Goal: Information Seeking & Learning: Compare options

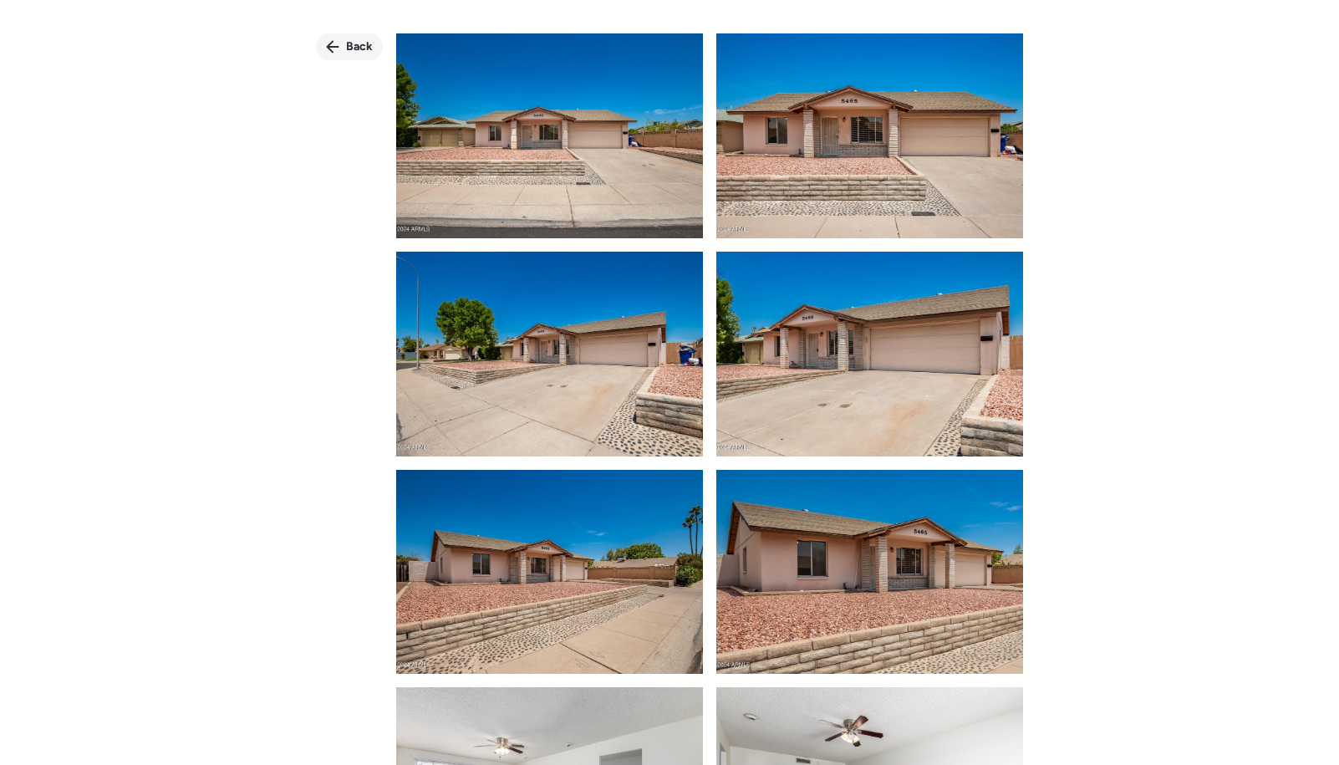
click at [354, 47] on span "Back" at bounding box center [359, 46] width 27 height 17
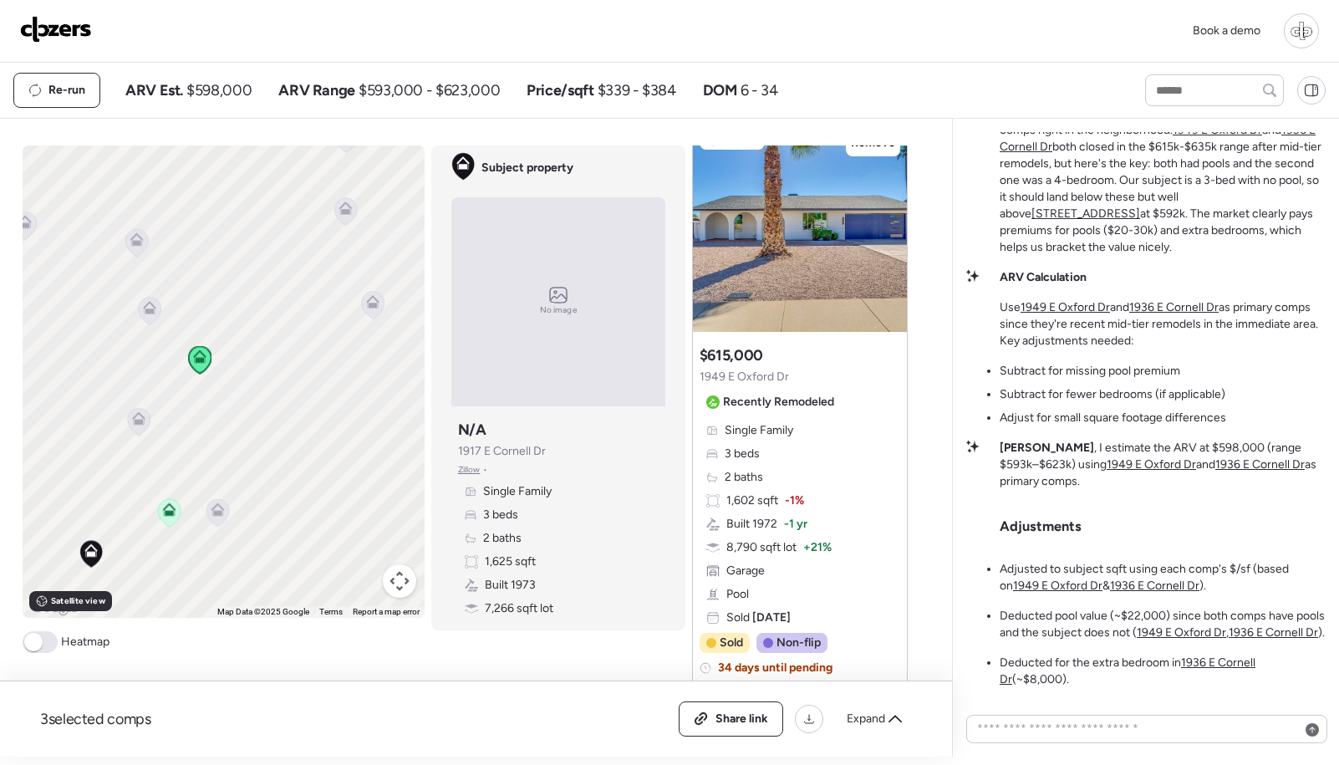
scroll to position [795, 0]
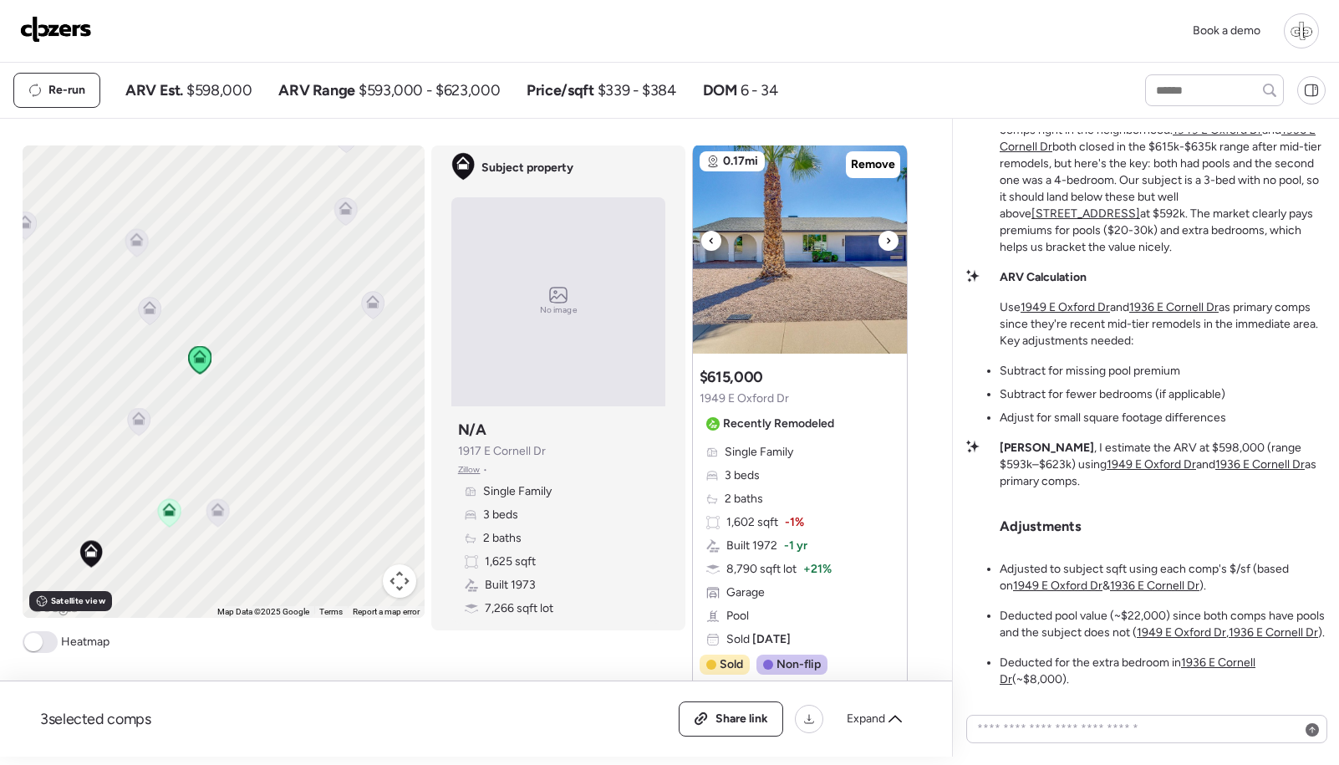
click at [796, 253] on img at bounding box center [800, 249] width 214 height 209
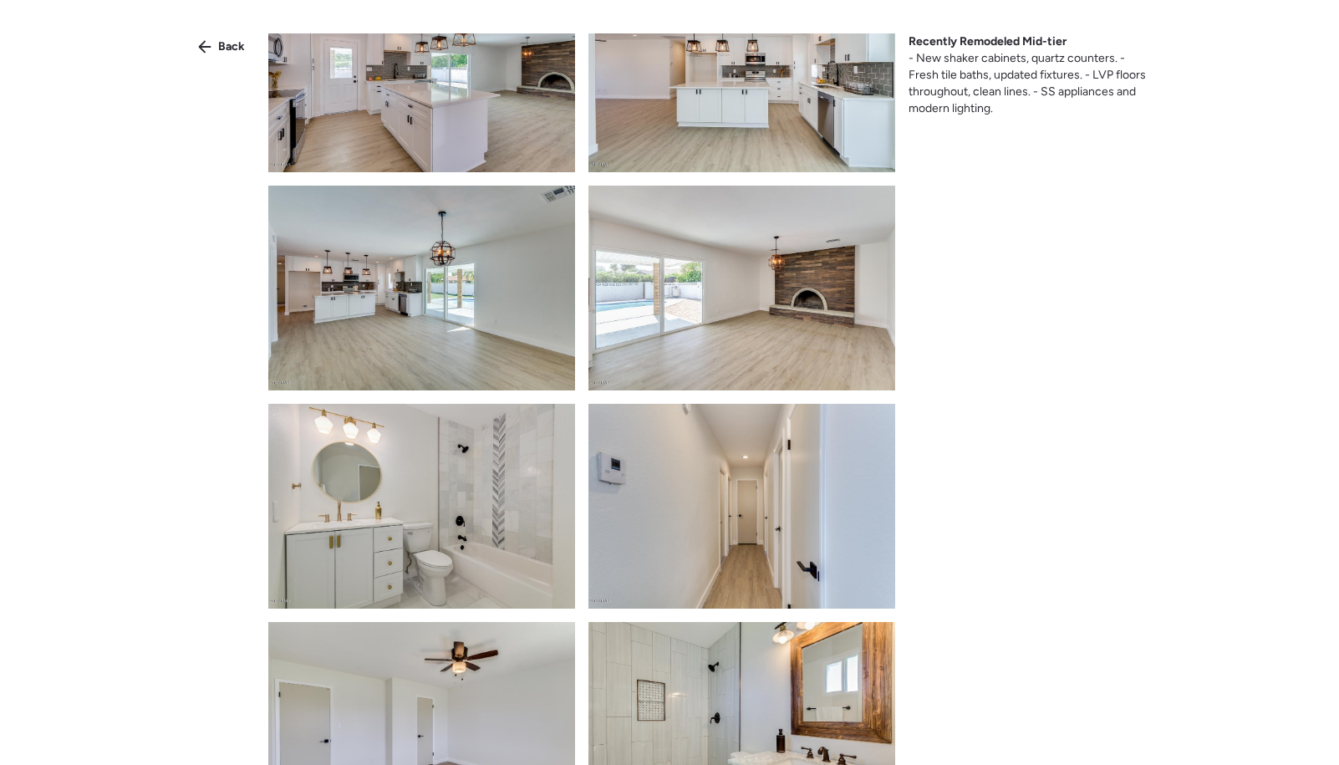
scroll to position [535, 0]
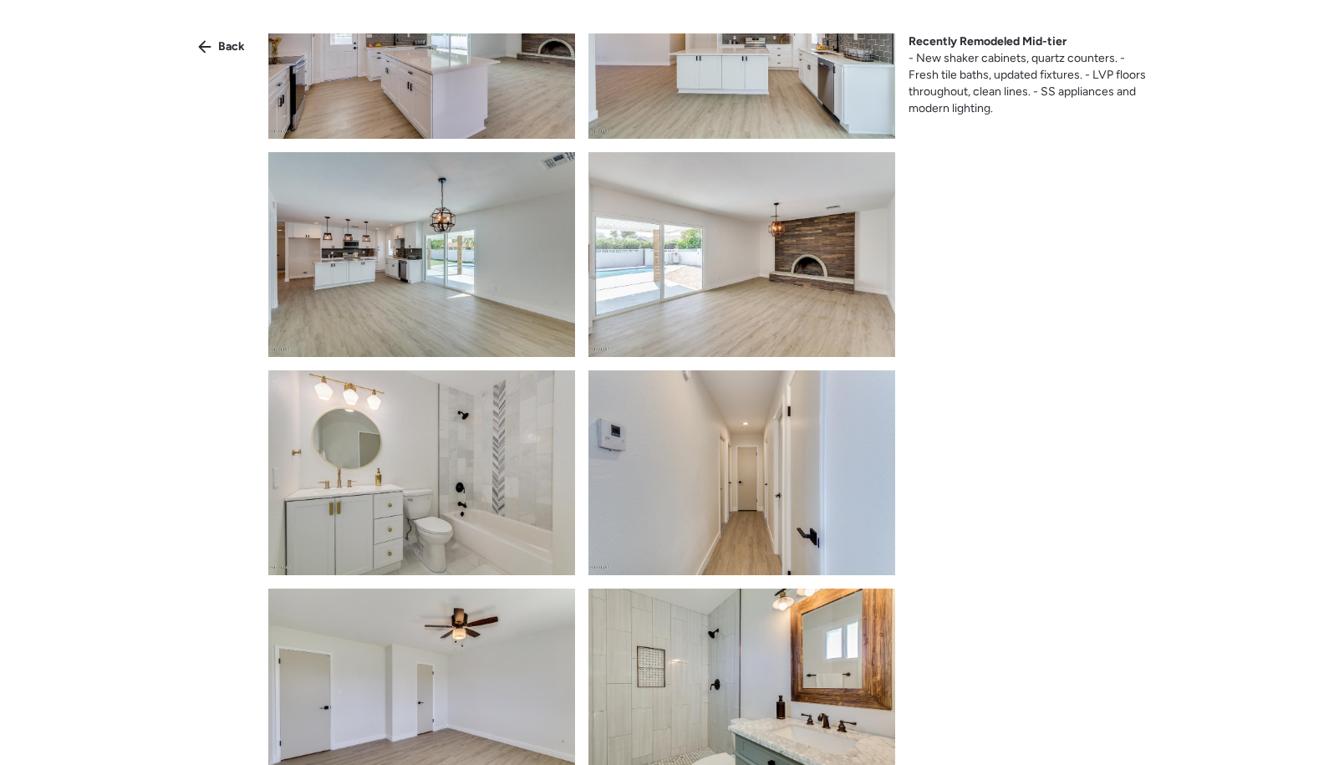
click at [707, 484] on img at bounding box center [741, 472] width 307 height 205
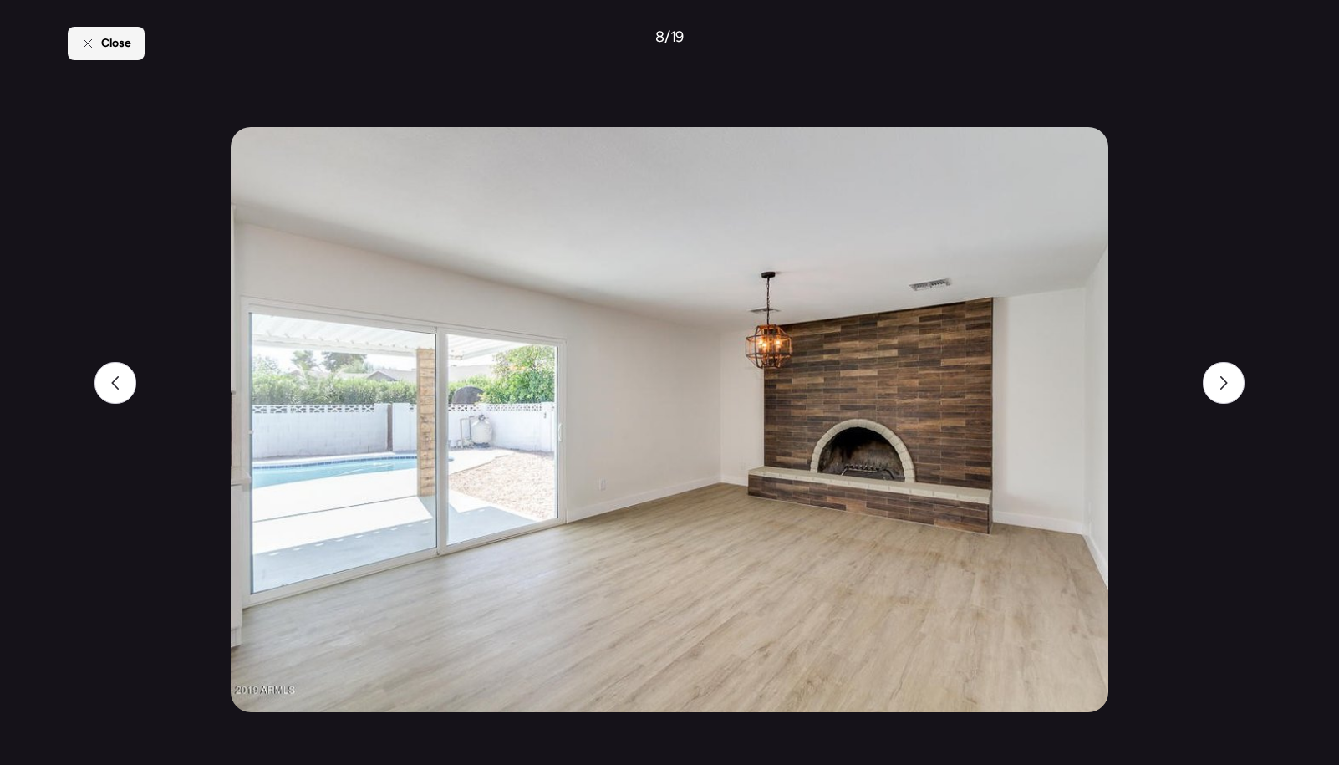
click at [114, 53] on div "Close" at bounding box center [106, 43] width 77 height 33
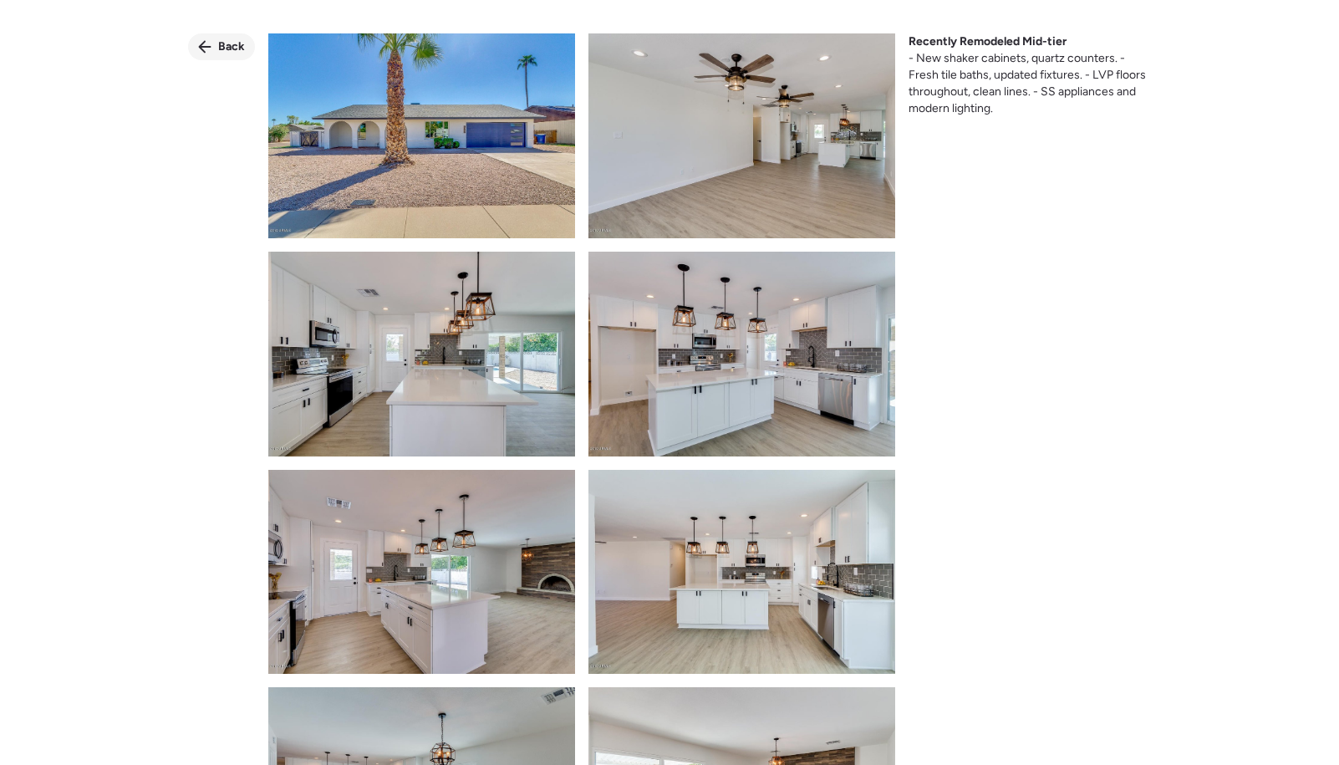
click at [228, 47] on span "Back" at bounding box center [231, 46] width 27 height 17
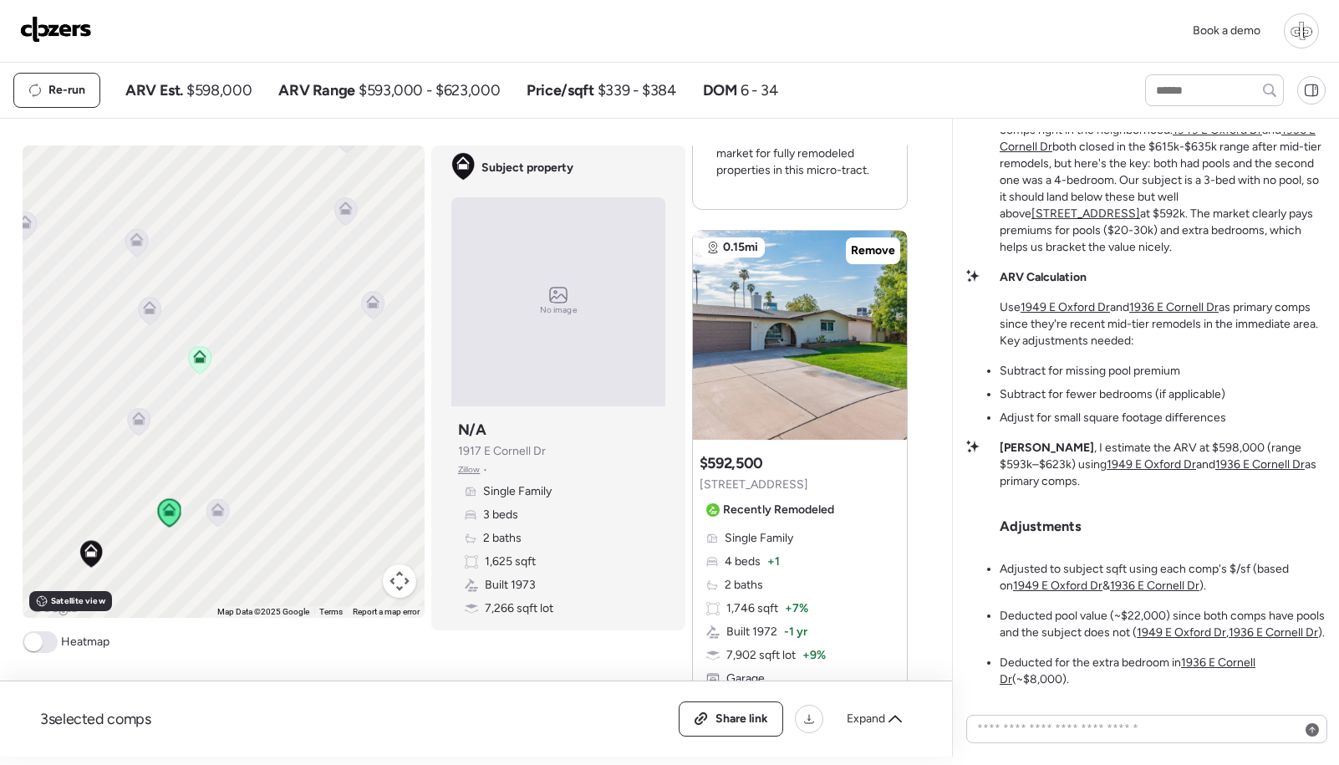
scroll to position [2221, 0]
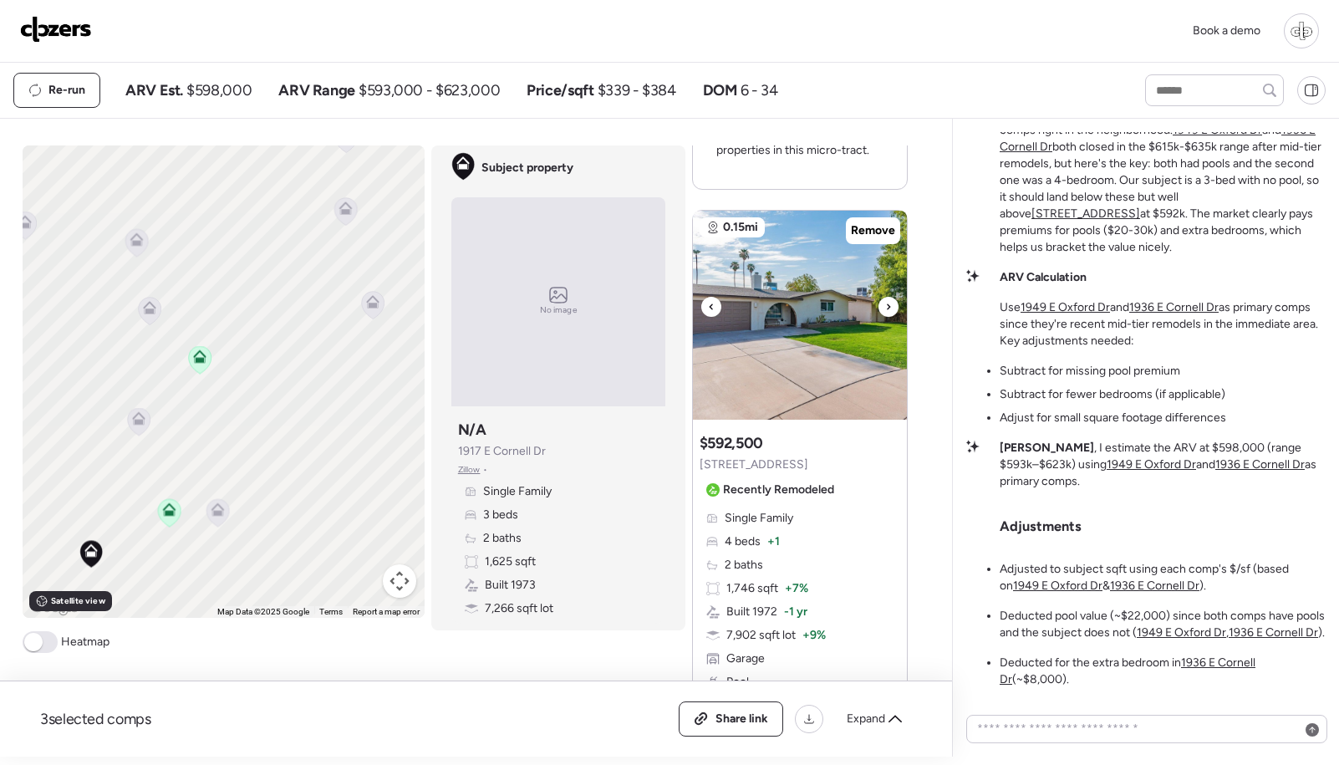
click at [807, 339] on img at bounding box center [800, 315] width 214 height 209
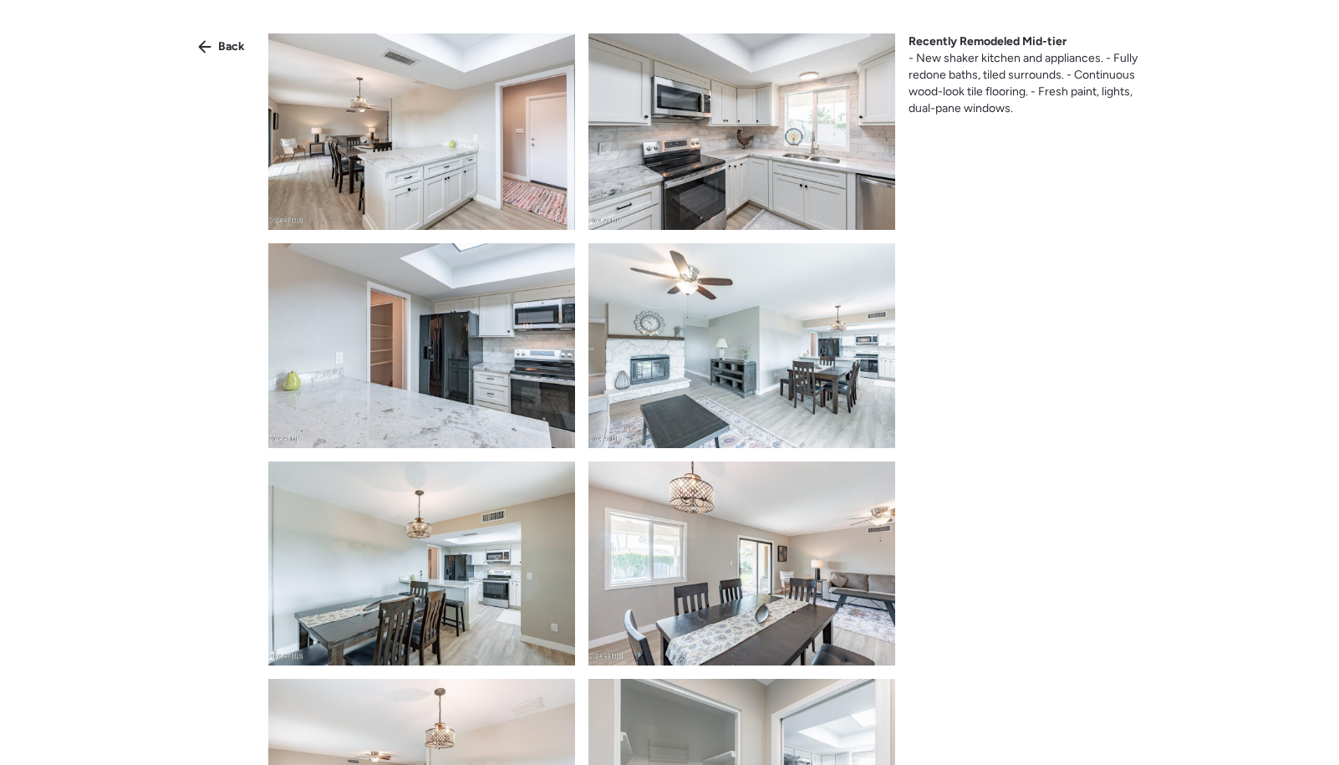
scroll to position [938, 0]
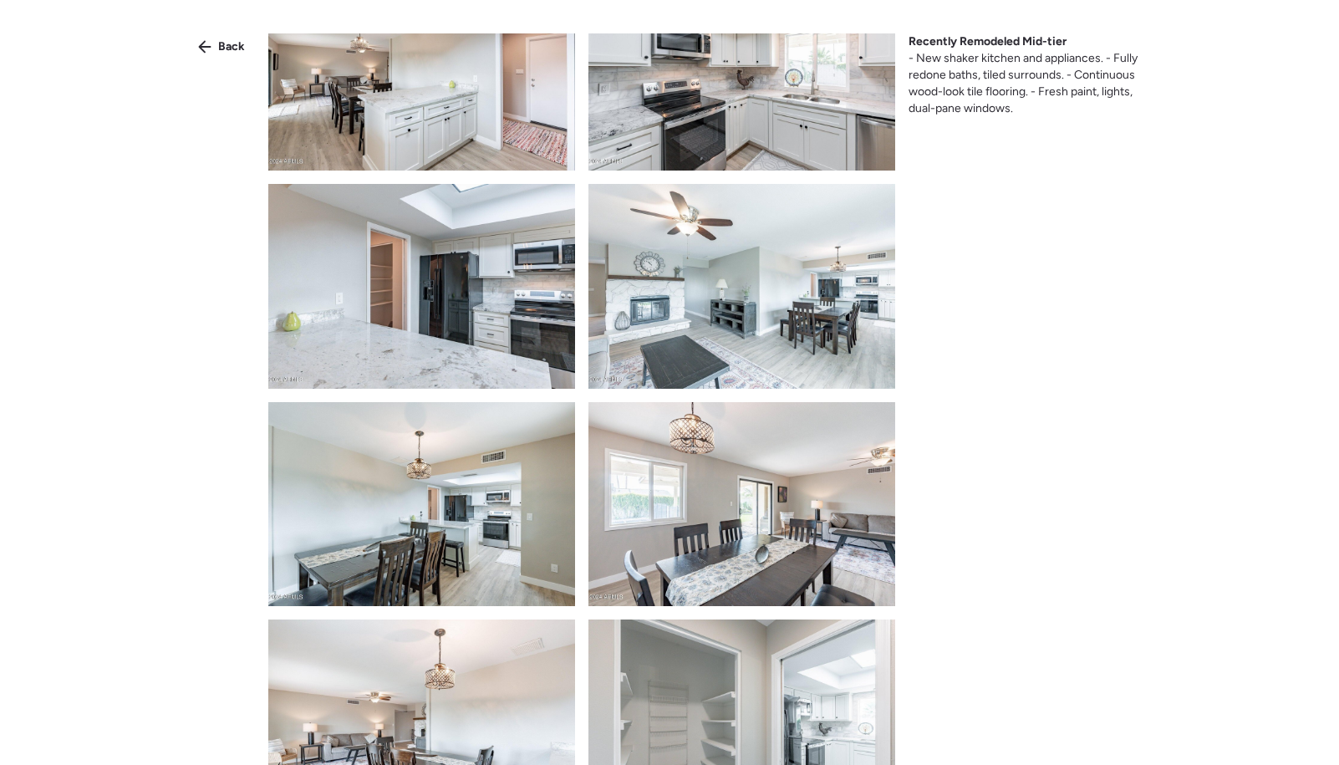
click at [771, 465] on img at bounding box center [741, 504] width 307 height 204
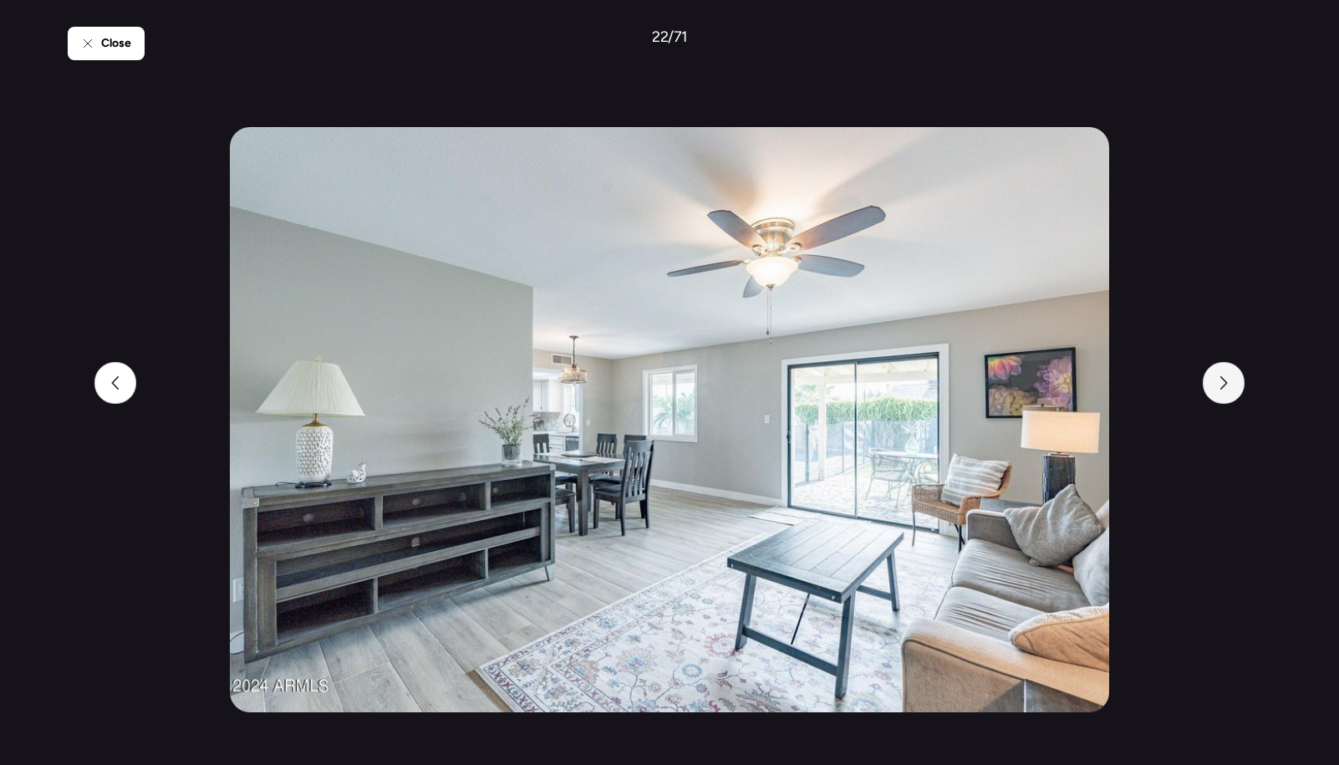
click at [1222, 382] on icon at bounding box center [1223, 382] width 13 height 13
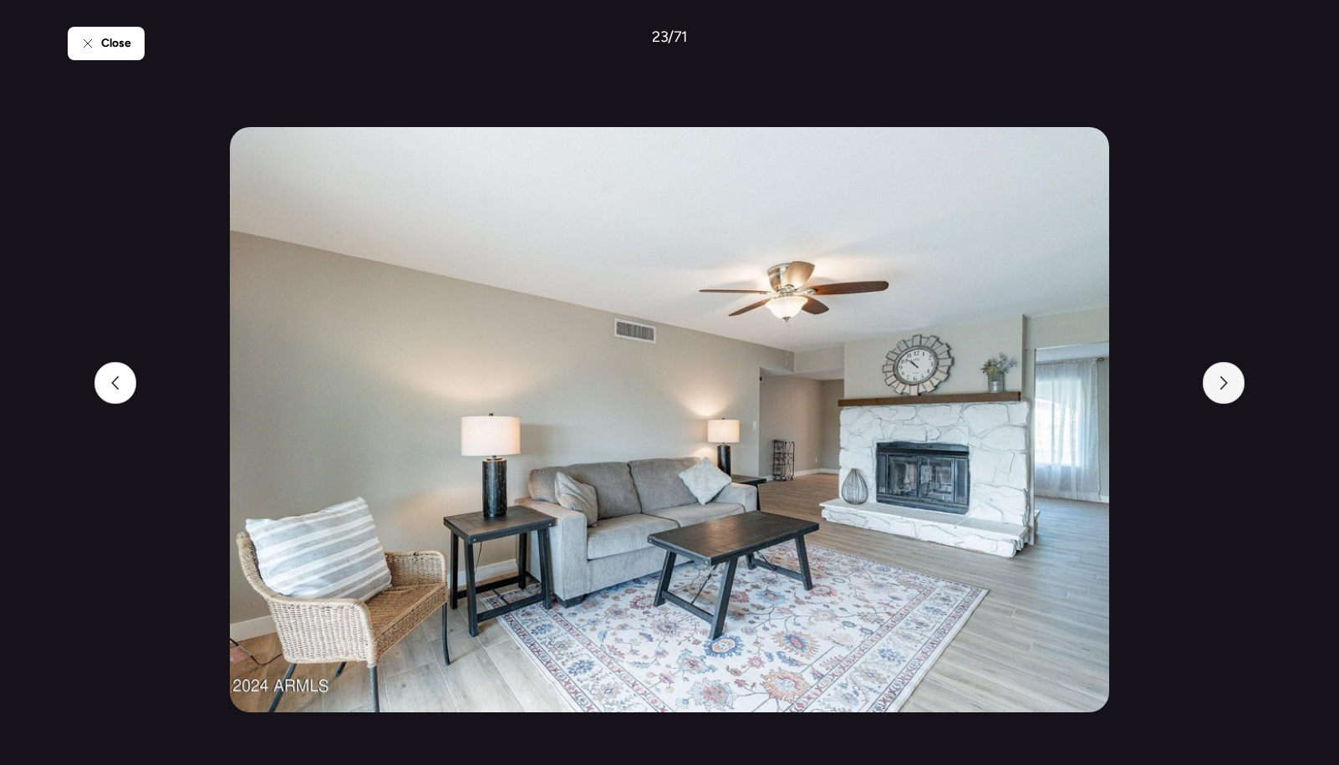
click at [1222, 382] on icon at bounding box center [1223, 382] width 13 height 13
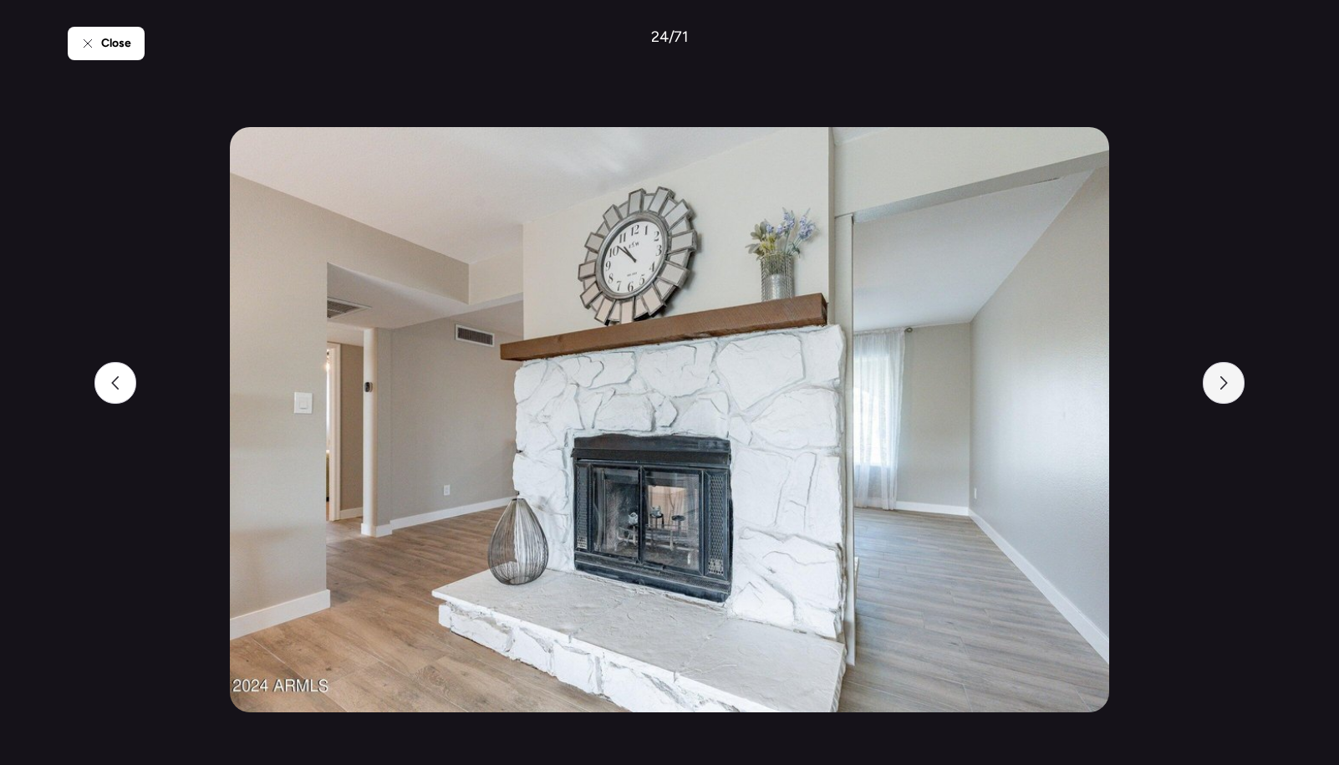
click at [1222, 382] on icon at bounding box center [1223, 382] width 13 height 13
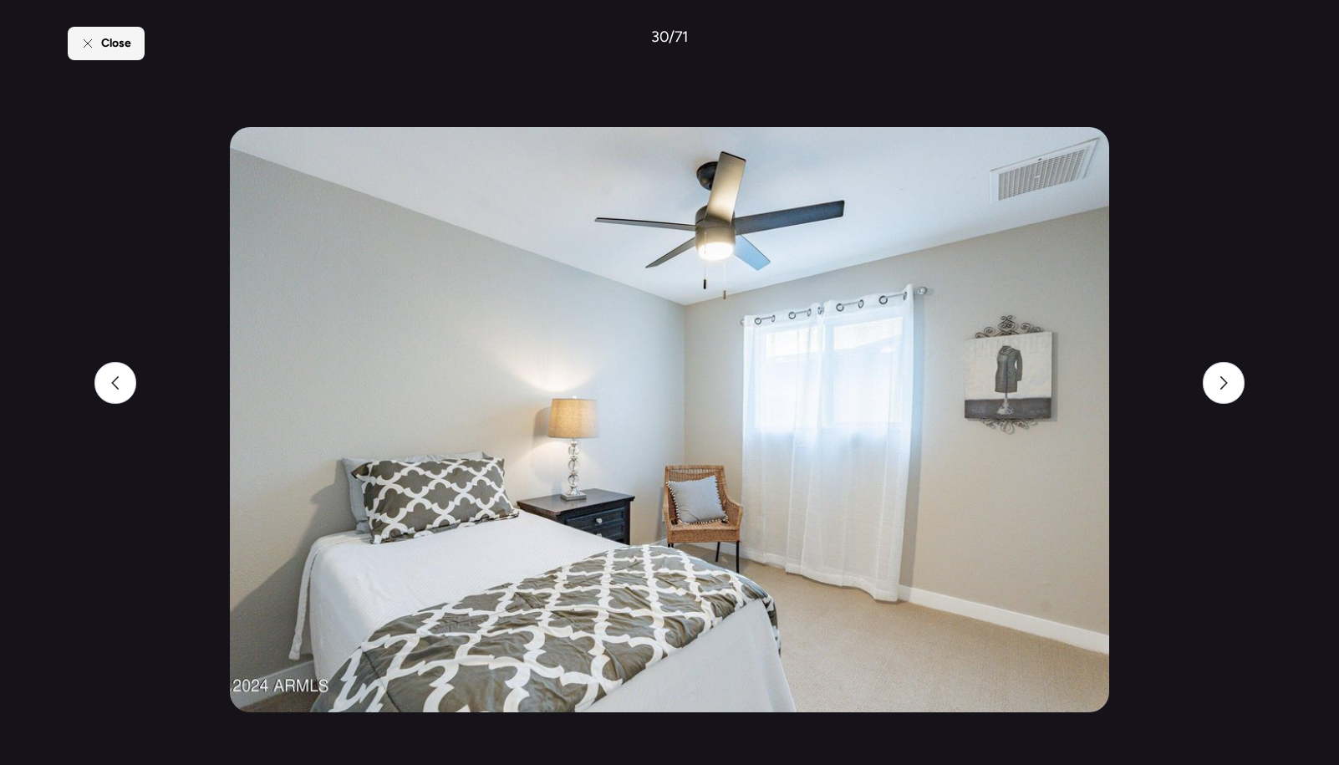
click at [127, 51] on span "Close" at bounding box center [116, 43] width 30 height 17
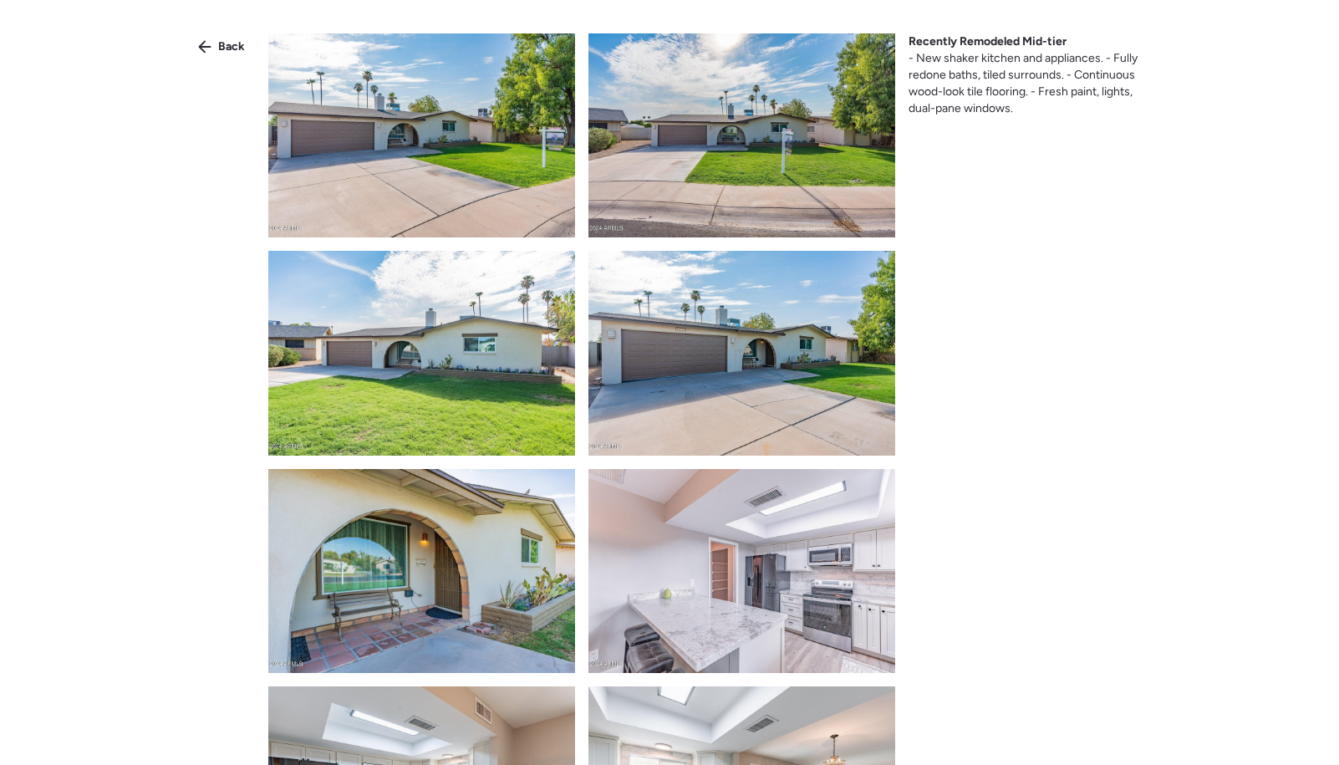
click at [232, 62] on div "Back Recently Remodeled Mid-tier - New shaker kitchen and appliances. - Fully r…" at bounding box center [669, 412] width 1339 height 825
click at [214, 64] on div "Back Recently Remodeled Mid-tier - New shaker kitchen and appliances. - Fully r…" at bounding box center [669, 412] width 1339 height 825
click at [215, 52] on div "Back" at bounding box center [221, 46] width 67 height 27
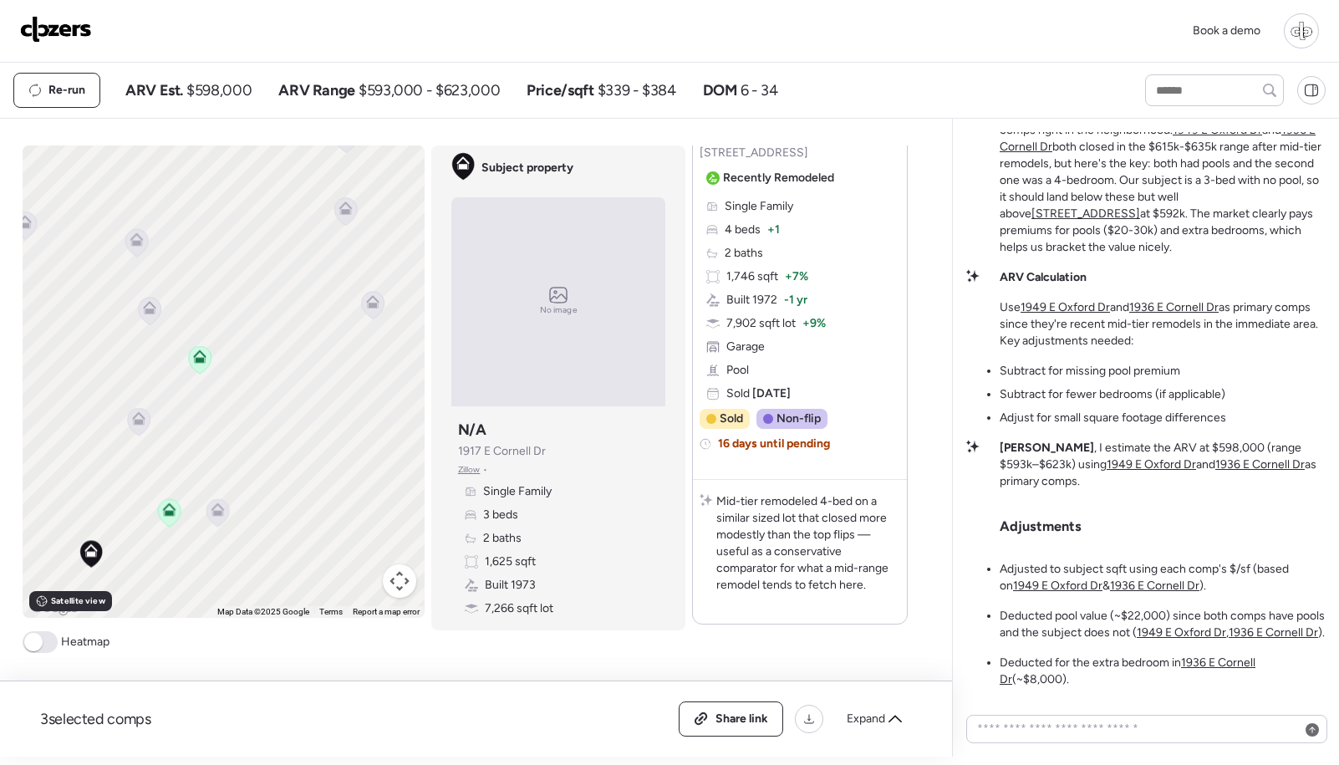
scroll to position [2568, 0]
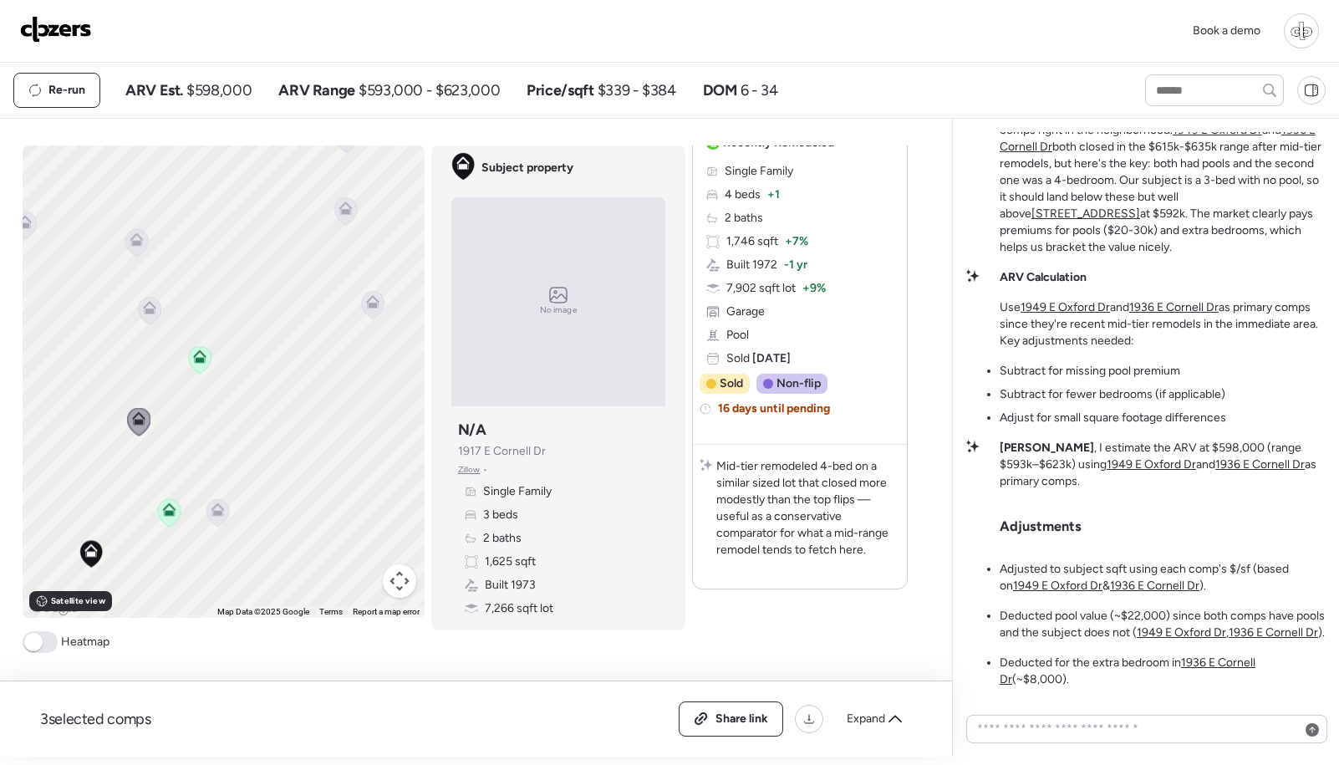
click at [226, 511] on icon at bounding box center [217, 513] width 23 height 28
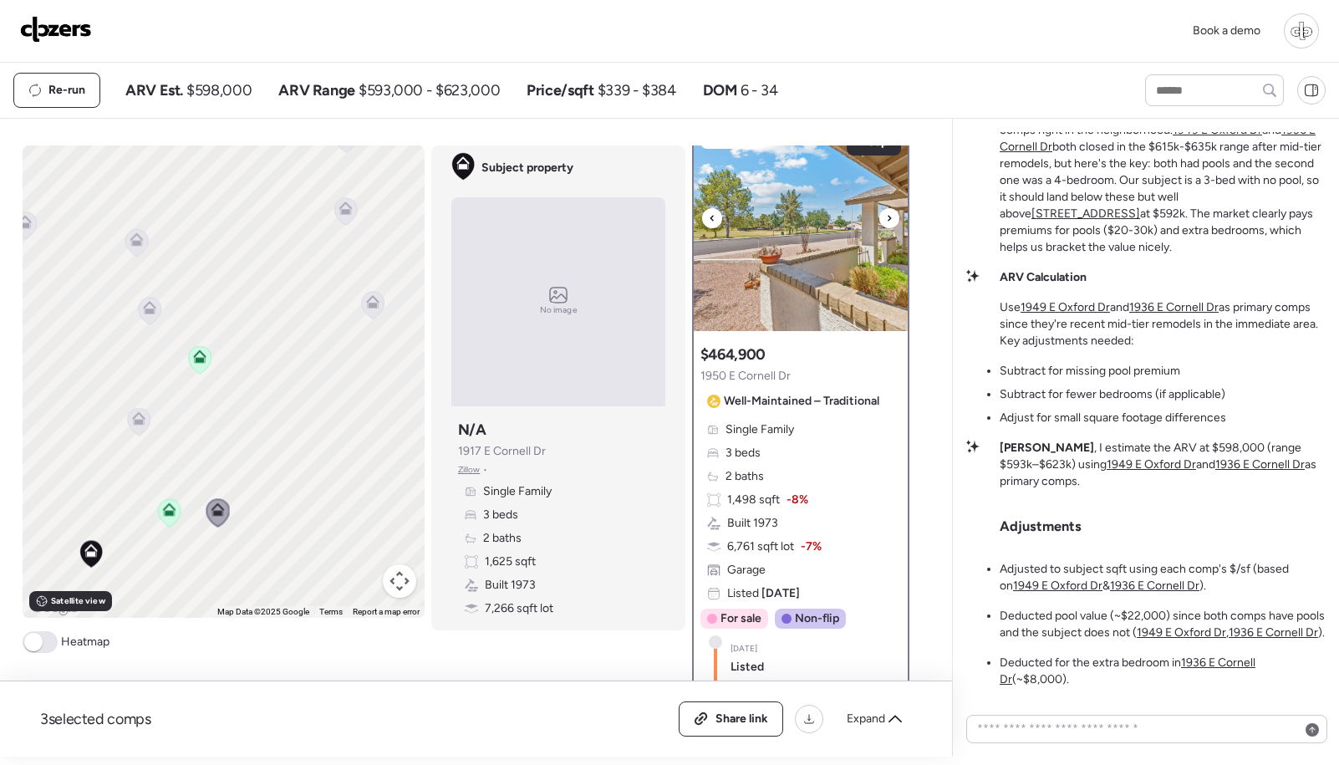
scroll to position [0, 0]
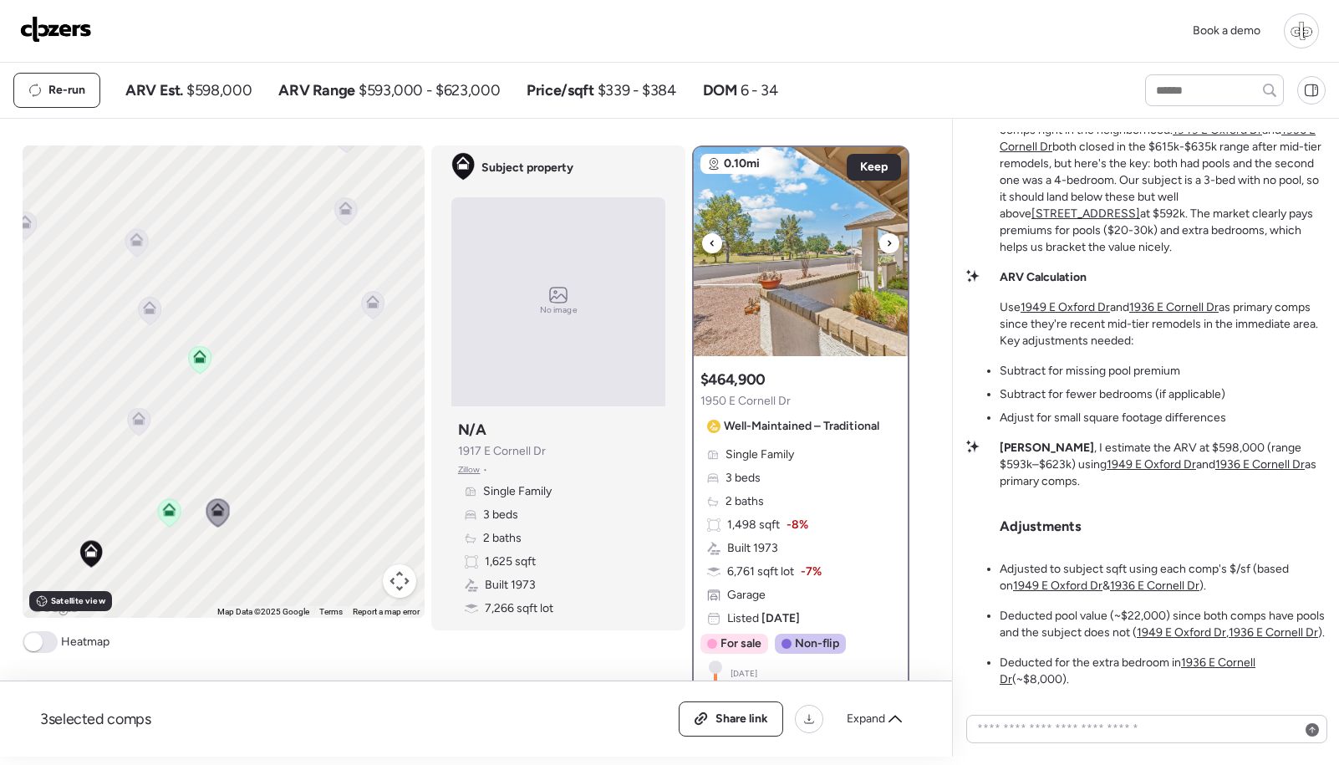
click at [832, 273] on img at bounding box center [801, 251] width 214 height 209
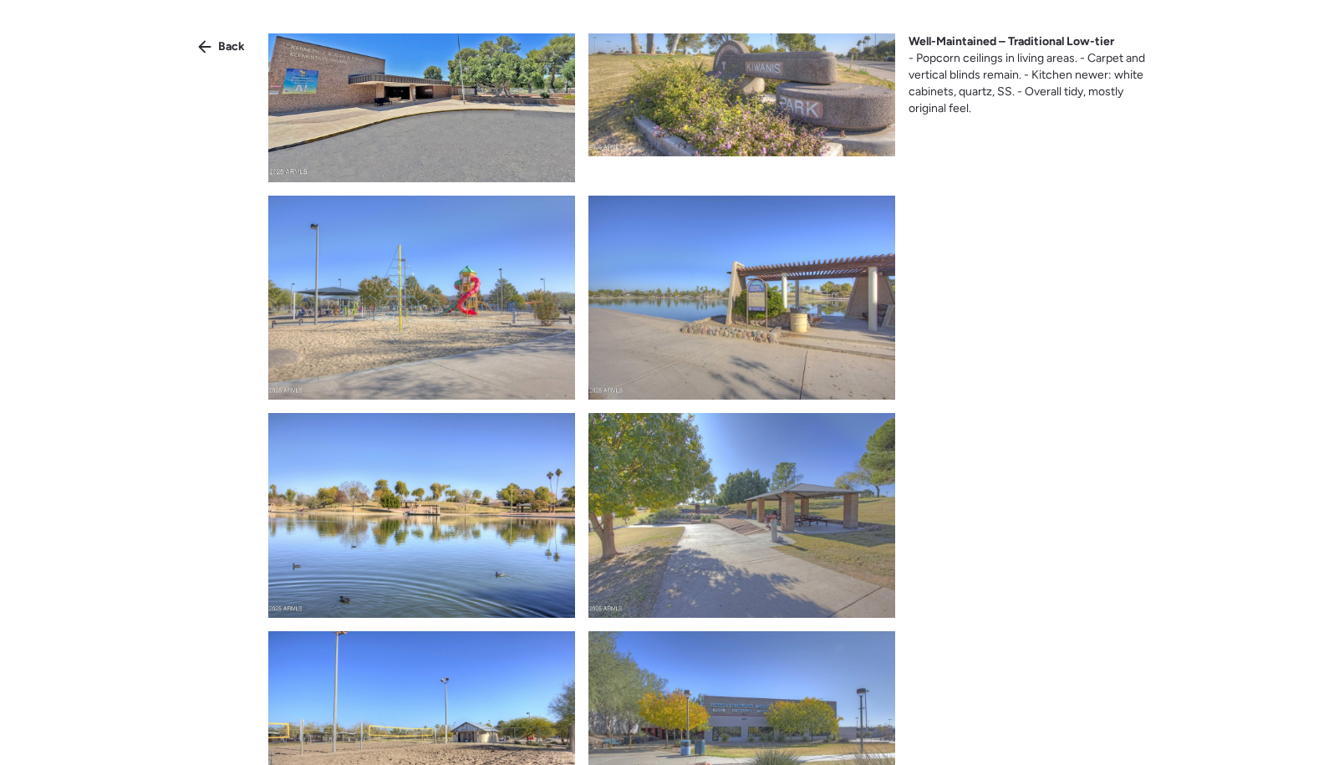
scroll to position [3165, 0]
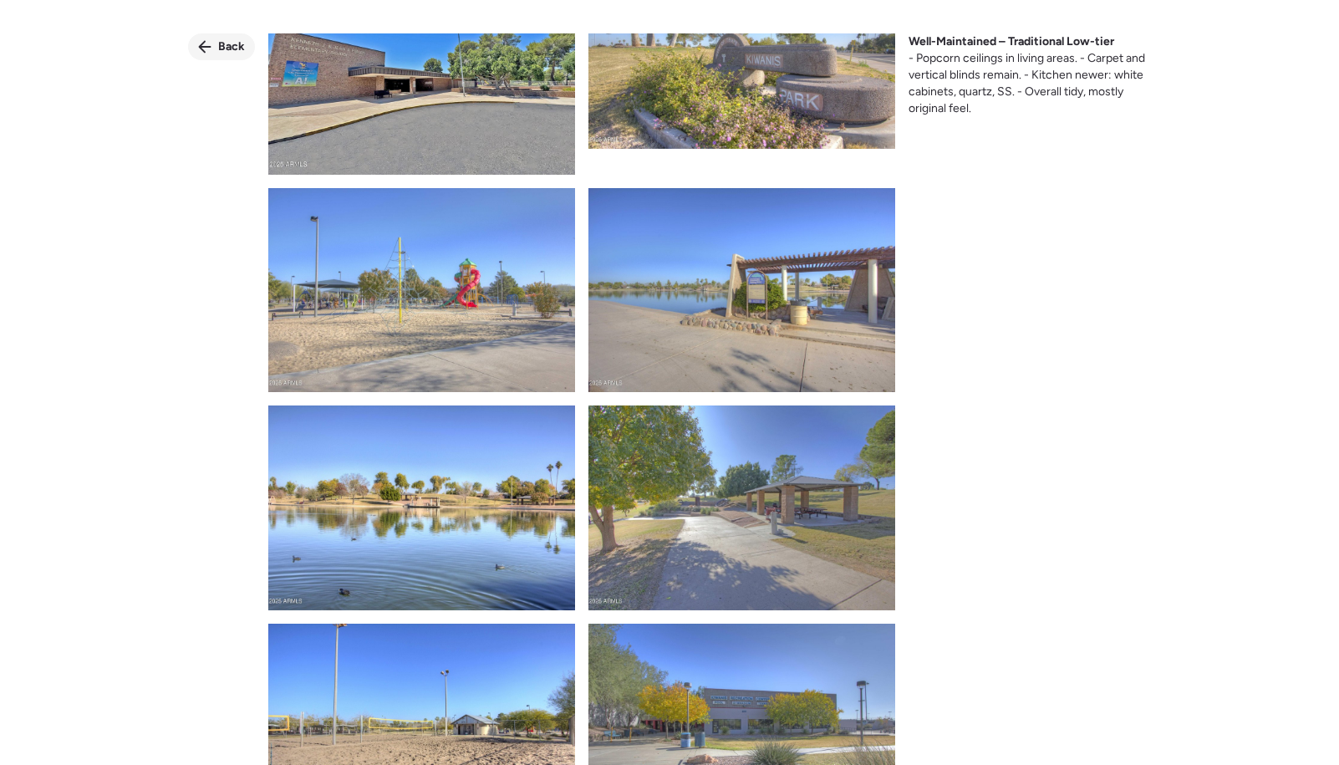
click at [222, 38] on div "Back" at bounding box center [221, 46] width 67 height 27
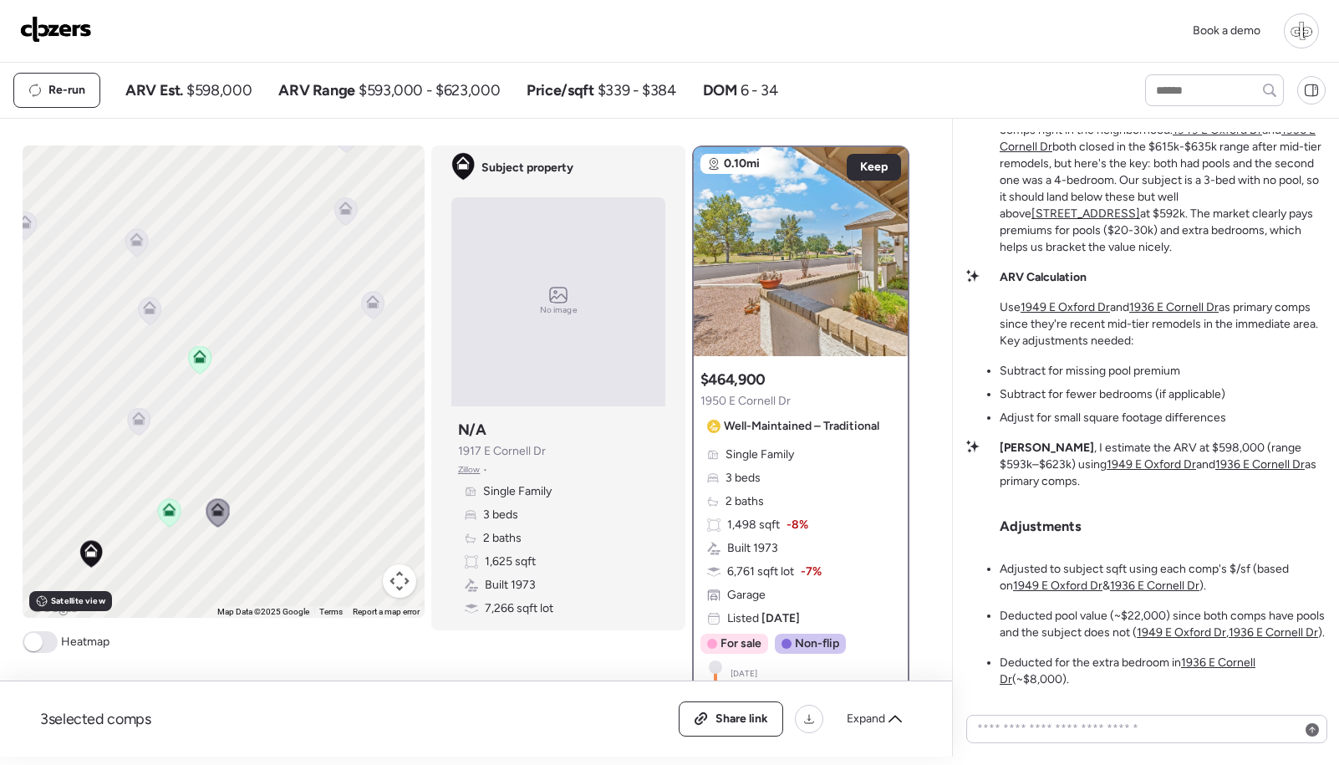
click at [349, 211] on icon at bounding box center [344, 207] width 13 height 13
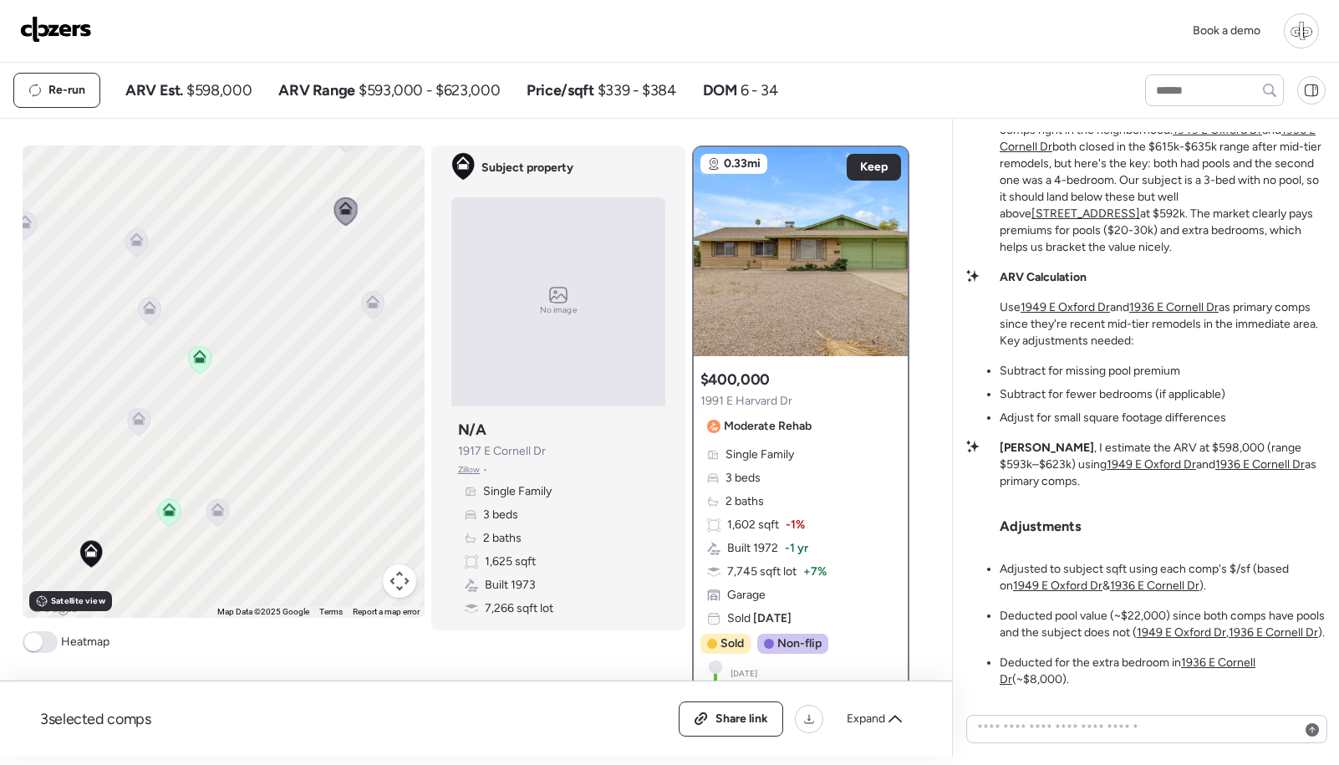
click at [375, 302] on icon at bounding box center [372, 301] width 13 height 13
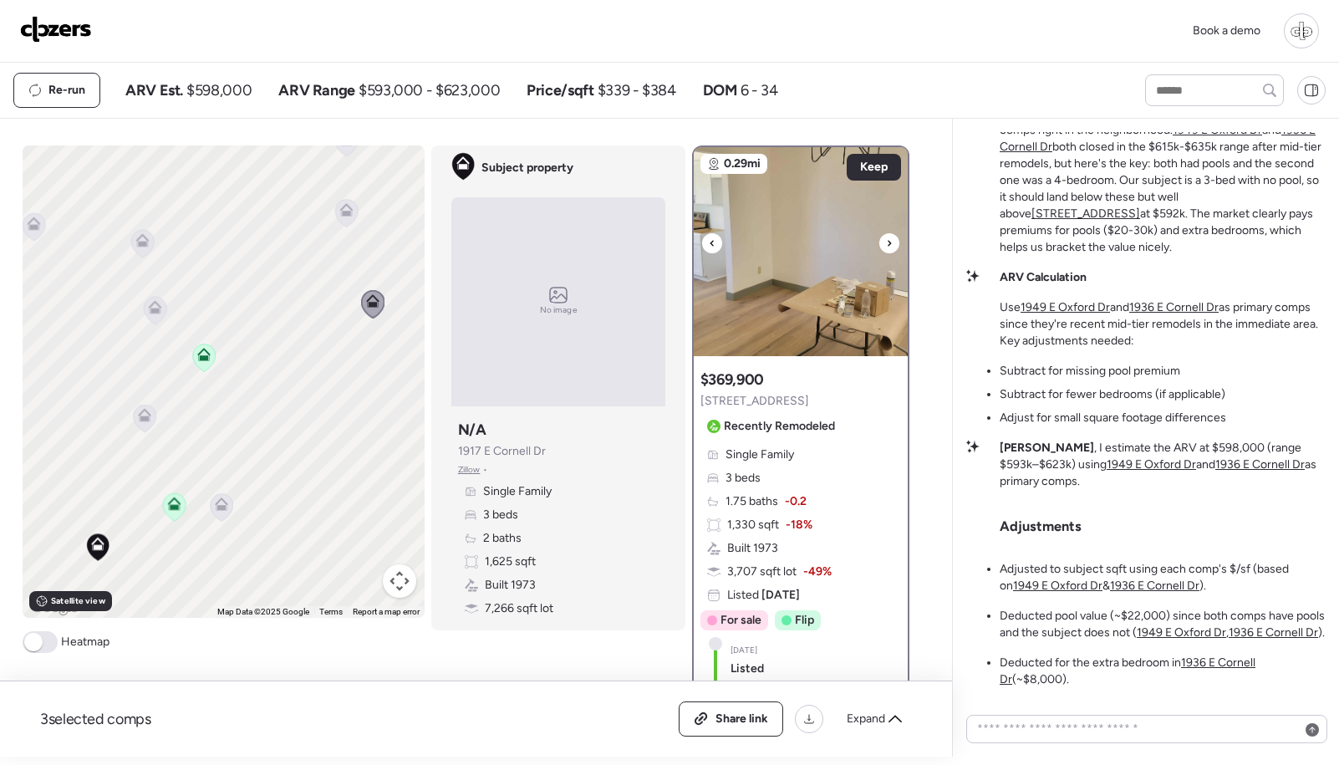
click at [841, 236] on img at bounding box center [801, 251] width 214 height 209
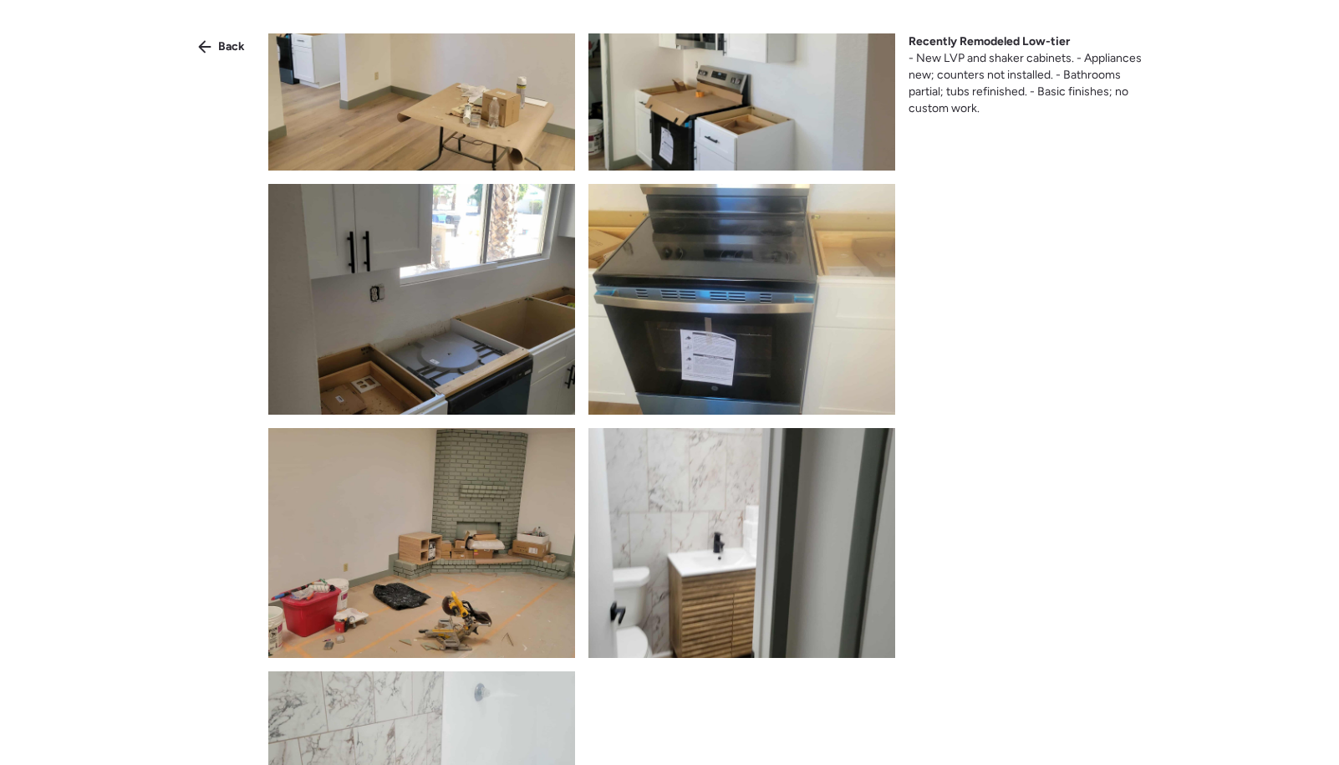
scroll to position [229, 0]
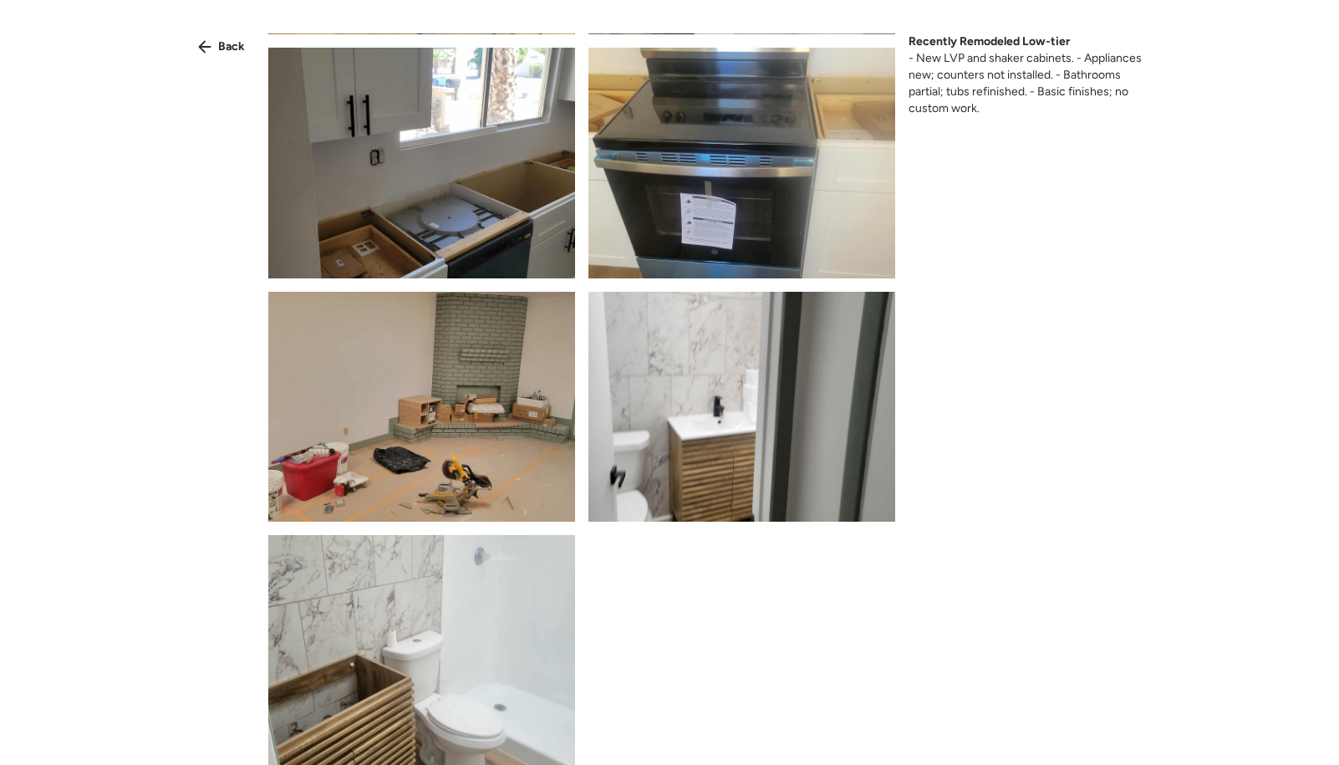
drag, startPoint x: 221, startPoint y: 44, endPoint x: 231, endPoint y: 44, distance: 9.2
click at [221, 44] on span "Back" at bounding box center [231, 46] width 27 height 17
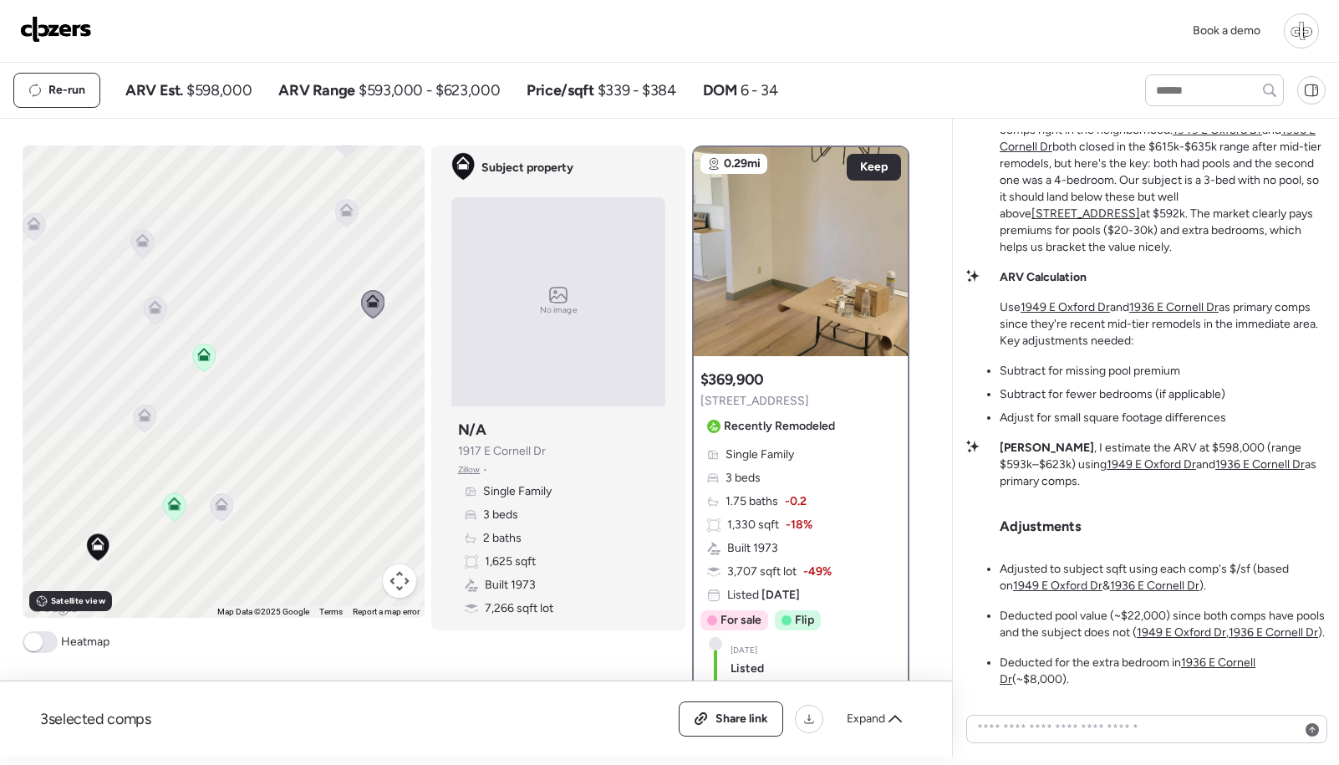
click at [144, 238] on icon at bounding box center [141, 239] width 13 height 13
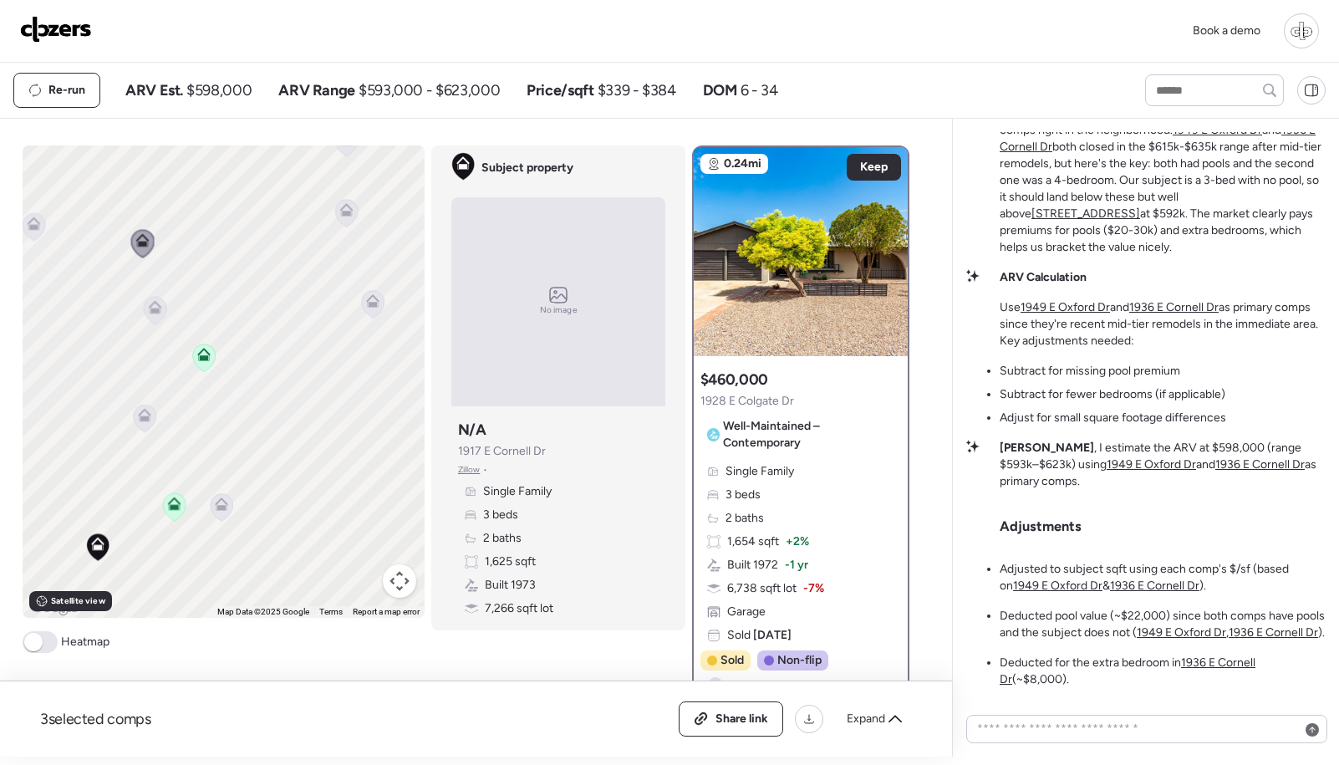
click at [29, 224] on icon at bounding box center [33, 222] width 13 height 13
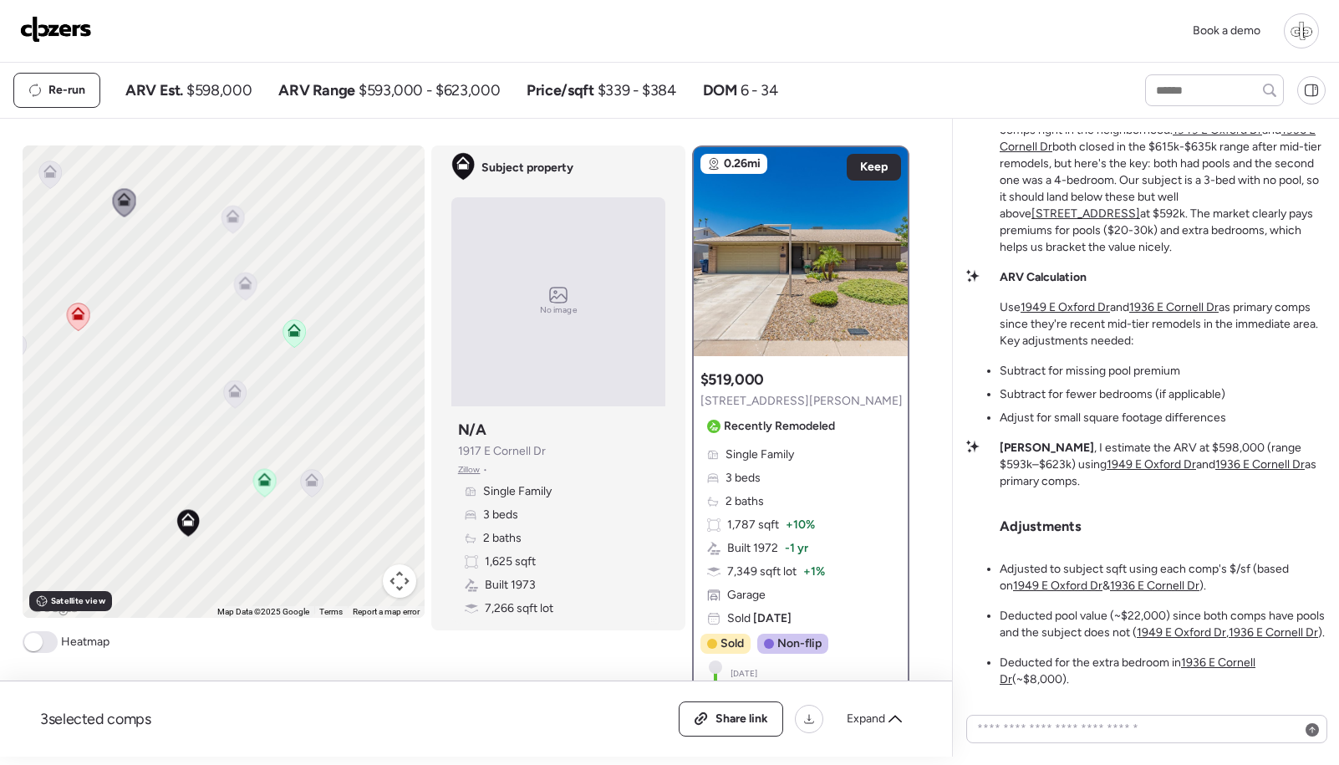
drag, startPoint x: 99, startPoint y: 258, endPoint x: 190, endPoint y: 234, distance: 93.4
click at [190, 234] on div "To activate drag with keyboard, press Alt + Enter. Once in keyboard drag state,…" at bounding box center [224, 381] width 402 height 472
click at [801, 241] on img at bounding box center [801, 251] width 214 height 209
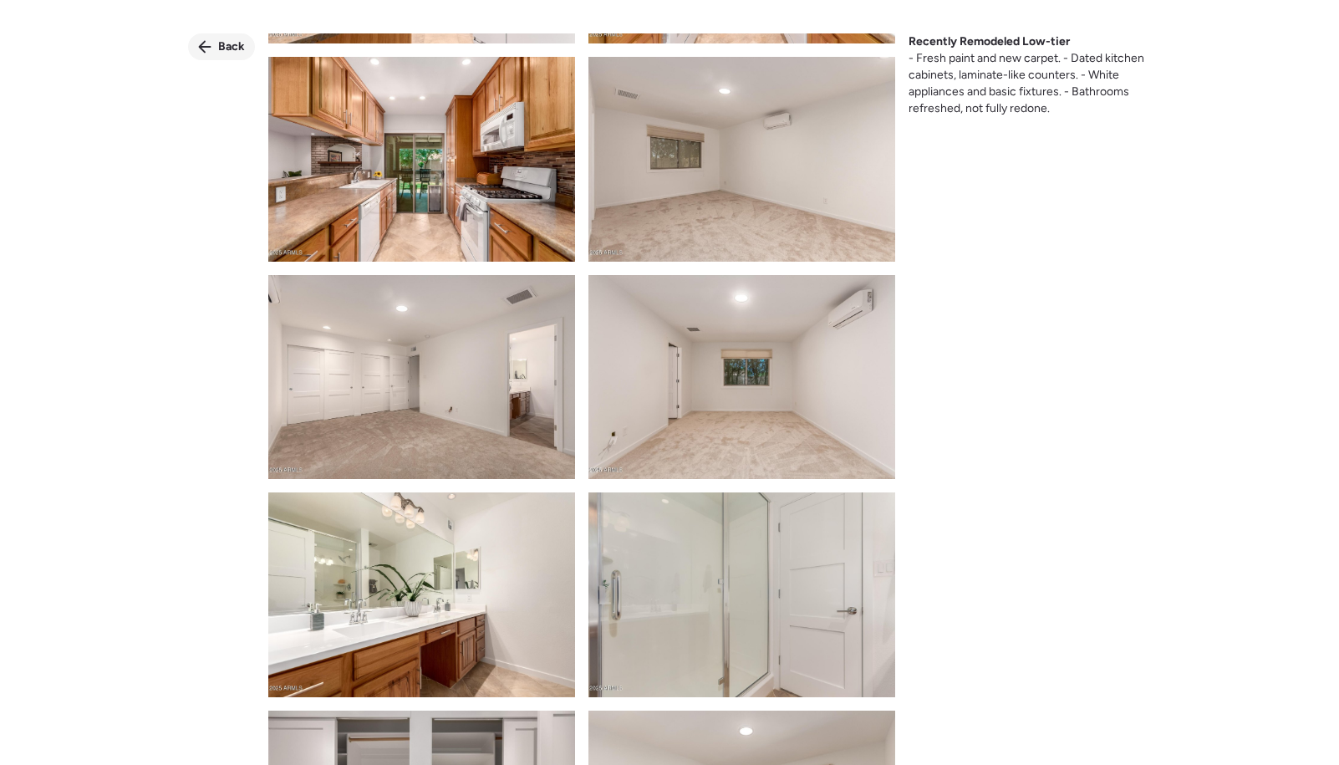
scroll to position [1074, 0]
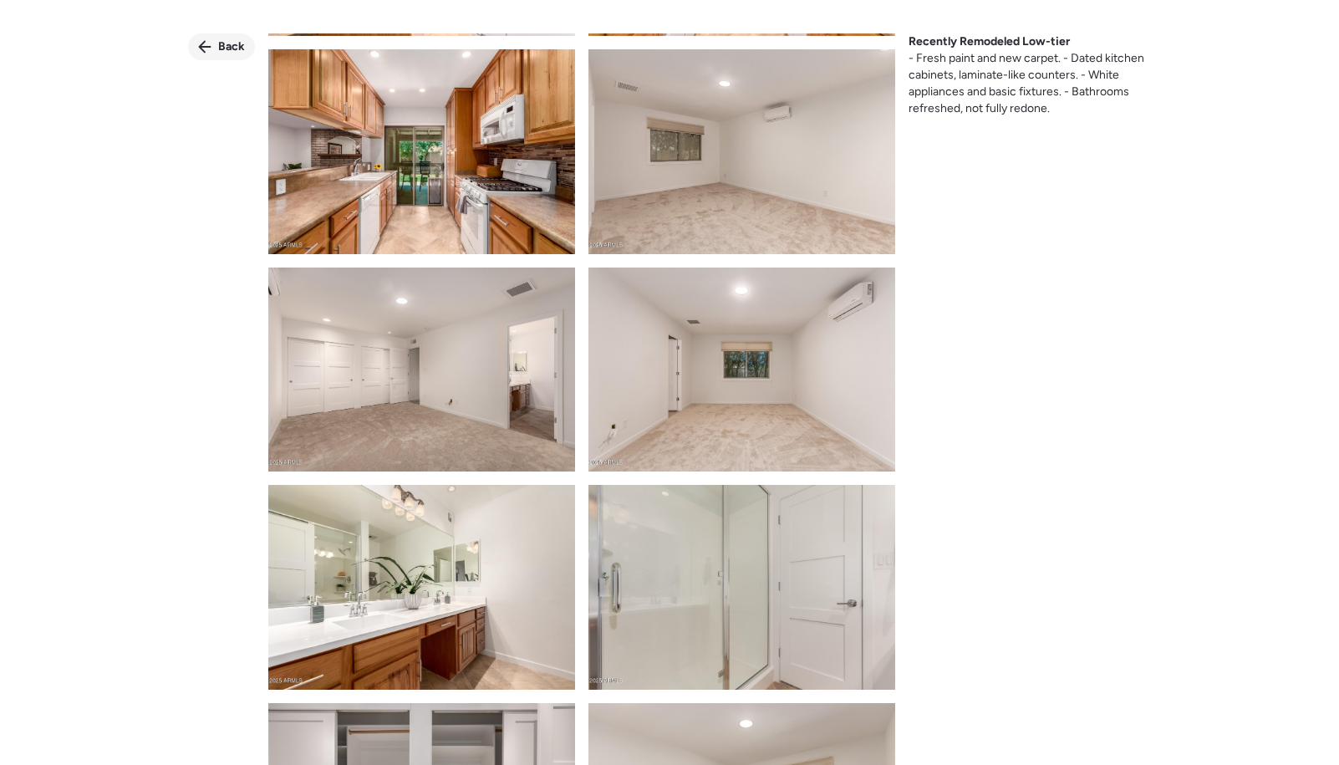
click at [210, 38] on div "Back" at bounding box center [221, 46] width 67 height 27
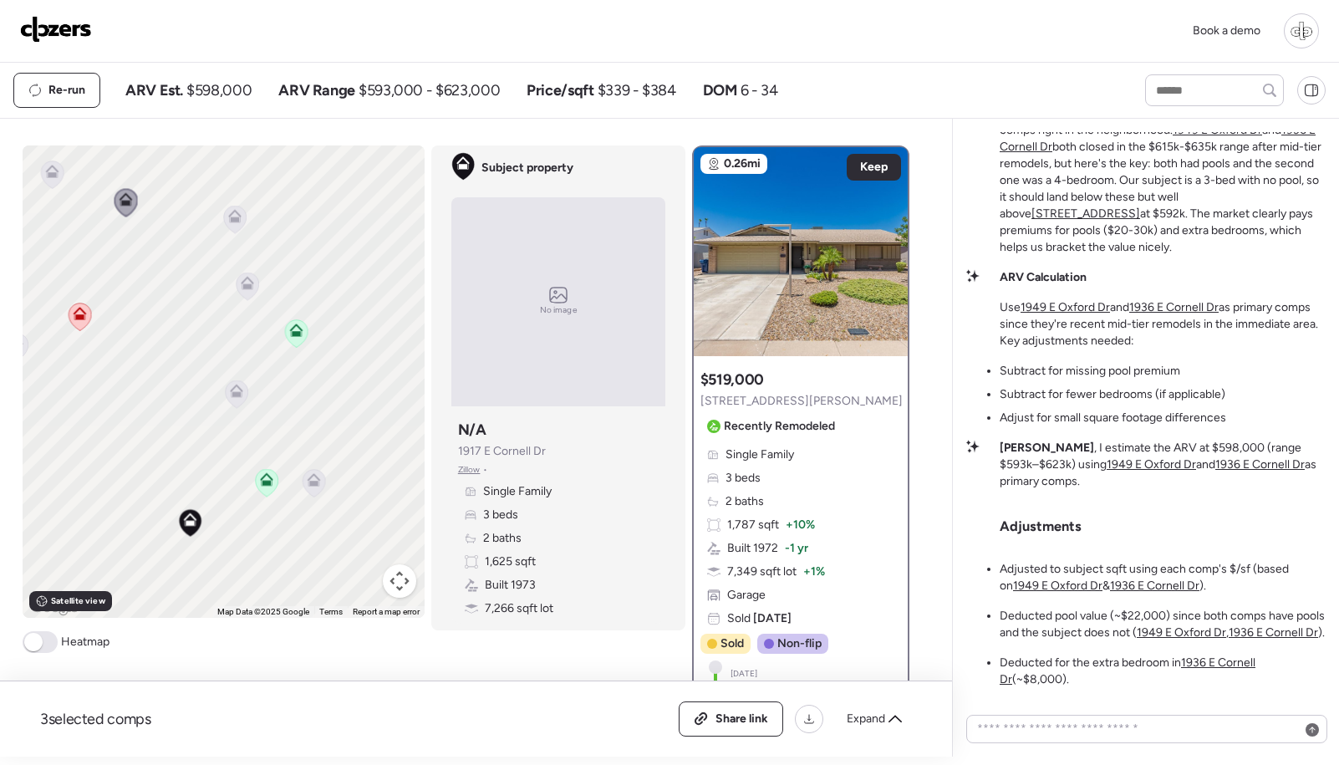
click at [88, 313] on icon at bounding box center [80, 316] width 23 height 28
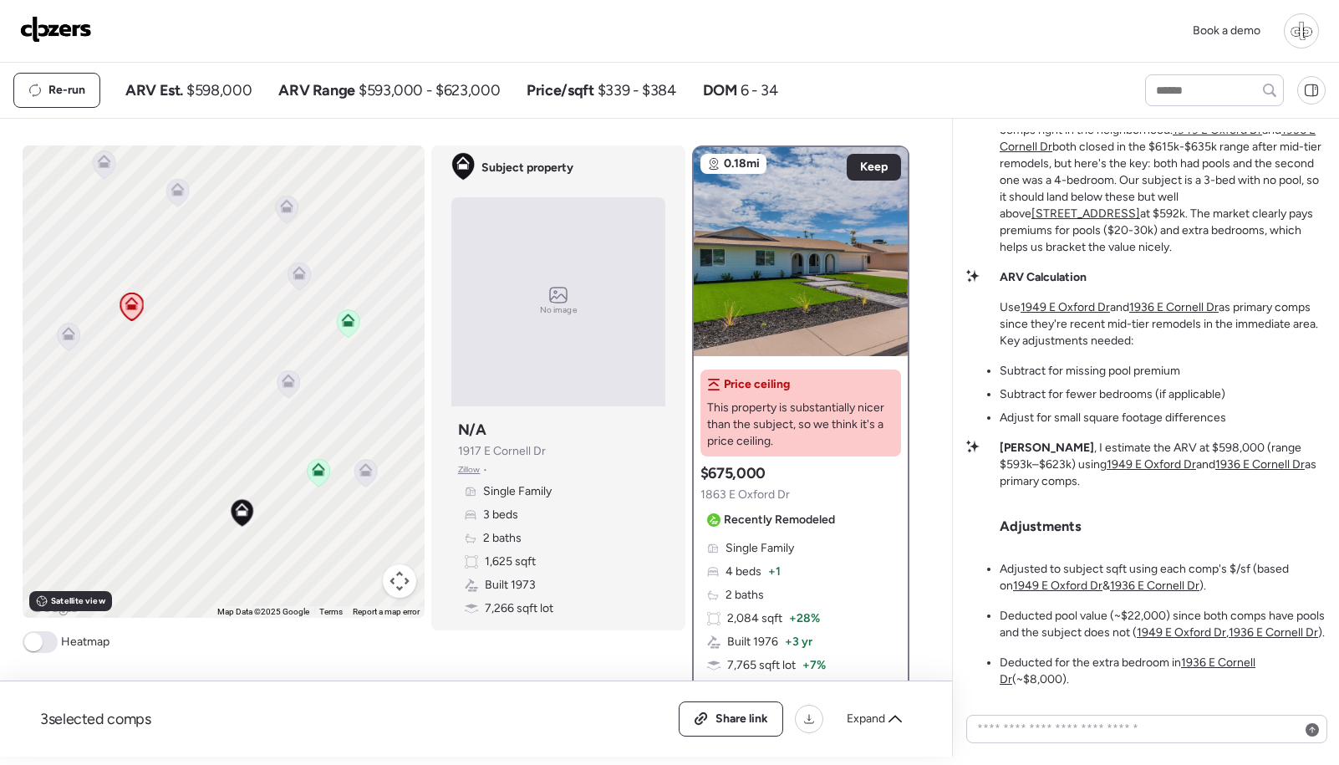
drag, startPoint x: 167, startPoint y: 343, endPoint x: 262, endPoint y: 323, distance: 96.5
click at [262, 323] on div "To activate drag with keyboard, press Alt + Enter. Once in keyboard drag state,…" at bounding box center [224, 381] width 402 height 472
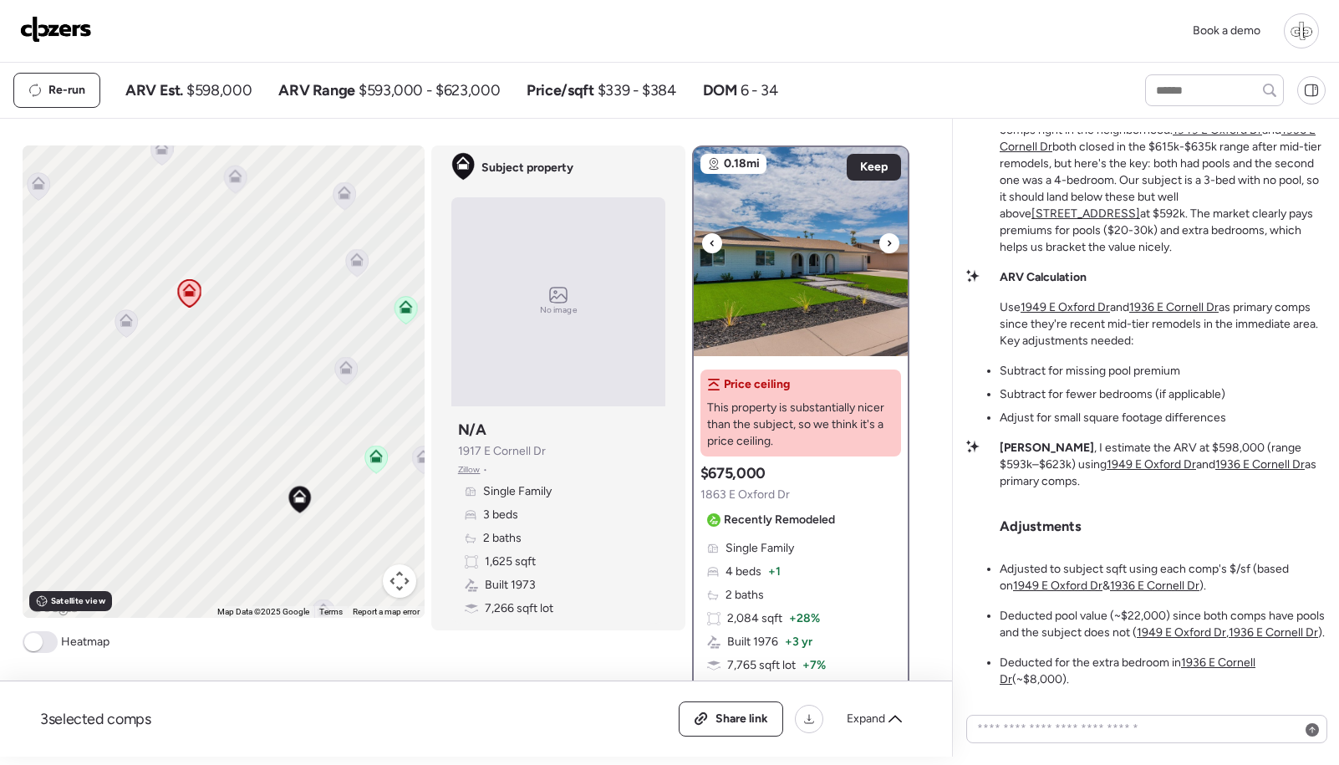
click at [793, 287] on img at bounding box center [801, 251] width 214 height 209
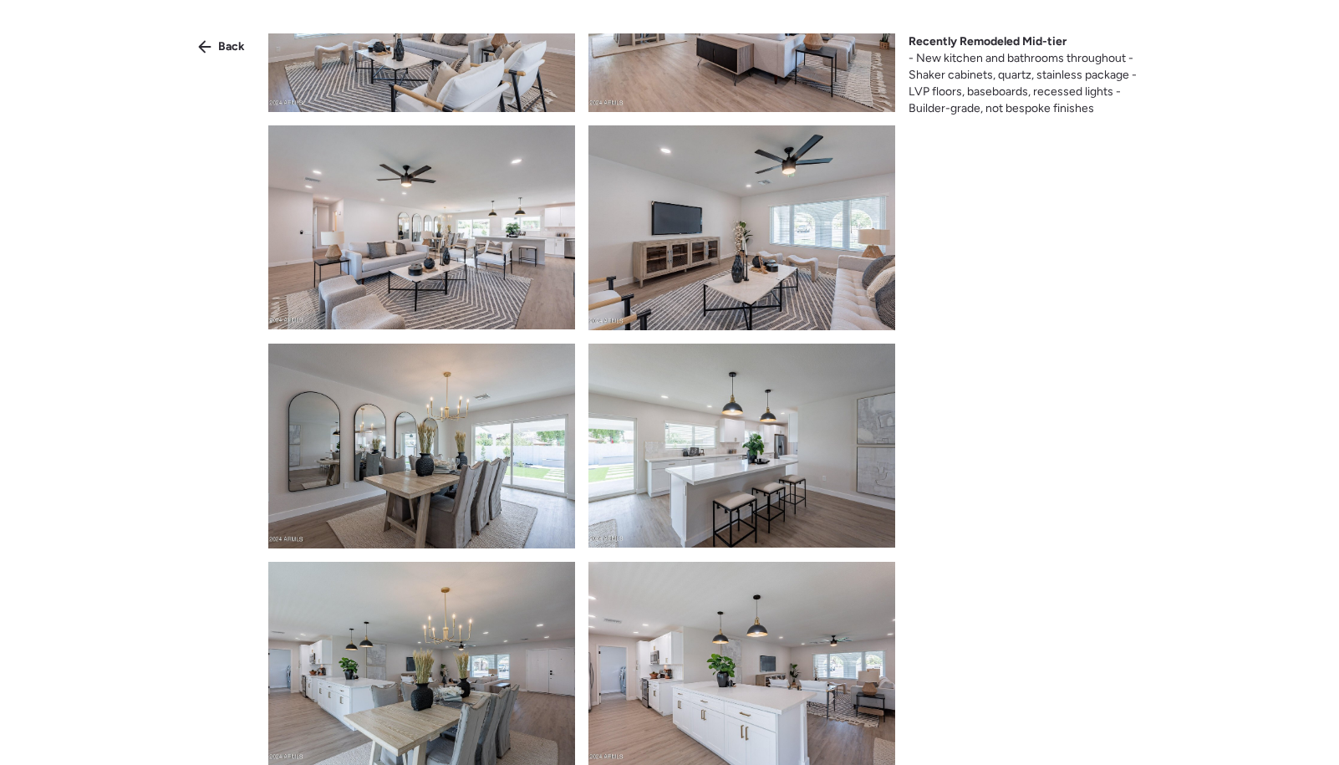
scroll to position [791, 0]
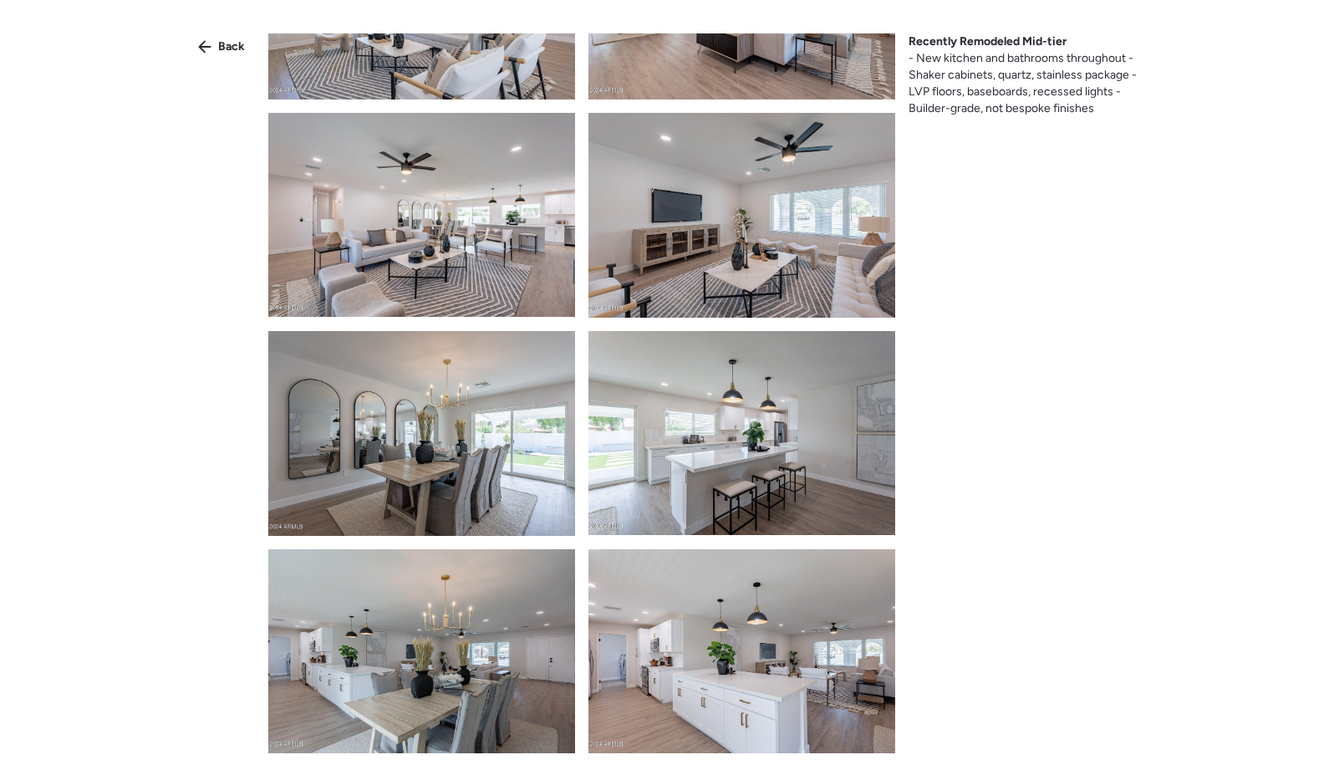
click at [539, 239] on img at bounding box center [421, 215] width 307 height 204
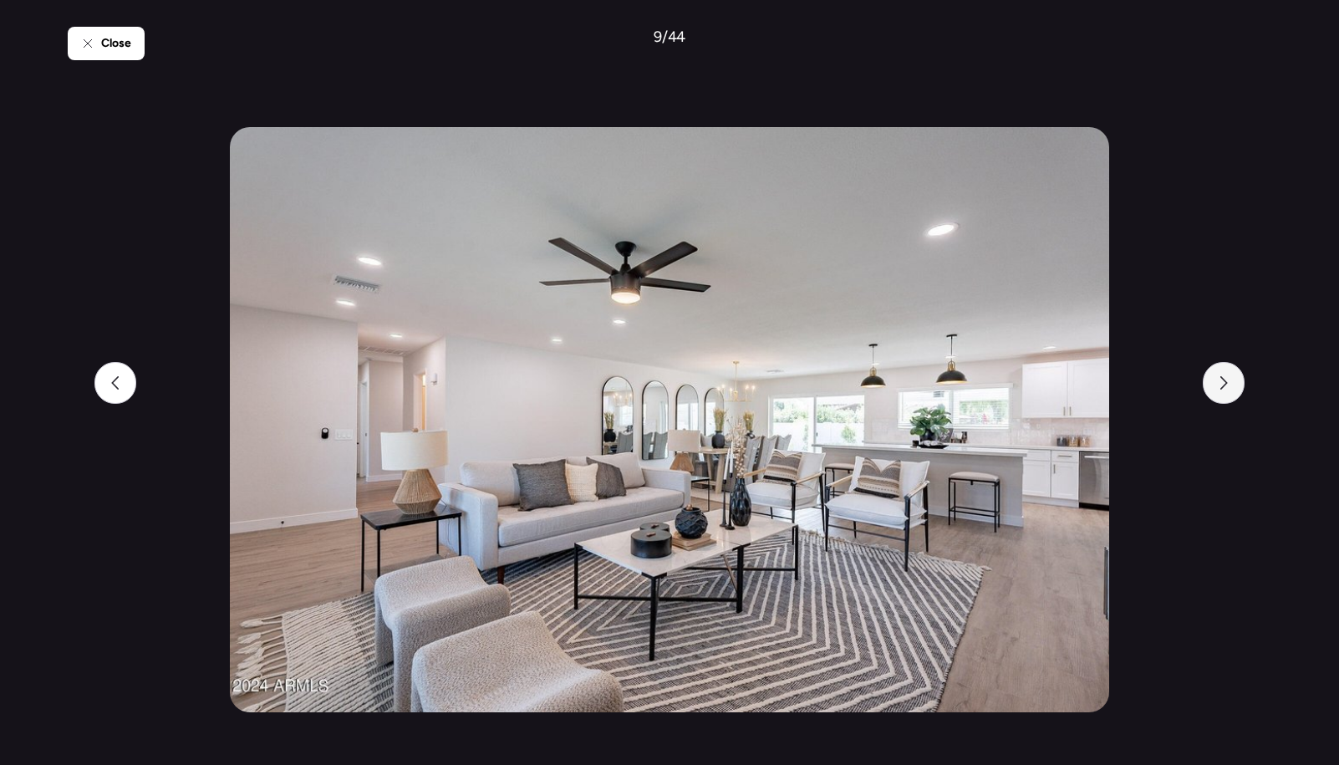
click at [1218, 384] on icon at bounding box center [1223, 382] width 13 height 13
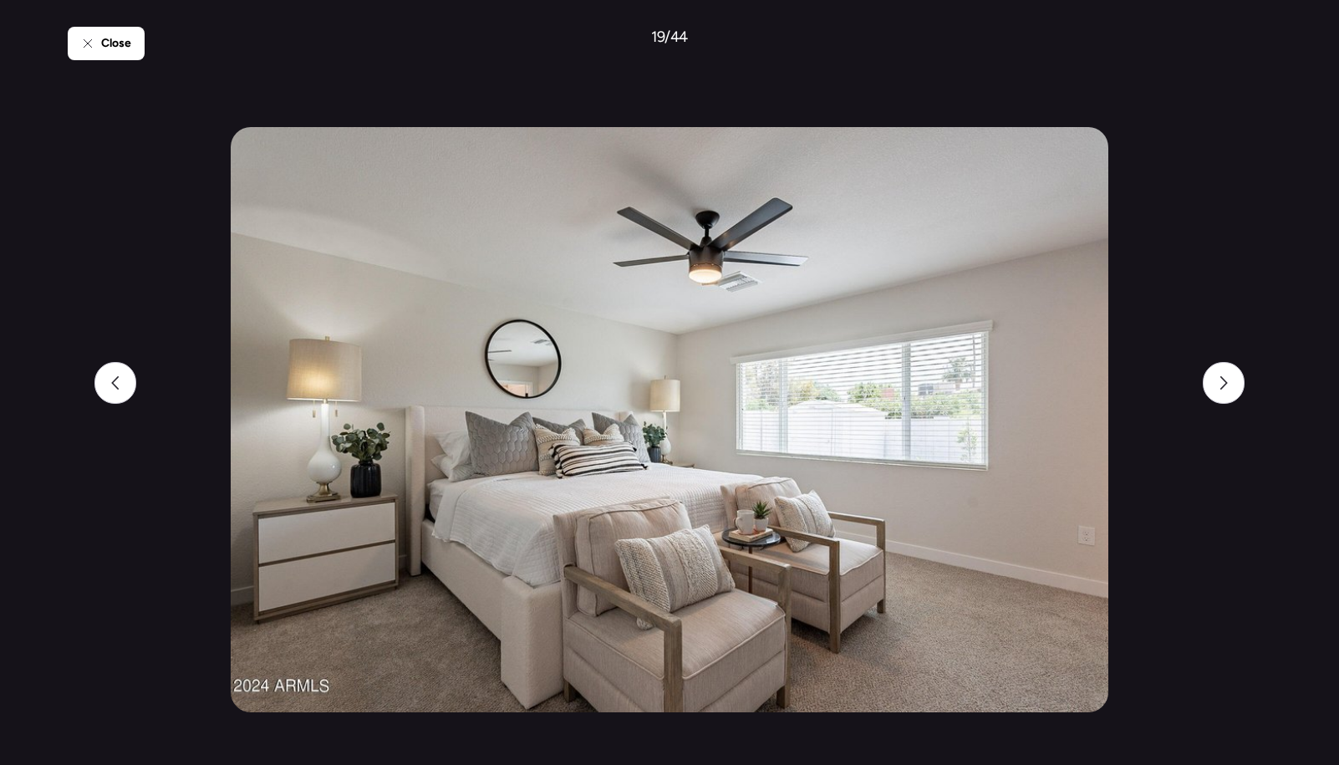
click at [1283, 294] on div "Close 19 / 44" at bounding box center [669, 382] width 1339 height 765
click at [1235, 374] on div at bounding box center [1223, 383] width 42 height 42
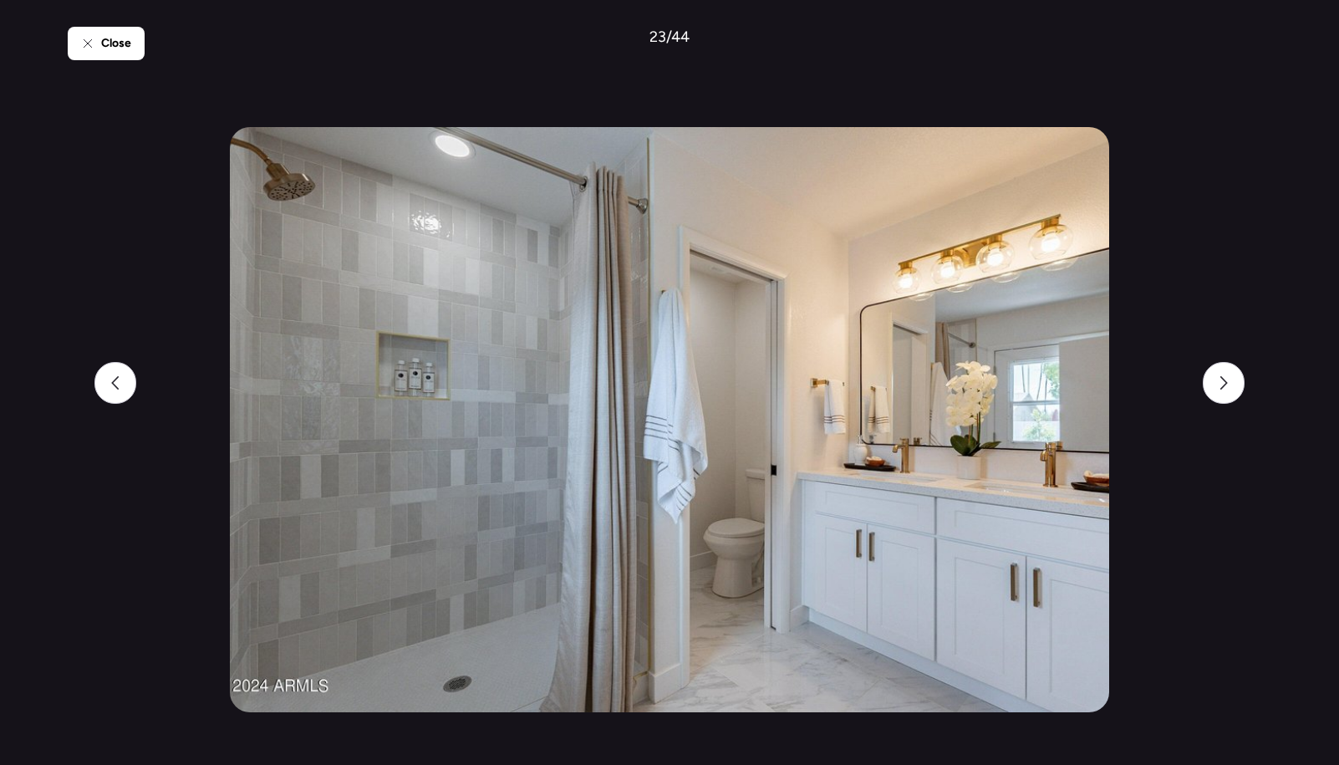
drag, startPoint x: 890, startPoint y: 281, endPoint x: 1210, endPoint y: 325, distance: 323.1
click at [1210, 325] on div "Close 23 / 44" at bounding box center [669, 382] width 1203 height 765
click at [1222, 383] on icon at bounding box center [1223, 382] width 13 height 13
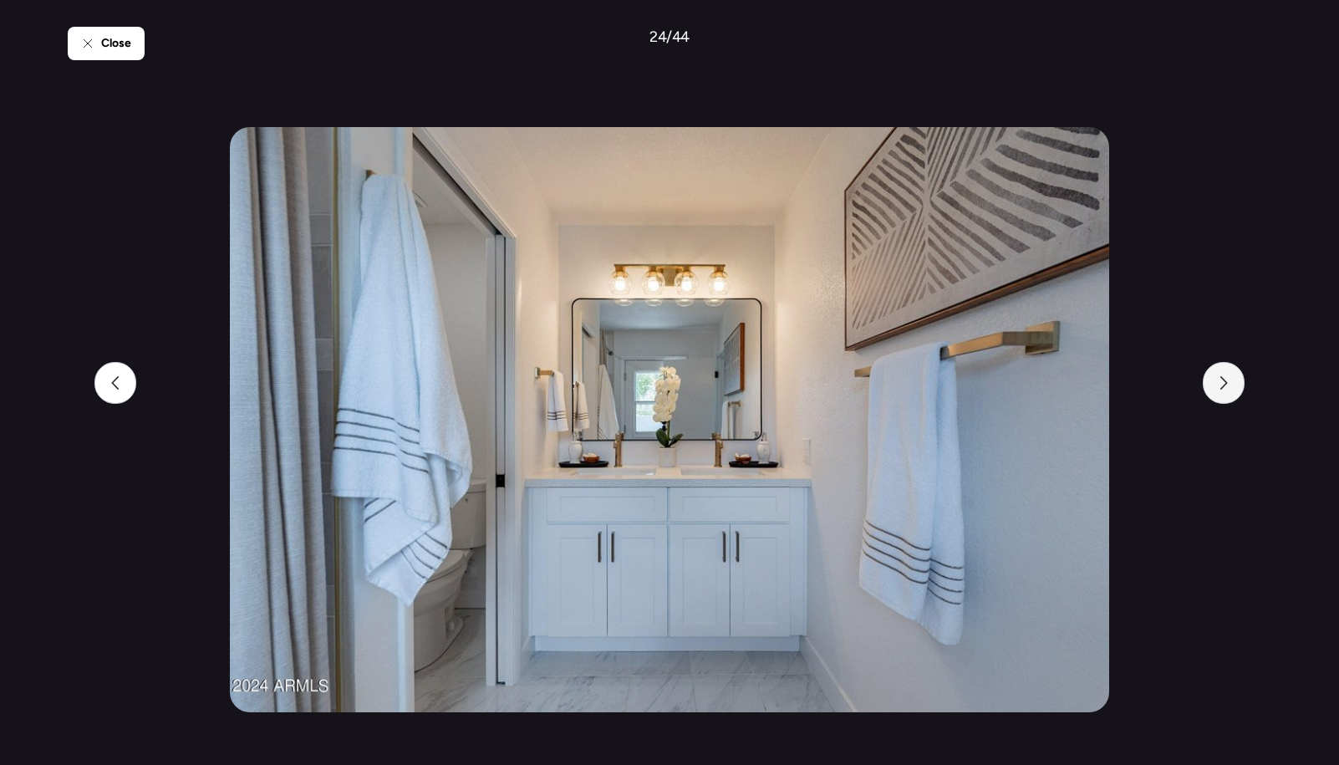
click at [1217, 383] on icon at bounding box center [1223, 382] width 13 height 13
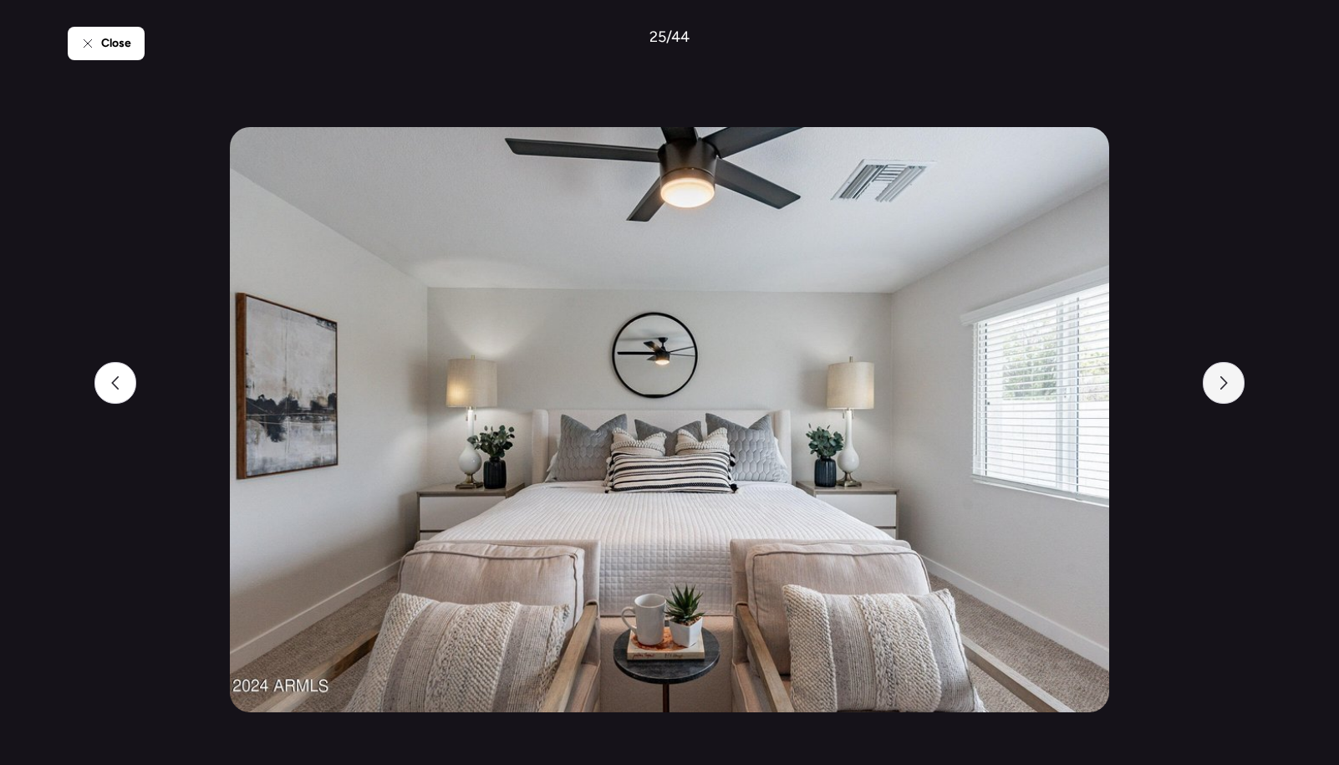
click at [1217, 383] on icon at bounding box center [1223, 382] width 13 height 13
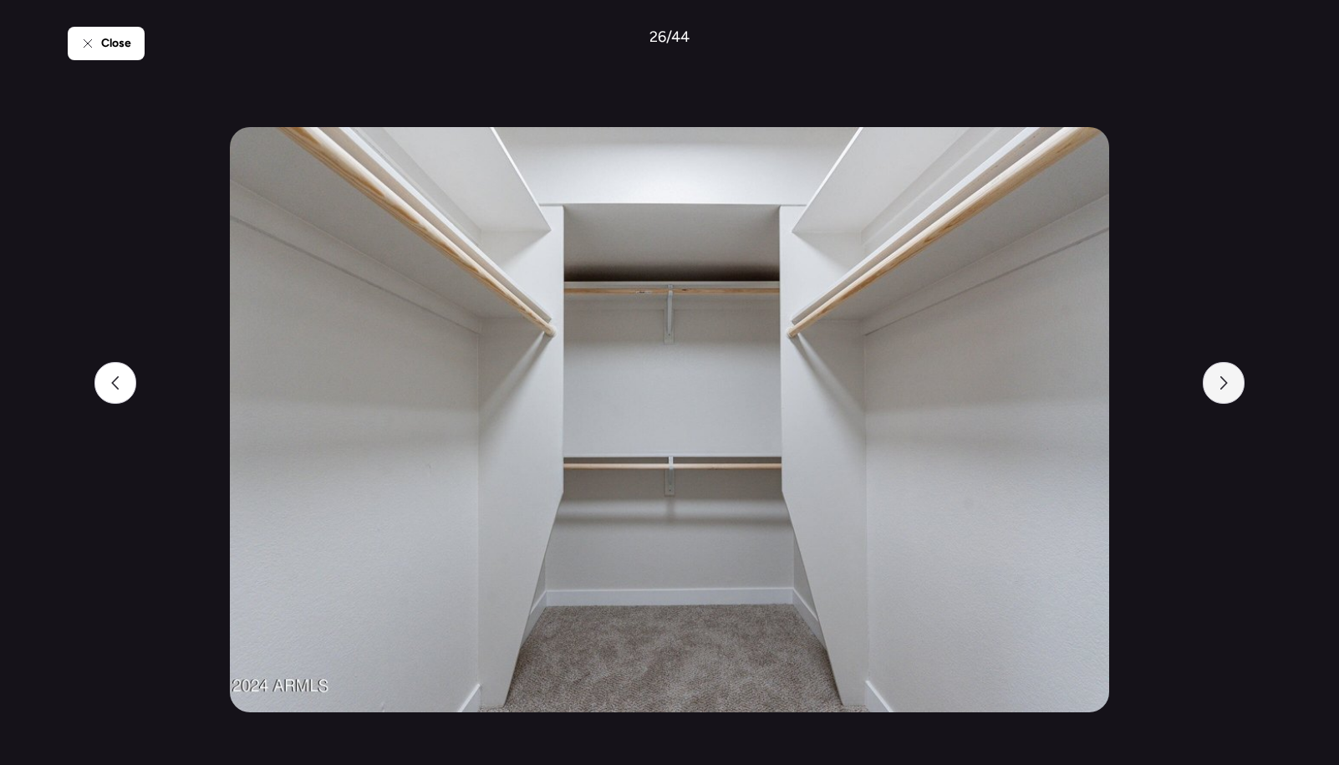
click at [1217, 383] on icon at bounding box center [1223, 382] width 13 height 13
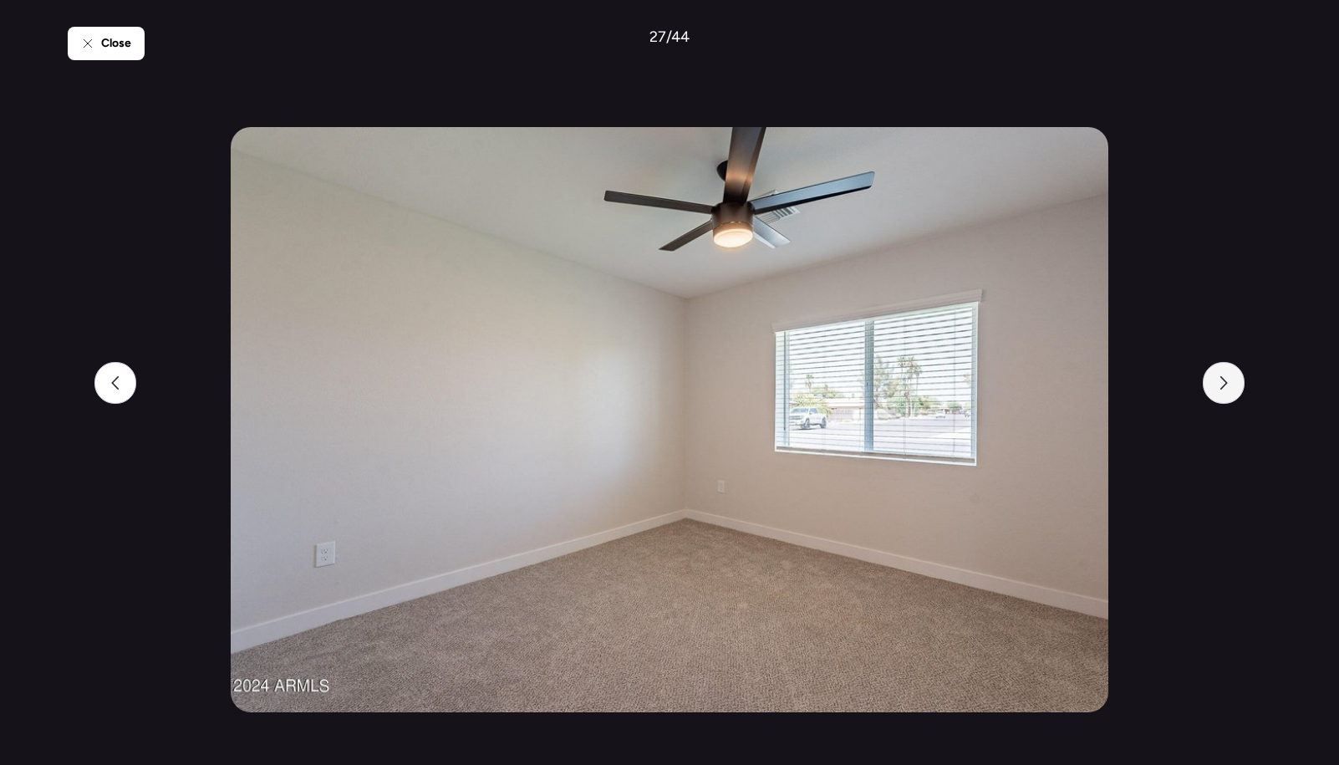
click at [1218, 384] on icon at bounding box center [1223, 382] width 13 height 13
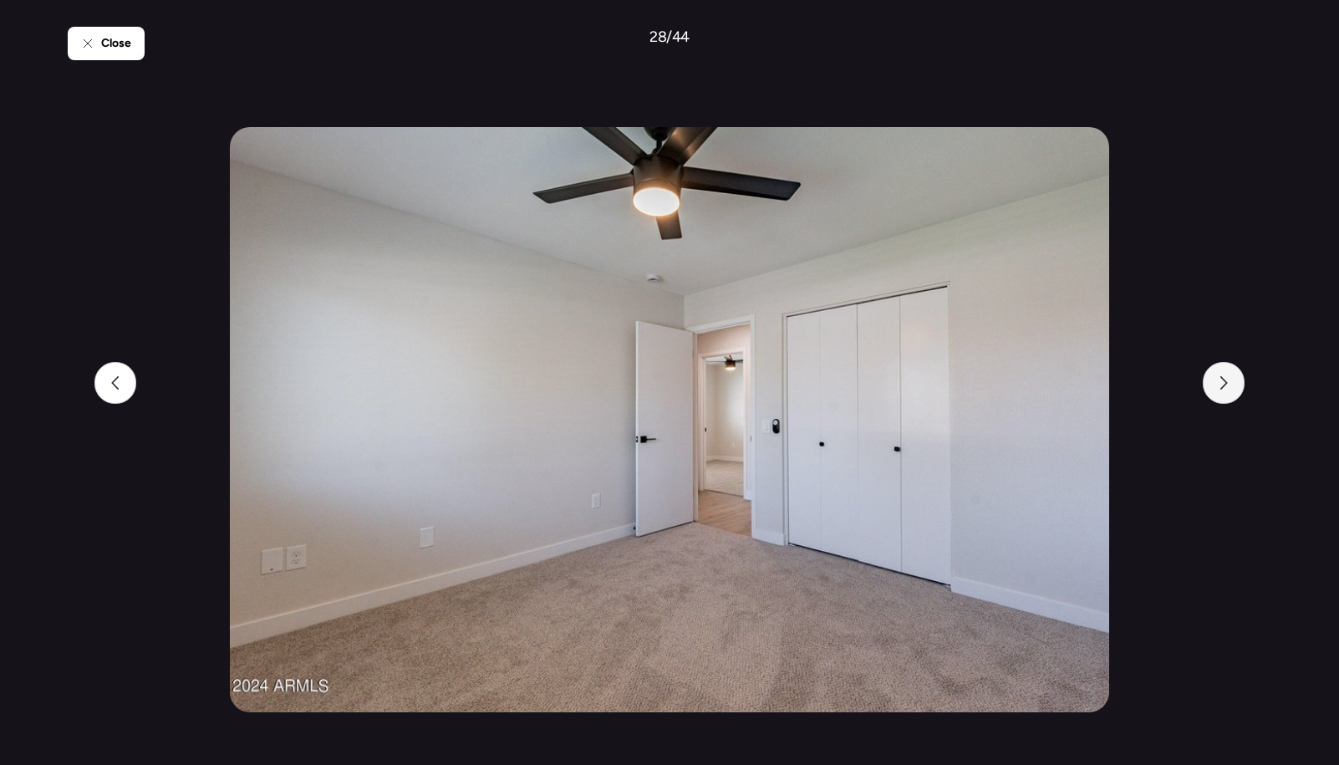
click at [1217, 384] on icon at bounding box center [1223, 382] width 13 height 13
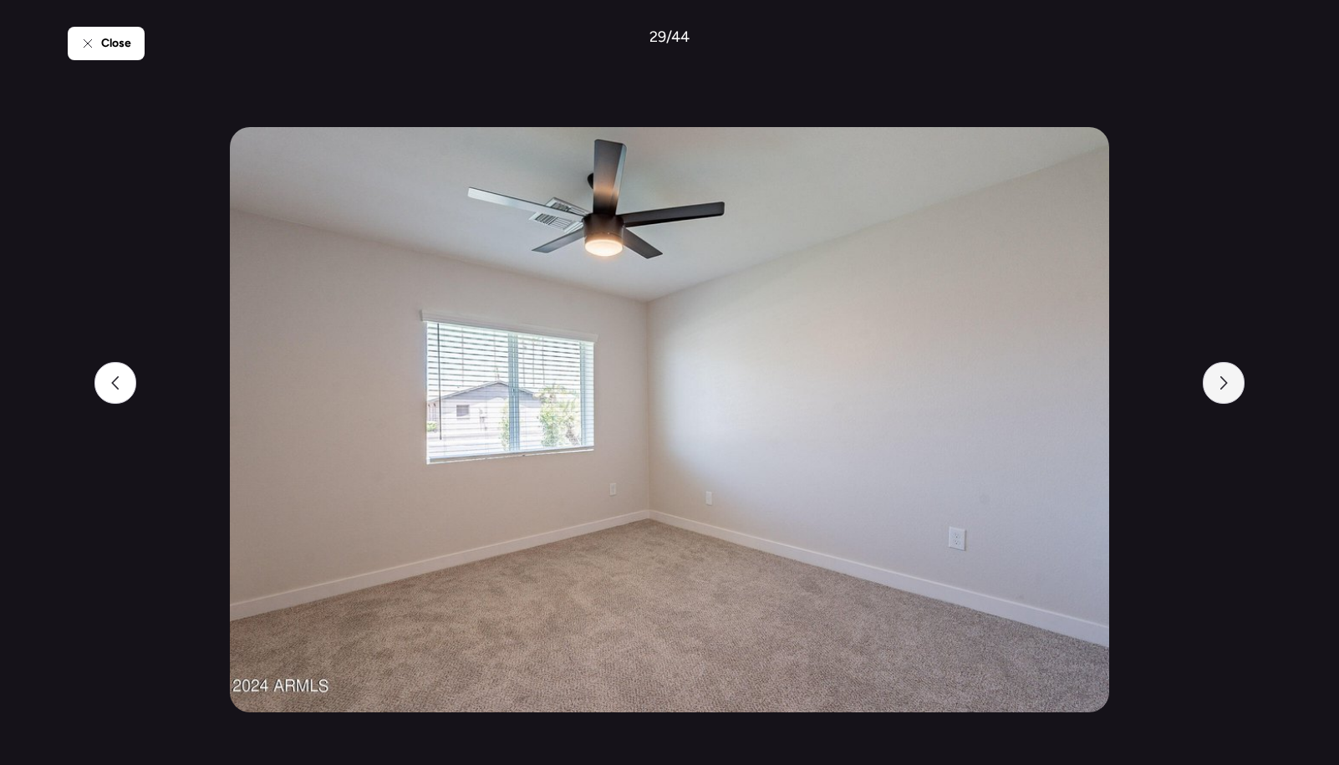
click at [1217, 384] on icon at bounding box center [1223, 382] width 13 height 13
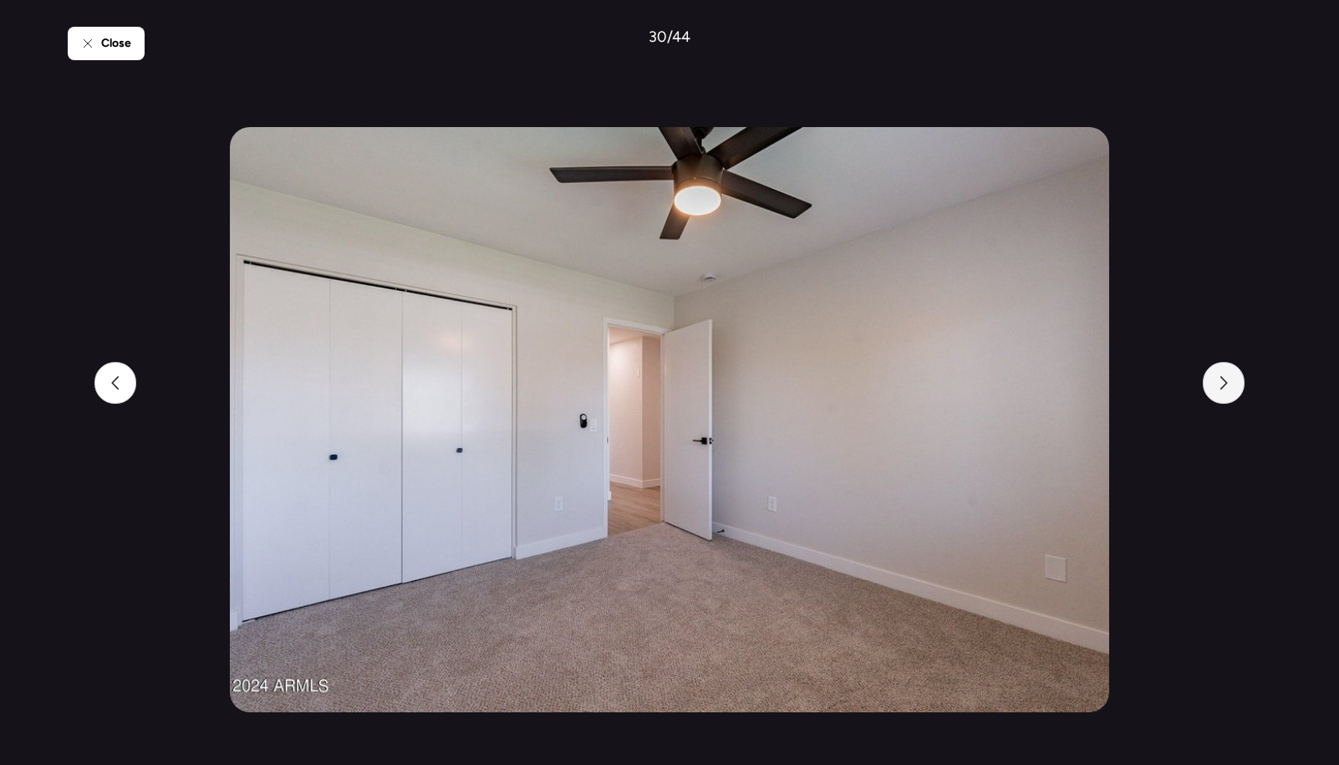
click at [1217, 384] on icon at bounding box center [1223, 382] width 13 height 13
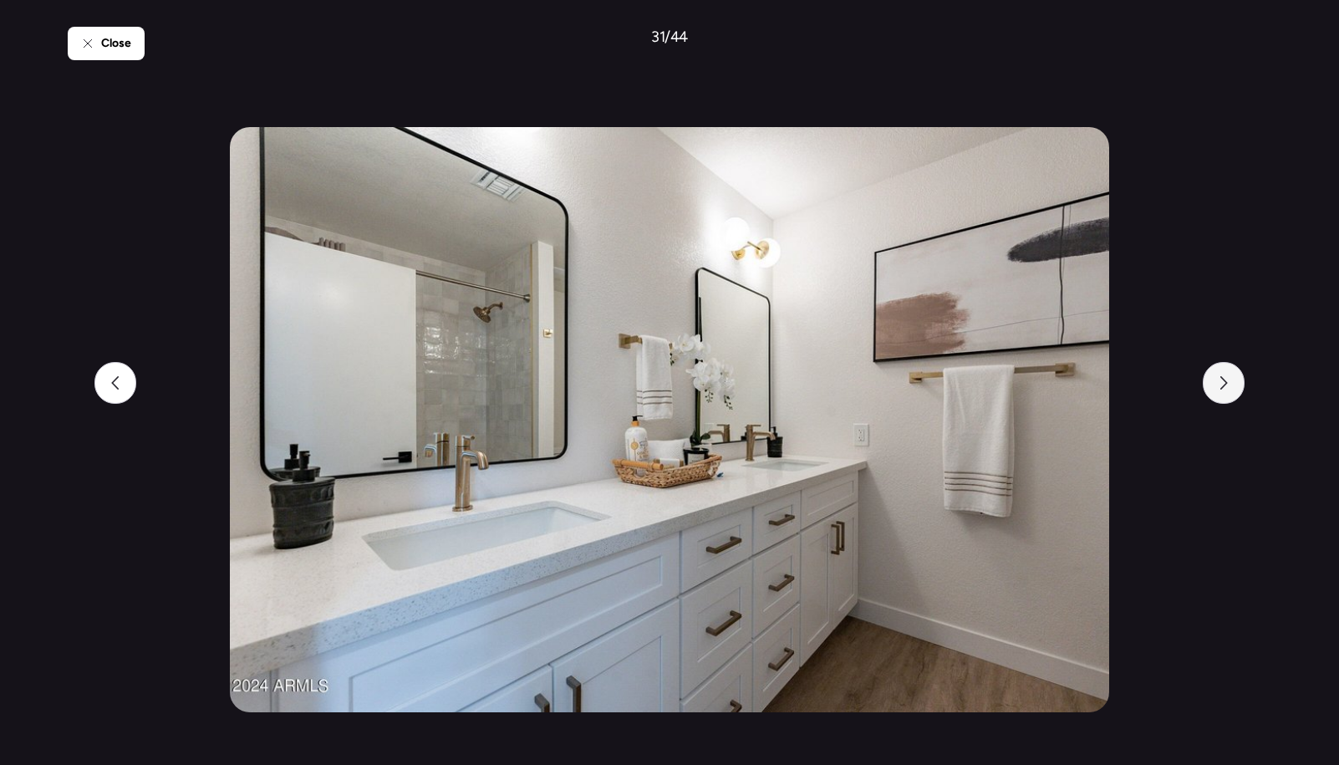
click at [1217, 384] on icon at bounding box center [1223, 382] width 13 height 13
click at [1227, 384] on icon at bounding box center [1223, 382] width 13 height 13
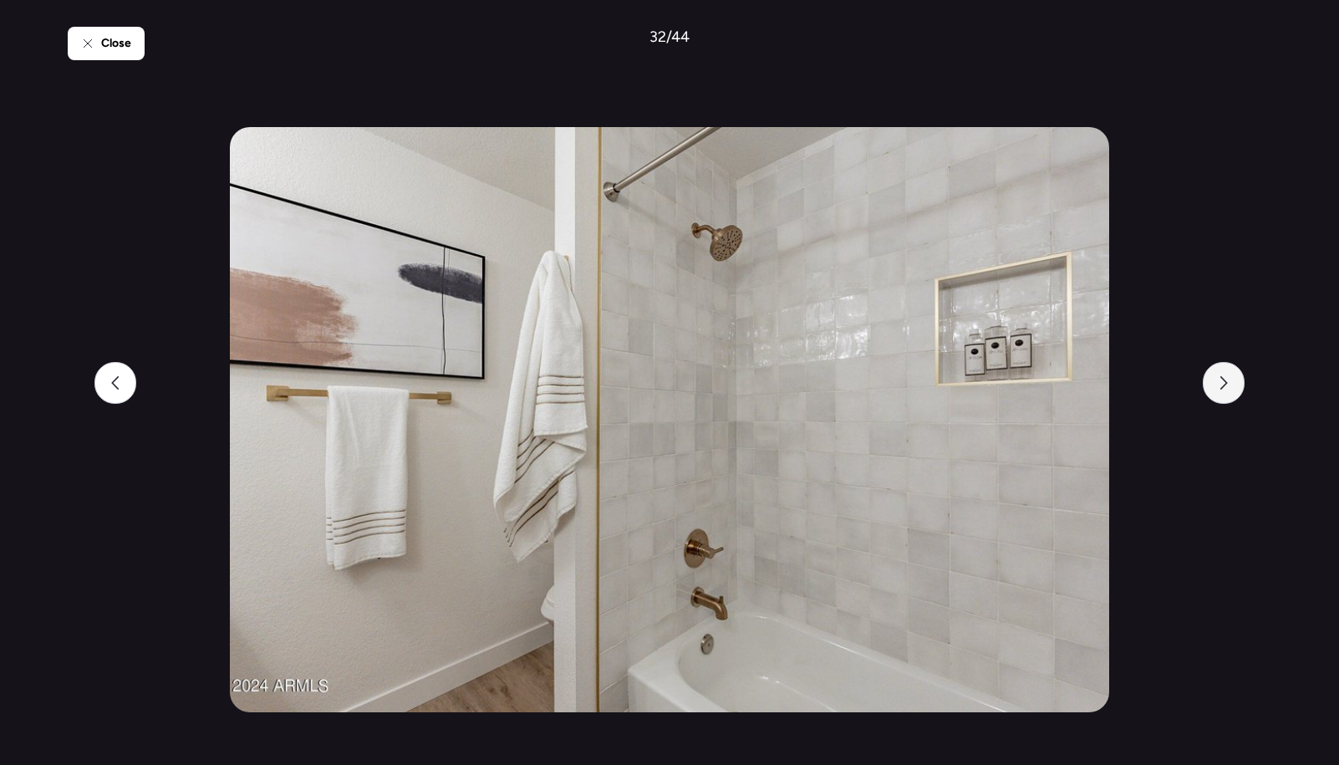
click at [1227, 384] on icon at bounding box center [1223, 382] width 13 height 13
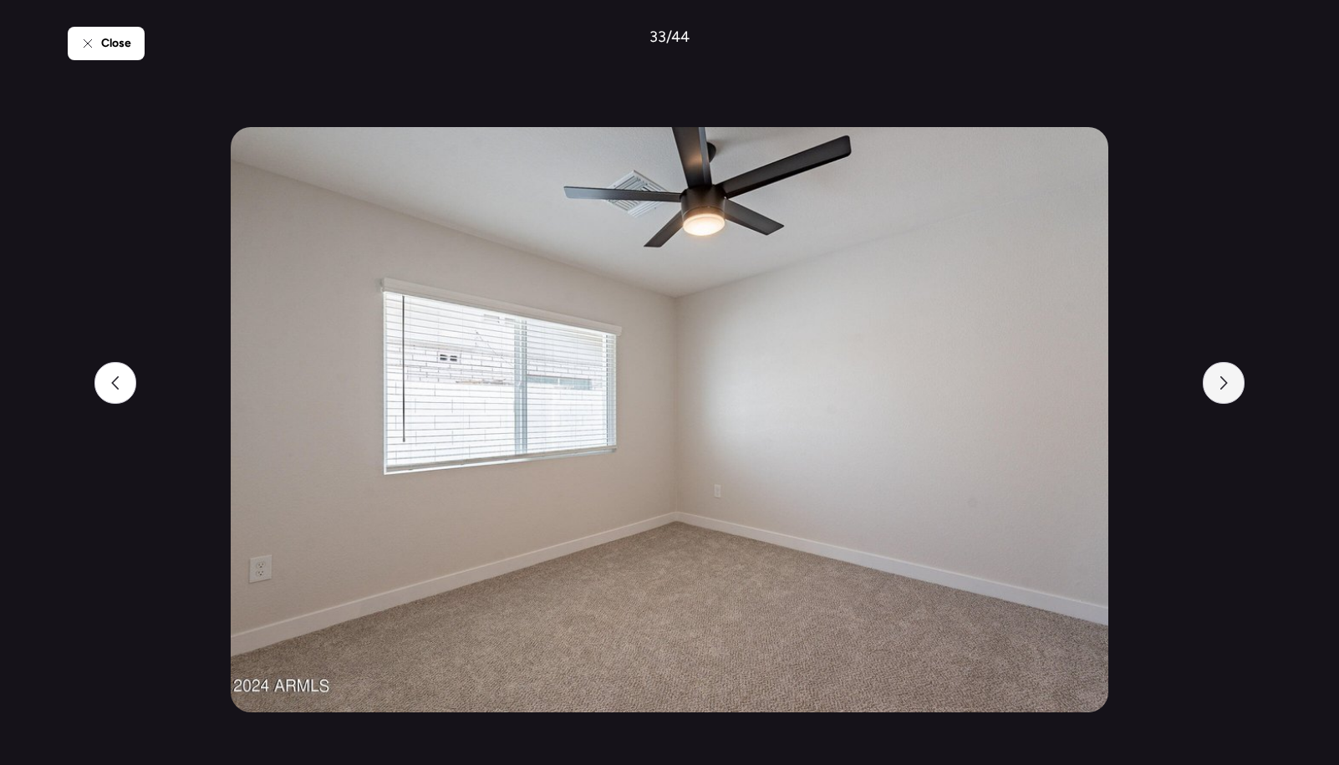
click at [1227, 384] on icon at bounding box center [1223, 382] width 13 height 13
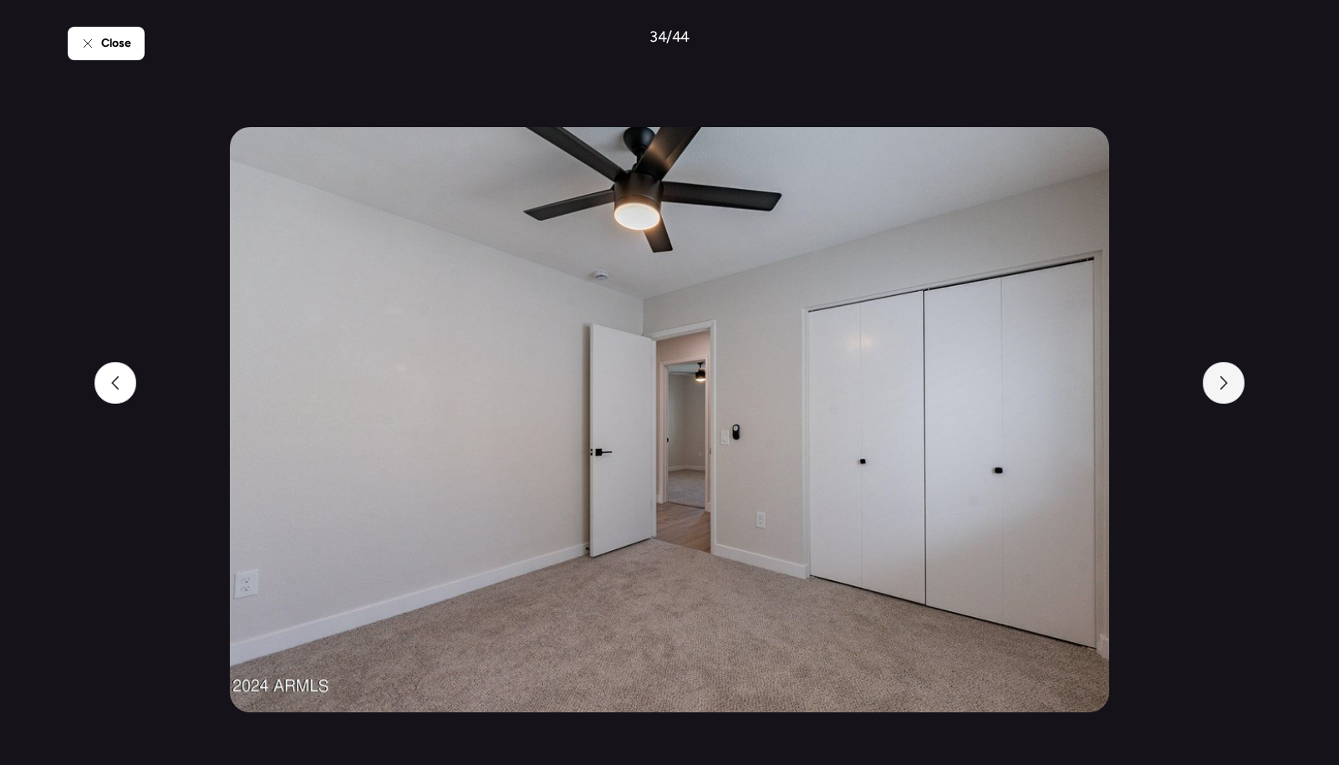
click at [1227, 384] on icon at bounding box center [1223, 382] width 13 height 13
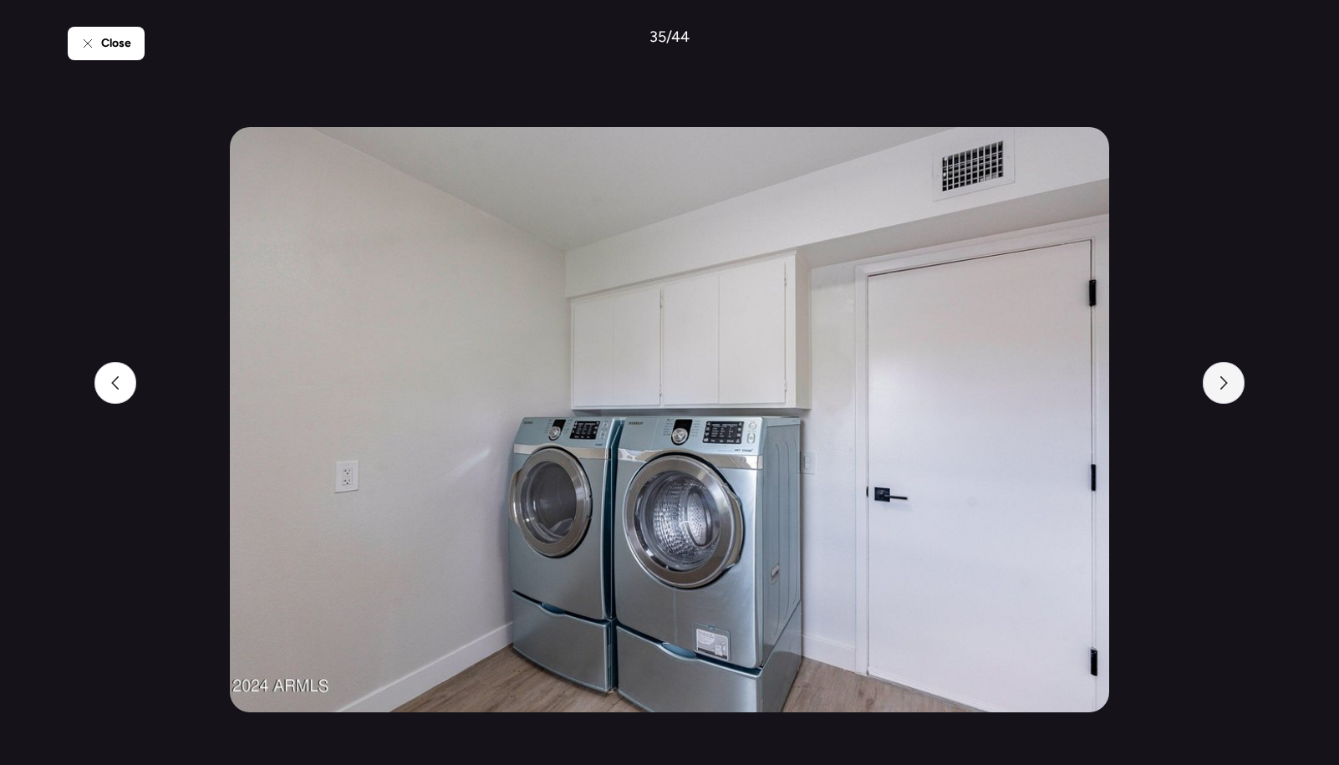
click at [1227, 384] on icon at bounding box center [1223, 382] width 13 height 13
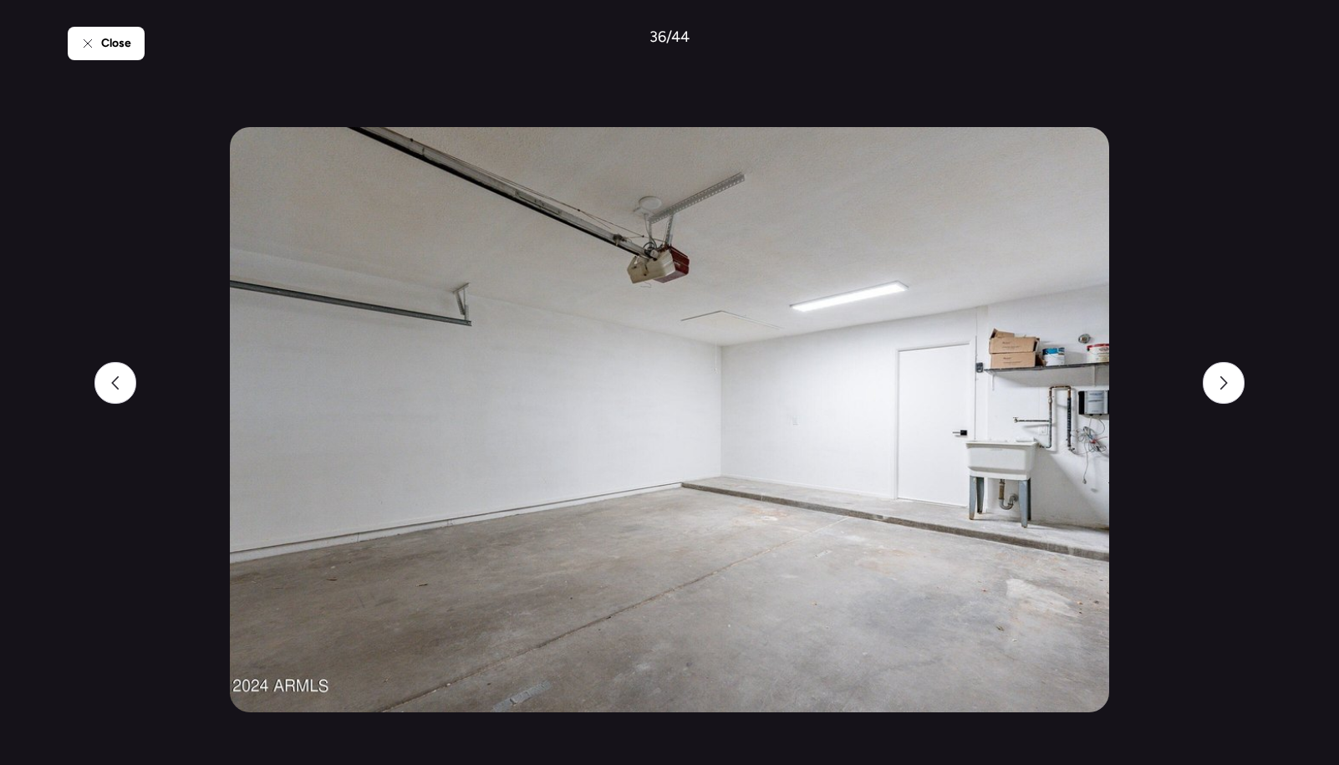
click at [1226, 257] on div "Close 36 / 44" at bounding box center [669, 382] width 1203 height 765
click at [96, 48] on div "Close" at bounding box center [106, 43] width 77 height 33
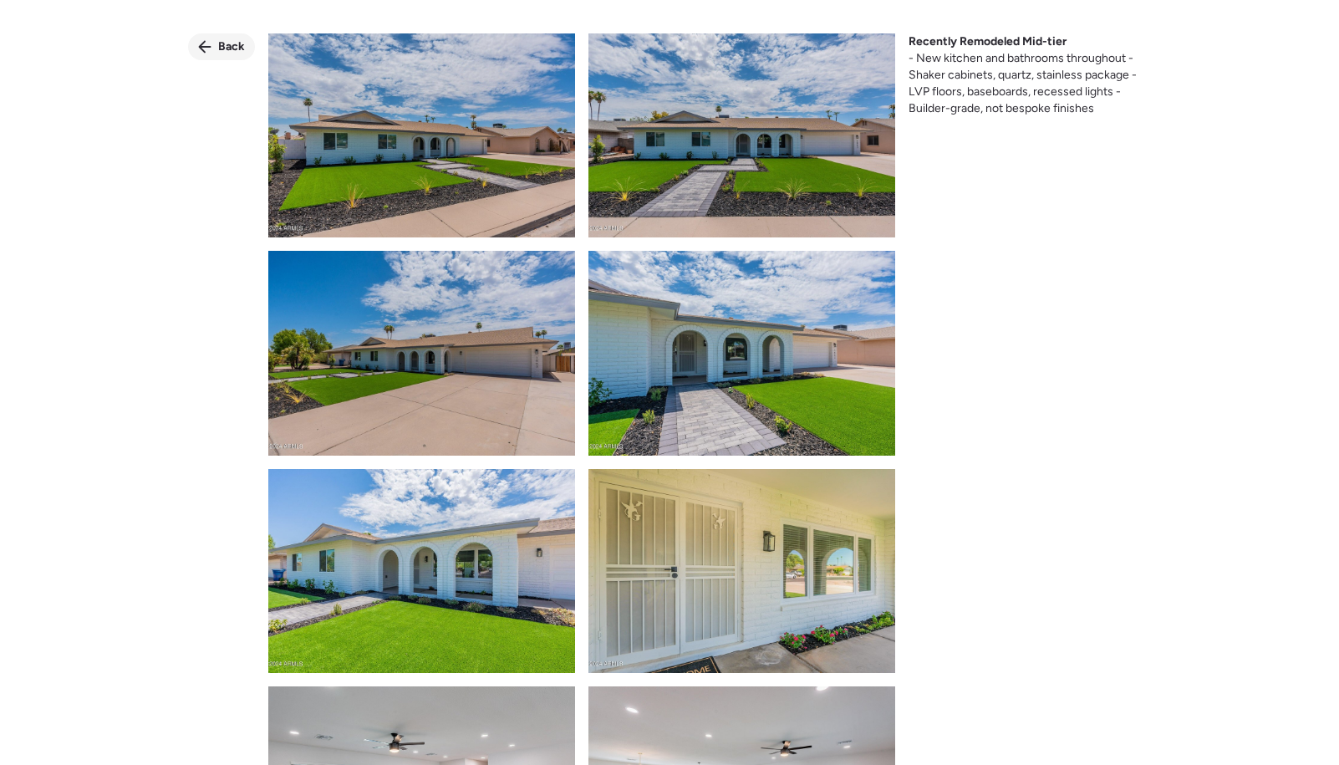
click at [212, 43] on div "Back" at bounding box center [221, 46] width 67 height 27
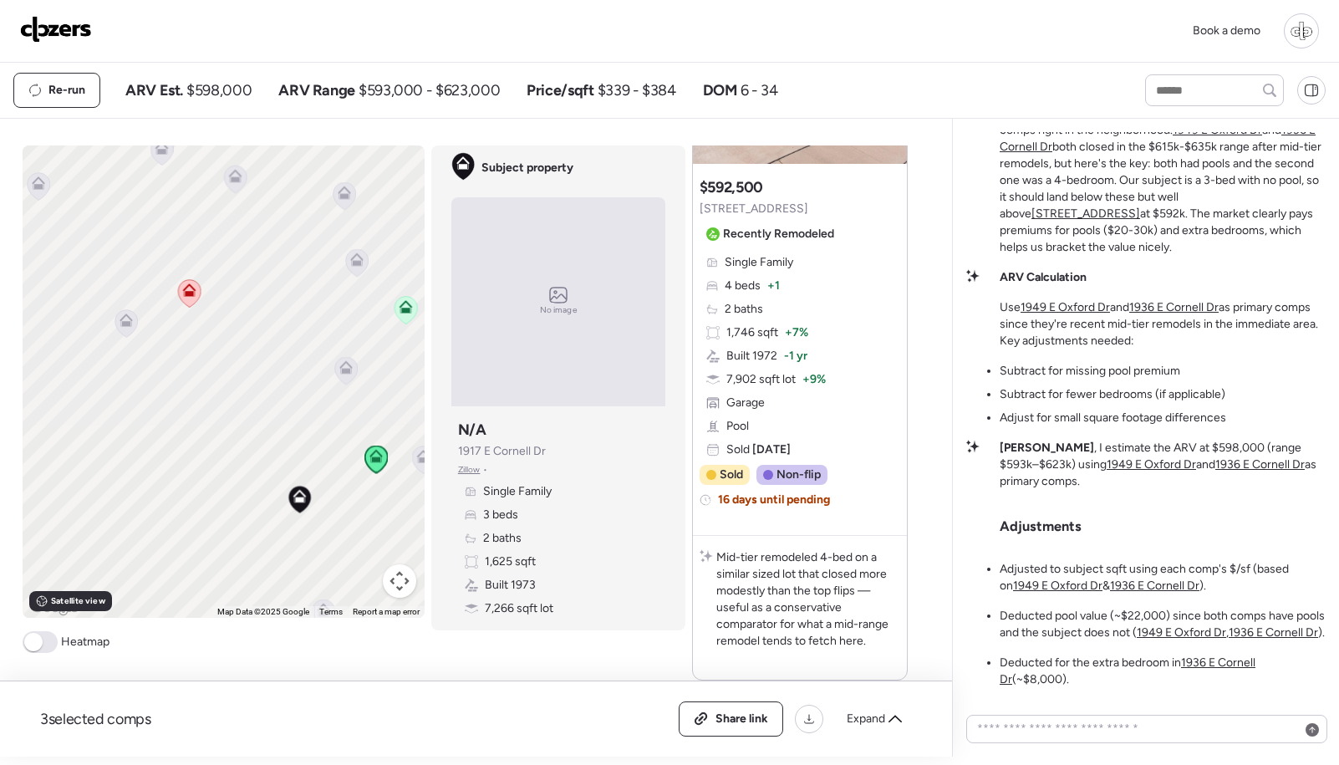
scroll to position [2678, 0]
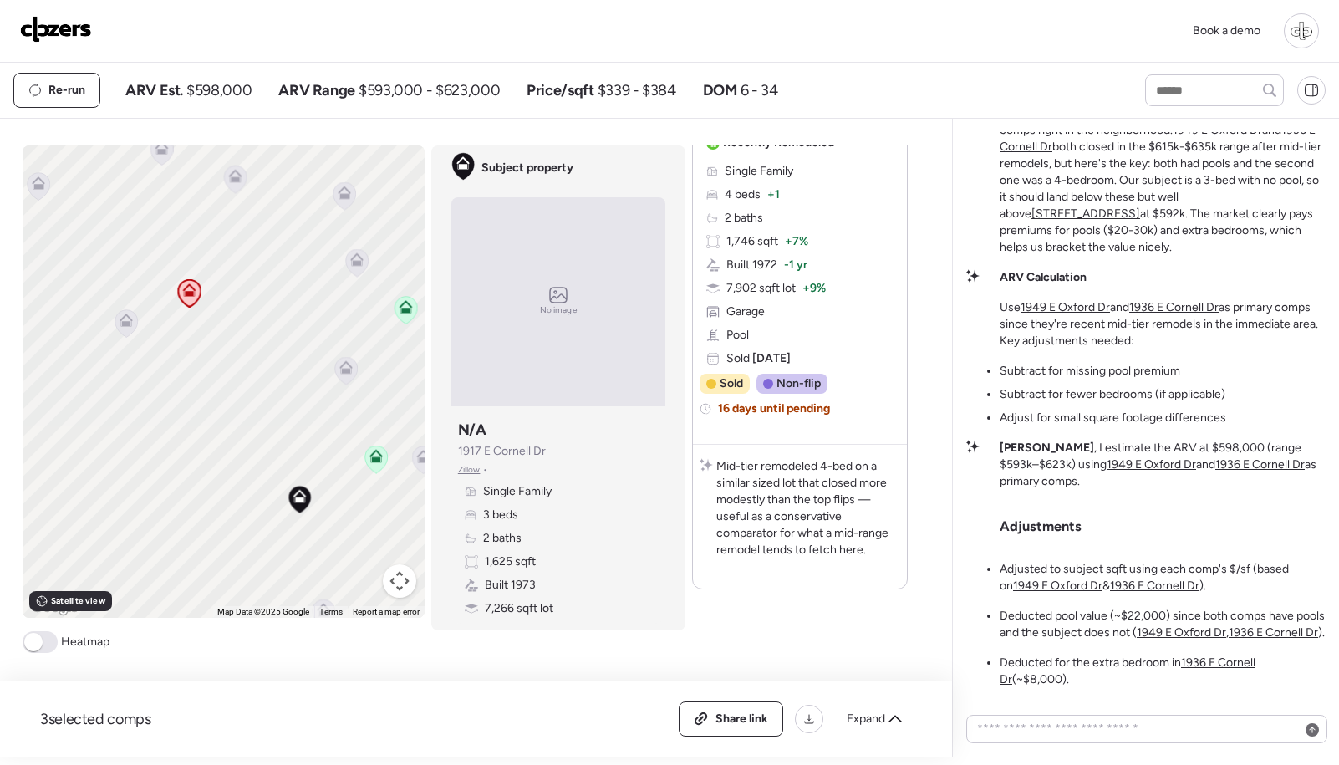
click at [383, 453] on icon at bounding box center [375, 459] width 23 height 28
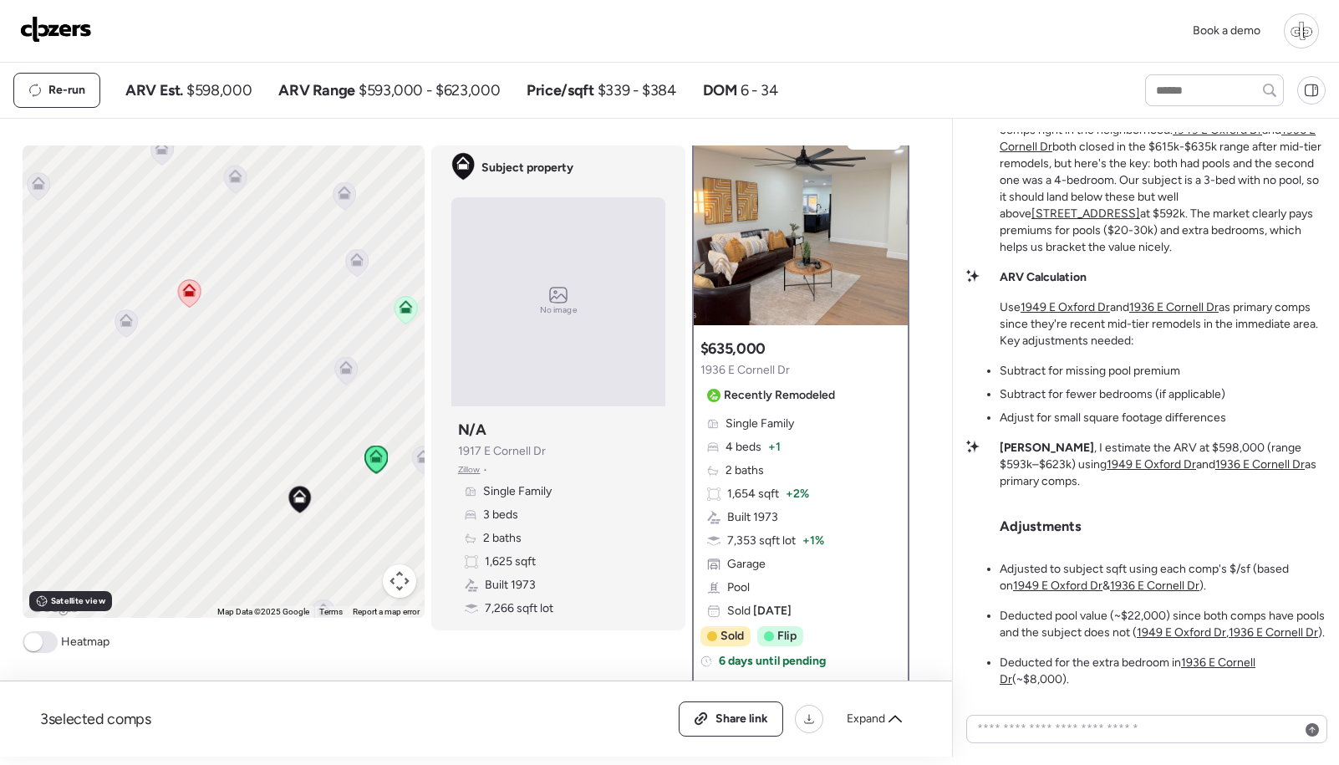
scroll to position [0, 0]
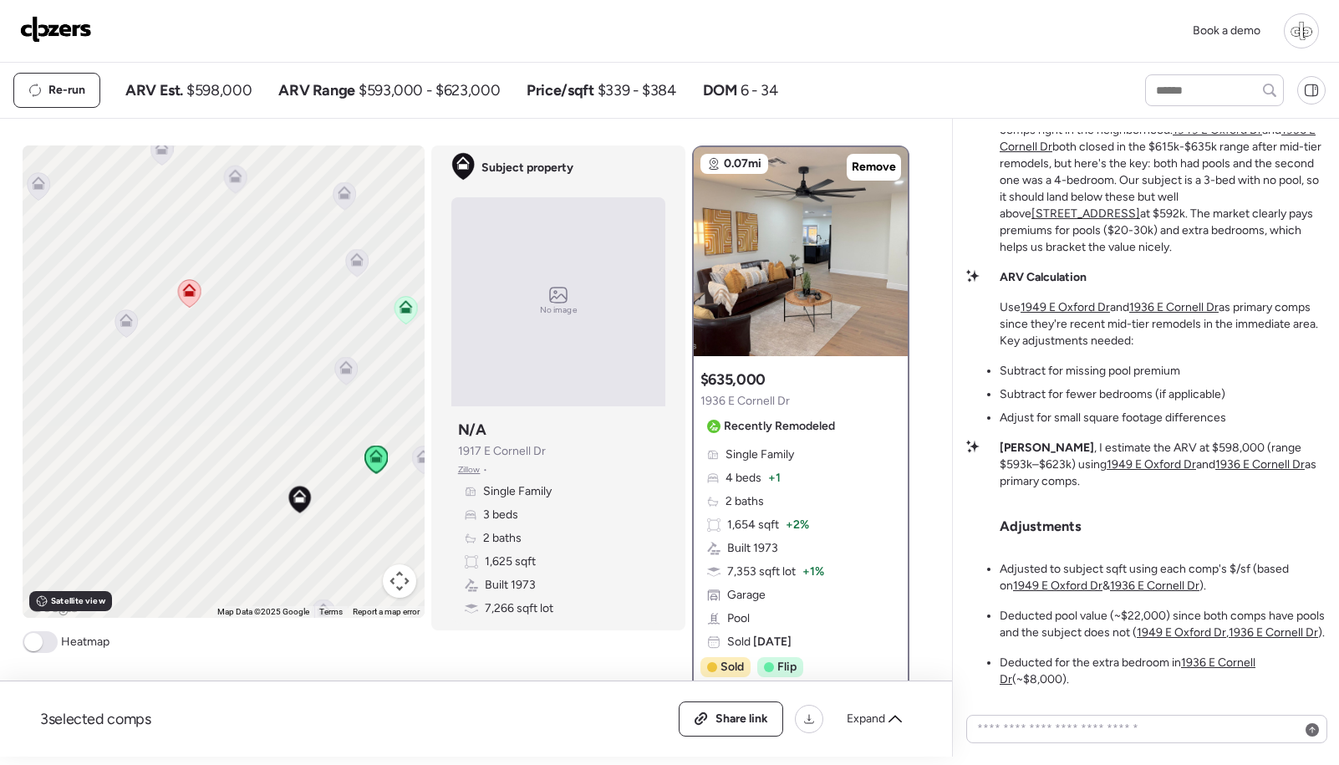
click at [341, 376] on icon at bounding box center [345, 371] width 23 height 28
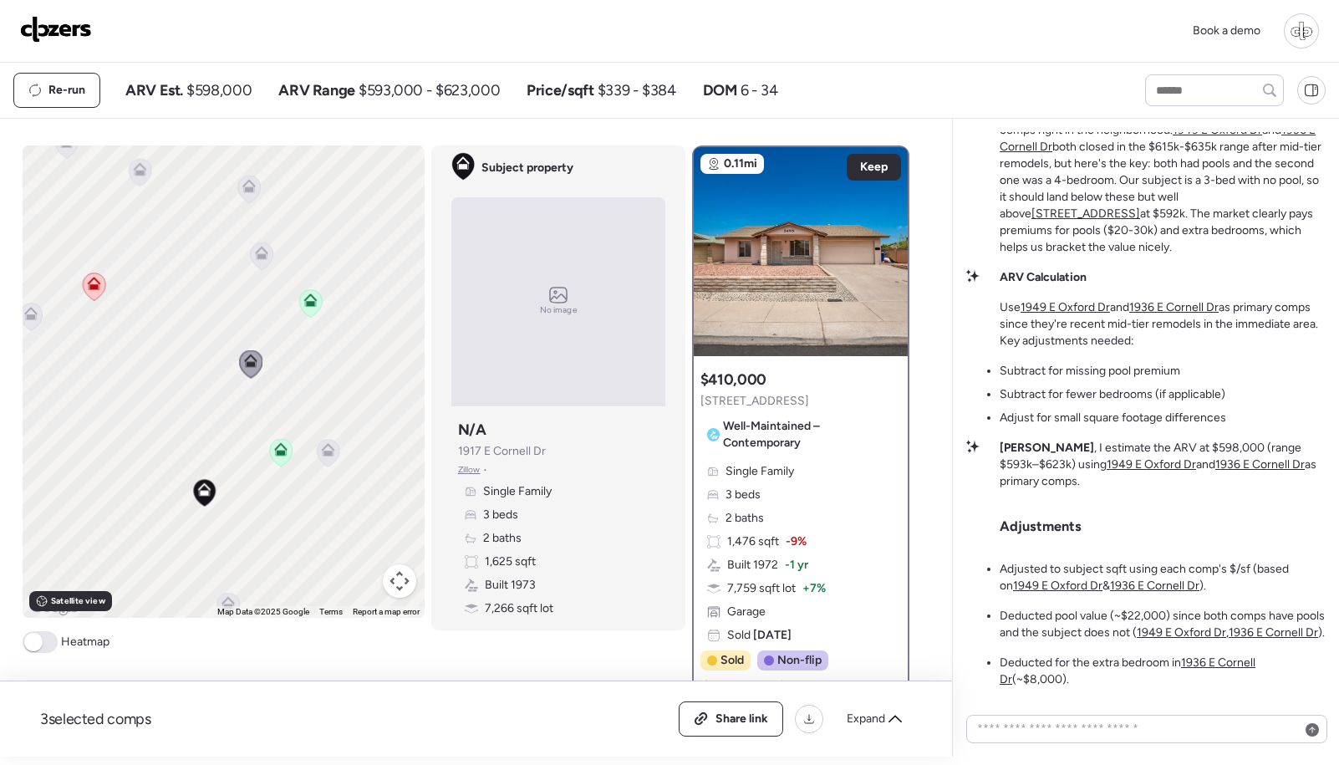
drag, startPoint x: 249, startPoint y: 406, endPoint x: 190, endPoint y: 402, distance: 59.5
click at [190, 402] on div "To activate drag with keyboard, press Alt + Enter. Once in keyboard drag state,…" at bounding box center [224, 381] width 402 height 472
click at [757, 318] on img at bounding box center [801, 251] width 214 height 209
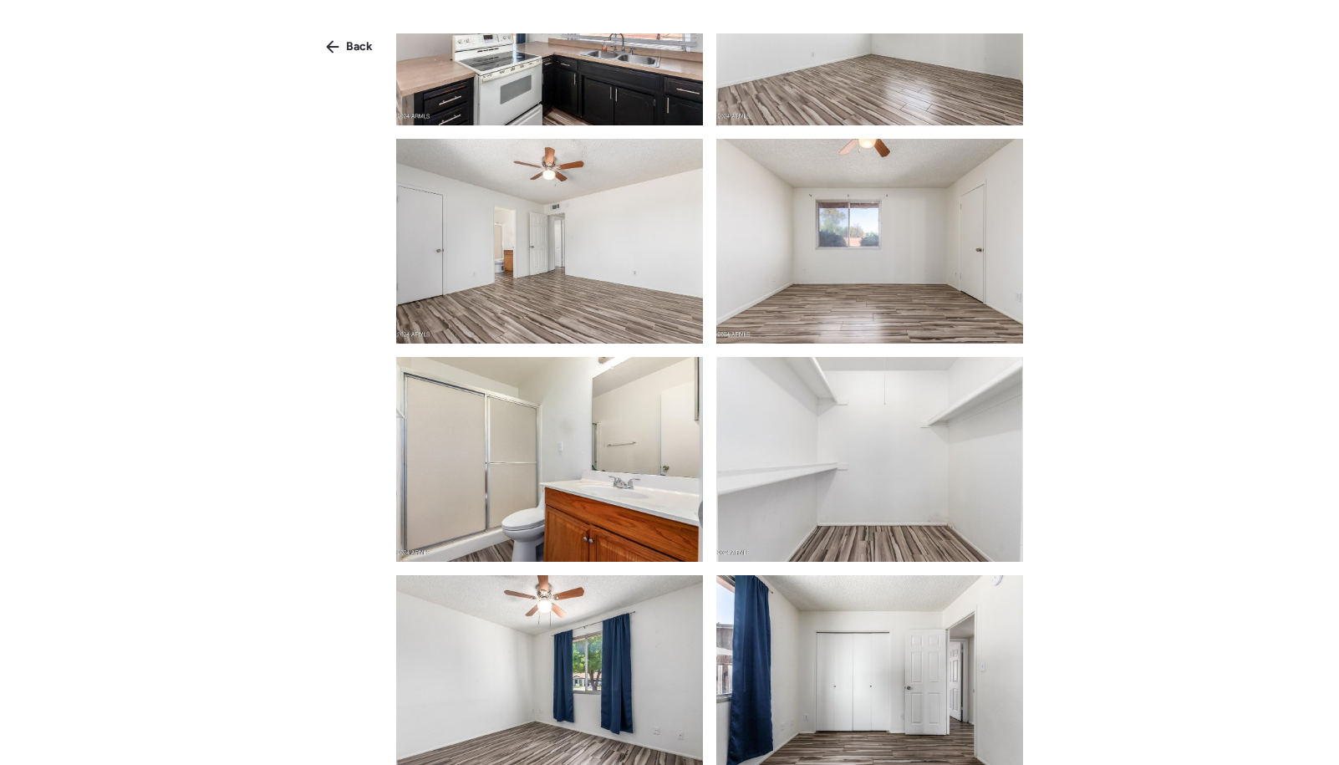
scroll to position [1640, 0]
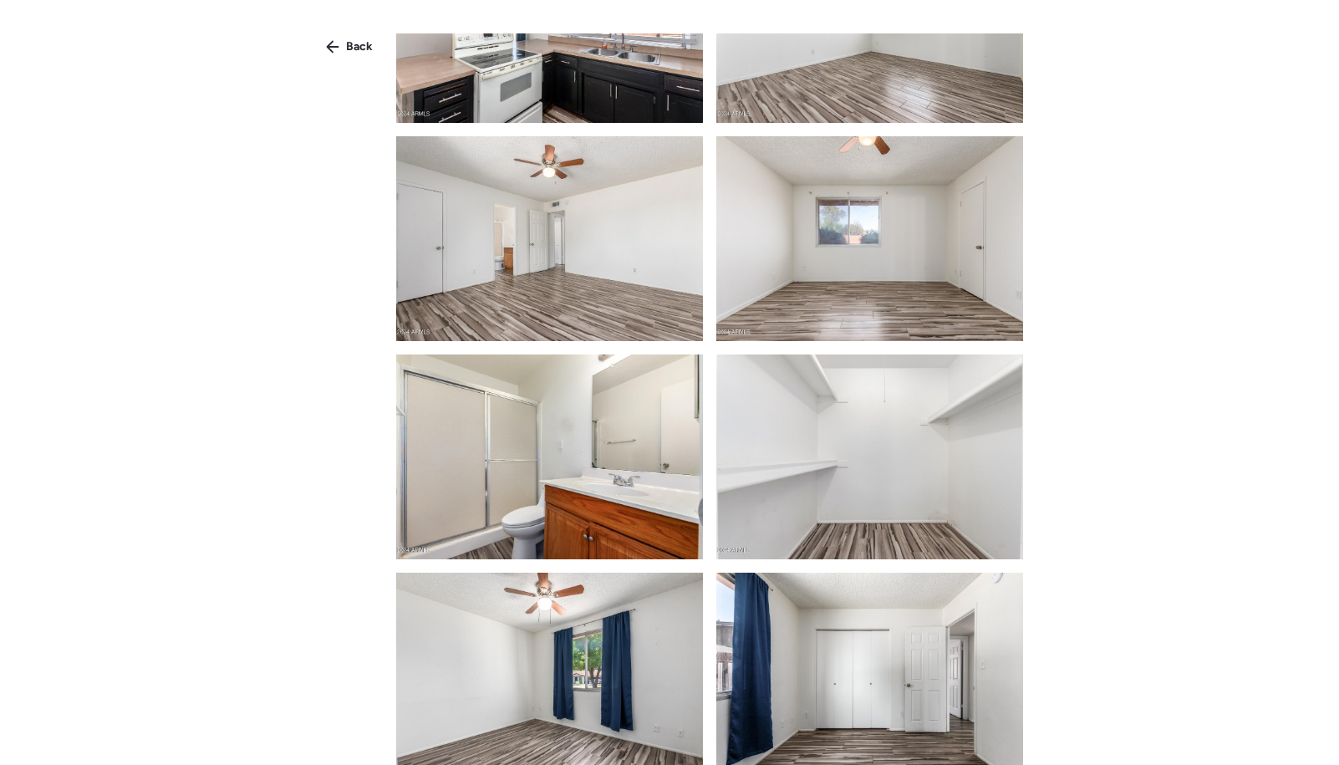
click at [606, 414] on img at bounding box center [549, 456] width 307 height 205
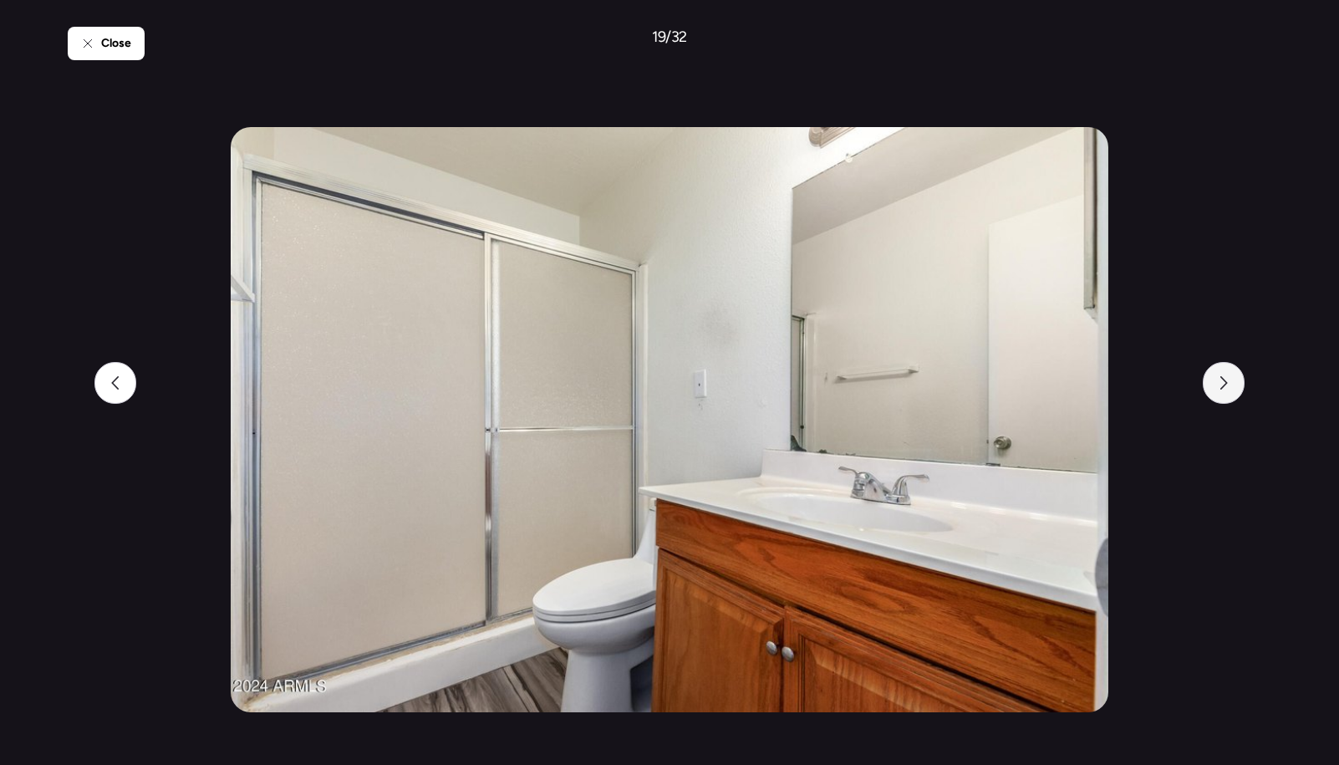
click at [1227, 376] on icon at bounding box center [1223, 382] width 13 height 13
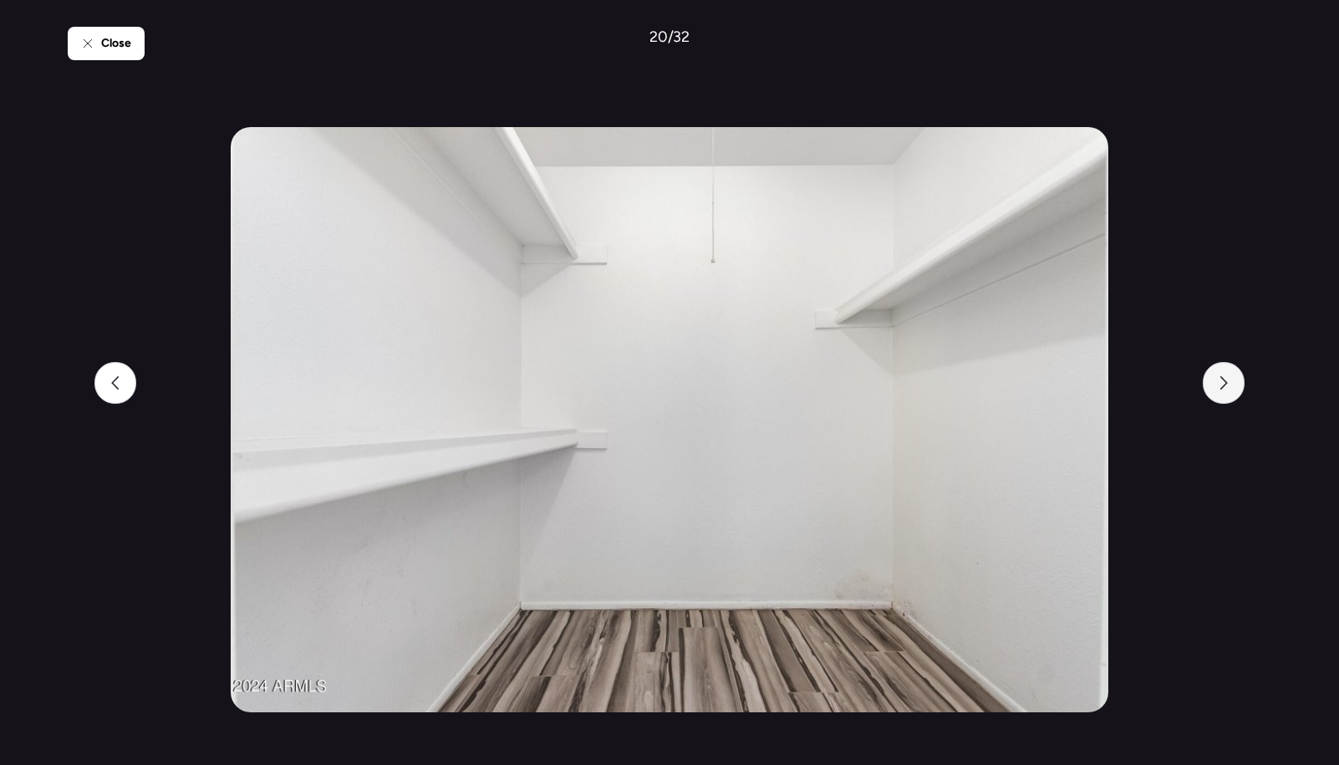
click at [1227, 376] on icon at bounding box center [1223, 382] width 13 height 13
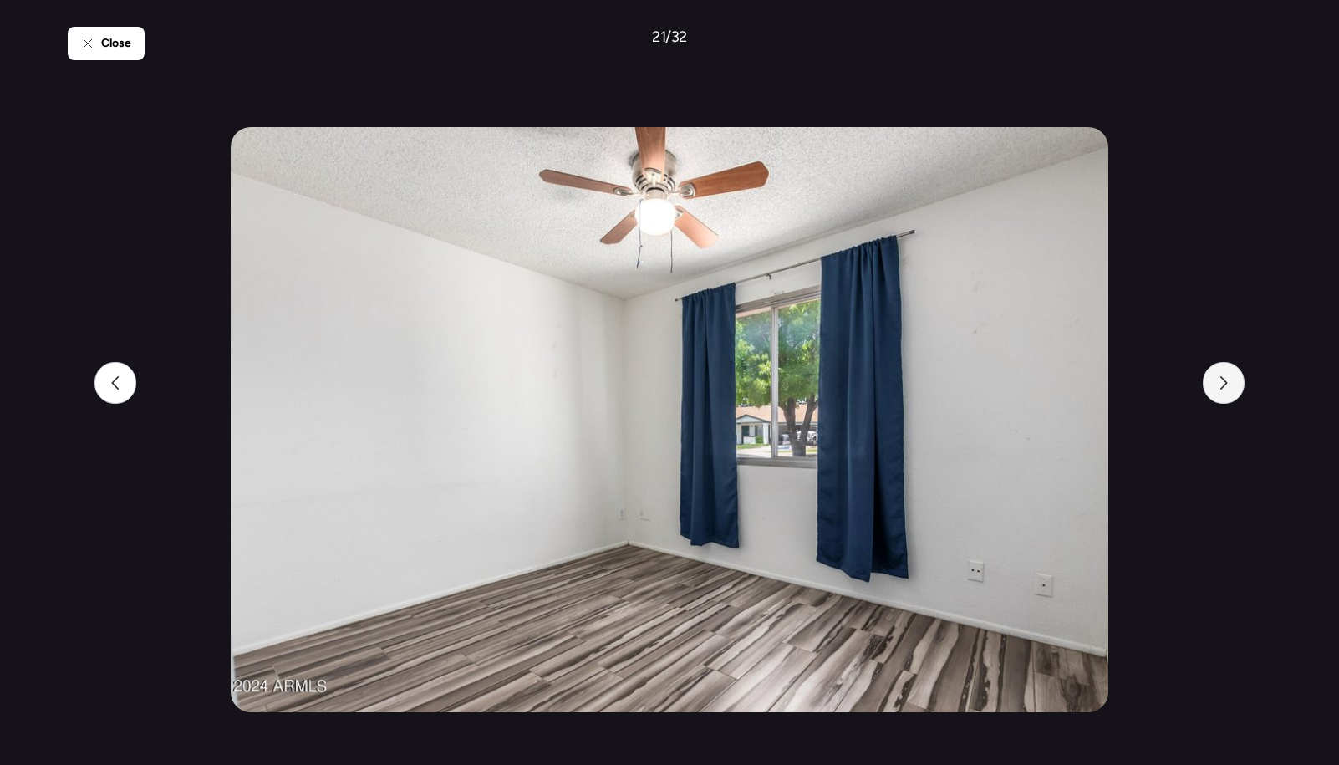
click at [1227, 391] on div at bounding box center [1223, 383] width 42 height 42
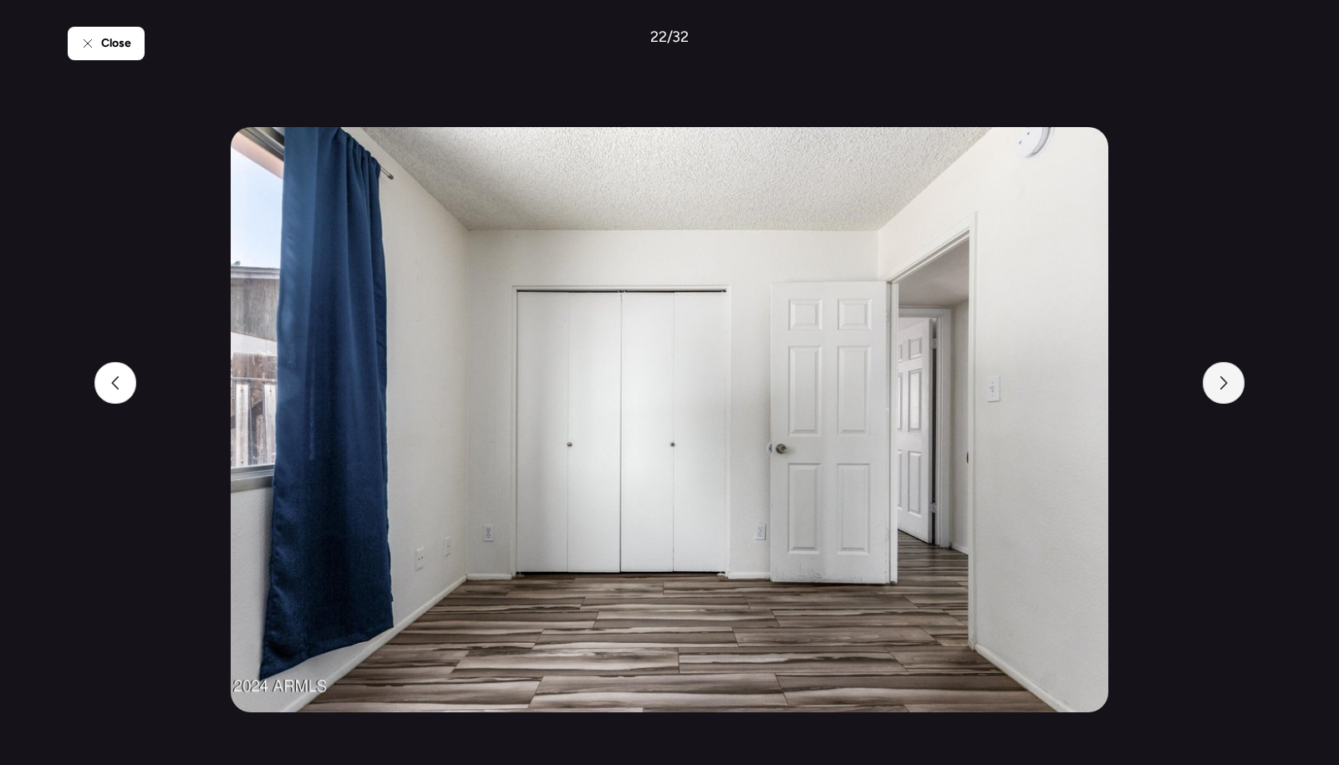
click at [1232, 389] on div at bounding box center [1223, 383] width 42 height 42
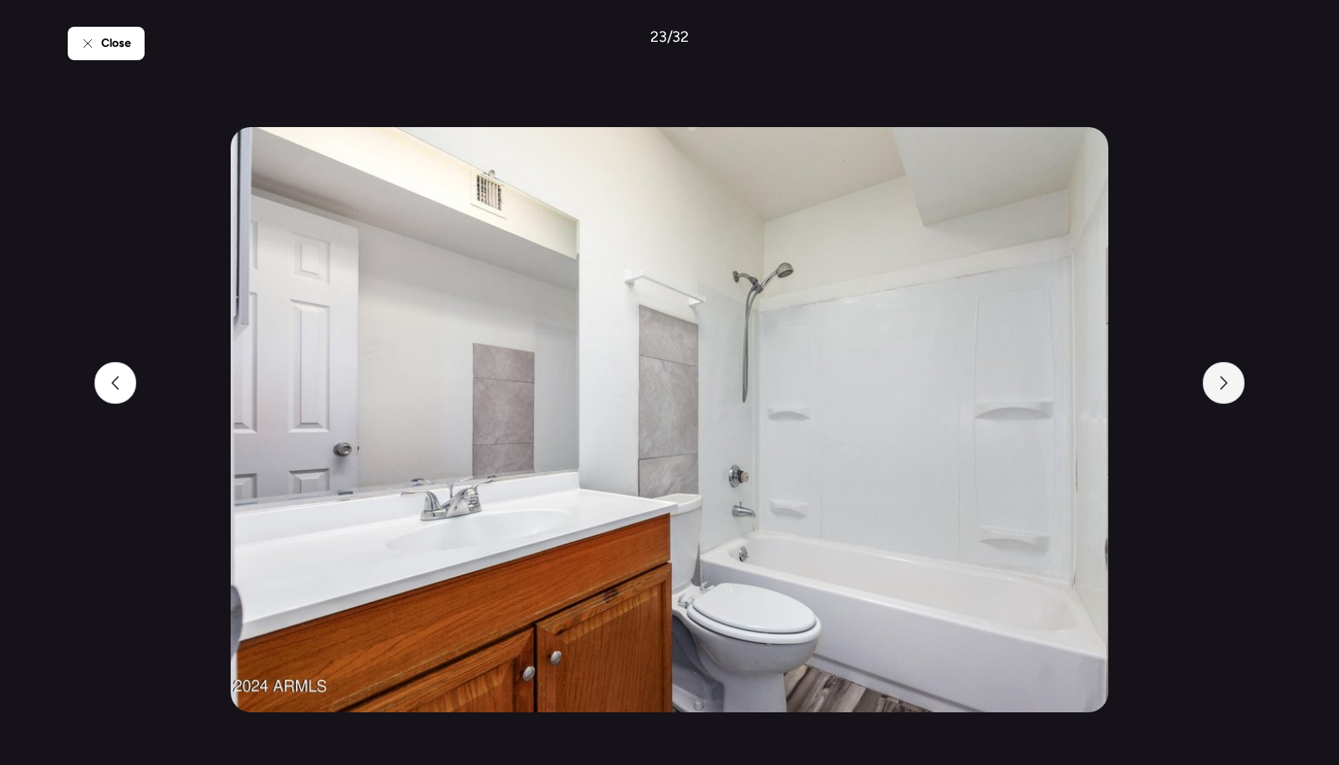
click at [1232, 389] on div at bounding box center [1223, 383] width 42 height 42
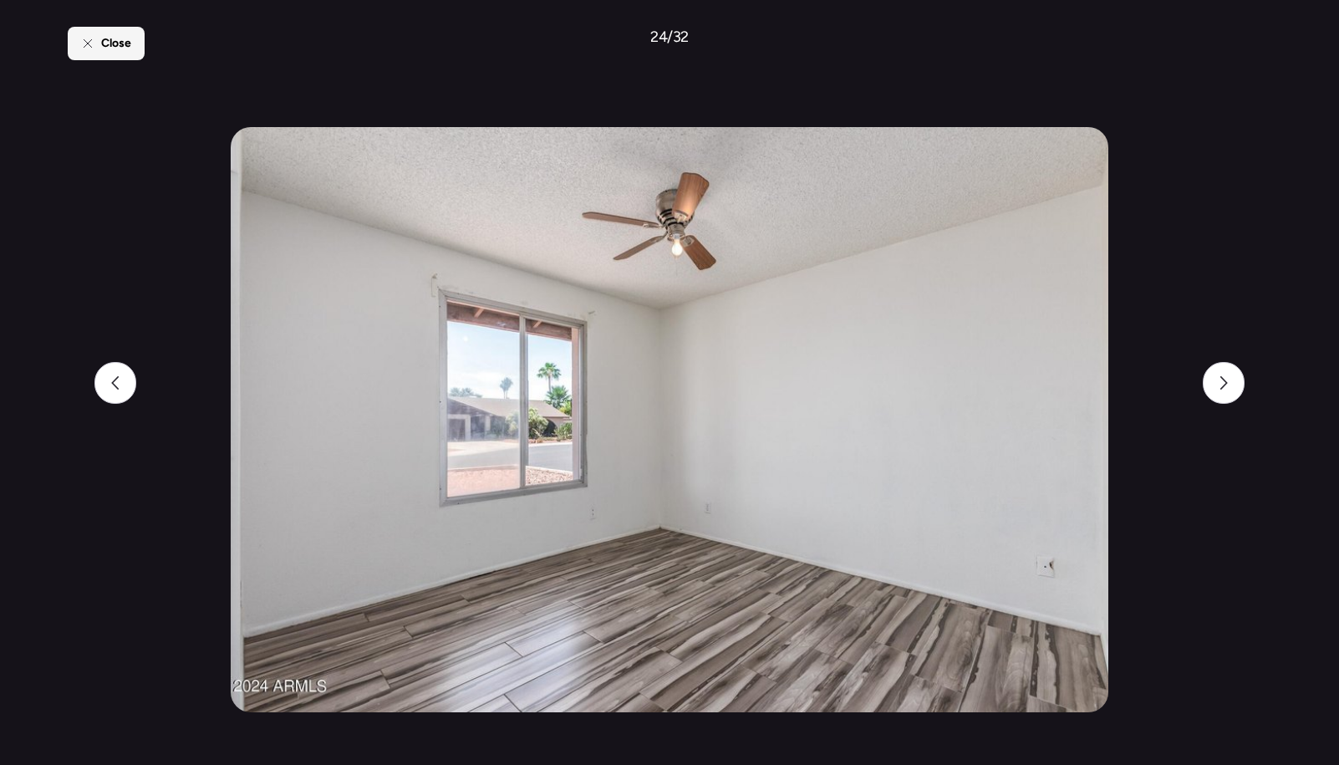
click at [122, 54] on div "Close" at bounding box center [106, 43] width 77 height 33
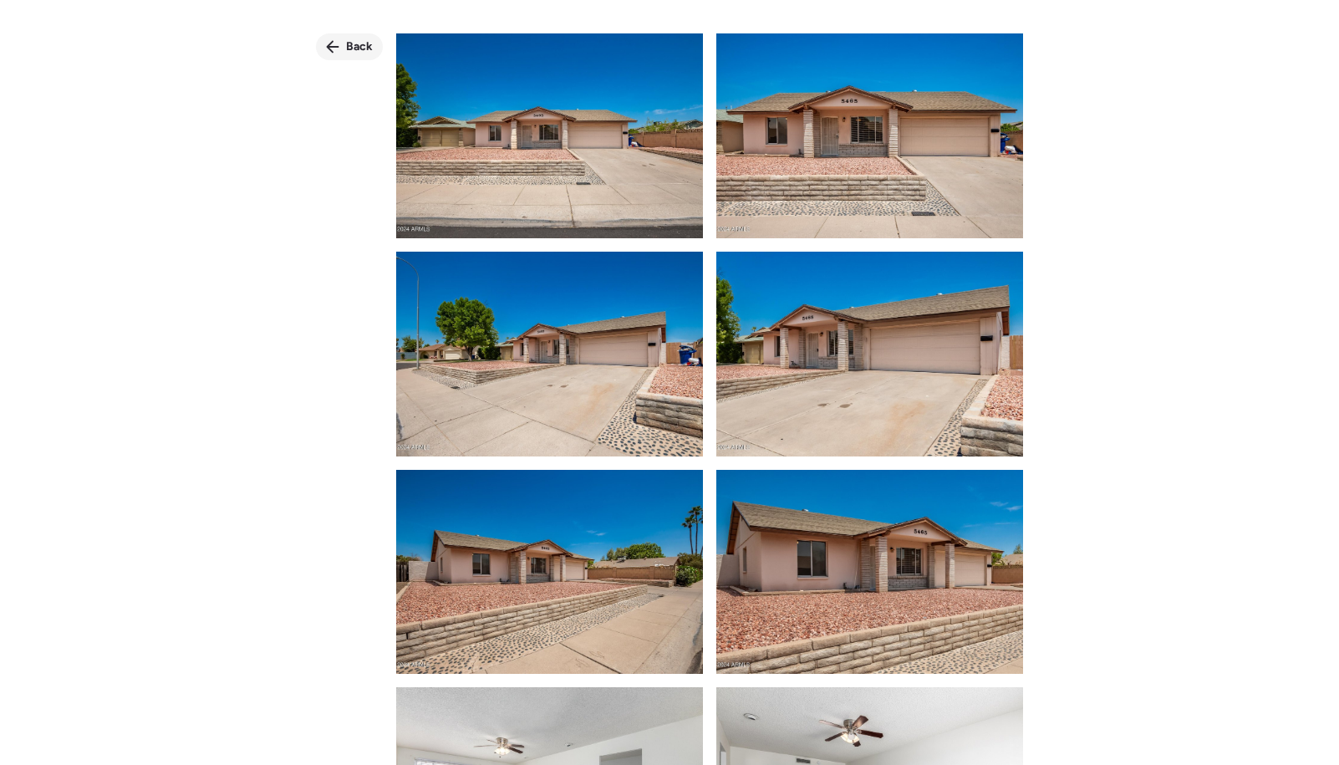
click at [332, 43] on icon at bounding box center [332, 46] width 13 height 13
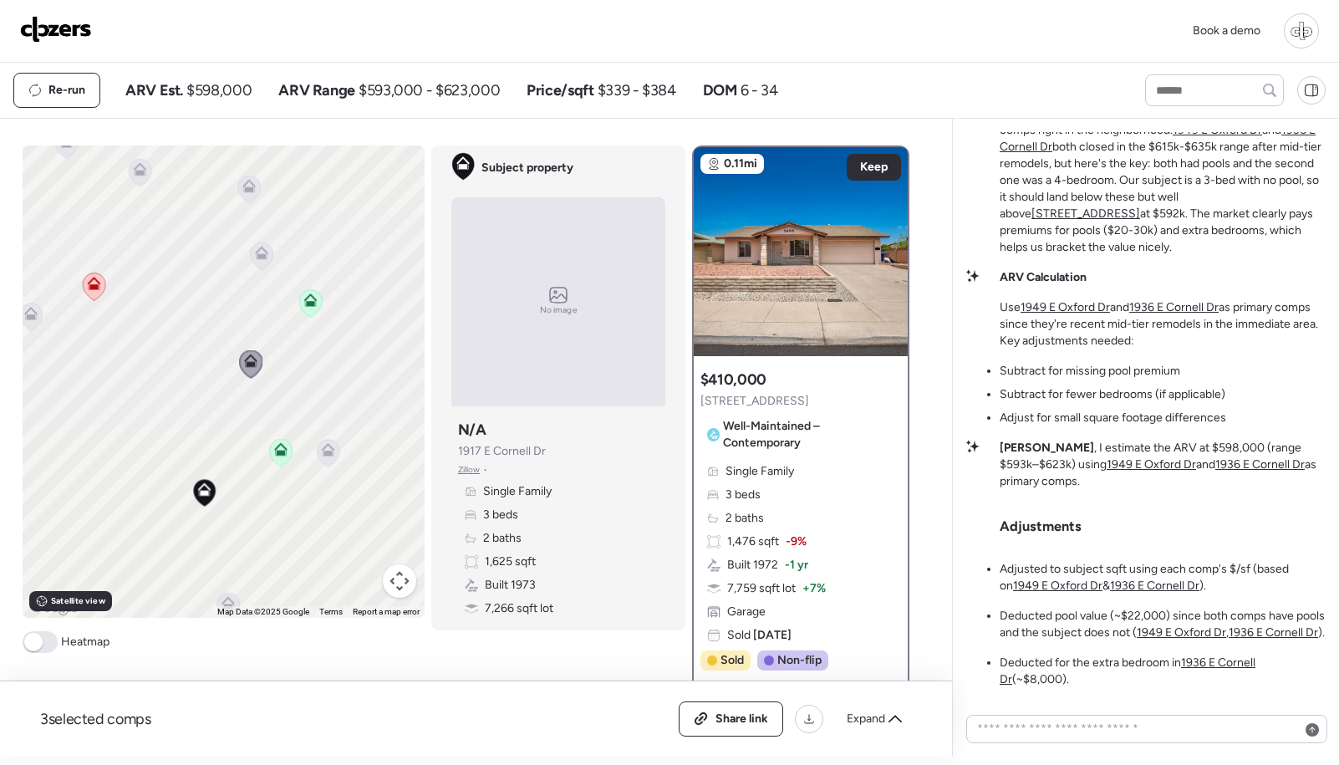
click at [265, 258] on icon at bounding box center [261, 255] width 11 height 5
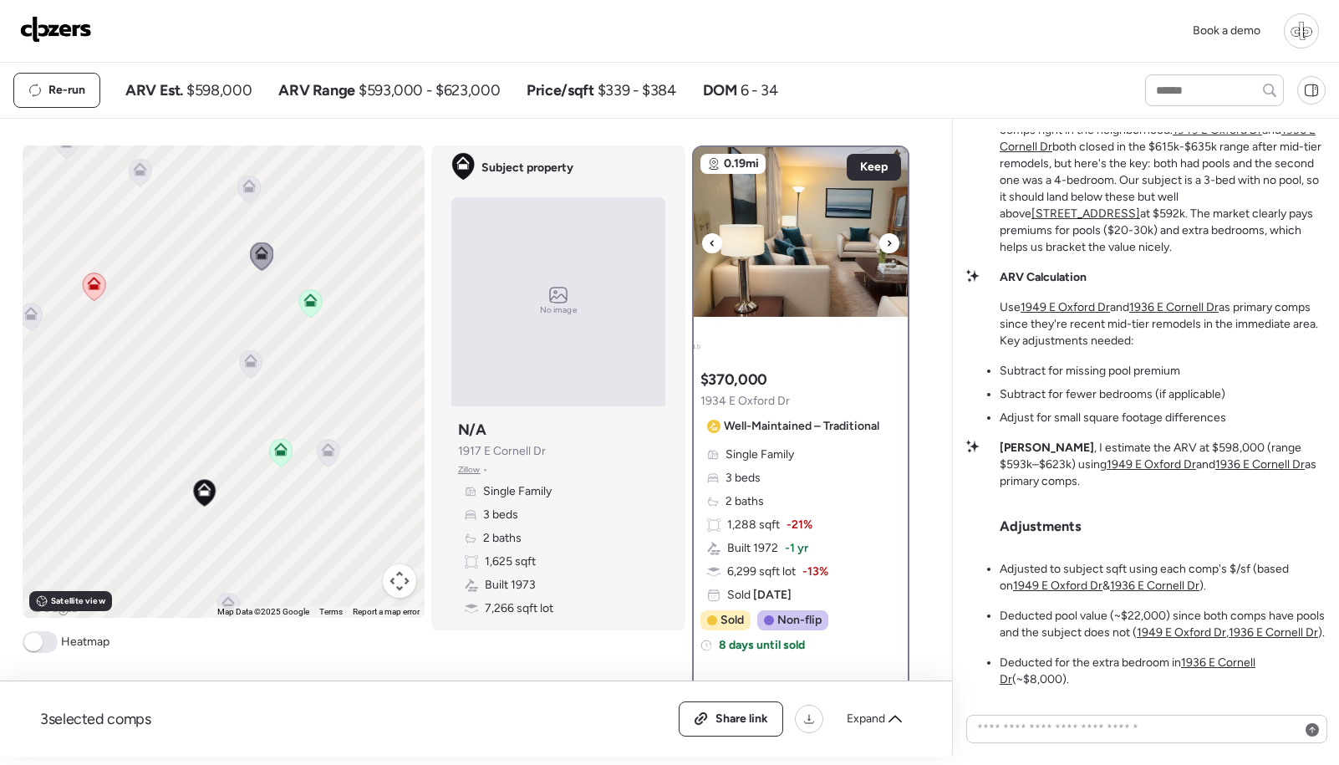
click at [846, 274] on img at bounding box center [801, 251] width 214 height 209
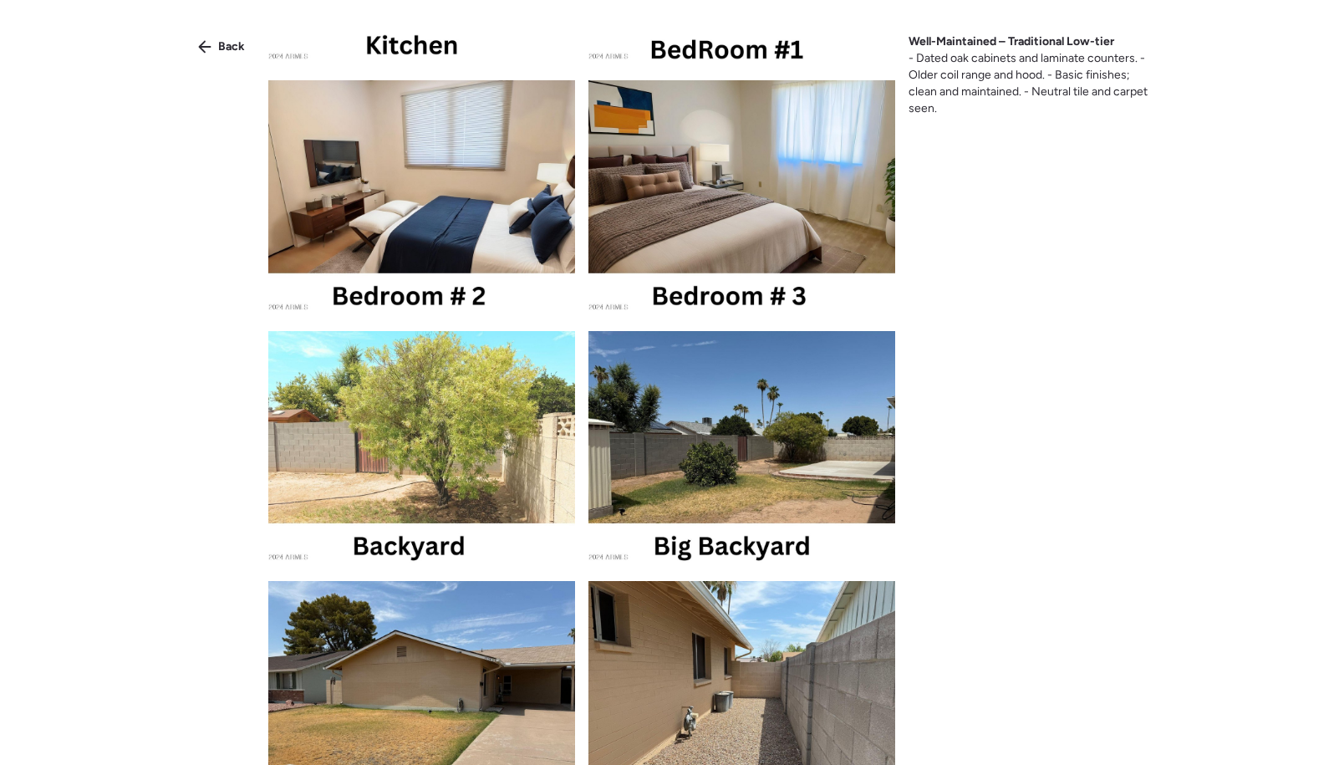
scroll to position [698, 0]
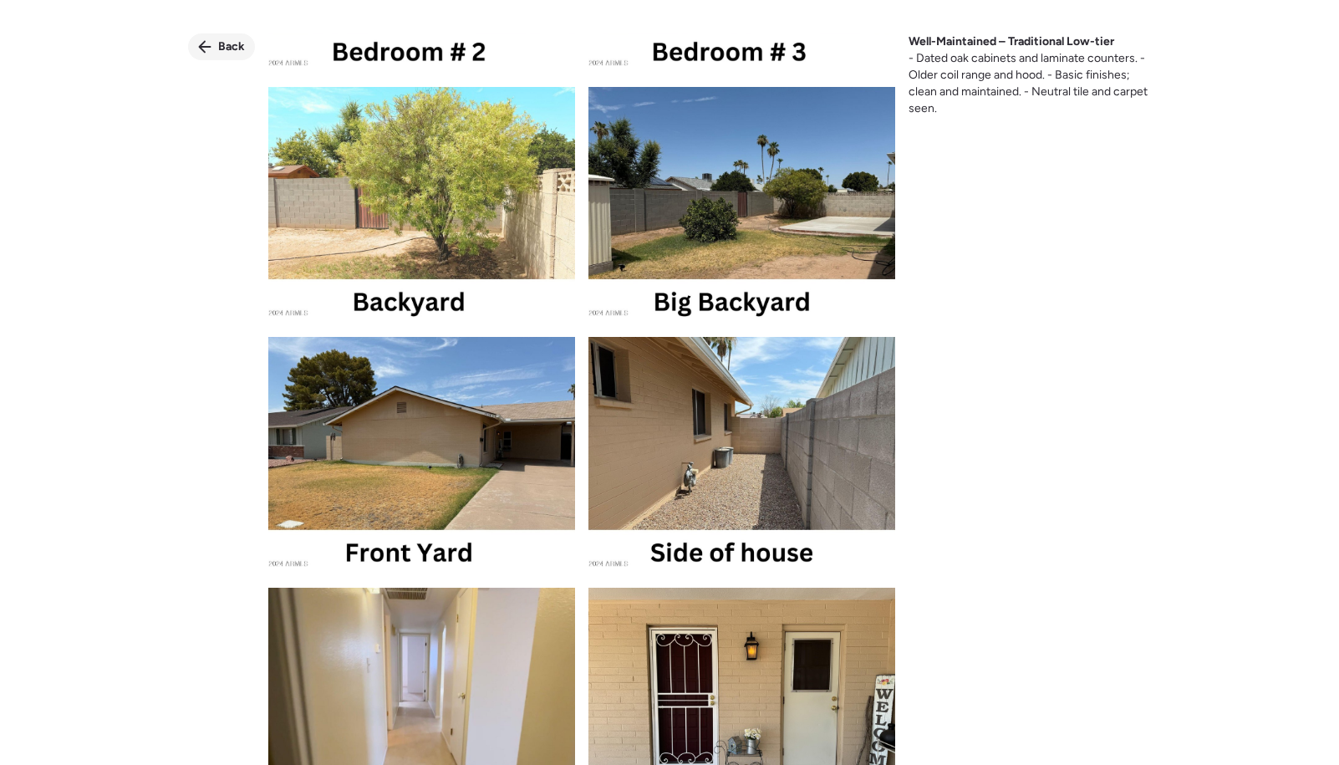
click at [208, 34] on div "Back" at bounding box center [221, 46] width 67 height 27
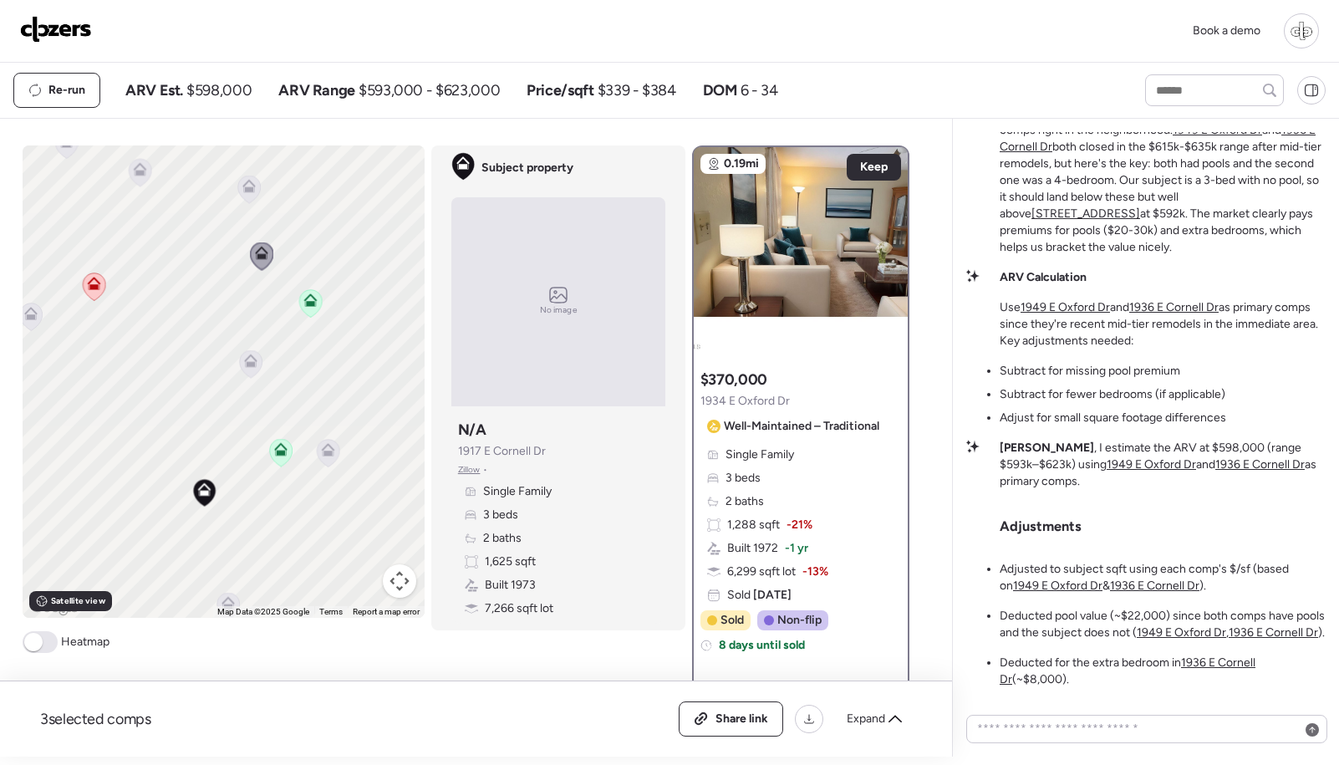
click at [146, 176] on icon at bounding box center [140, 173] width 23 height 28
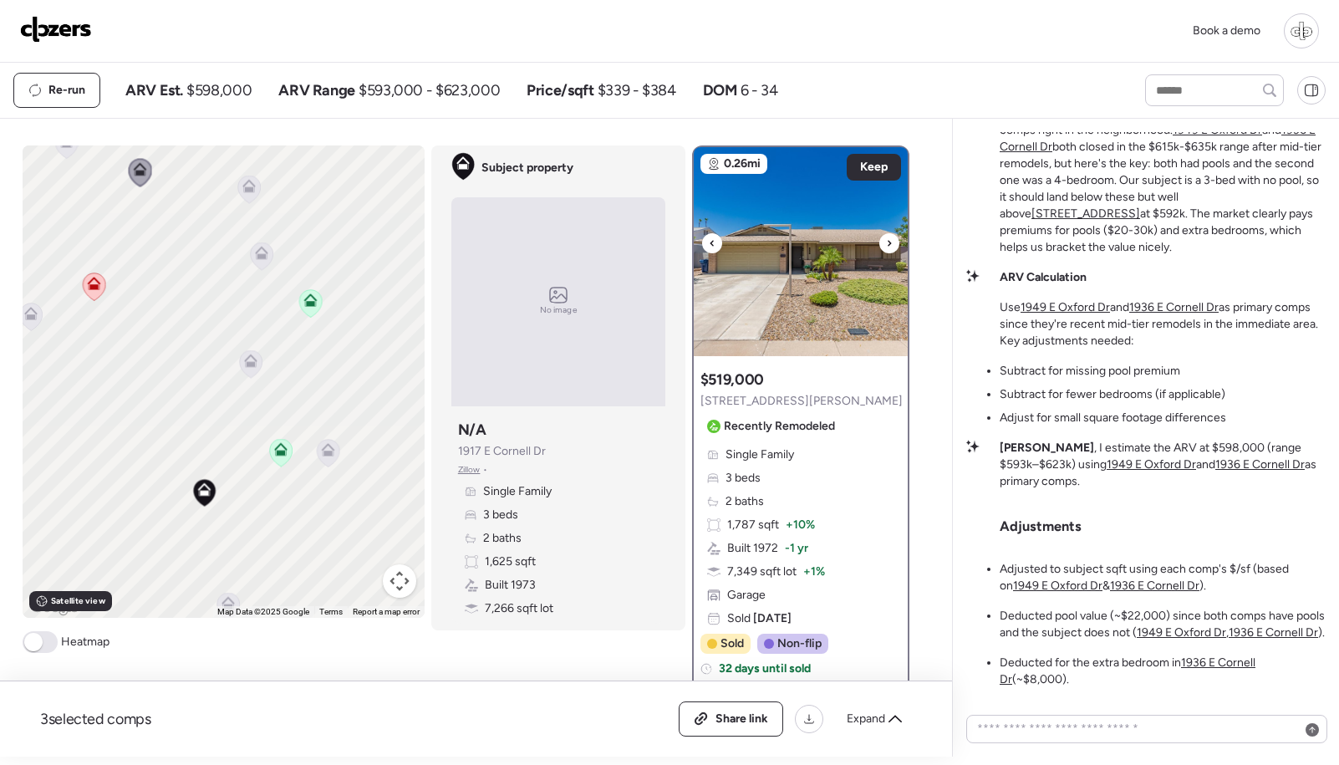
click at [791, 265] on img at bounding box center [801, 251] width 214 height 209
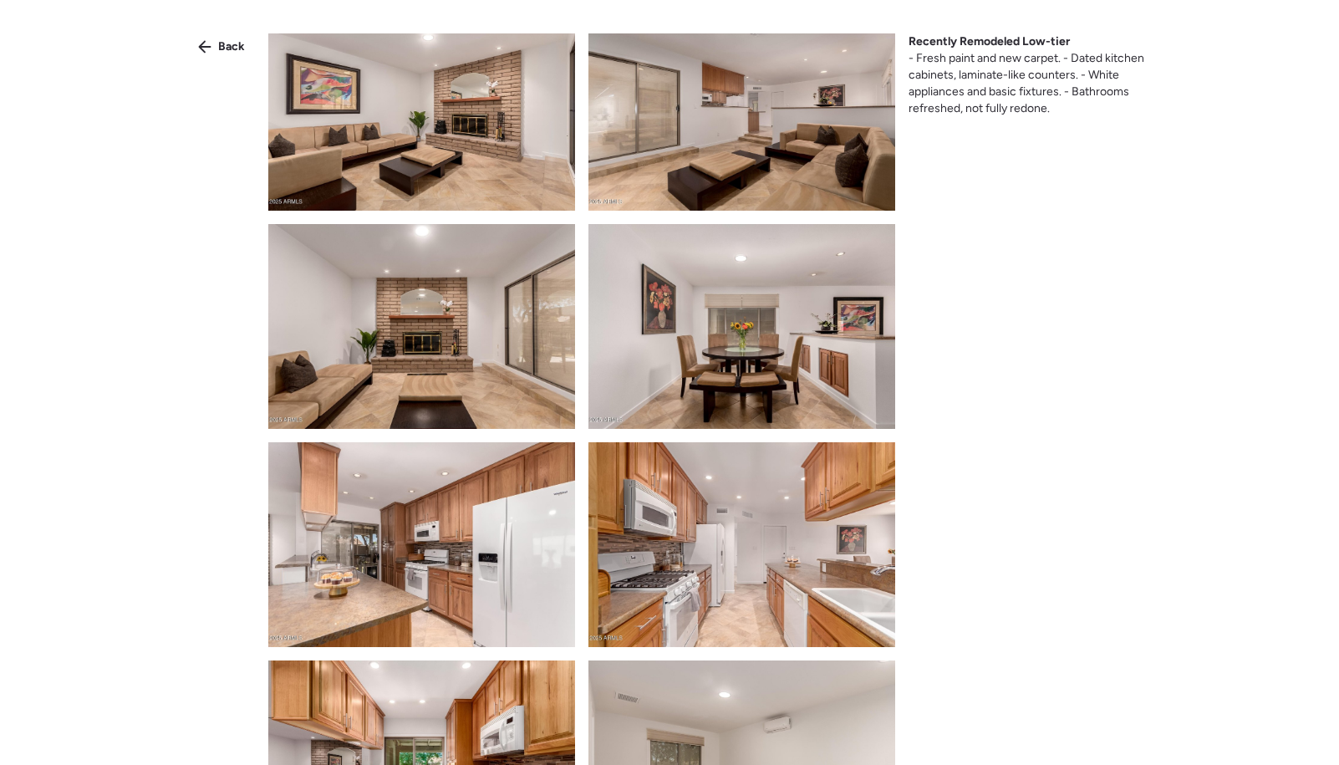
scroll to position [462, 0]
click at [776, 182] on img at bounding box center [741, 110] width 307 height 205
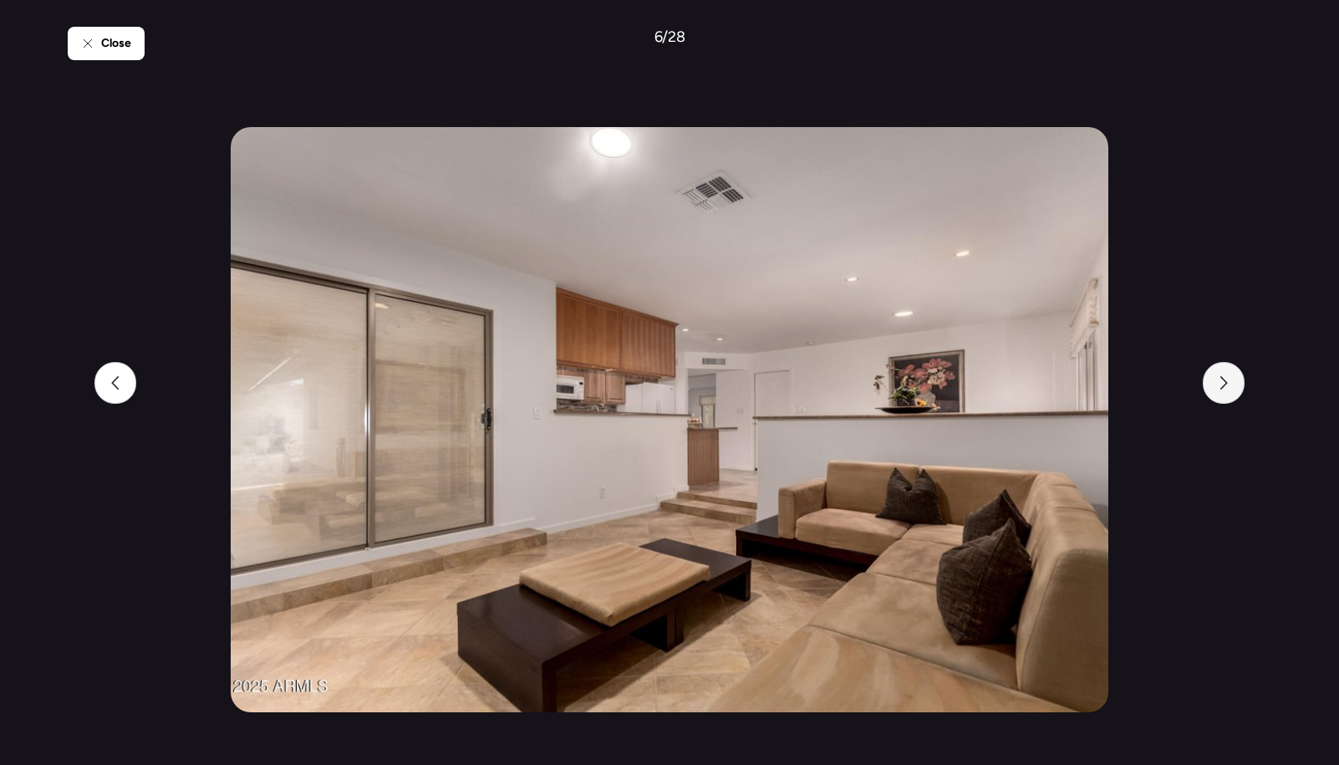
click at [1224, 384] on icon at bounding box center [1224, 382] width 8 height 13
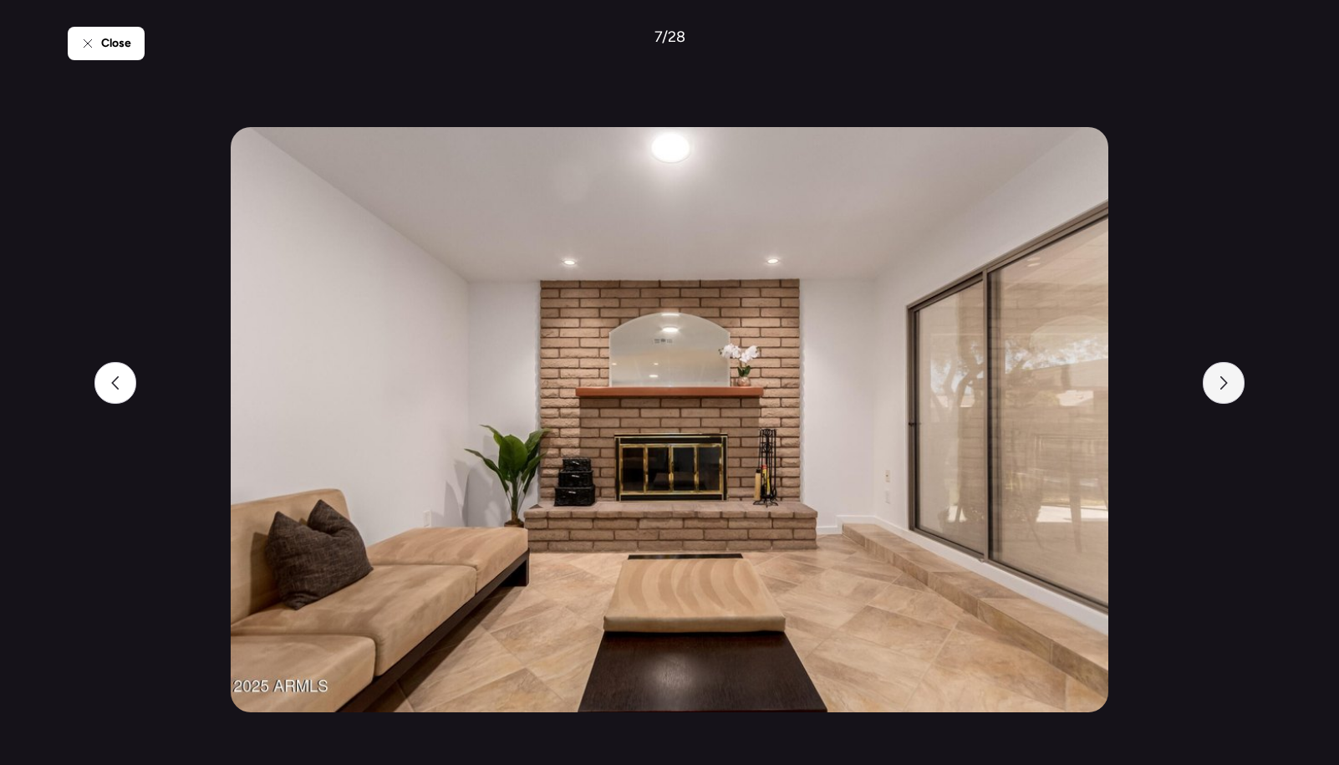
click at [1223, 384] on icon at bounding box center [1223, 382] width 13 height 13
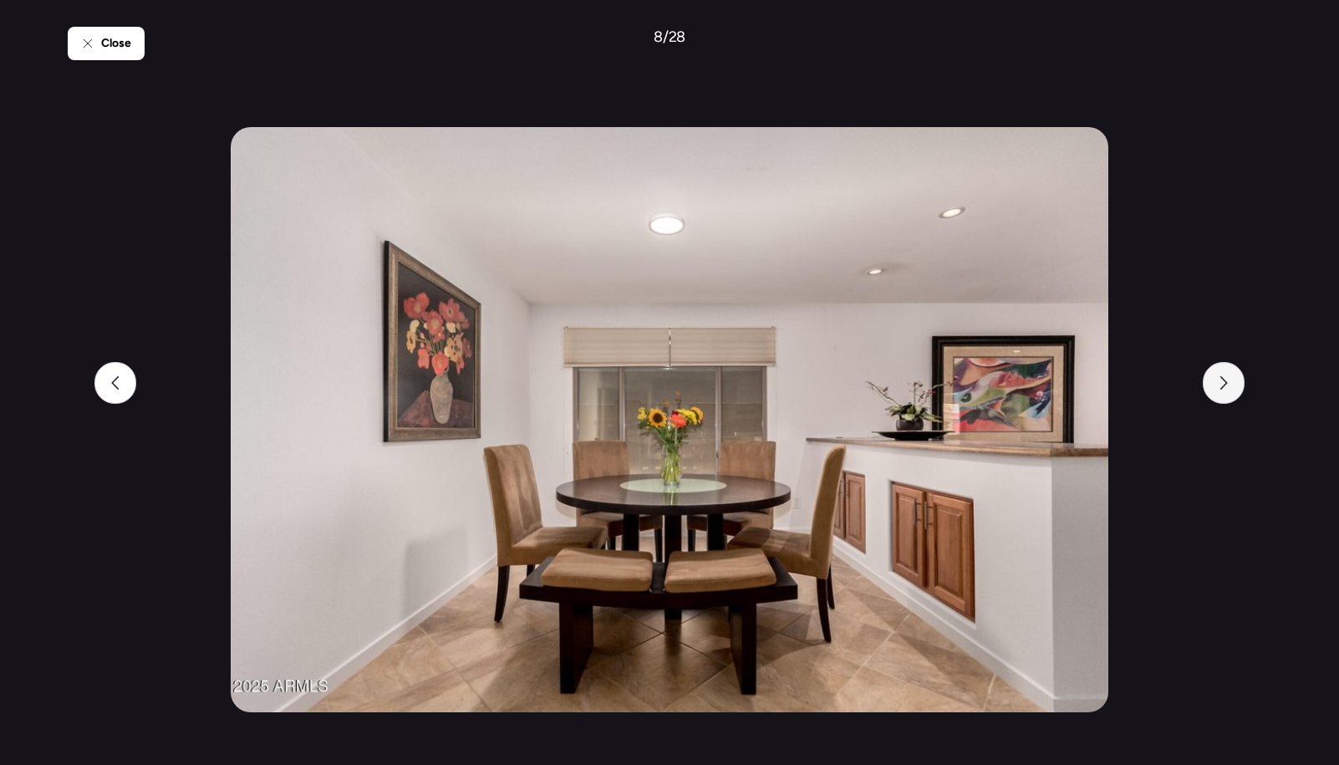
click at [1222, 384] on icon at bounding box center [1223, 382] width 13 height 13
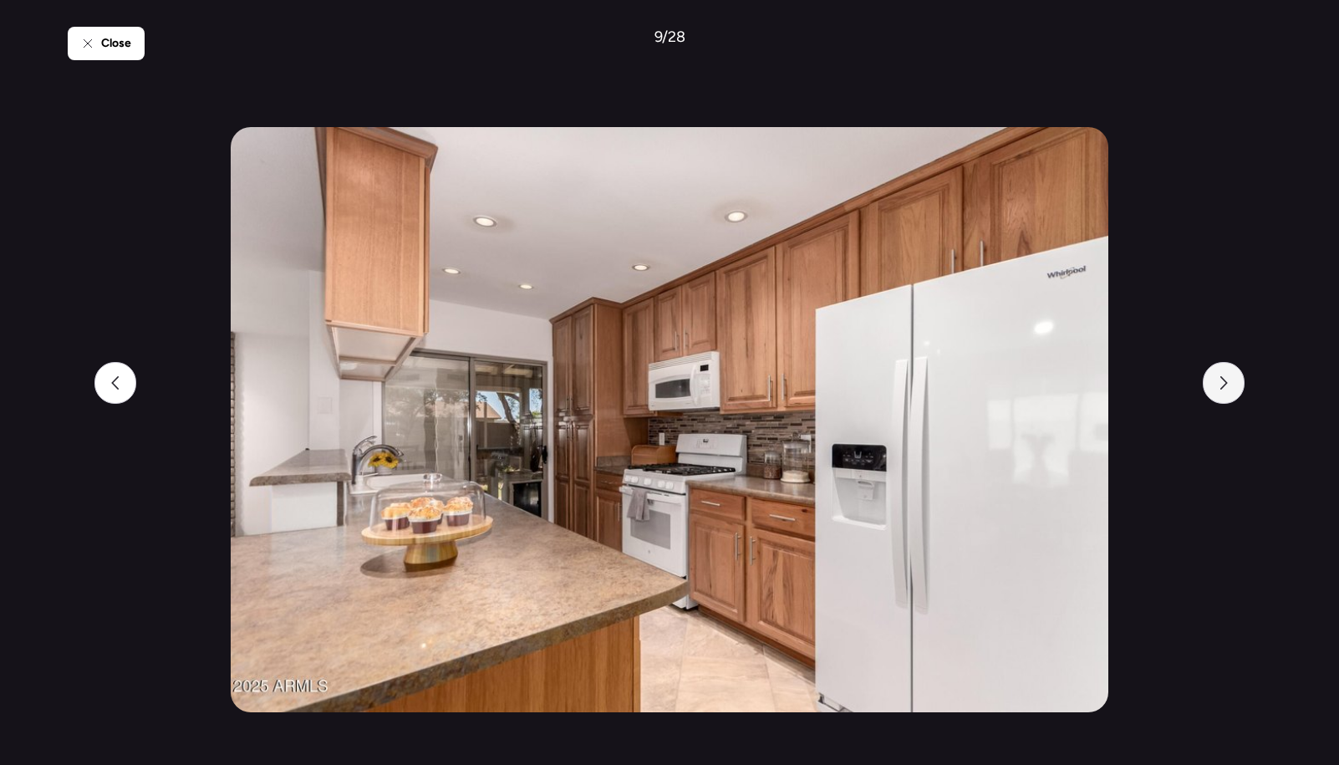
click at [1222, 384] on icon at bounding box center [1223, 382] width 13 height 13
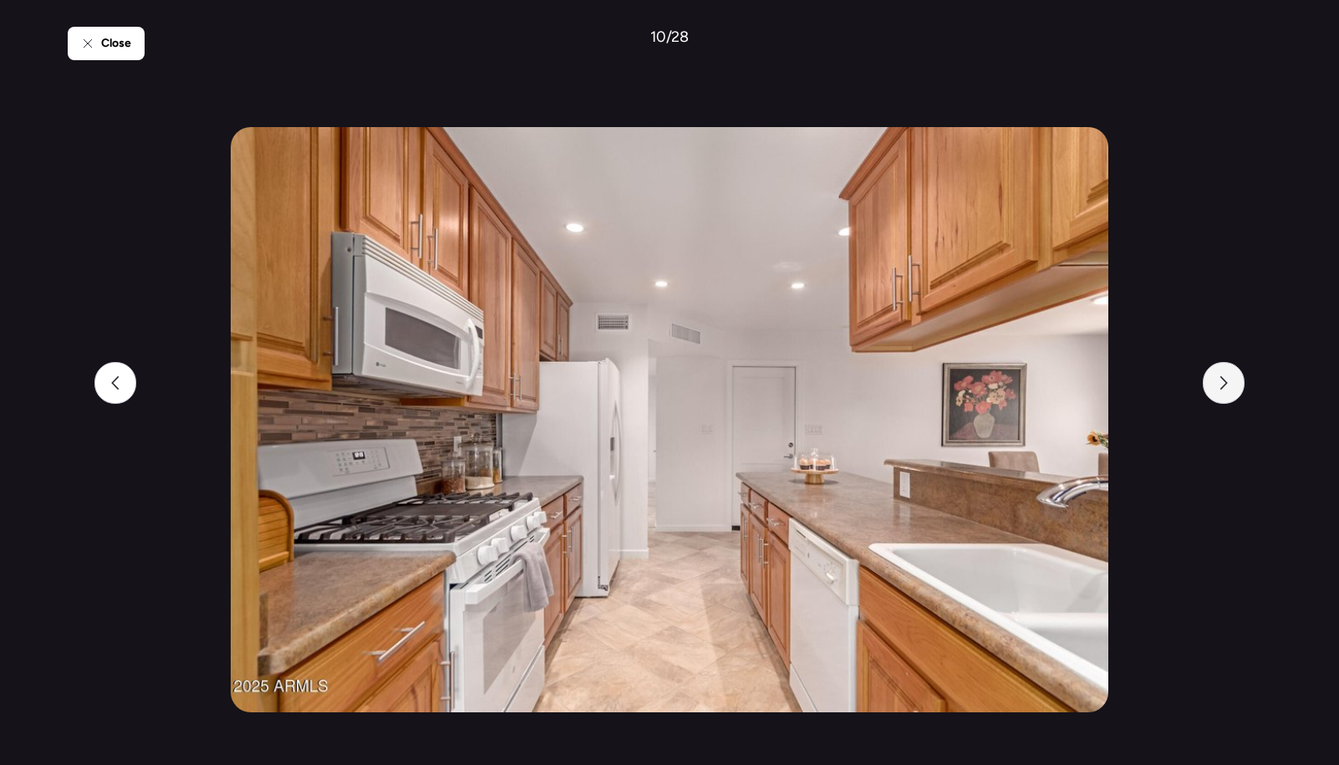
click at [1222, 384] on icon at bounding box center [1223, 382] width 13 height 13
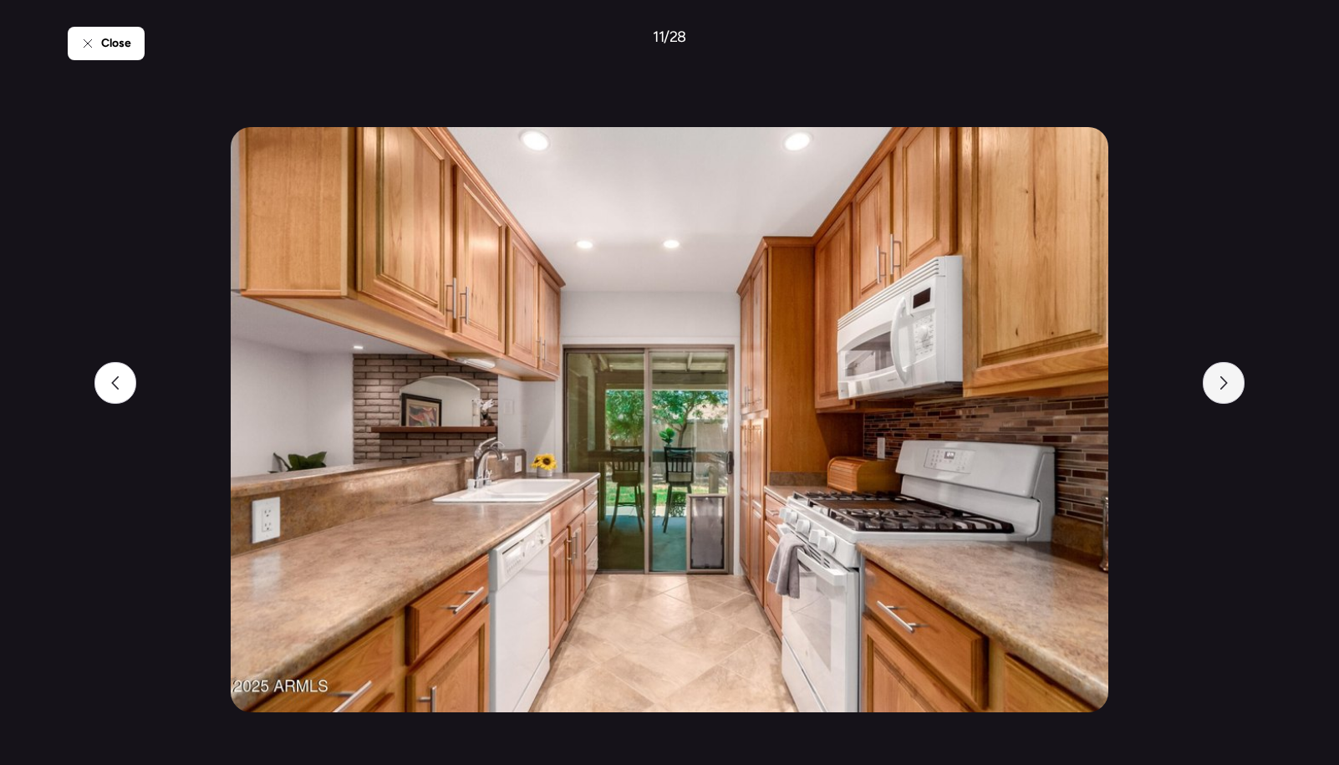
click at [1222, 384] on icon at bounding box center [1223, 382] width 13 height 13
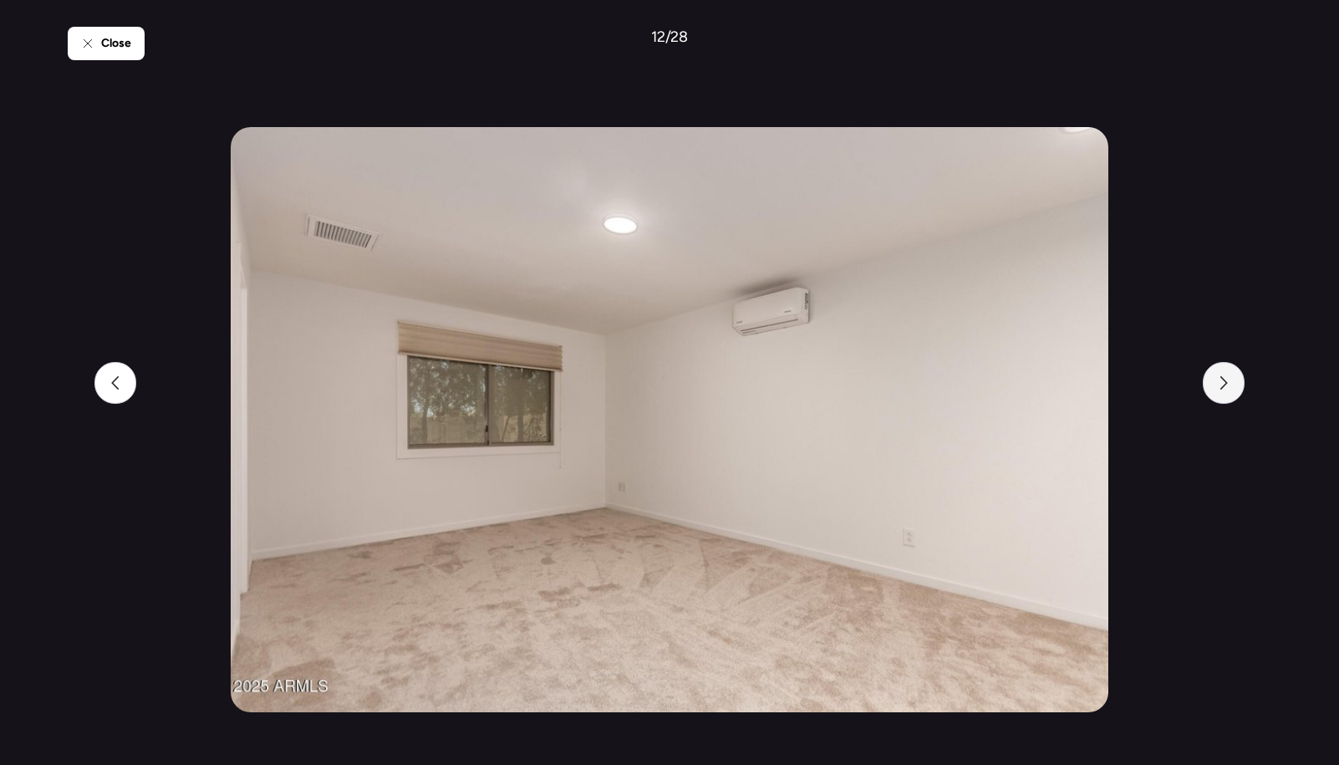
click at [1222, 384] on icon at bounding box center [1223, 382] width 13 height 13
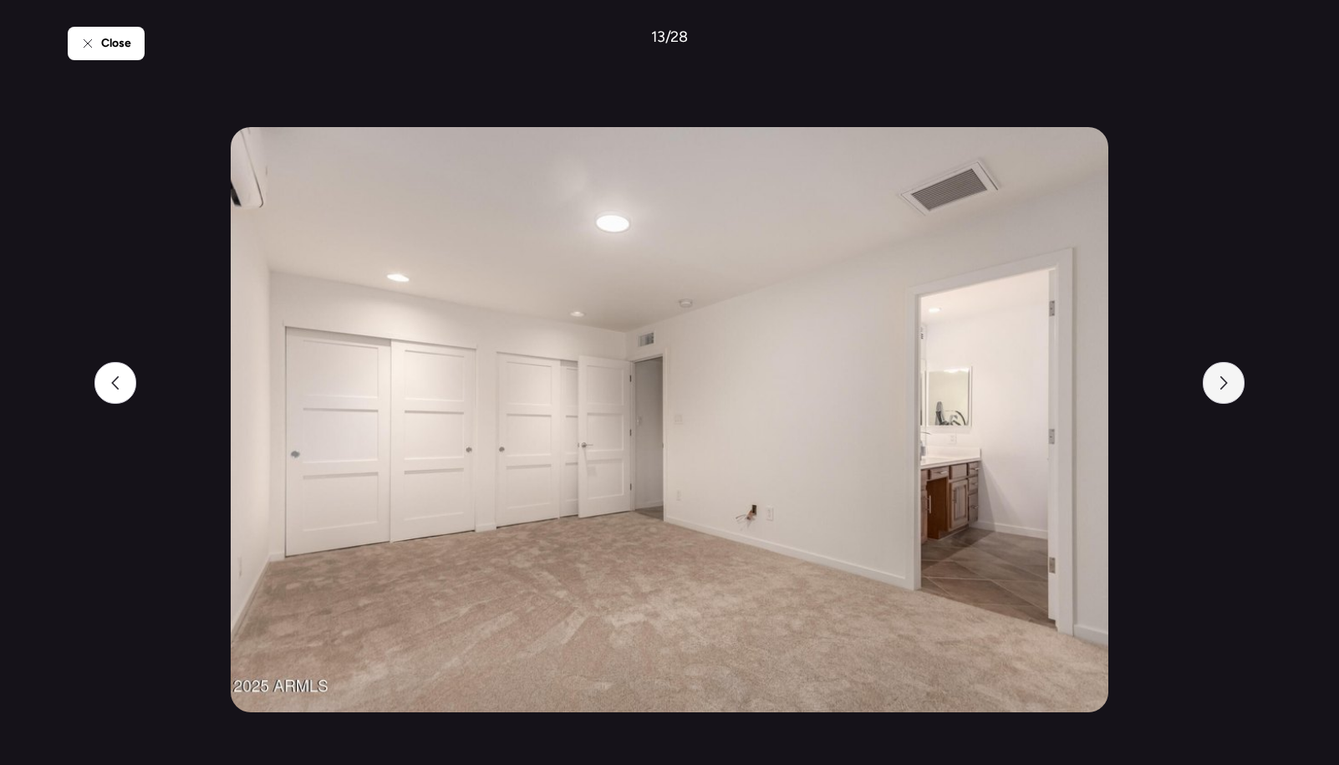
click at [1222, 384] on icon at bounding box center [1223, 382] width 13 height 13
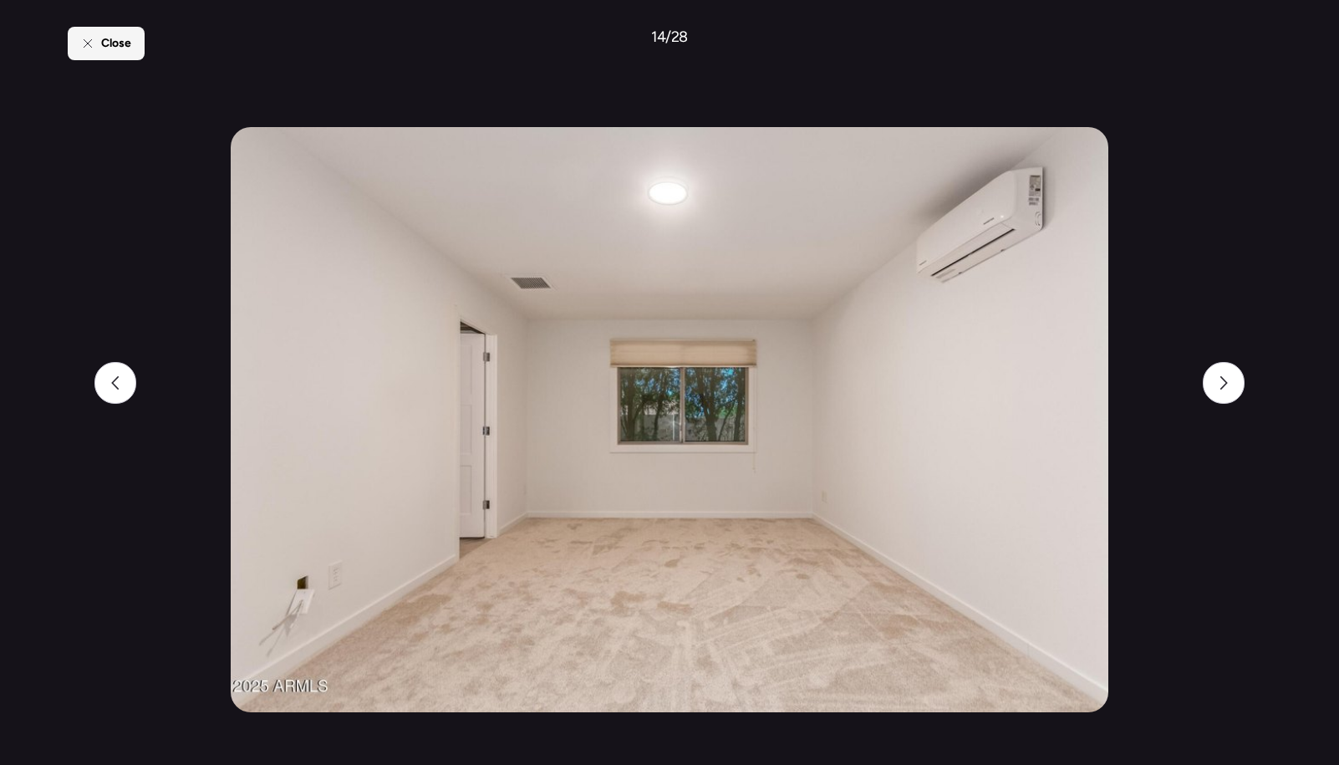
click at [105, 35] on span "Close" at bounding box center [116, 43] width 30 height 17
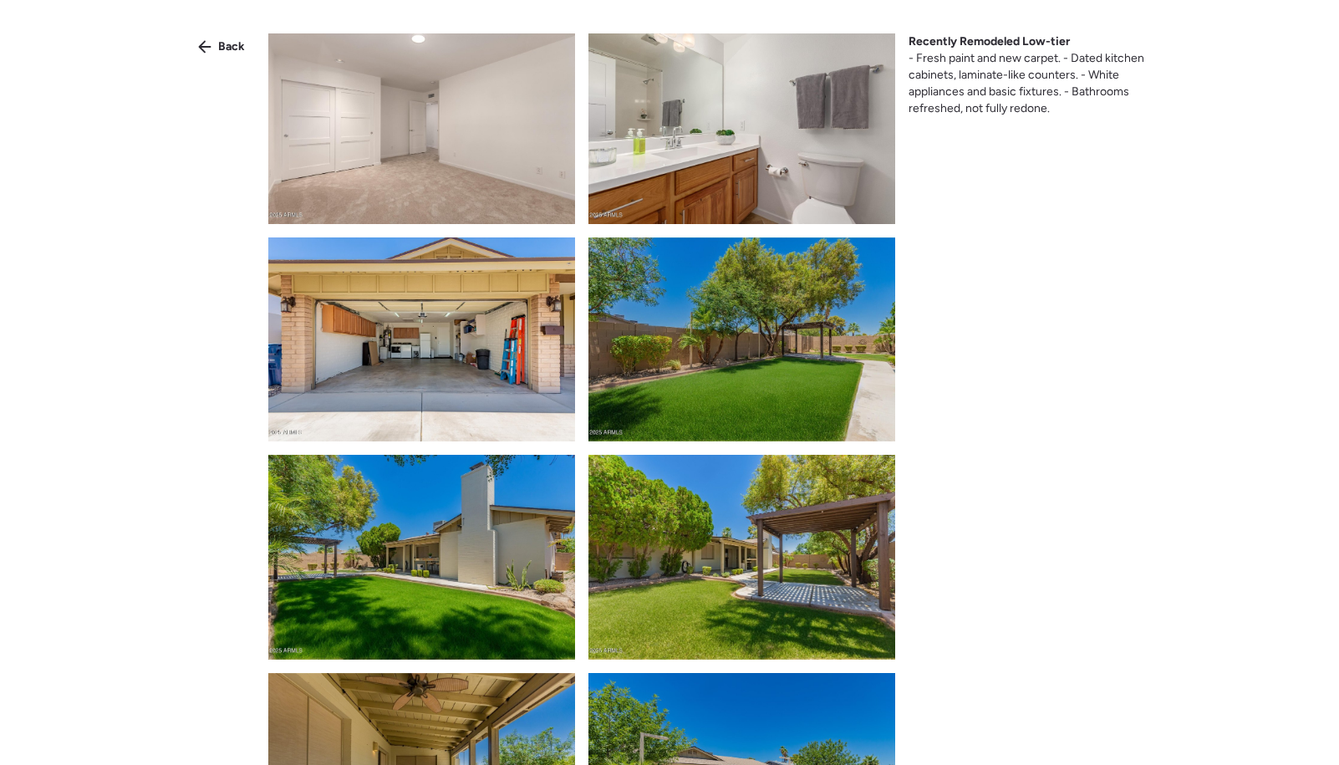
scroll to position [2205, 0]
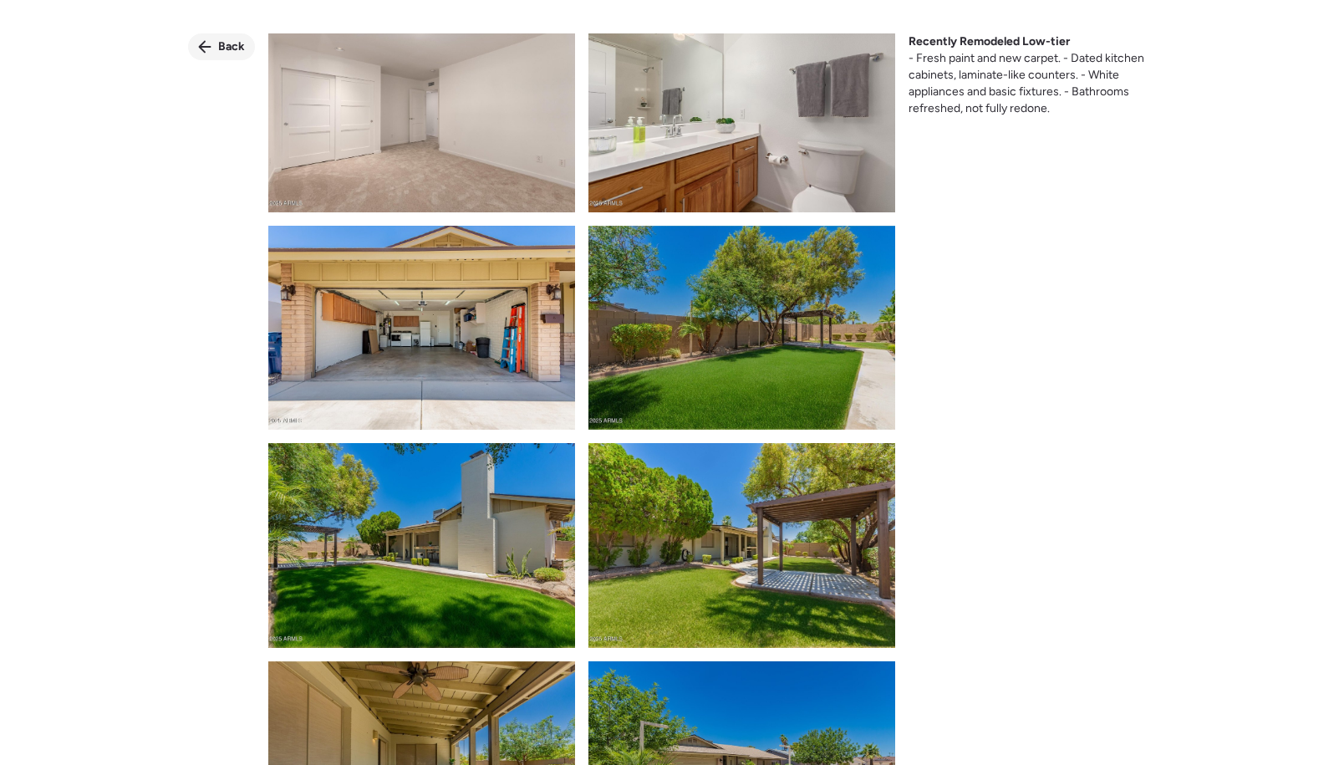
click at [207, 45] on icon at bounding box center [204, 46] width 13 height 13
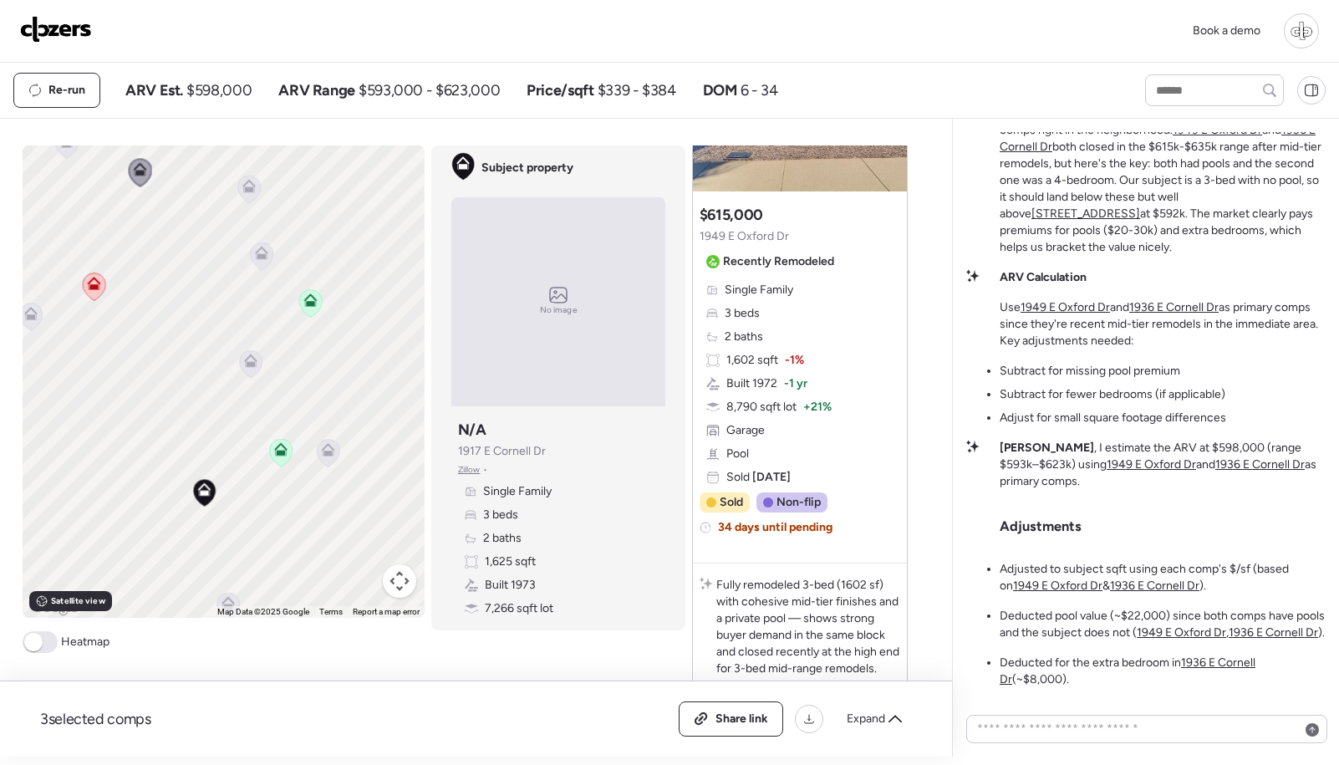
click at [257, 366] on icon at bounding box center [250, 364] width 23 height 28
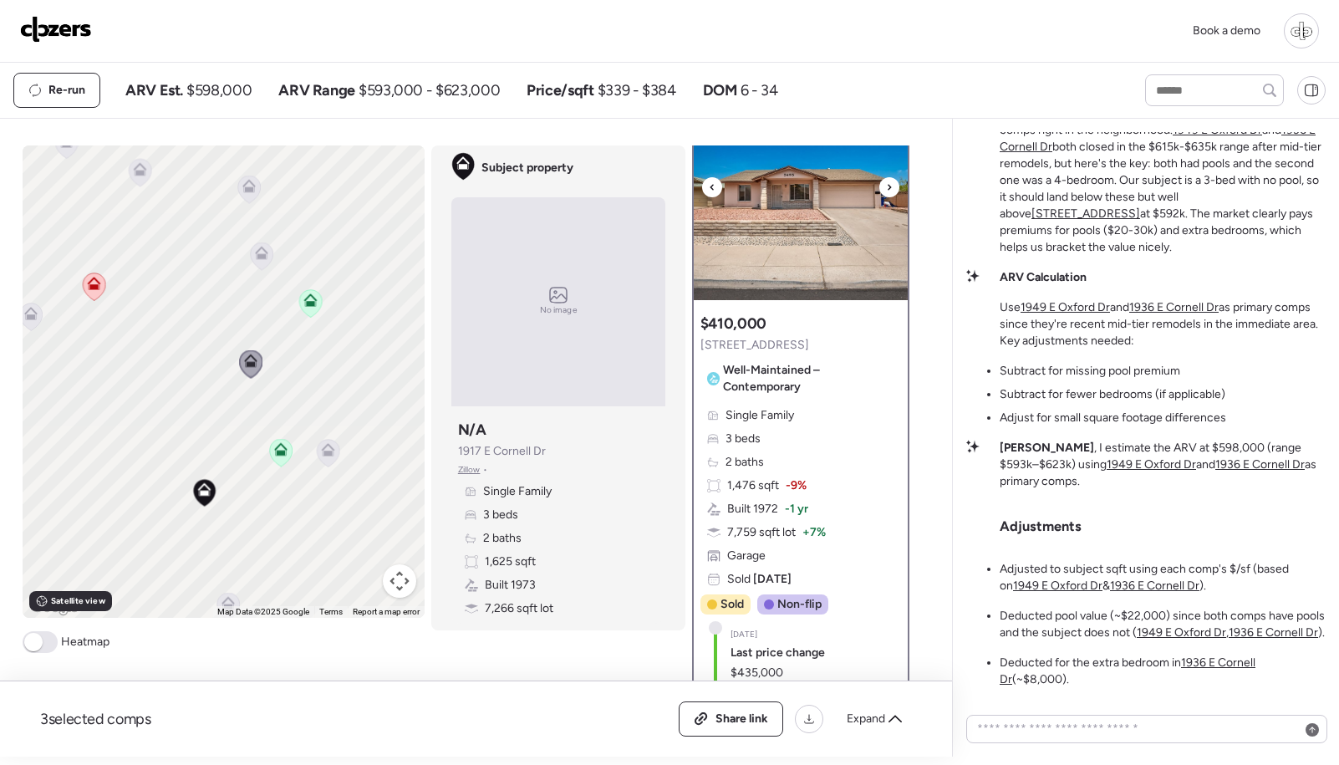
scroll to position [0, 0]
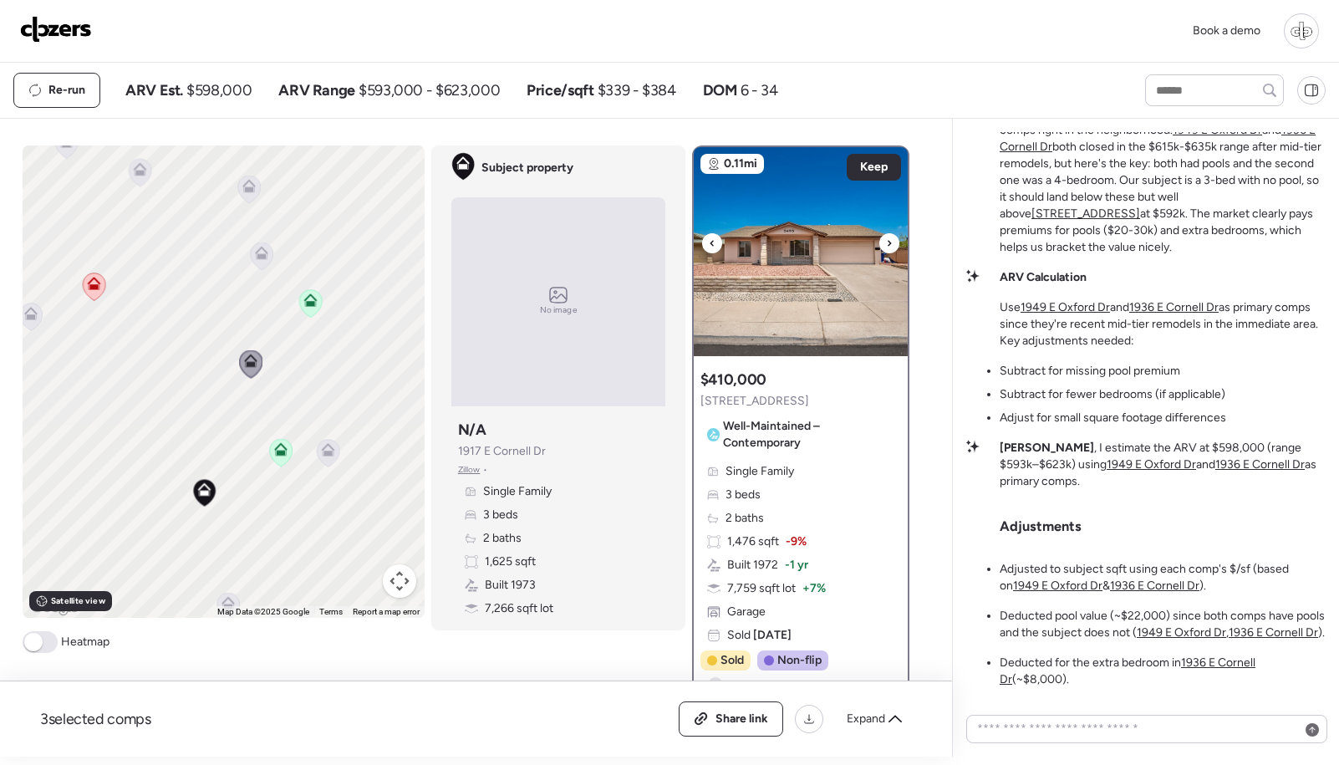
click at [805, 311] on img at bounding box center [801, 251] width 214 height 209
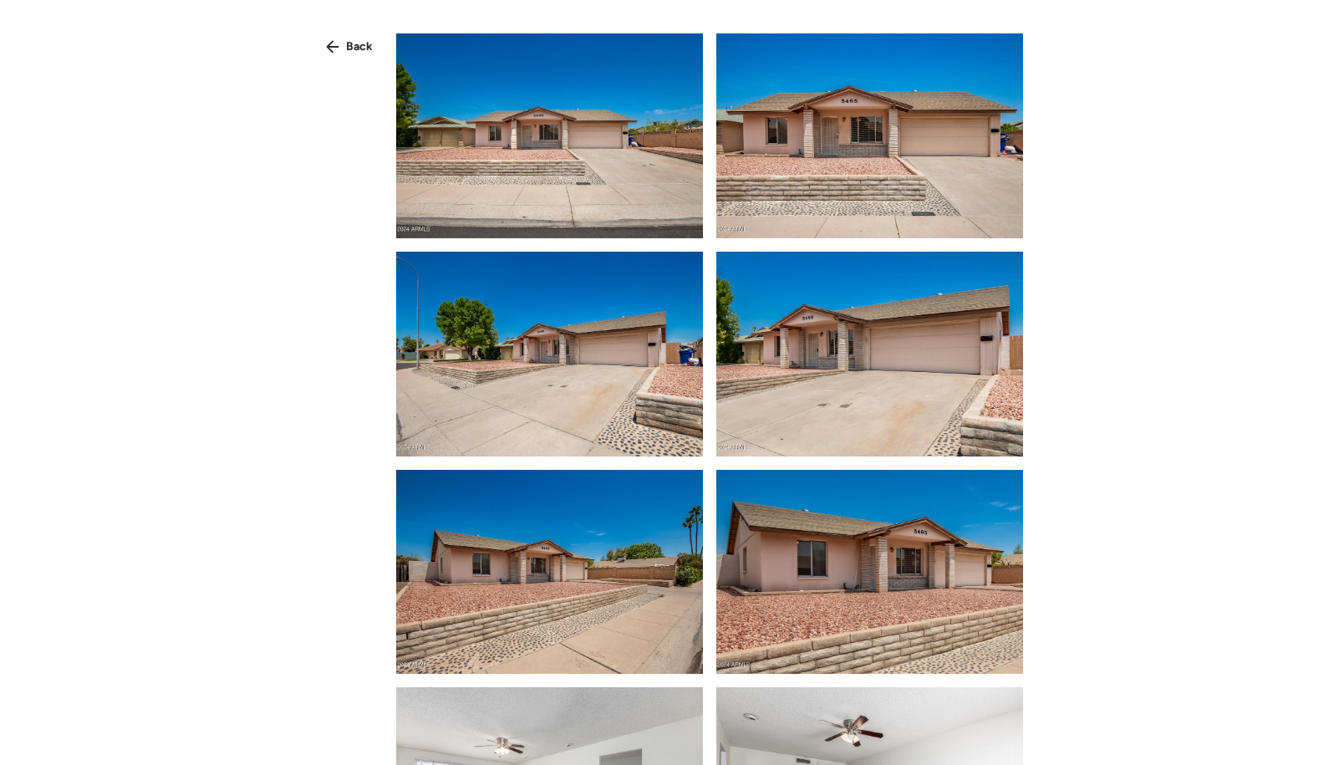
drag, startPoint x: 342, startPoint y: 54, endPoint x: 338, endPoint y: 72, distance: 18.0
click at [342, 54] on div "Back" at bounding box center [349, 46] width 67 height 27
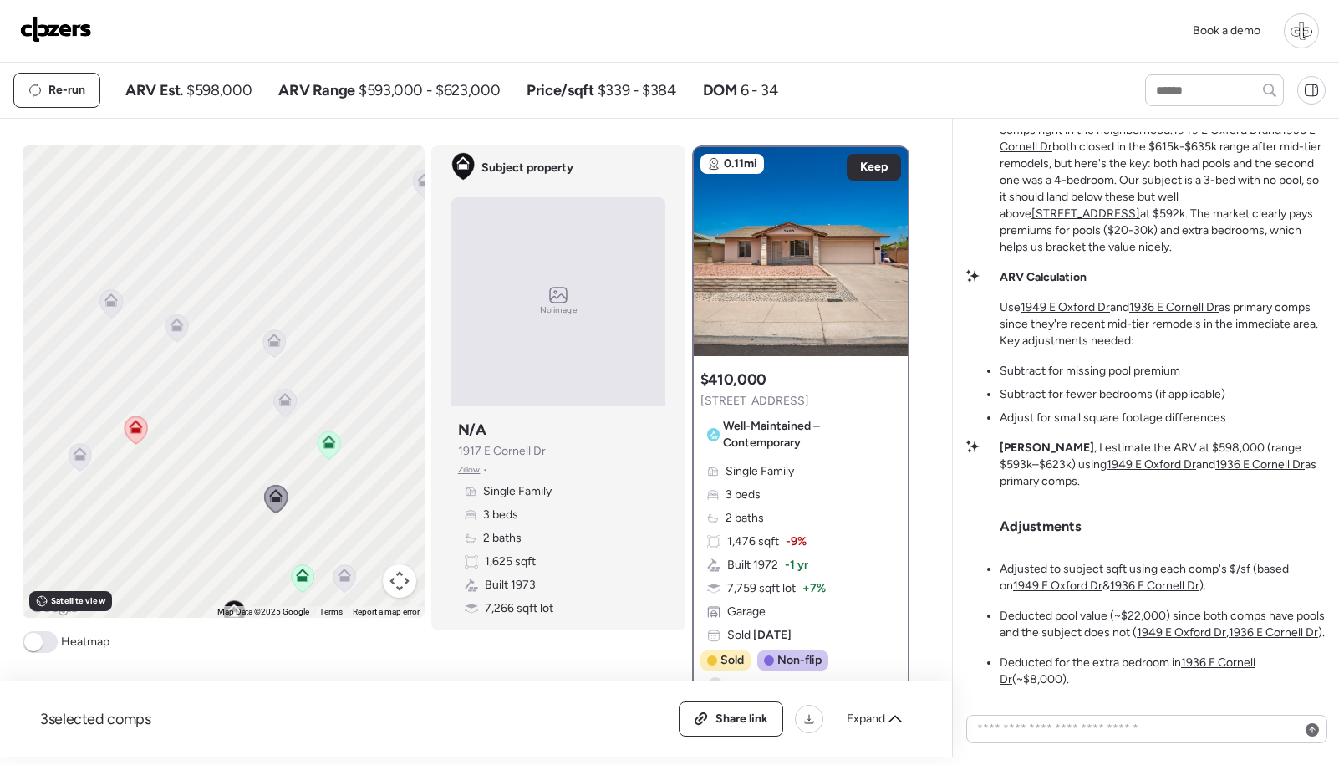
drag, startPoint x: 318, startPoint y: 246, endPoint x: 340, endPoint y: 390, distance: 145.5
click at [374, 399] on div "To activate drag with keyboard, press Alt + Enter. Once in keyboard drag state,…" at bounding box center [224, 381] width 402 height 472
click at [150, 308] on icon at bounding box center [156, 302] width 13 height 13
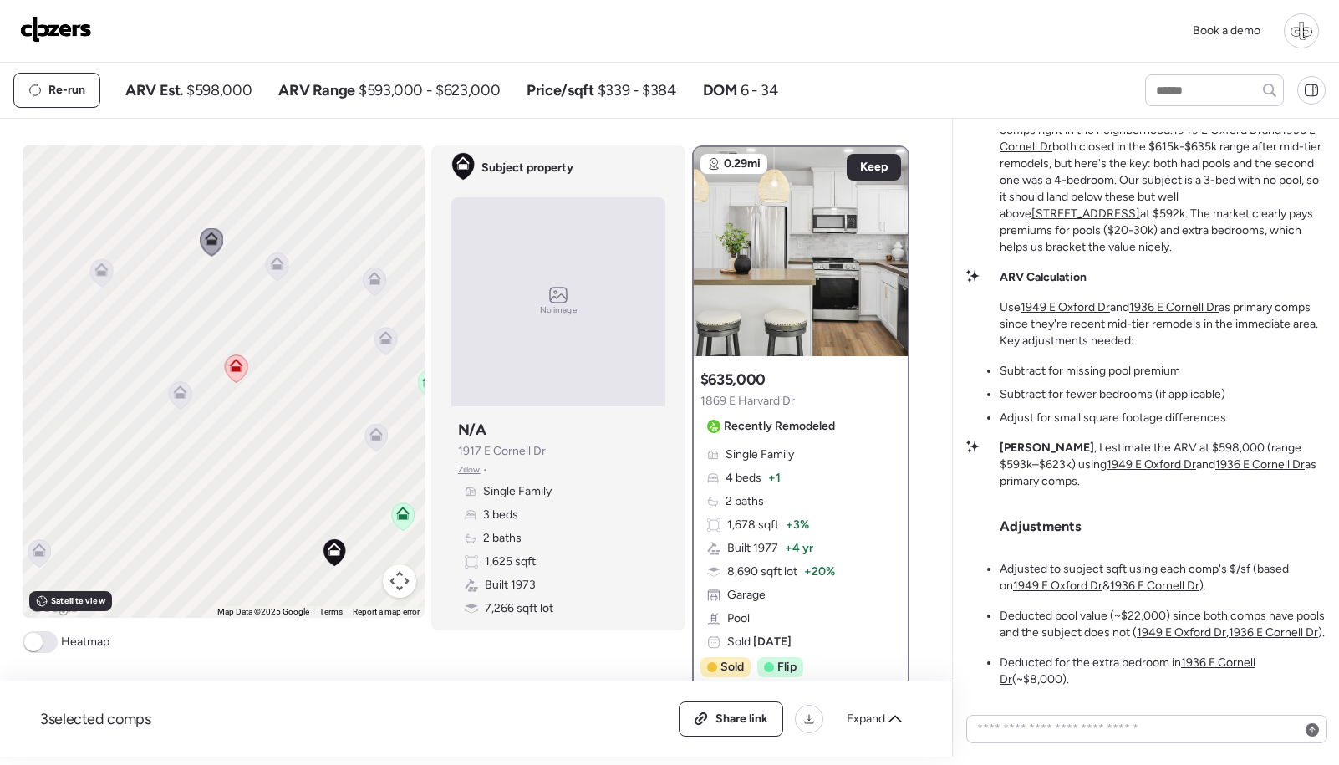
drag, startPoint x: 146, startPoint y: 372, endPoint x: 246, endPoint y: 292, distance: 127.9
click at [209, 298] on div "To activate drag with keyboard, press Alt + Enter. Once in keyboard drag state,…" at bounding box center [224, 381] width 402 height 472
click at [849, 255] on img at bounding box center [801, 251] width 214 height 209
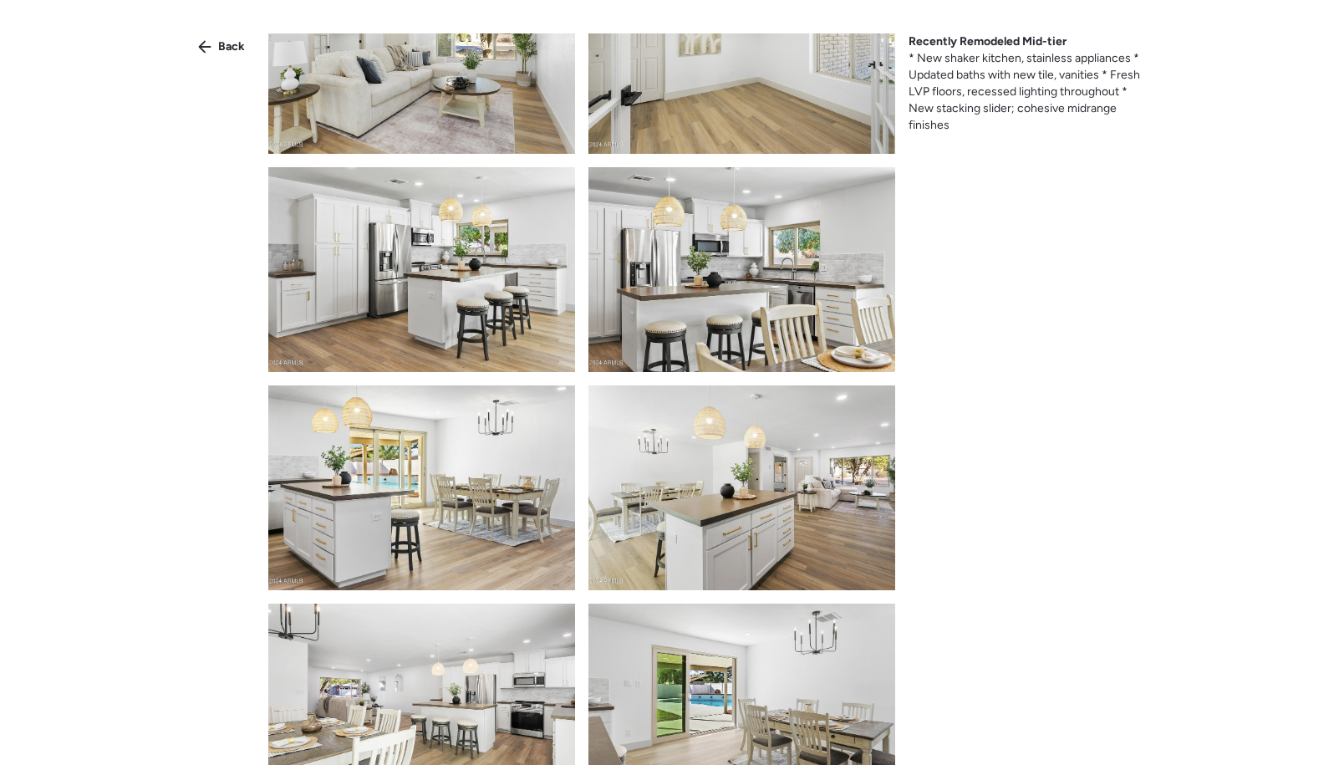
scroll to position [545, 0]
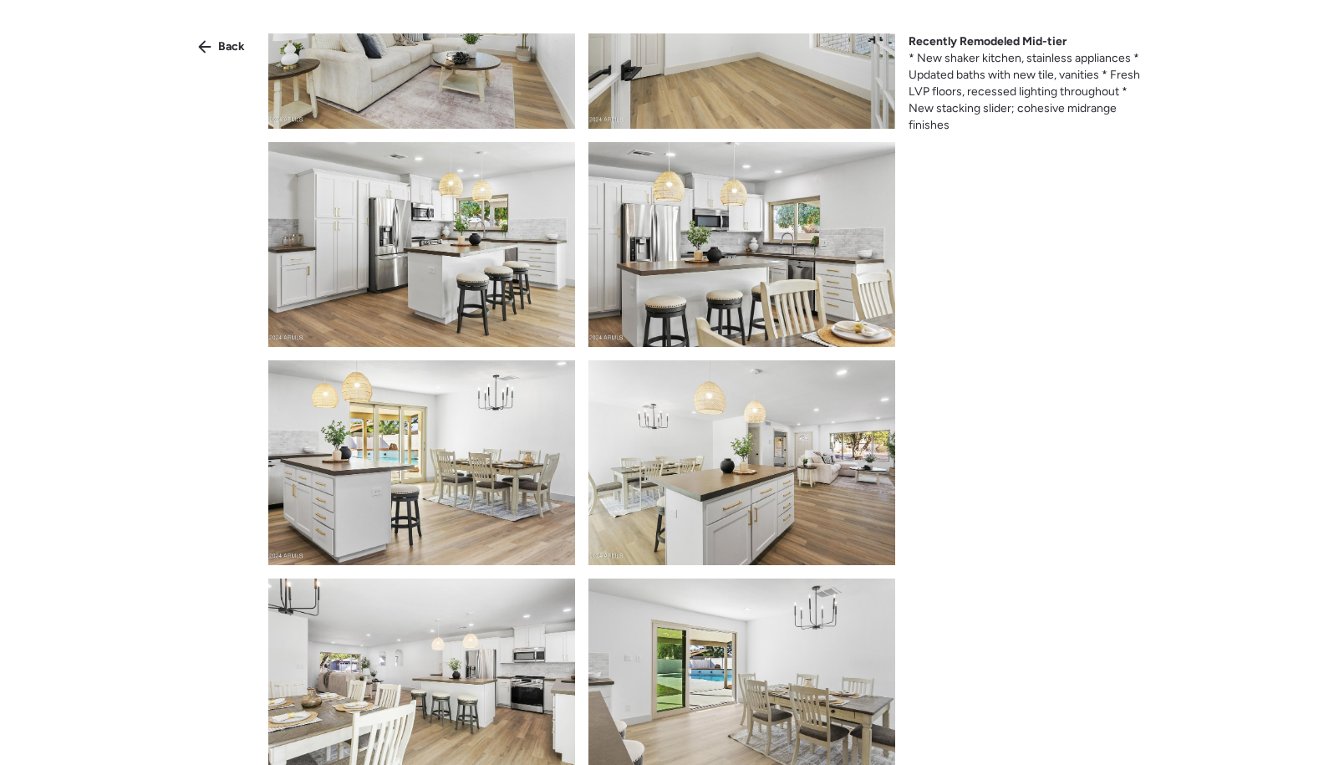
click at [793, 268] on img at bounding box center [741, 244] width 307 height 205
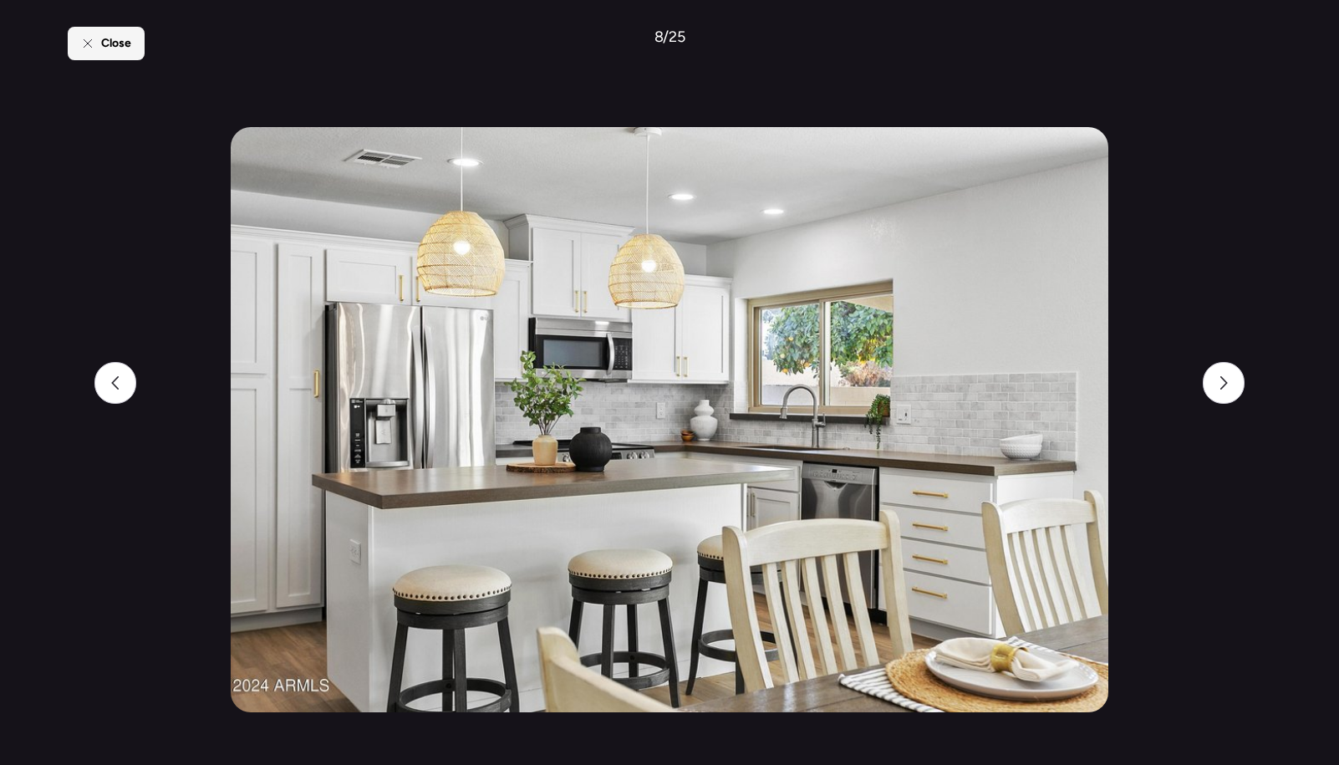
click at [109, 40] on span "Close" at bounding box center [116, 43] width 30 height 17
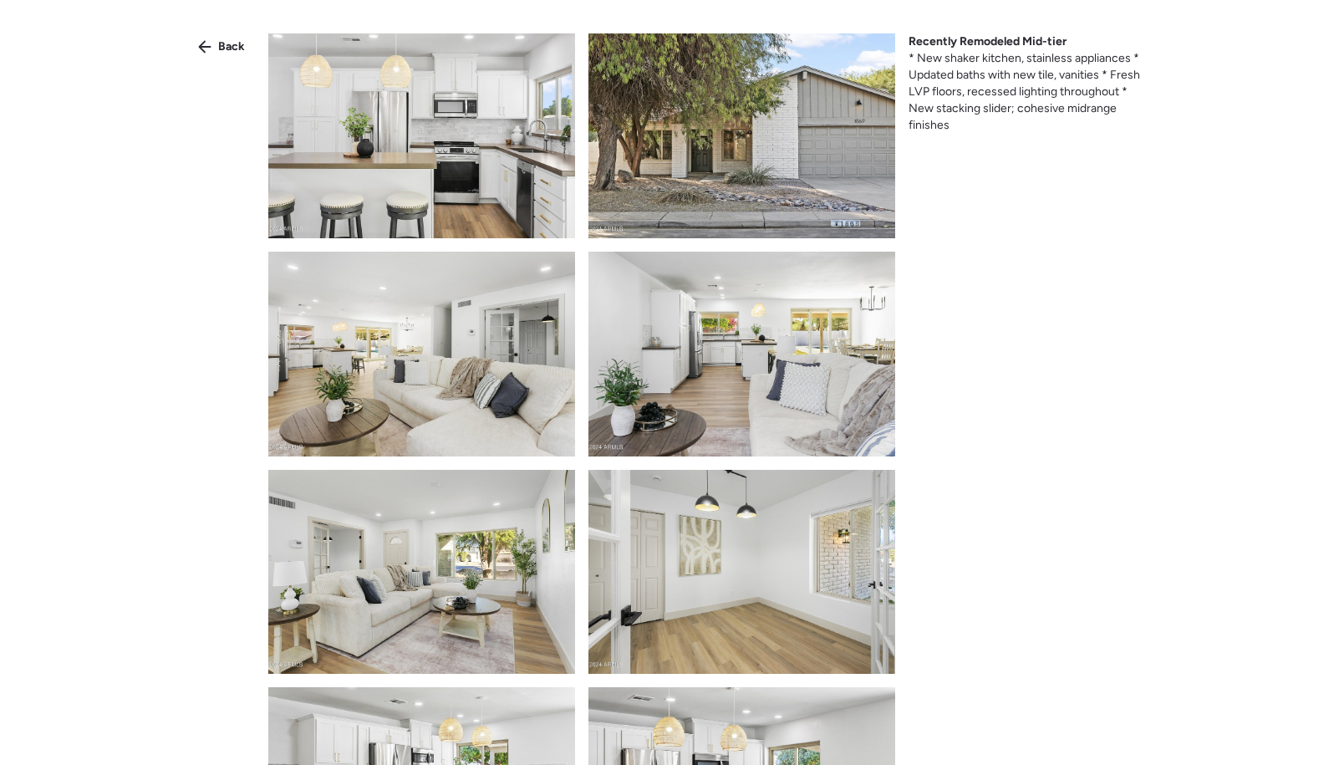
click at [109, 40] on div "Back Recently Remodeled Mid-tier * New shaker kitchen, stainless appliances * U…" at bounding box center [669, 412] width 1339 height 825
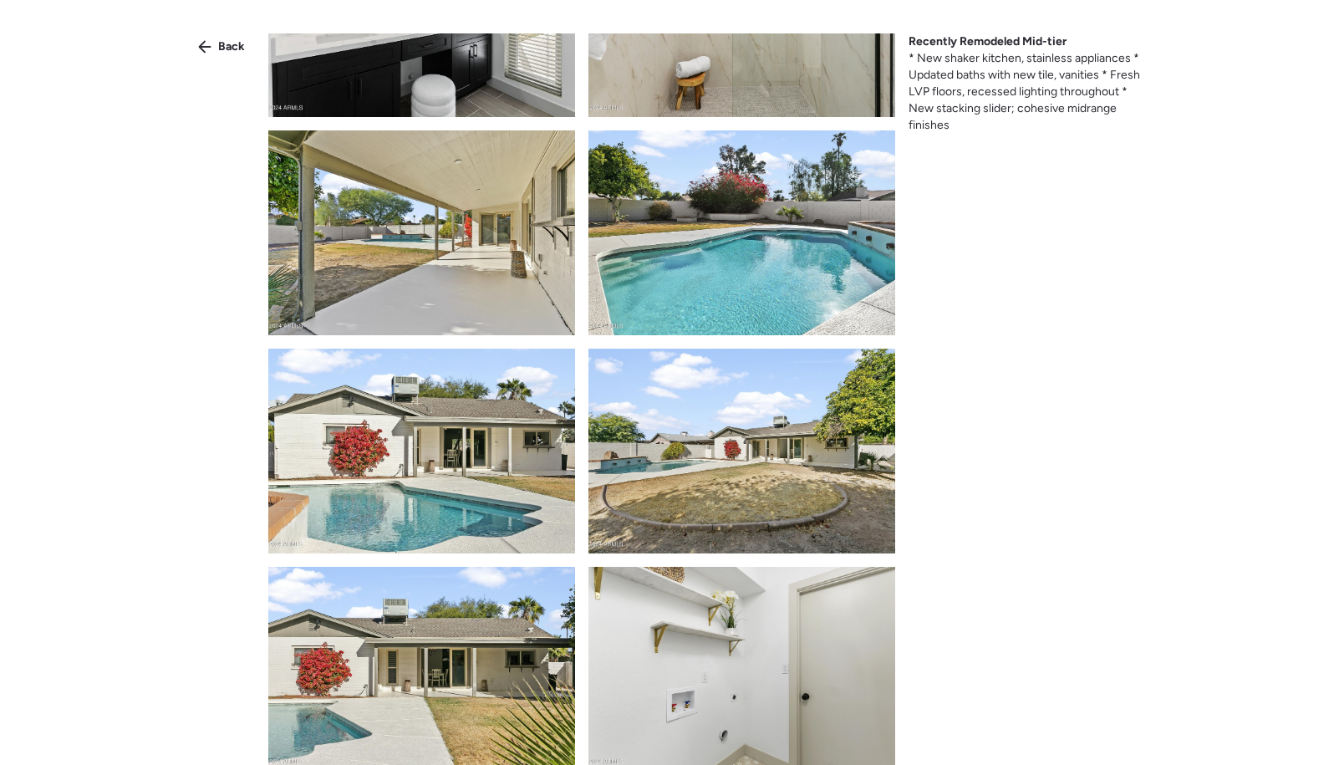
scroll to position [2088, 0]
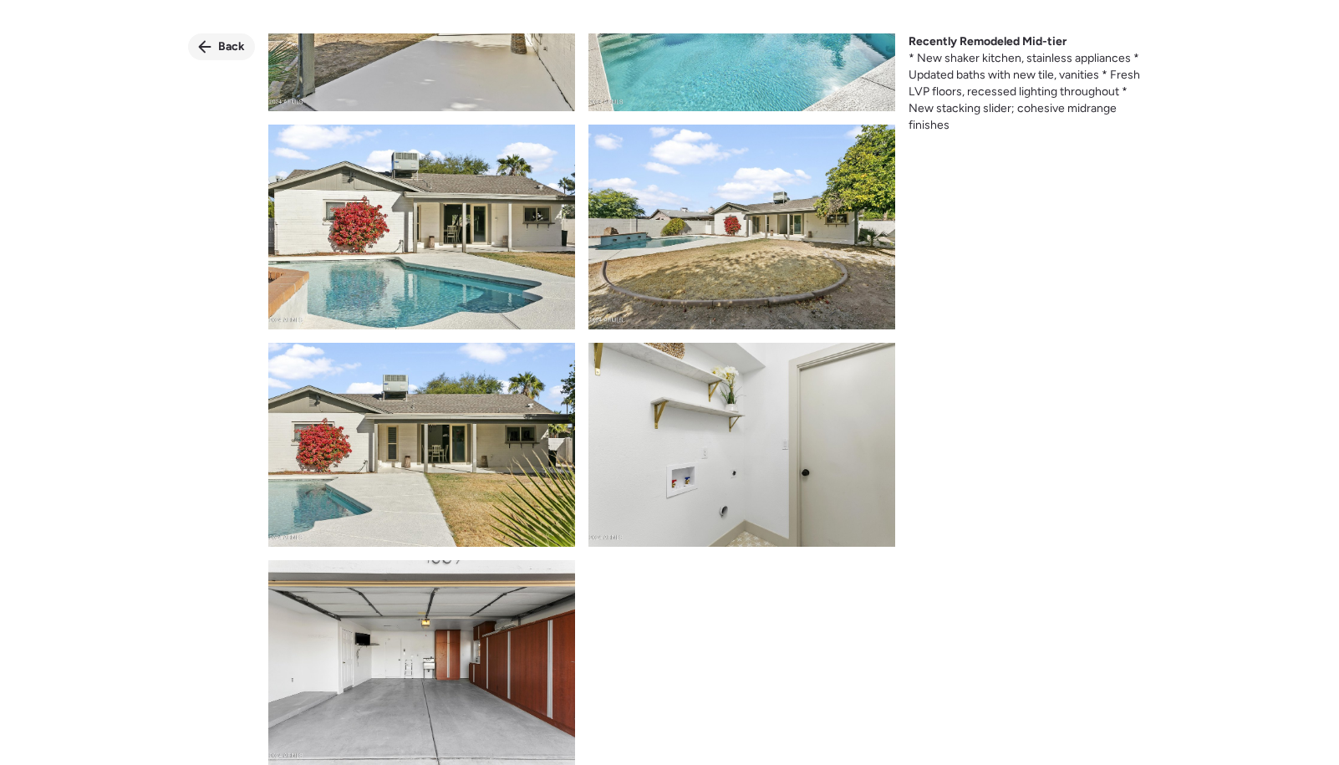
click at [218, 50] on span "Back" at bounding box center [231, 46] width 27 height 17
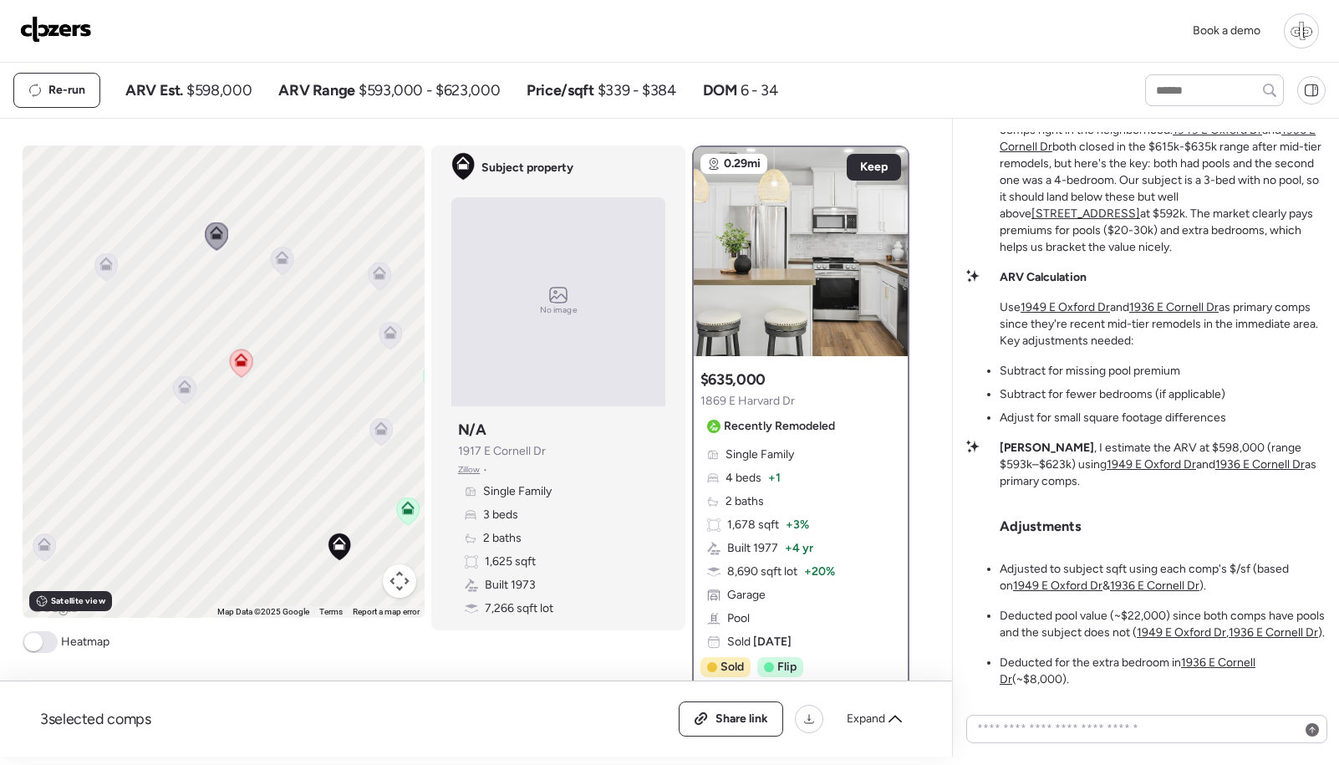
click at [105, 274] on icon at bounding box center [105, 267] width 23 height 28
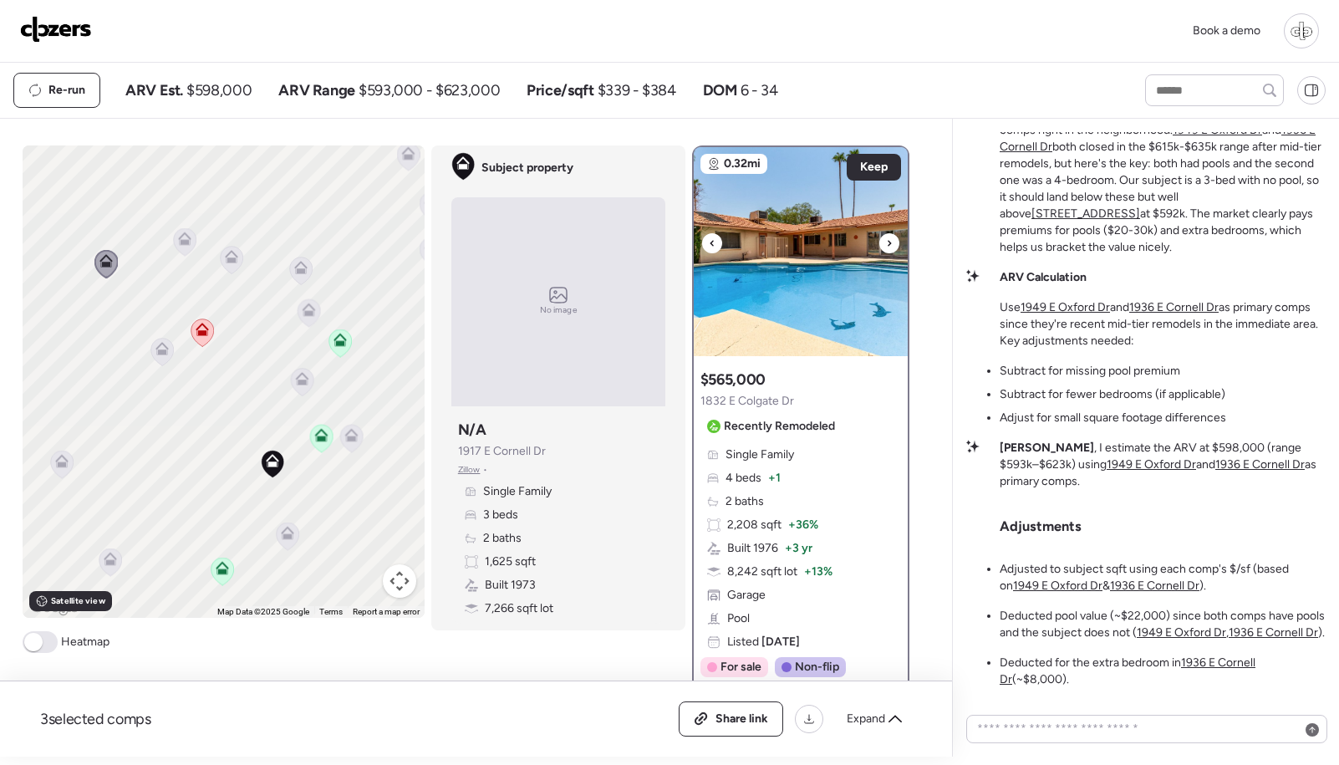
click at [753, 277] on img at bounding box center [801, 251] width 214 height 209
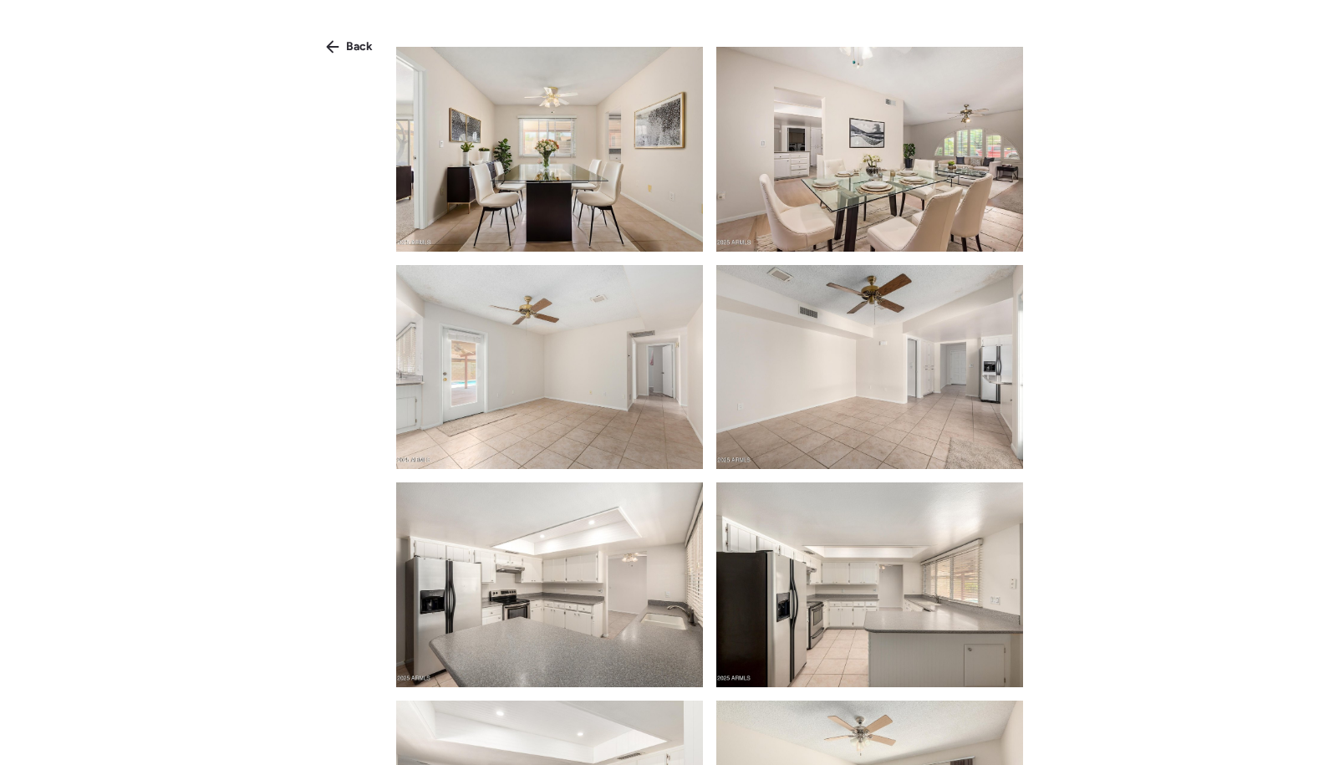
scroll to position [1125, 0]
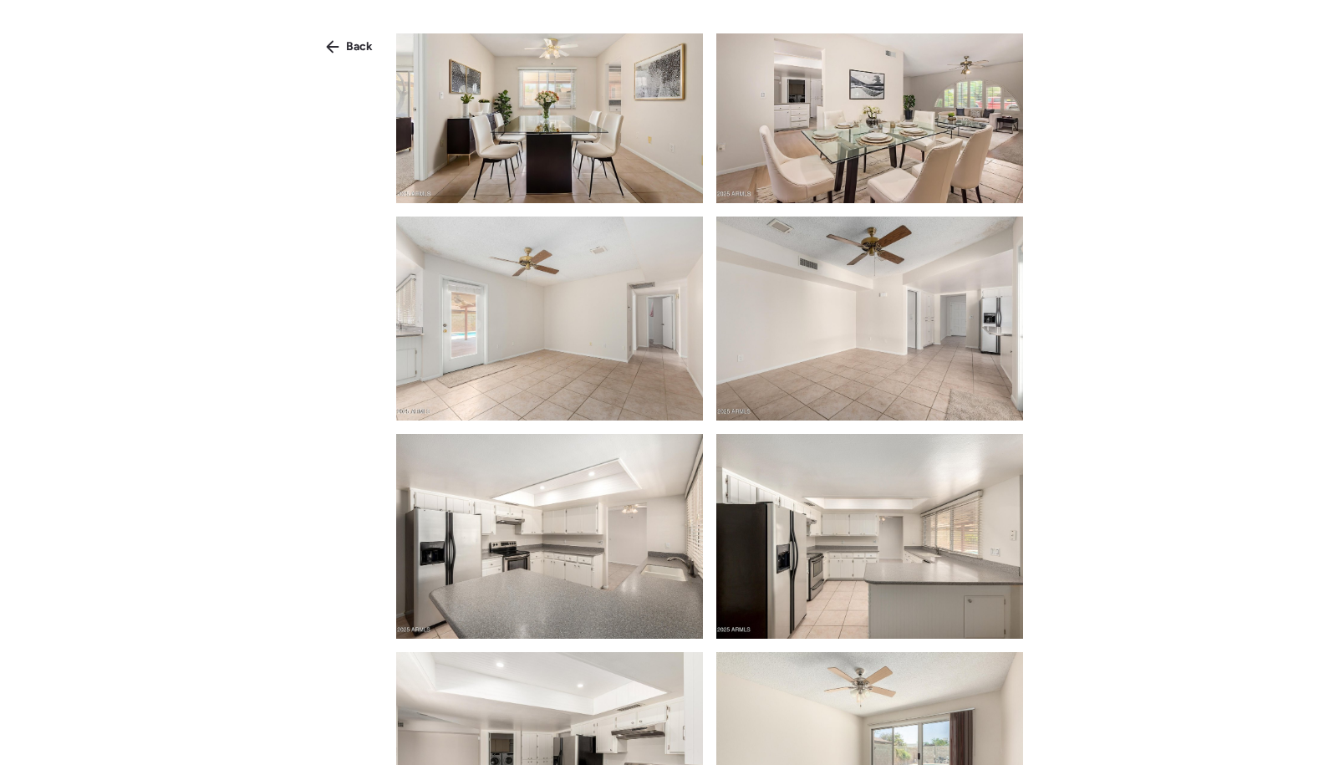
click at [906, 564] on img at bounding box center [869, 536] width 307 height 205
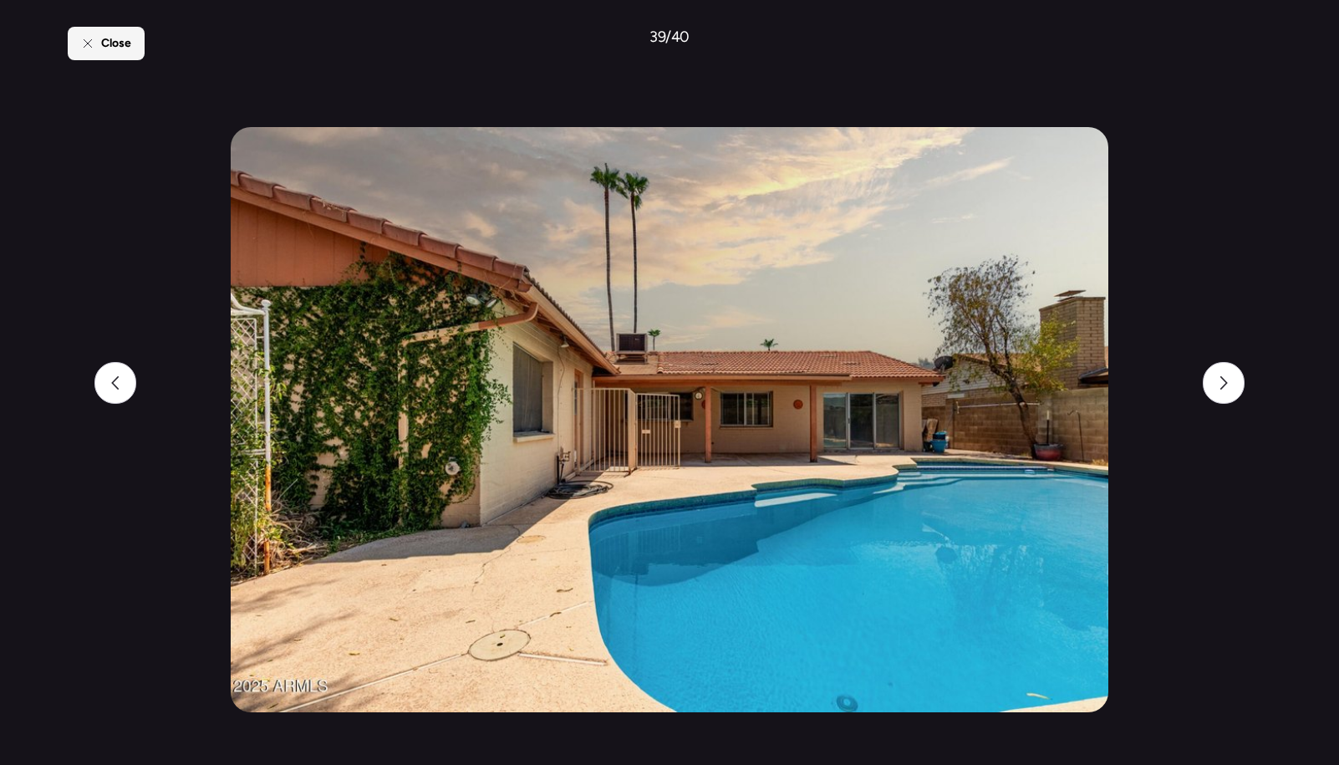
click at [140, 39] on div "Close" at bounding box center [106, 43] width 77 height 33
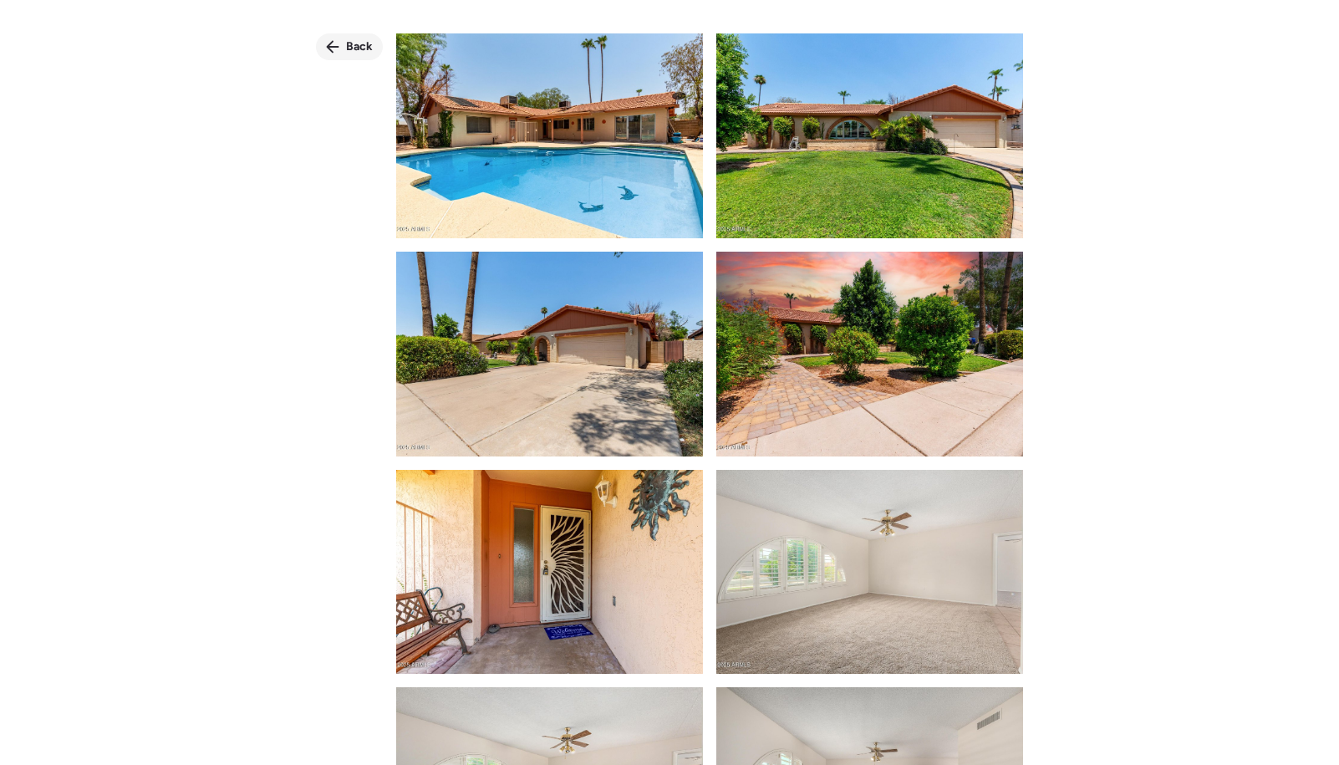
click at [351, 49] on span "Back" at bounding box center [359, 46] width 27 height 17
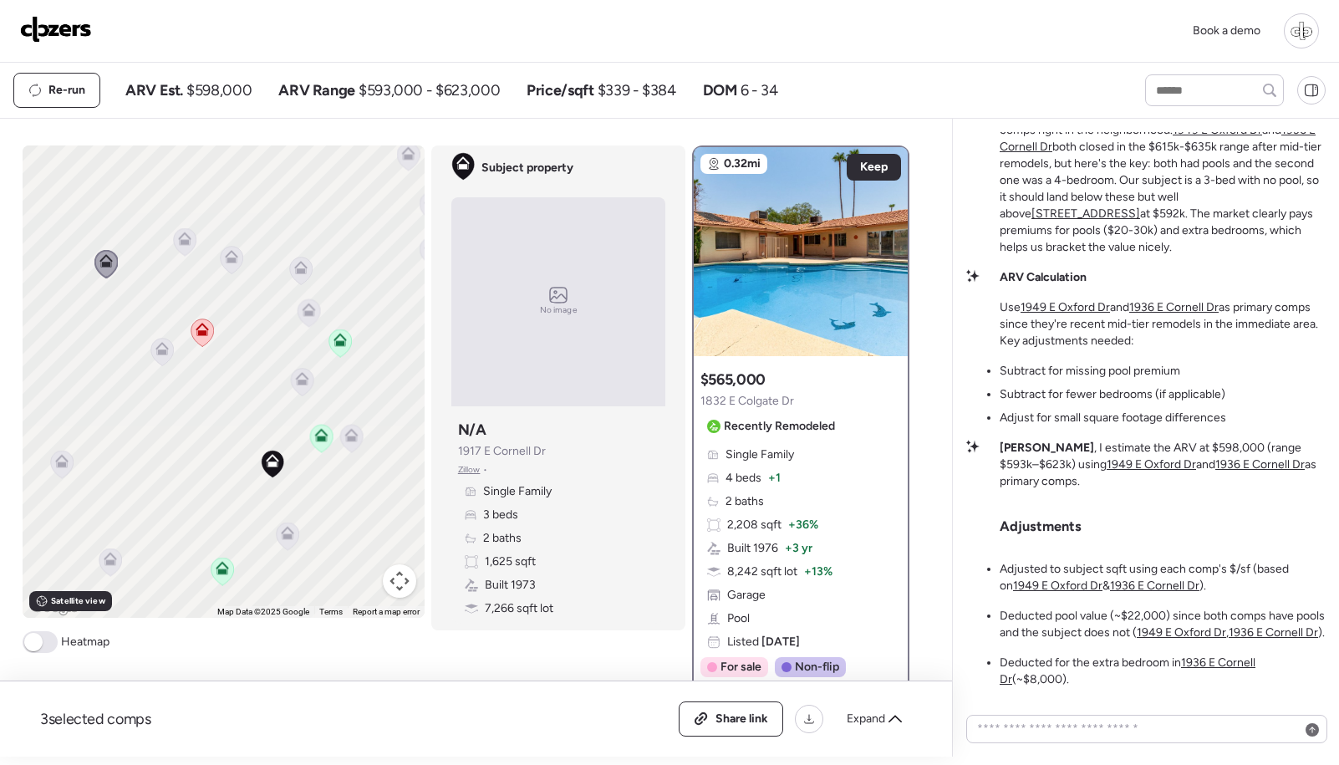
click at [153, 358] on icon at bounding box center [161, 352] width 23 height 28
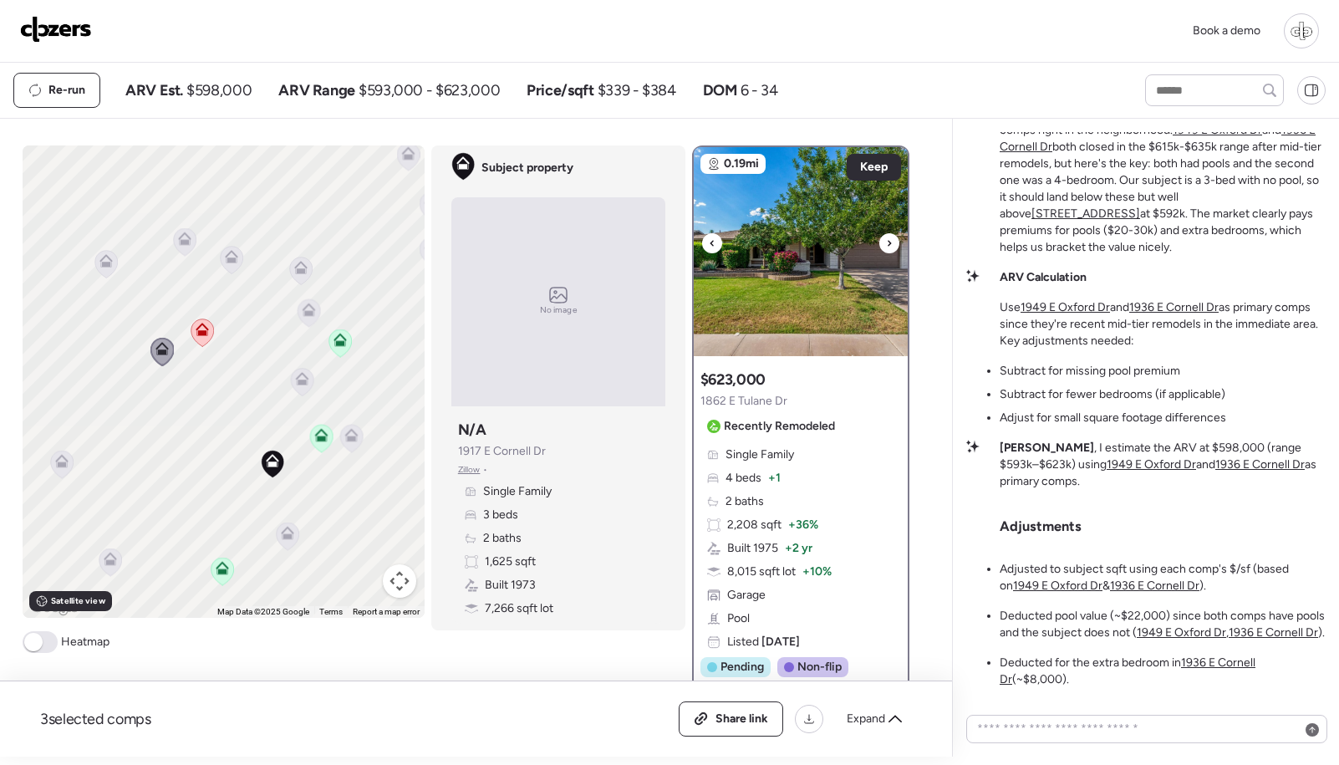
click at [795, 297] on img at bounding box center [801, 251] width 214 height 209
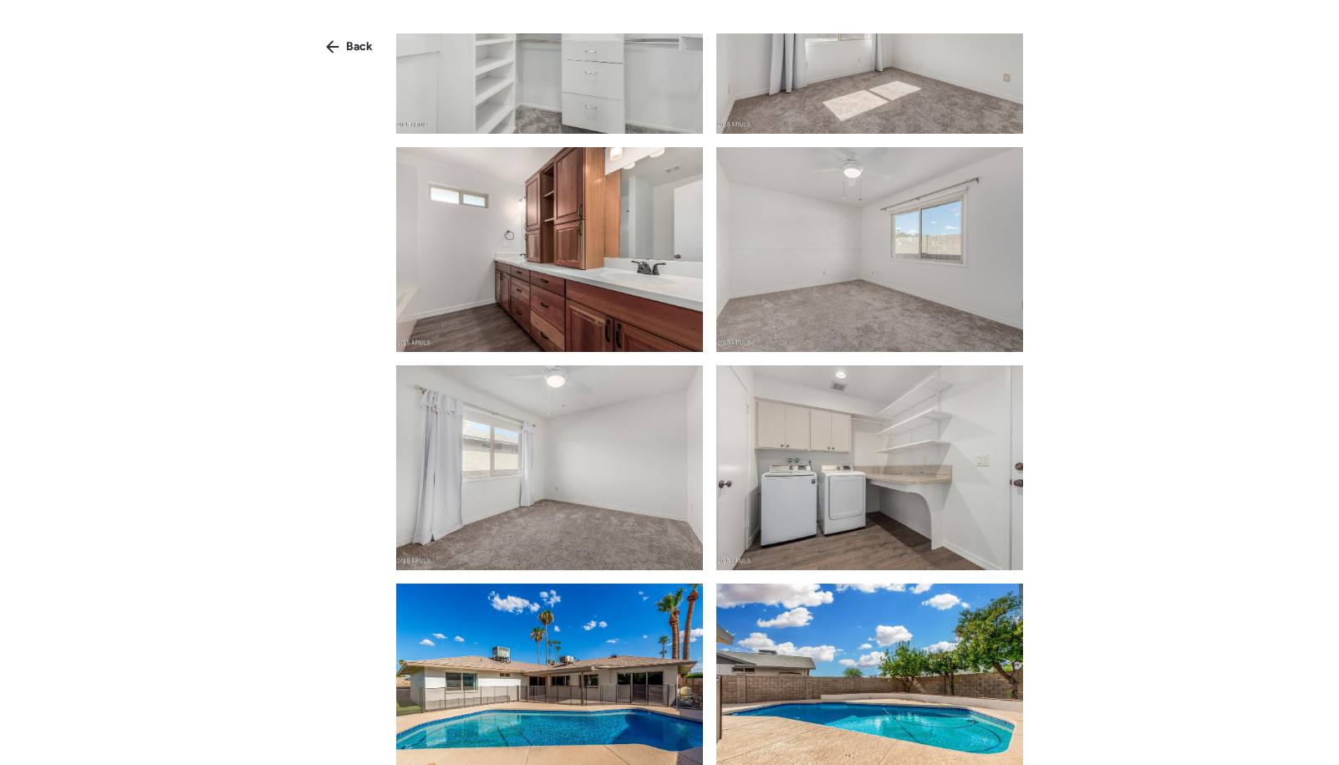
scroll to position [1850, 0]
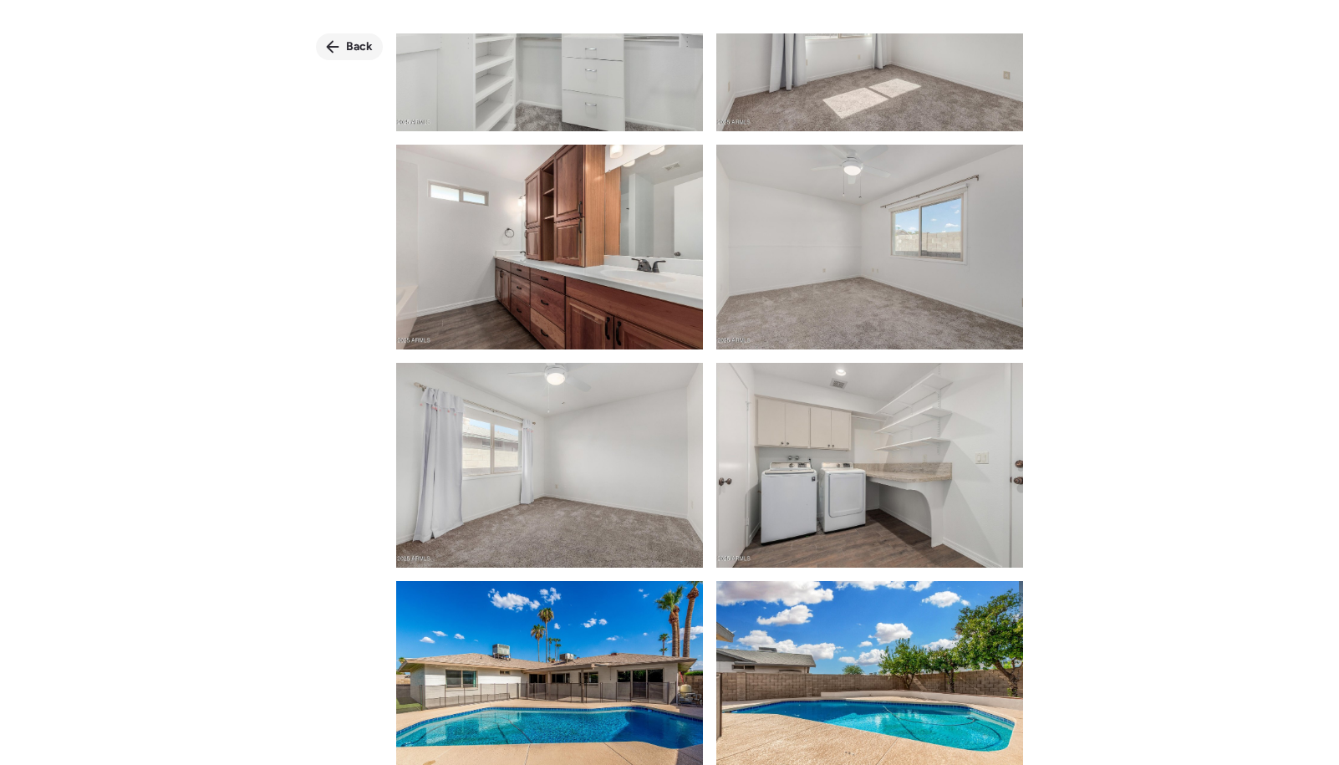
click at [357, 43] on span "Back" at bounding box center [359, 46] width 27 height 17
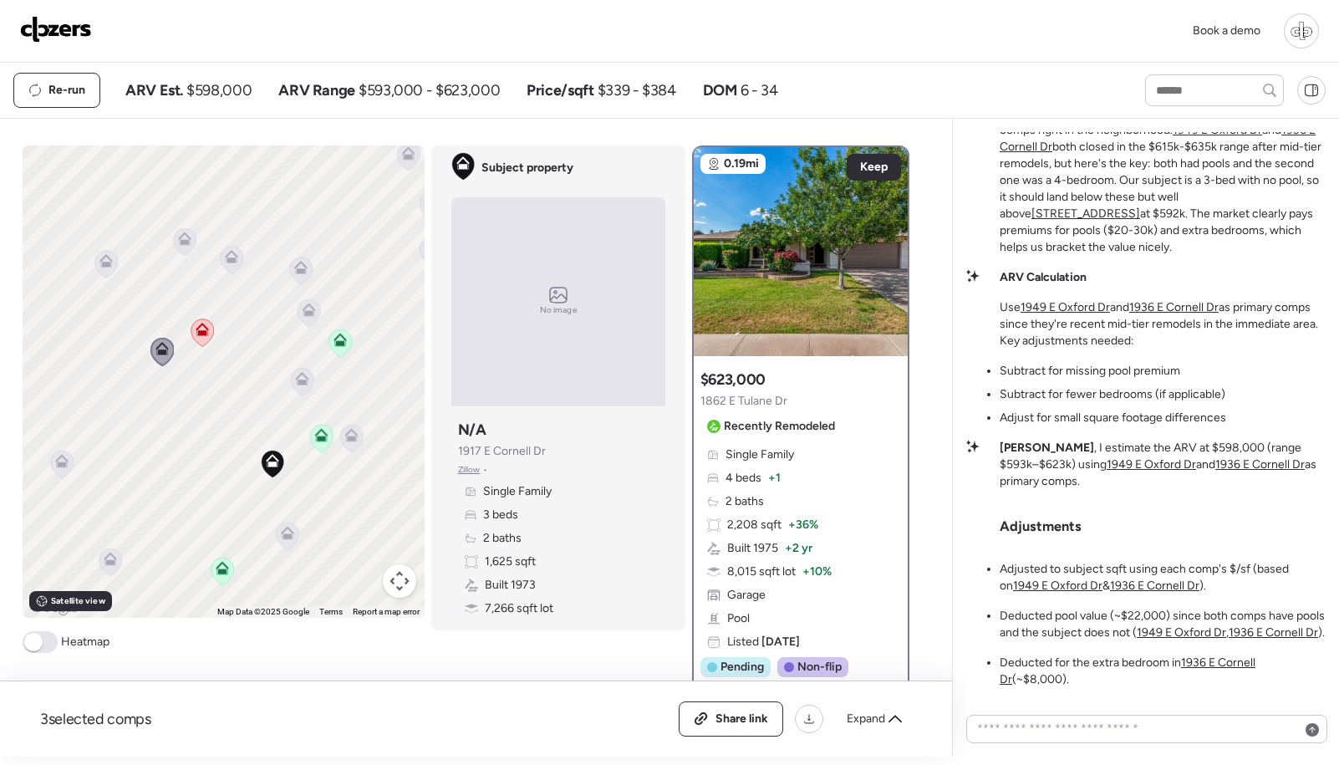
click at [109, 567] on icon at bounding box center [110, 562] width 23 height 28
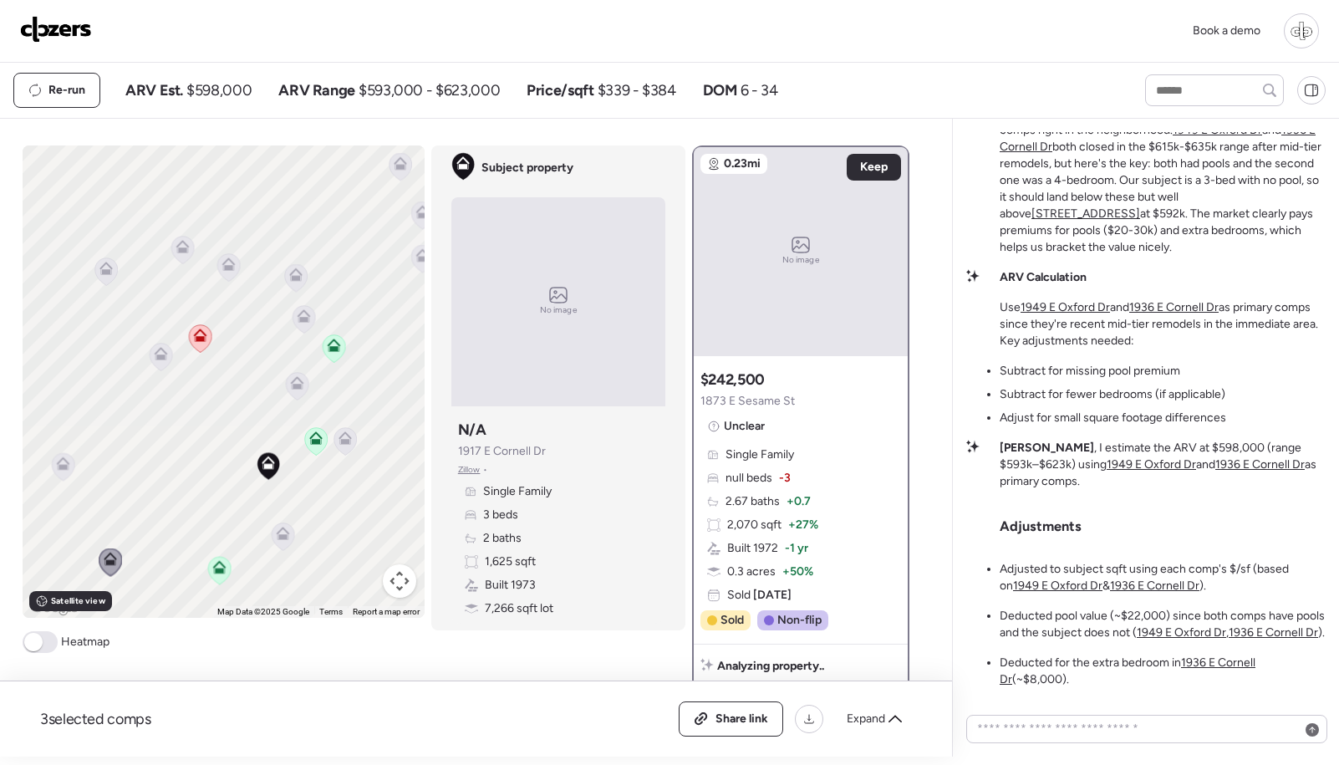
click at [160, 350] on icon at bounding box center [160, 353] width 13 height 13
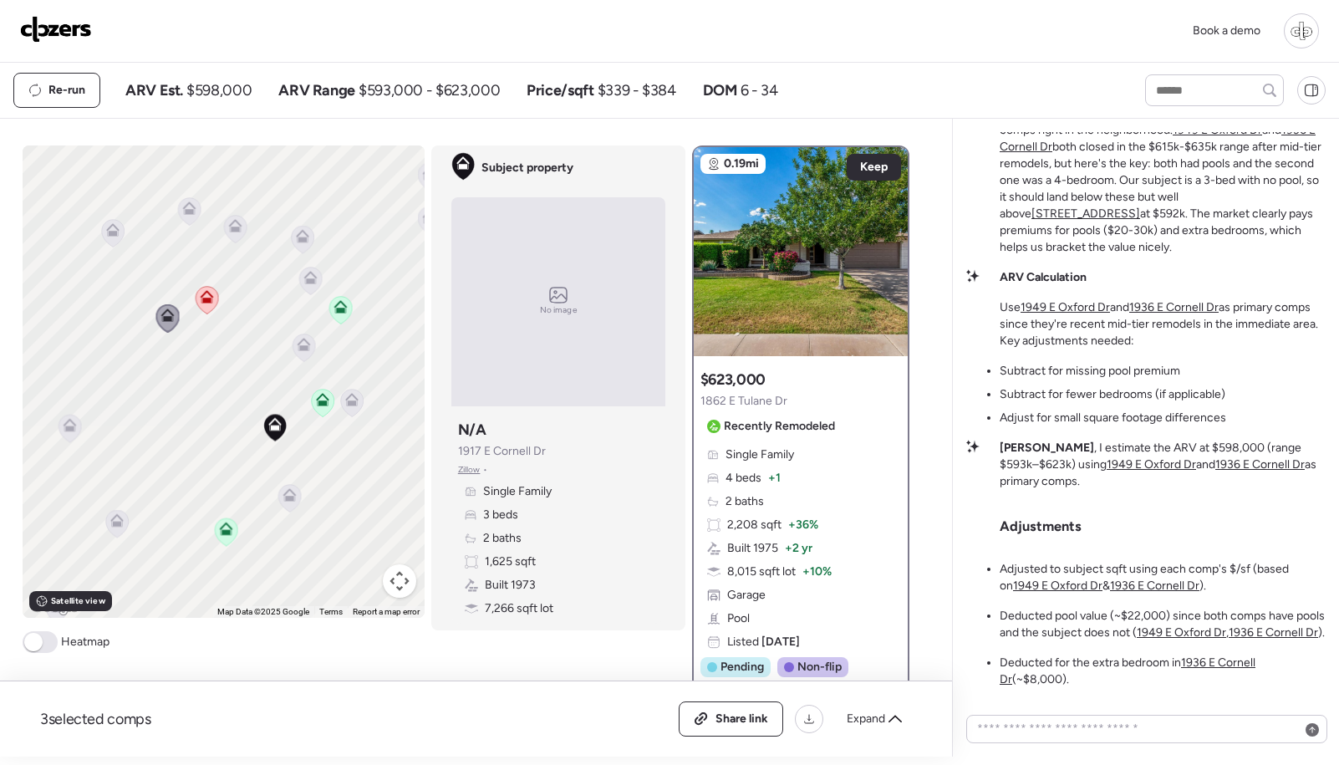
drag, startPoint x: 171, startPoint y: 447, endPoint x: 186, endPoint y: 386, distance: 62.8
click at [186, 386] on div "To activate drag with keyboard, press Alt + Enter. Once in keyboard drag state,…" at bounding box center [224, 381] width 402 height 472
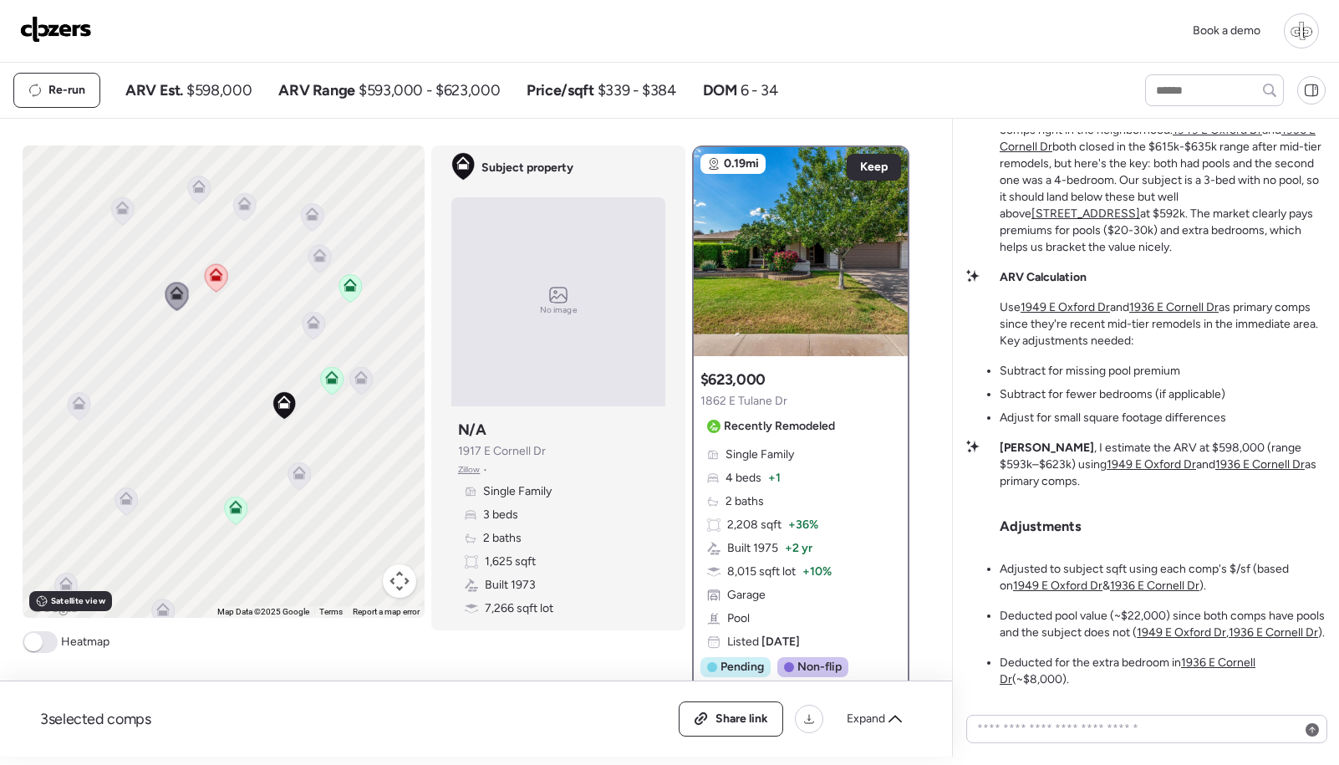
click at [76, 399] on icon at bounding box center [78, 400] width 13 height 8
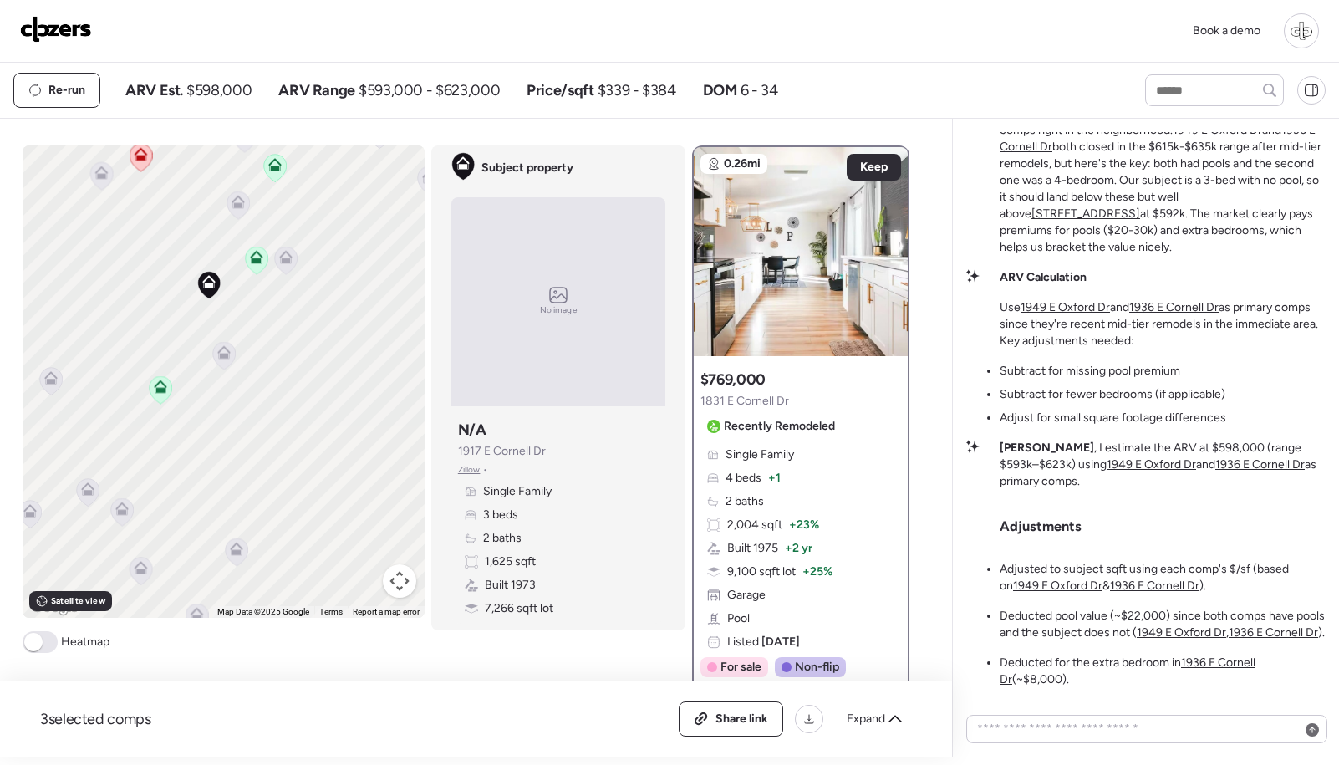
drag, startPoint x: 190, startPoint y: 475, endPoint x: 113, endPoint y: 353, distance: 144.2
click at [113, 353] on div "To activate drag with keyboard, press Alt + Enter. Once in keyboard drag state,…" at bounding box center [224, 381] width 402 height 472
click at [221, 551] on icon at bounding box center [228, 545] width 23 height 28
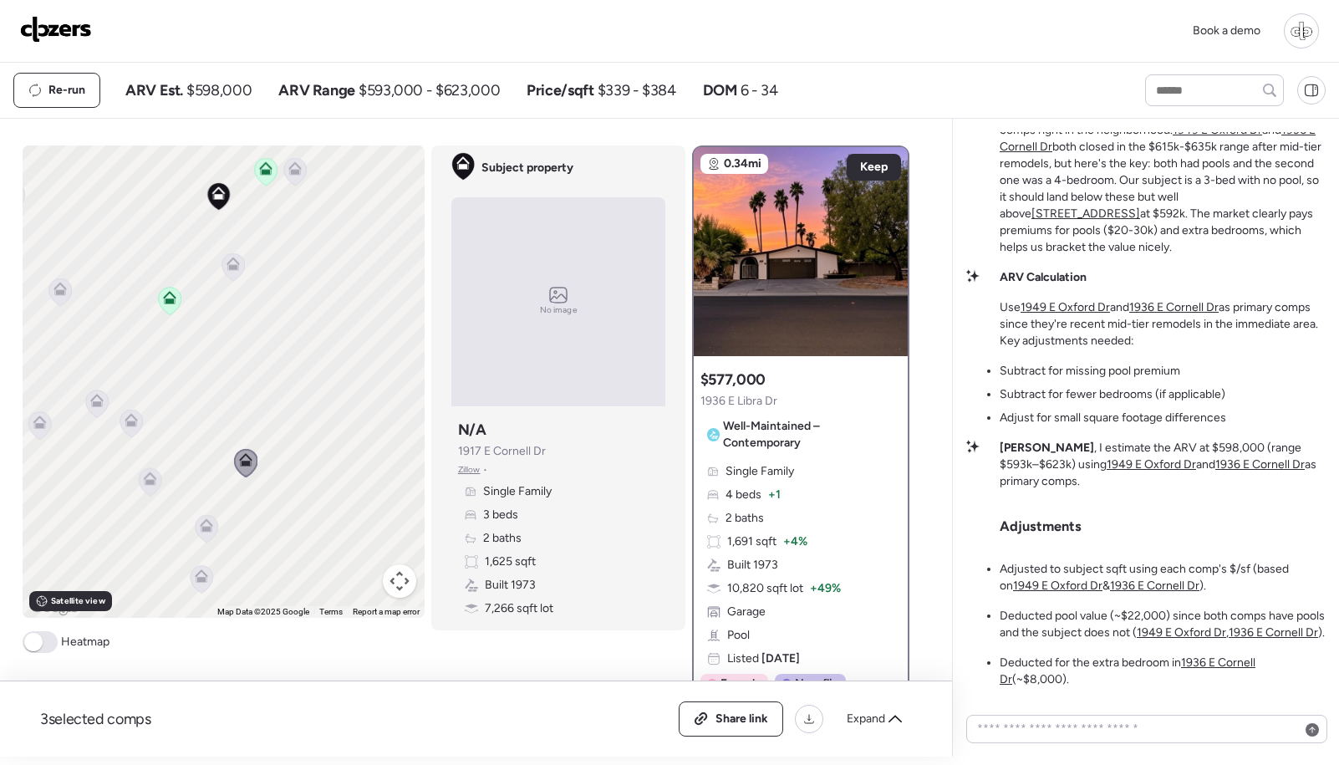
drag, startPoint x: 272, startPoint y: 518, endPoint x: 296, endPoint y: 422, distance: 99.1
click at [296, 422] on div "To activate drag with keyboard, press Alt + Enter. Once in keyboard drag state,…" at bounding box center [224, 381] width 402 height 472
click at [160, 469] on icon at bounding box center [161, 464] width 23 height 28
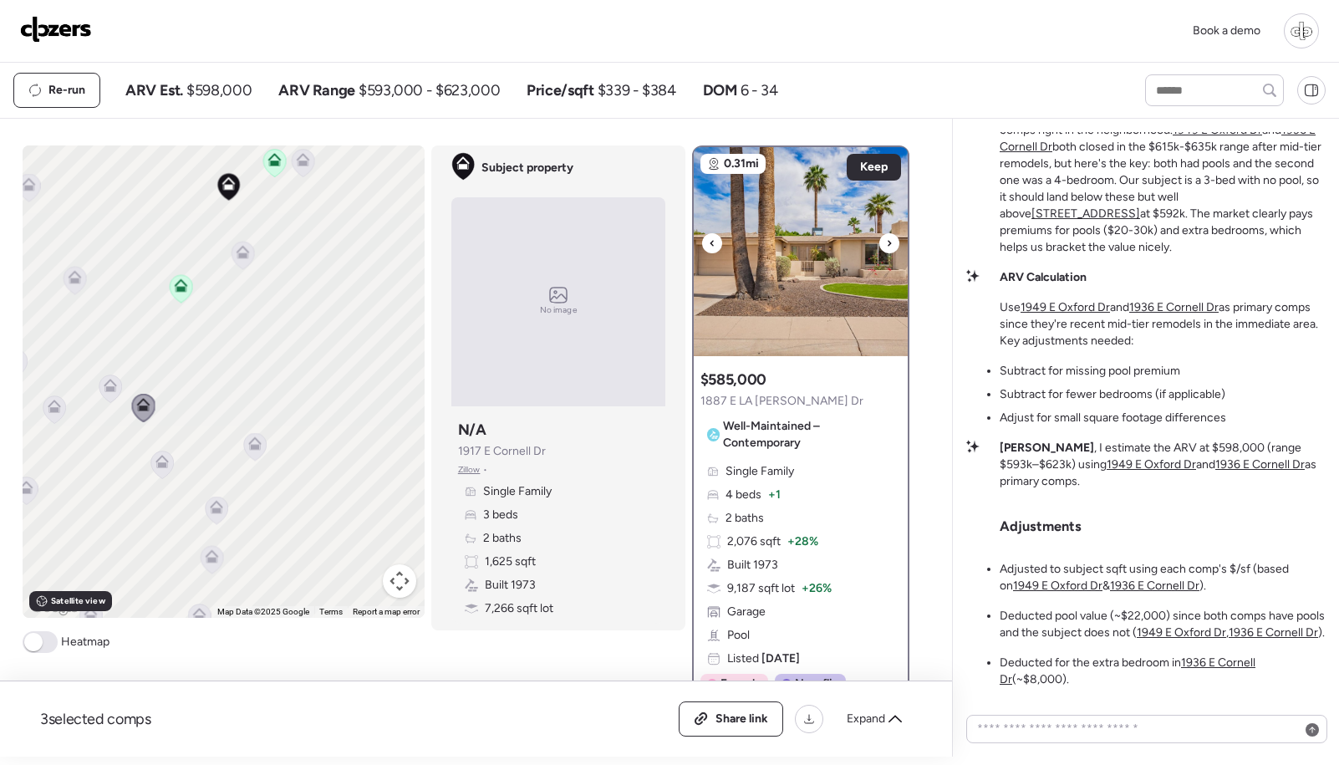
click at [831, 318] on img at bounding box center [801, 251] width 214 height 209
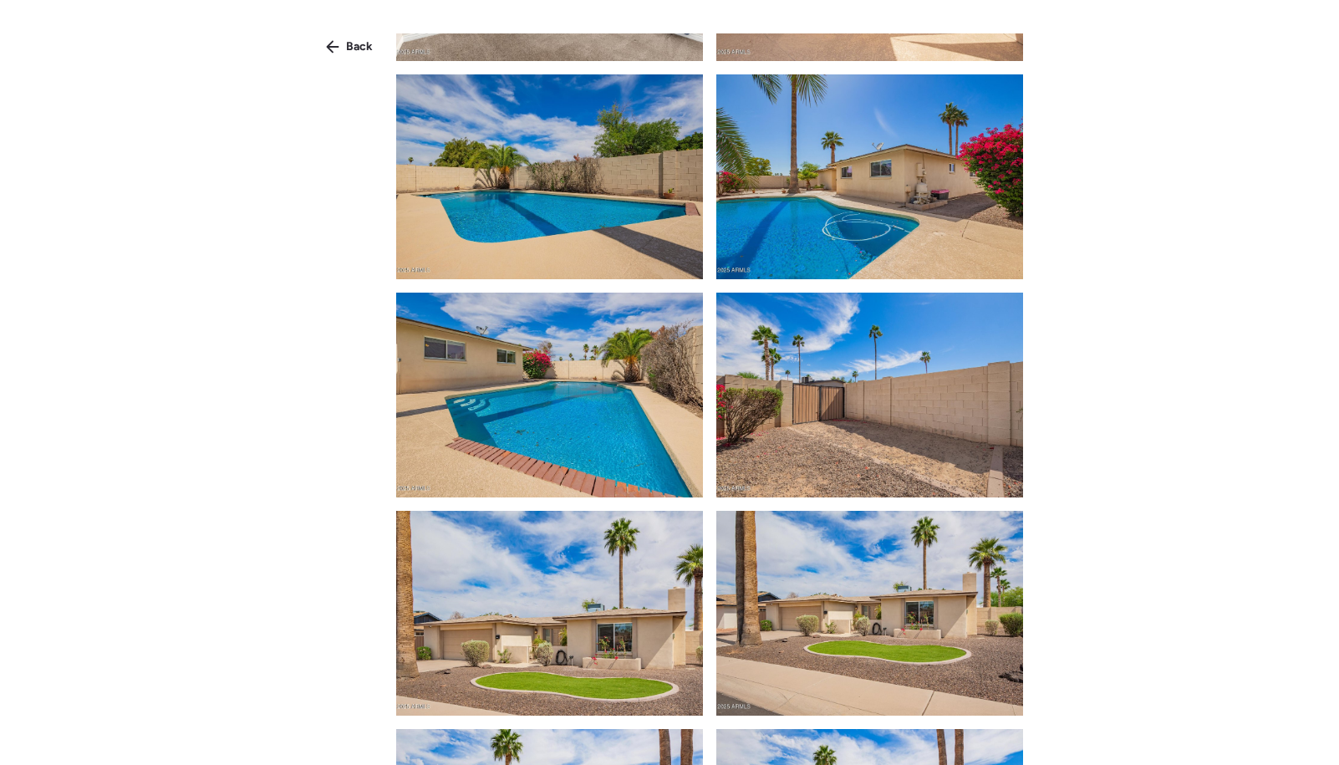
scroll to position [2997, 0]
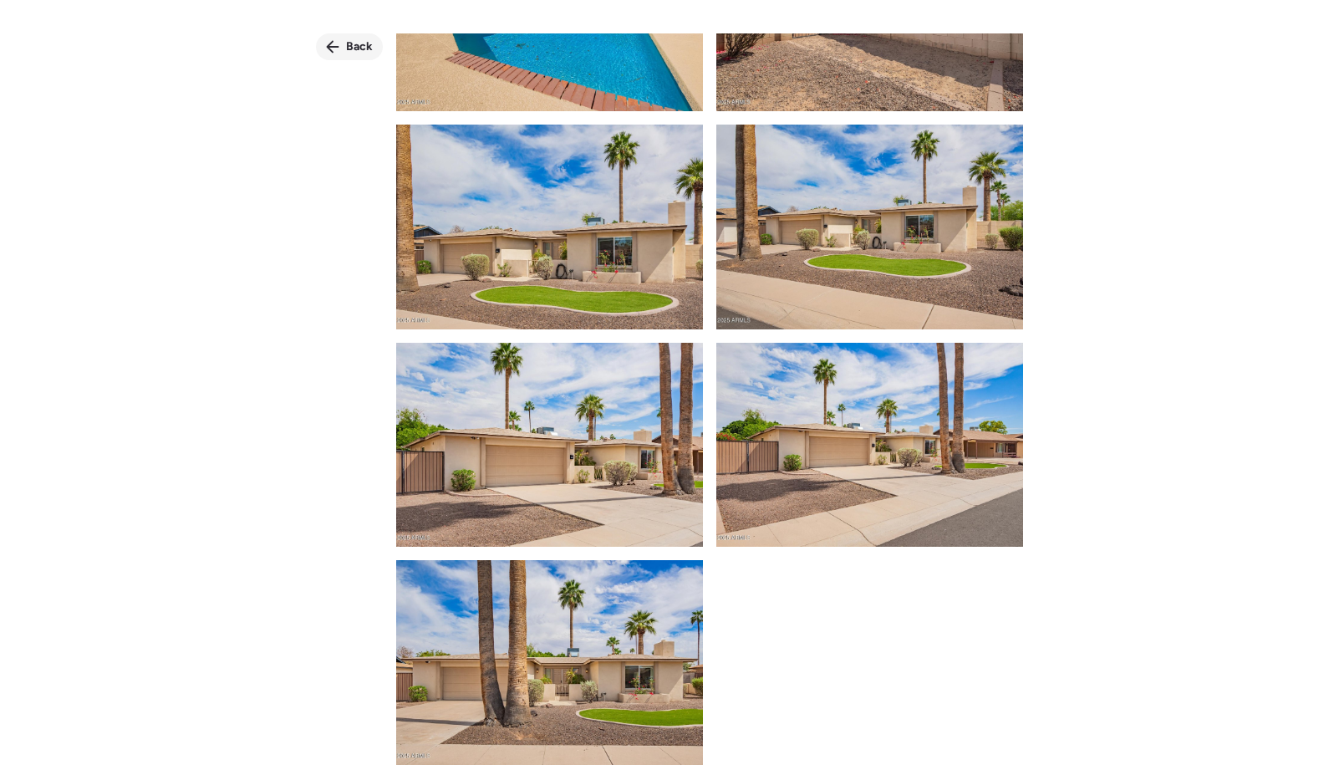
click at [352, 48] on span "Back" at bounding box center [359, 46] width 27 height 17
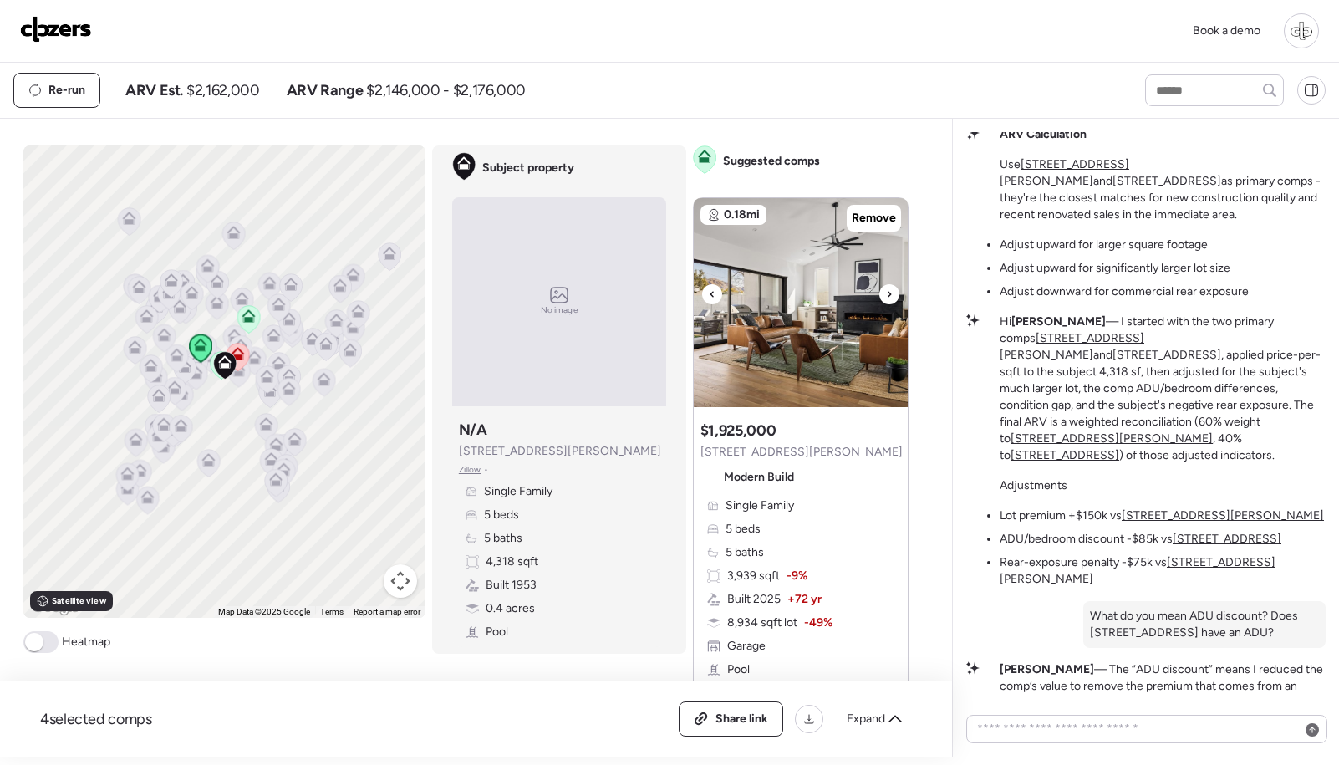
click at [826, 326] on img at bounding box center [801, 302] width 214 height 209
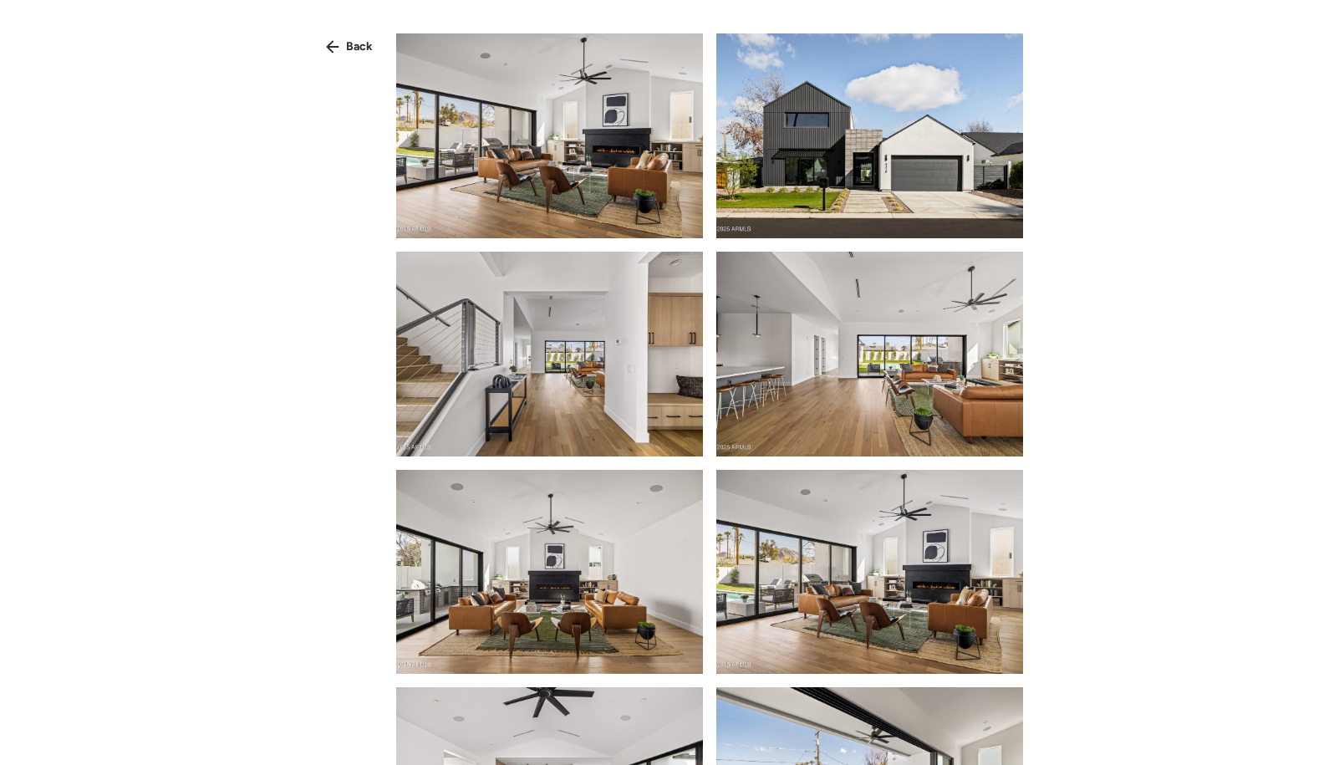
click at [900, 384] on img at bounding box center [869, 354] width 307 height 205
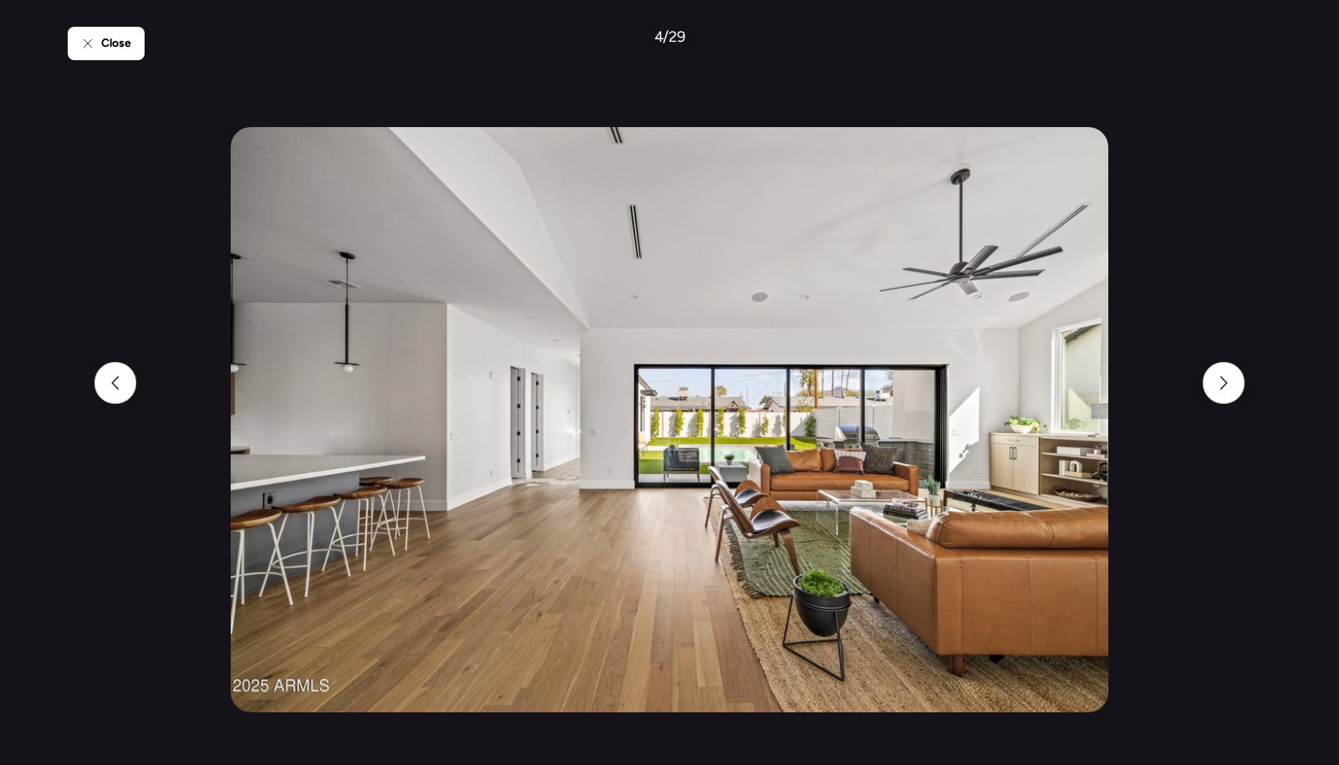
click at [1161, 177] on div "Close 4 / 29" at bounding box center [669, 382] width 1203 height 765
click at [124, 28] on div "Close" at bounding box center [106, 43] width 77 height 33
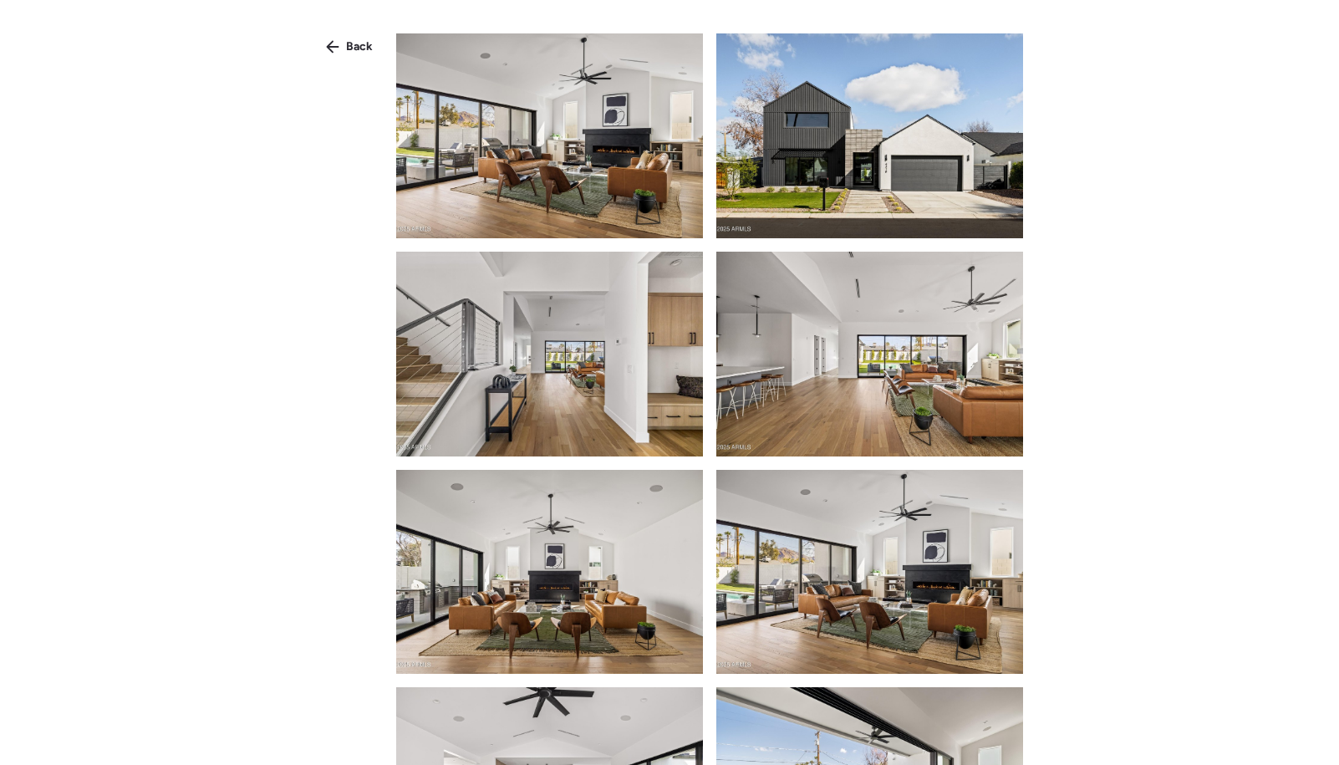
scroll to position [29, 0]
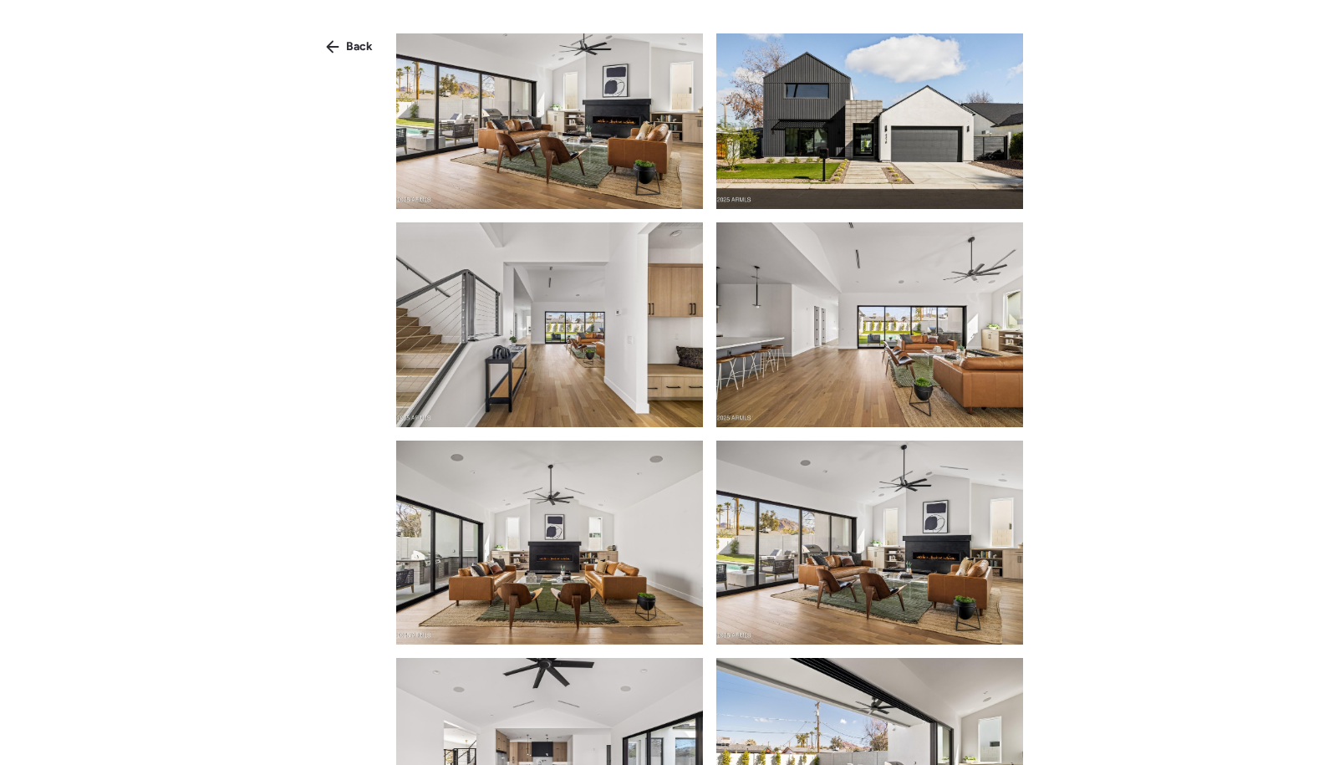
click at [600, 124] on img at bounding box center [549, 106] width 307 height 205
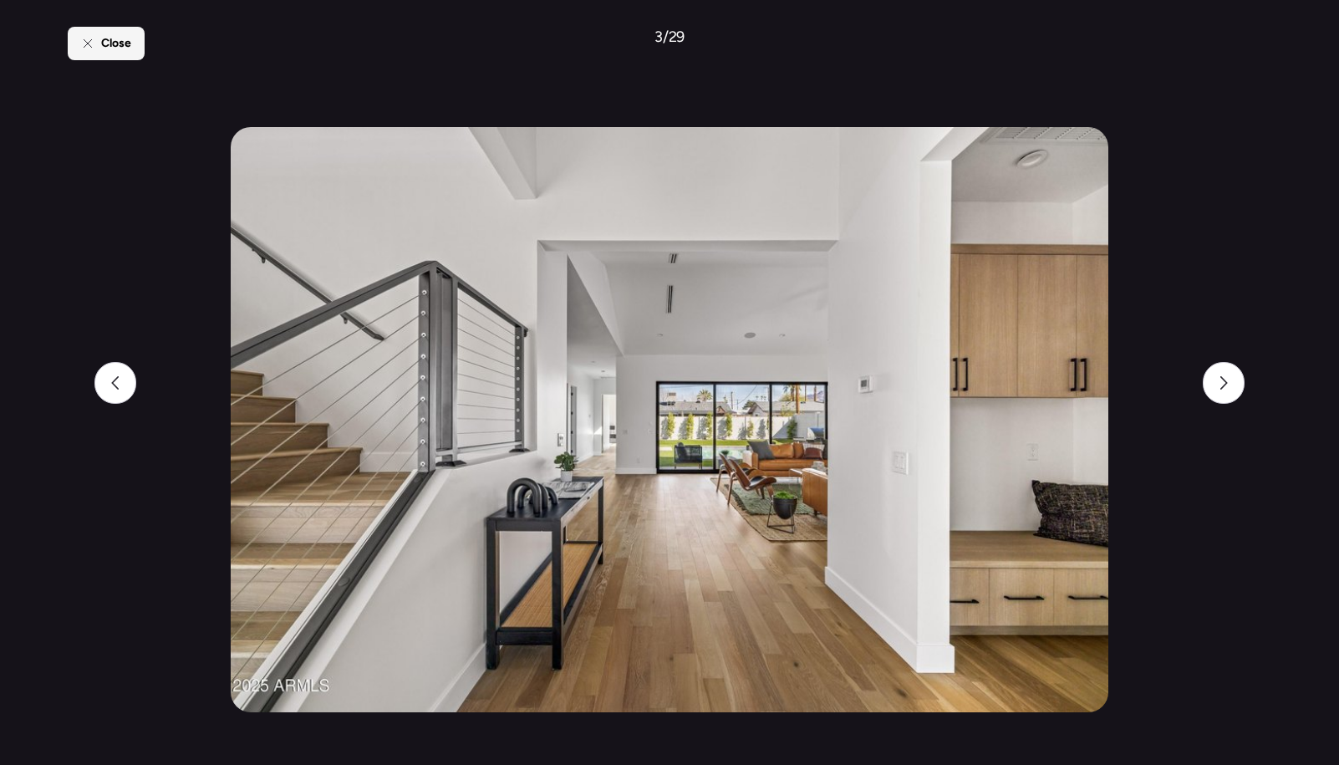
click at [109, 58] on div "Close" at bounding box center [106, 43] width 77 height 33
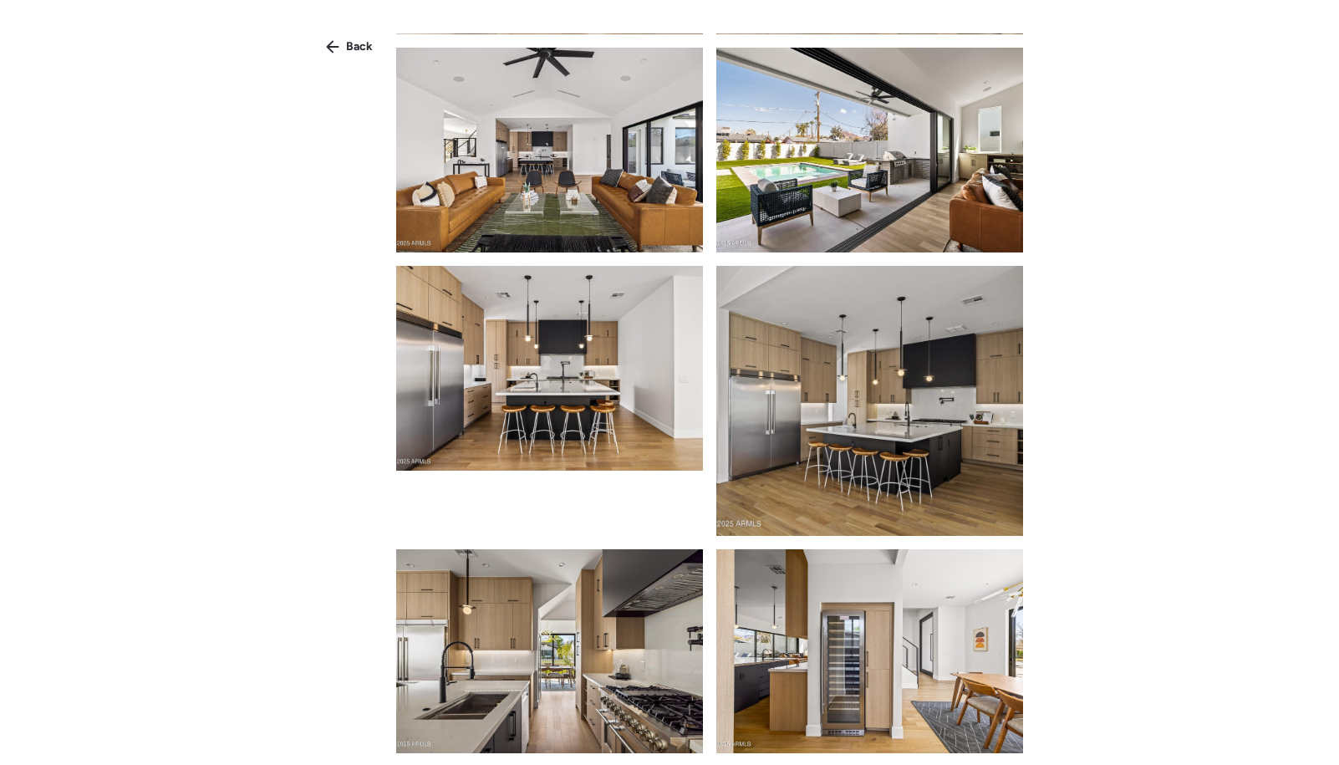
scroll to position [624, 0]
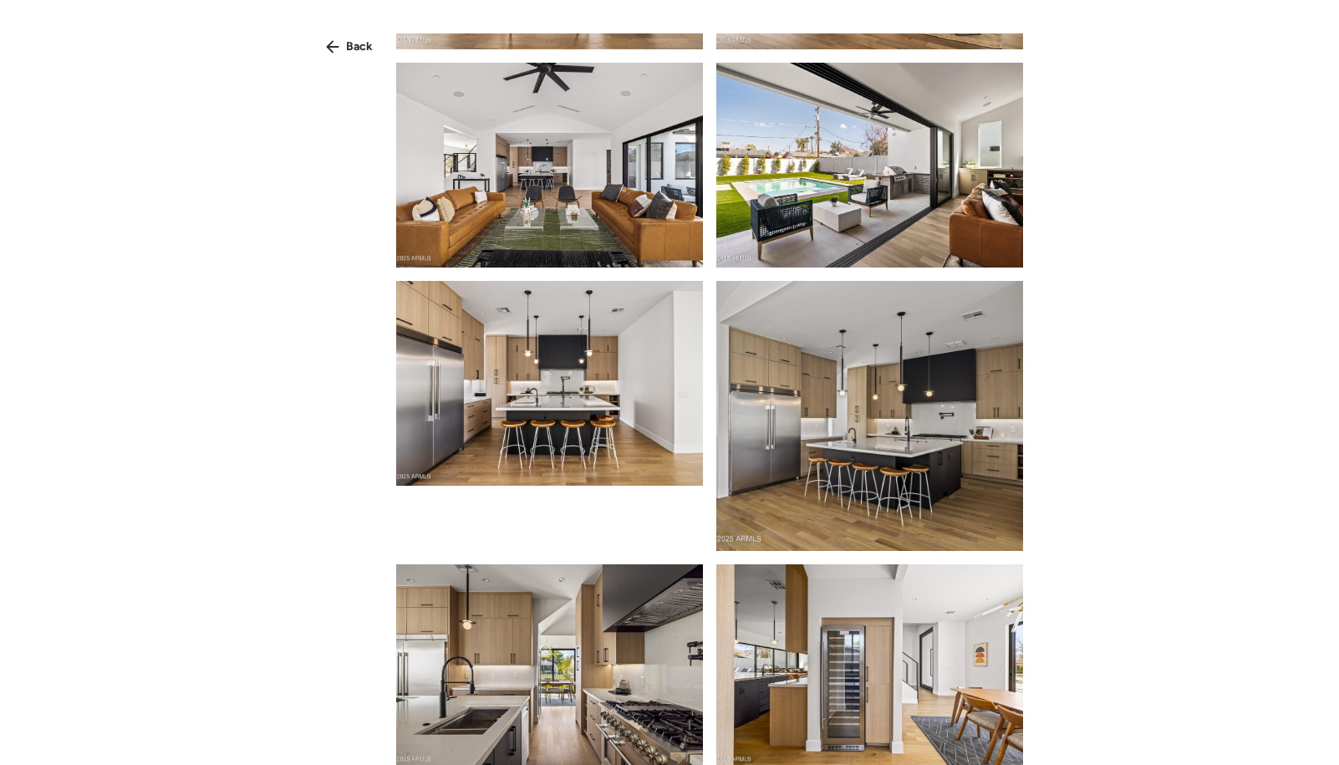
click at [852, 459] on img at bounding box center [869, 415] width 307 height 269
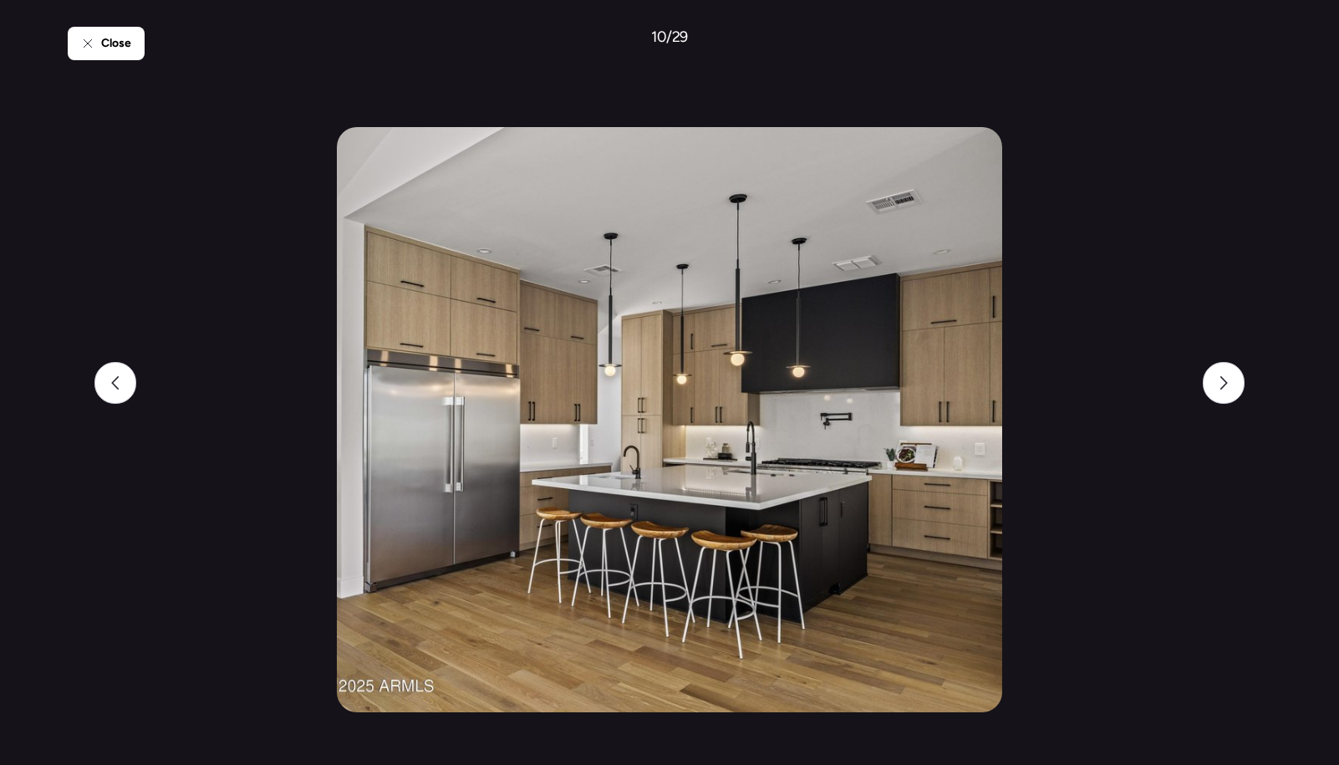
drag, startPoint x: 571, startPoint y: 560, endPoint x: 563, endPoint y: 564, distance: 8.6
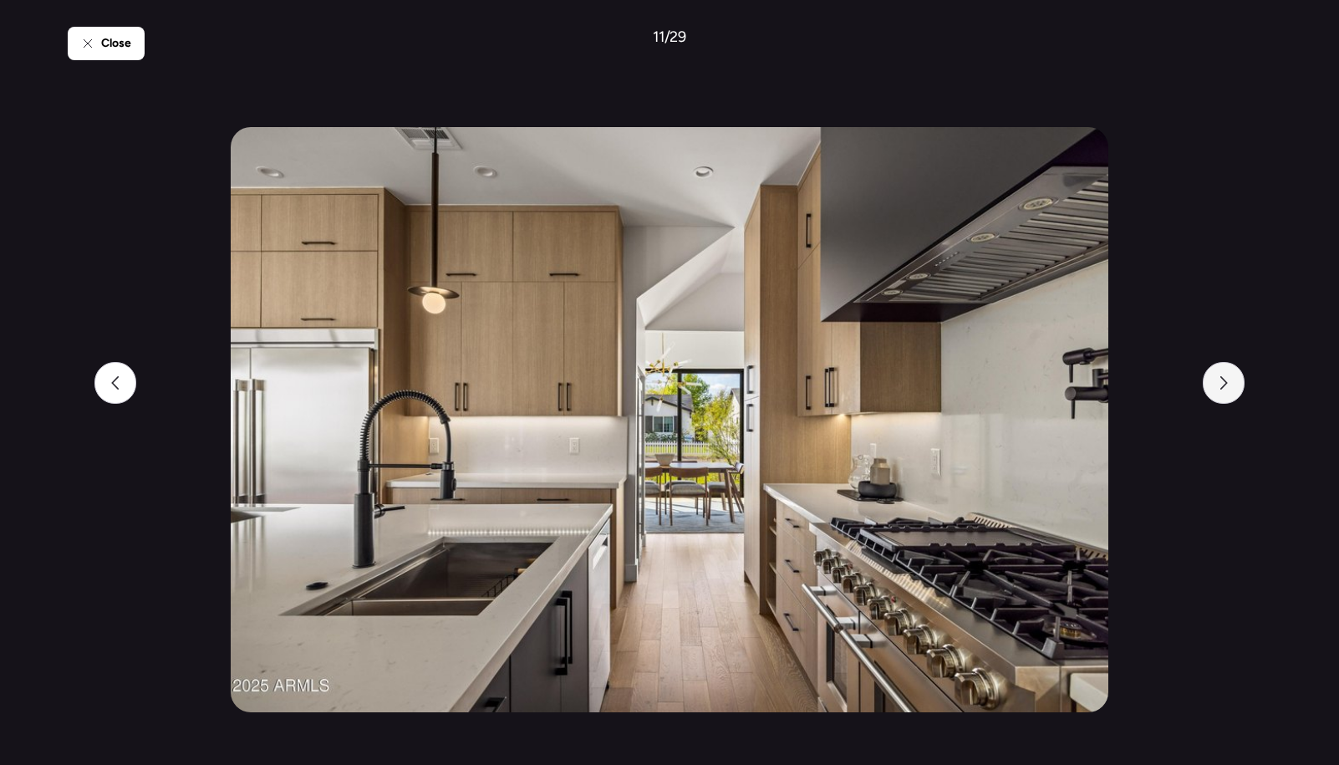
click at [1227, 386] on icon at bounding box center [1223, 382] width 13 height 13
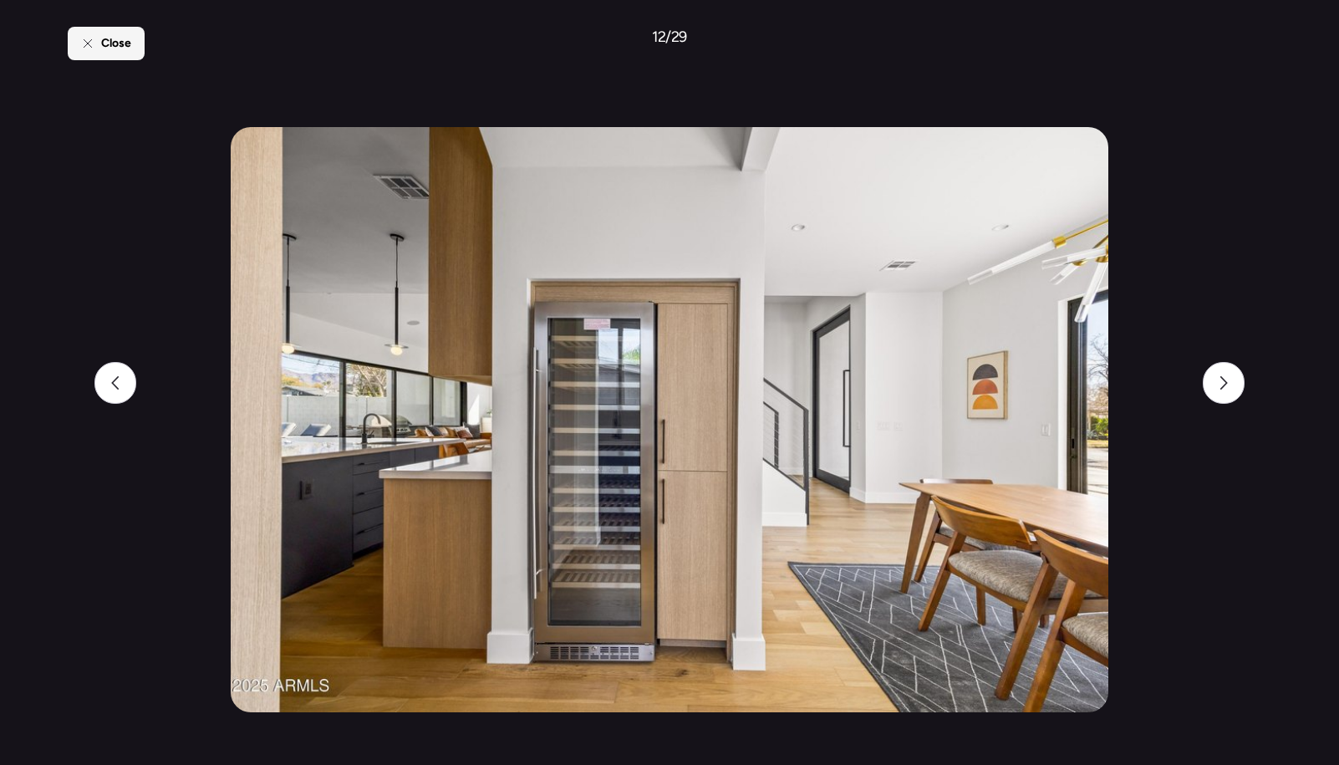
click at [128, 50] on span "Close" at bounding box center [116, 43] width 30 height 17
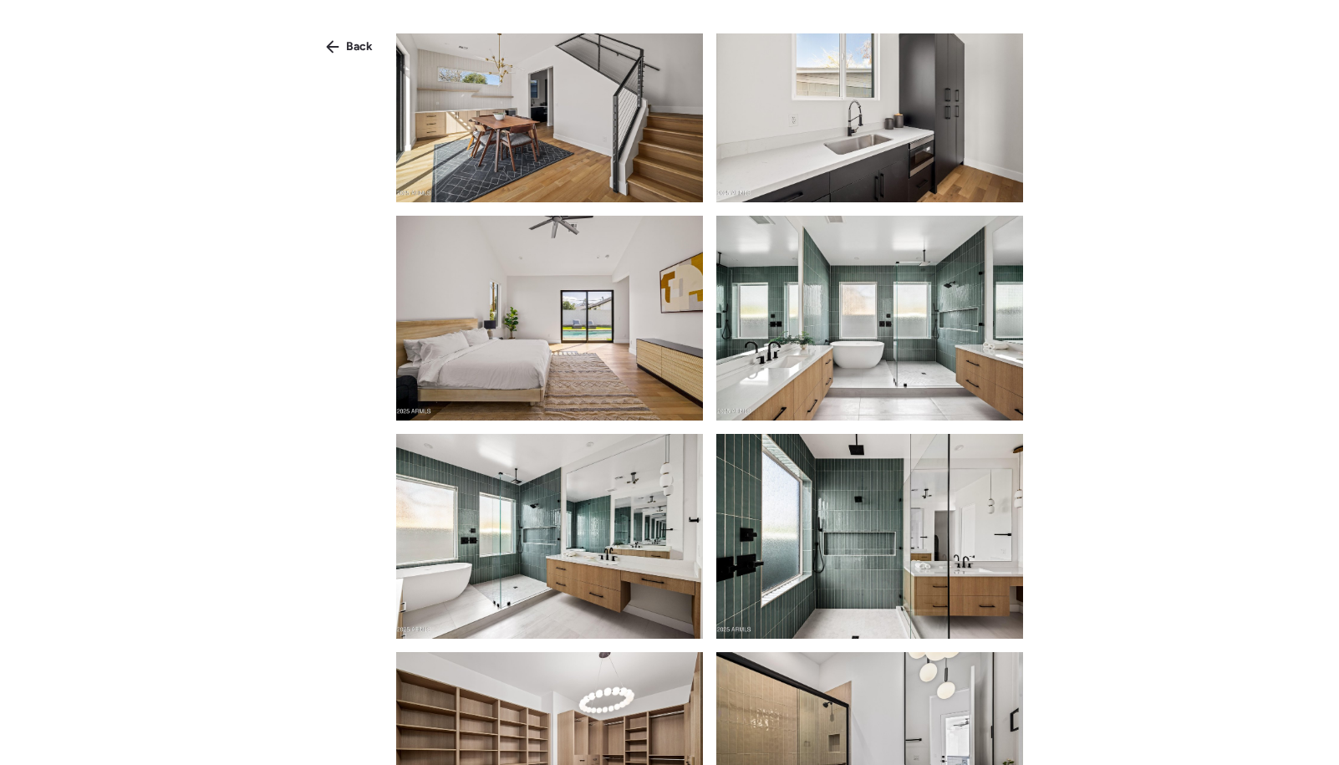
scroll to position [1414, 0]
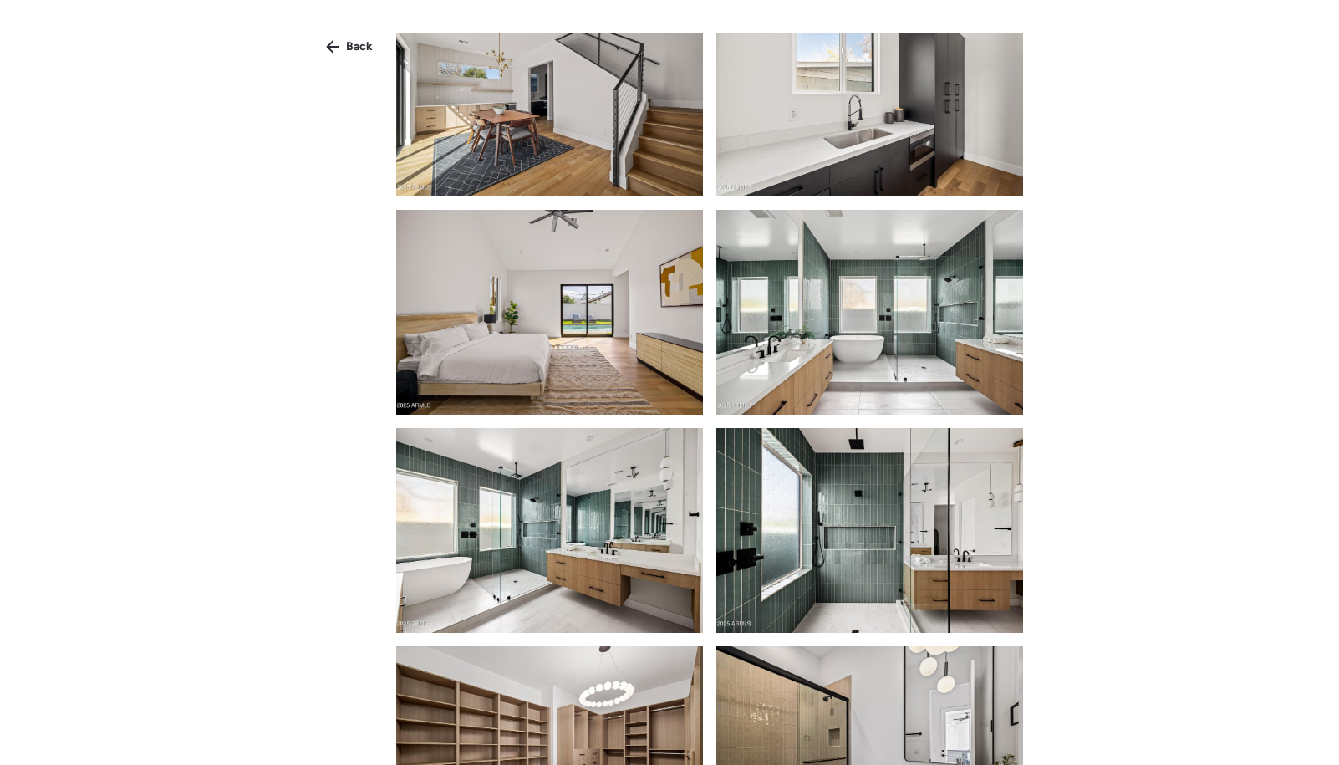
click at [824, 362] on img at bounding box center [869, 312] width 307 height 205
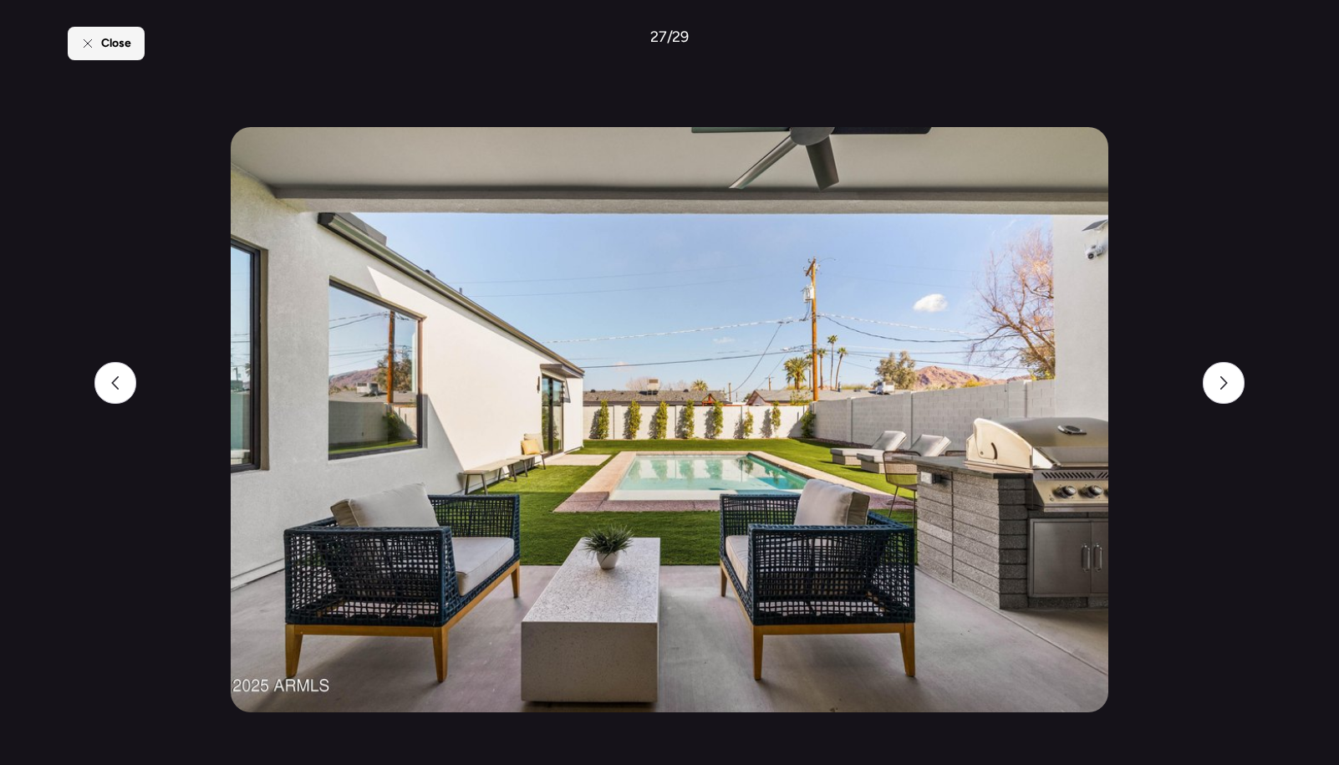
click at [116, 46] on span "Close" at bounding box center [116, 43] width 30 height 17
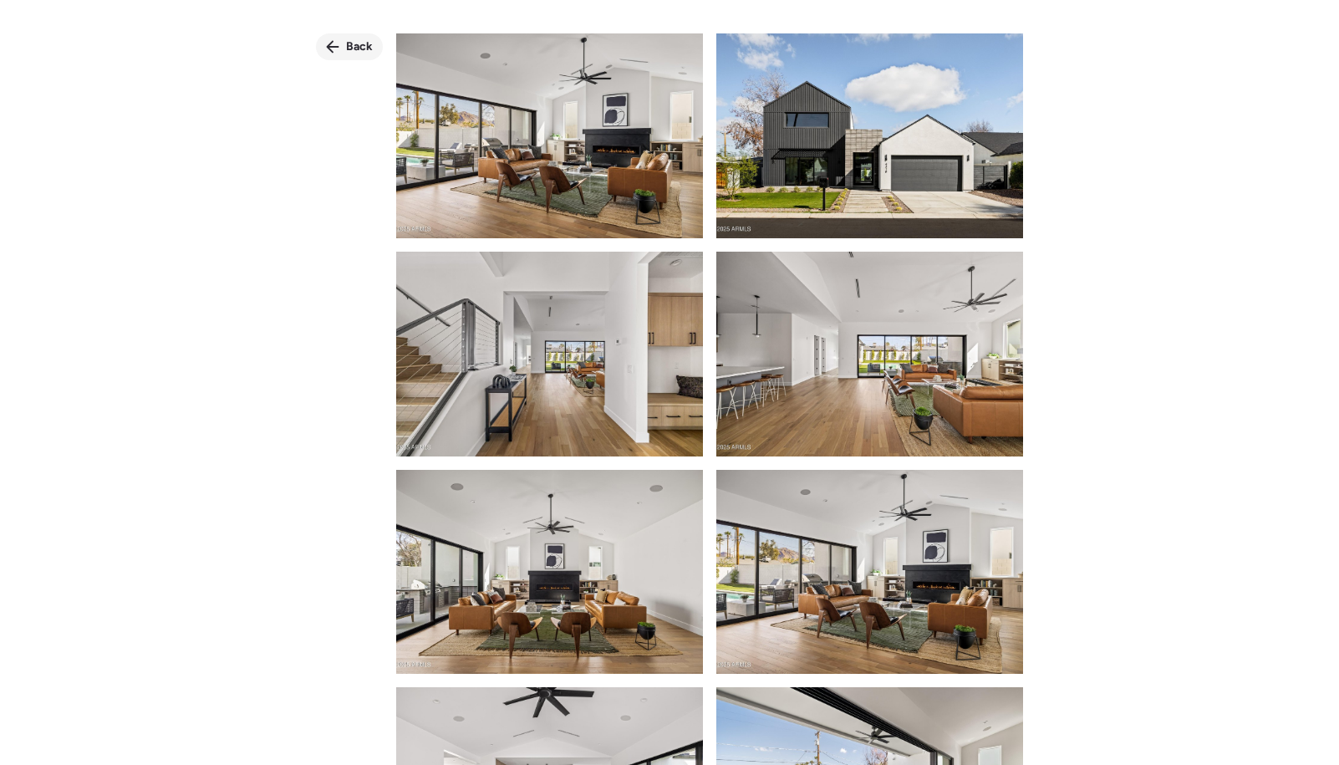
click at [329, 46] on icon at bounding box center [333, 47] width 13 height 13
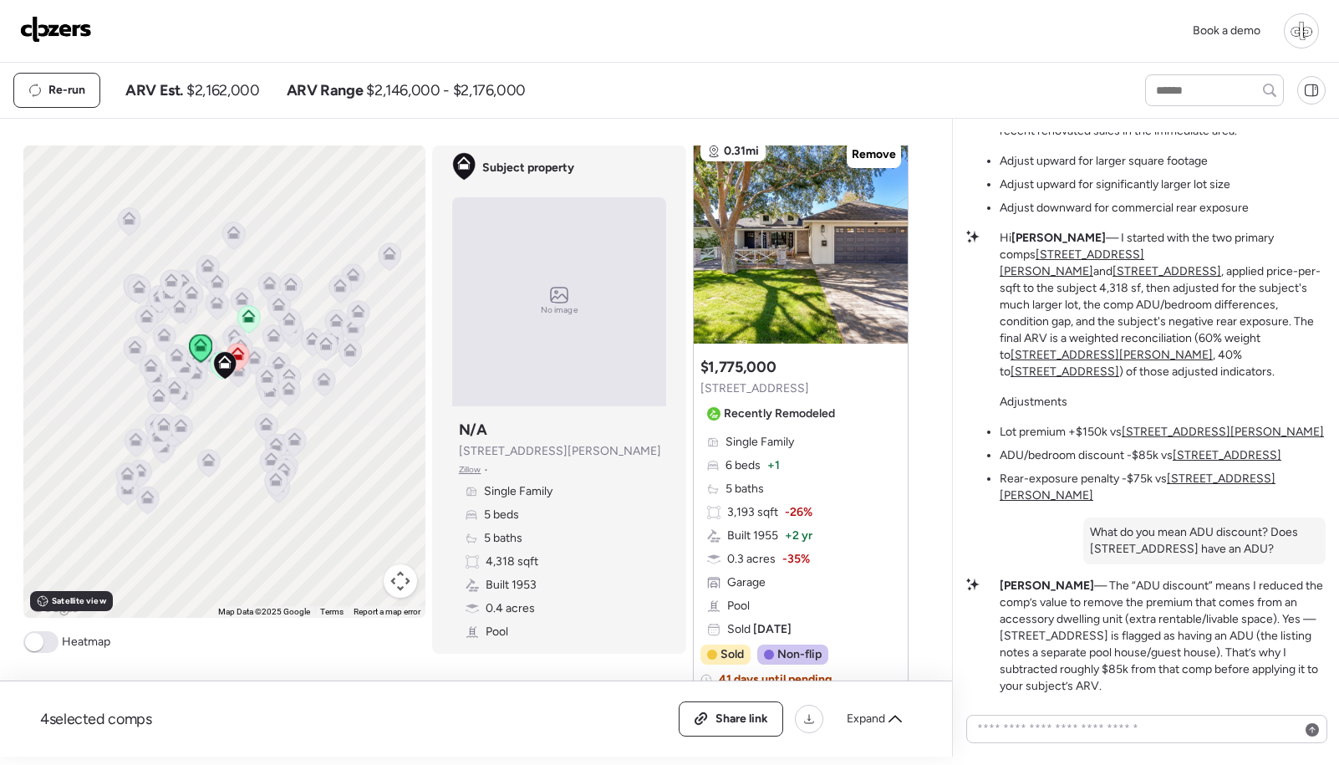
scroll to position [851, 0]
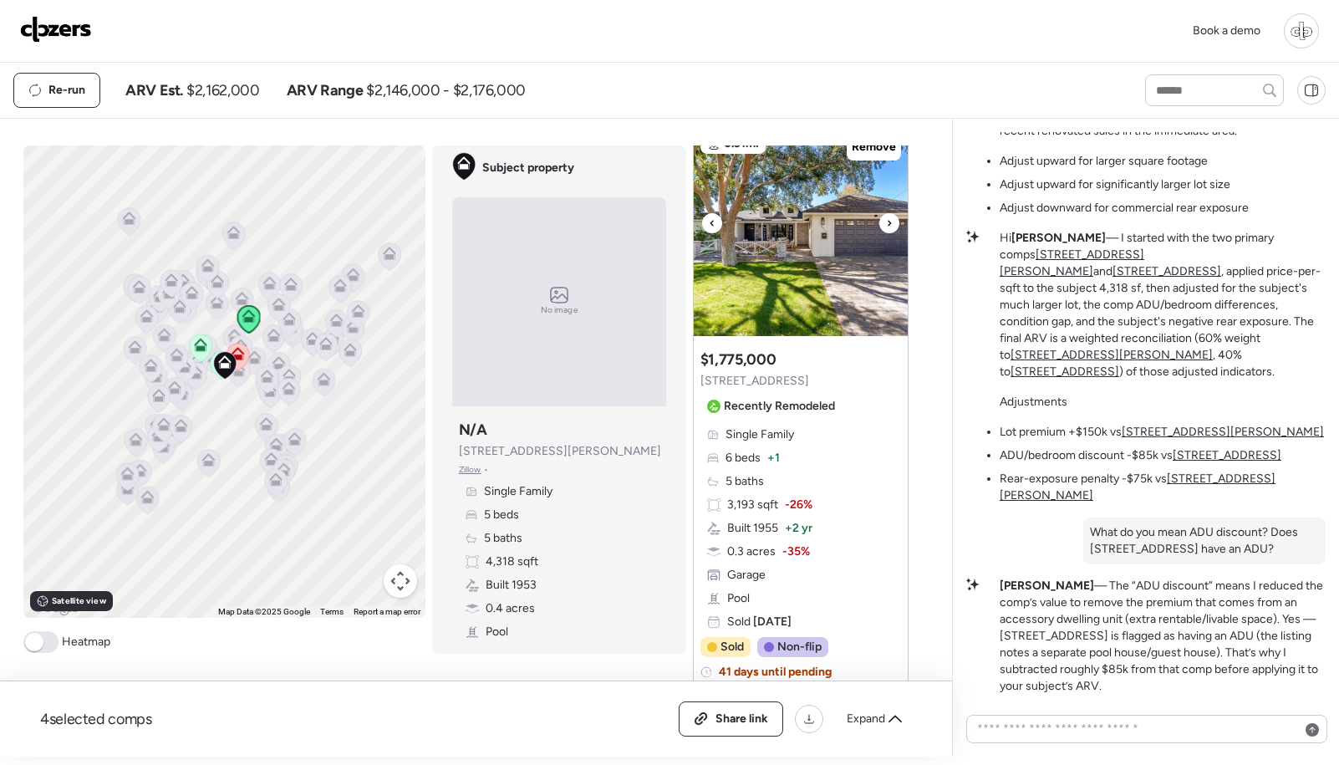
click at [803, 253] on img at bounding box center [801, 231] width 214 height 209
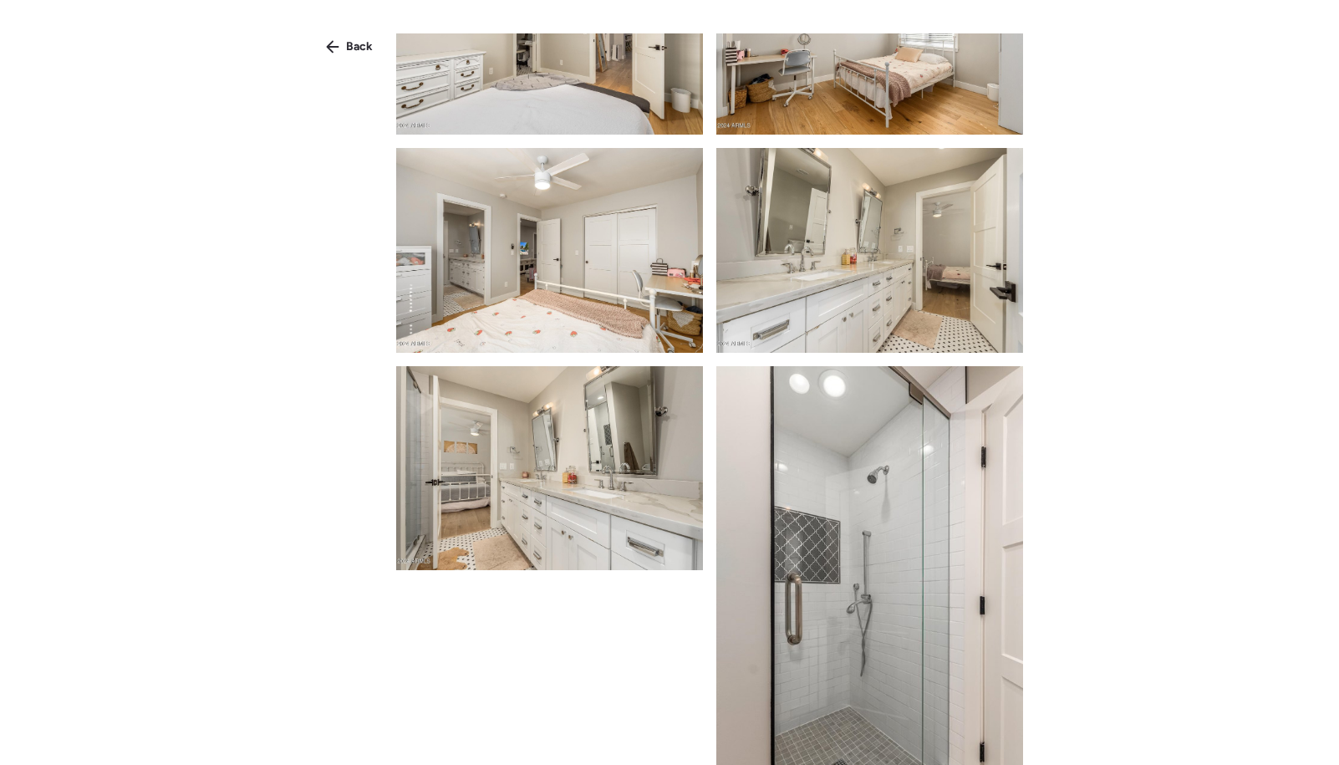
scroll to position [3155, 0]
click at [653, 490] on img at bounding box center [549, 467] width 307 height 205
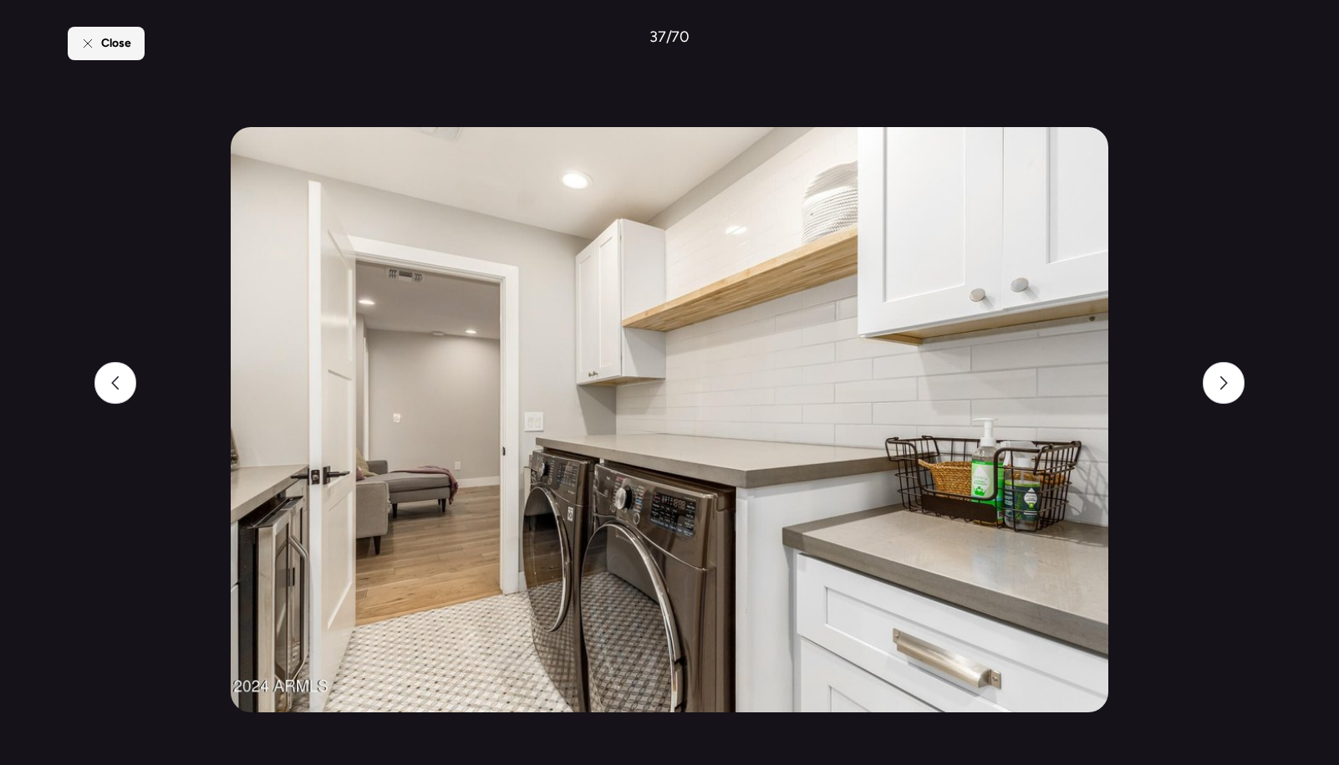
click at [114, 50] on span "Close" at bounding box center [116, 43] width 30 height 17
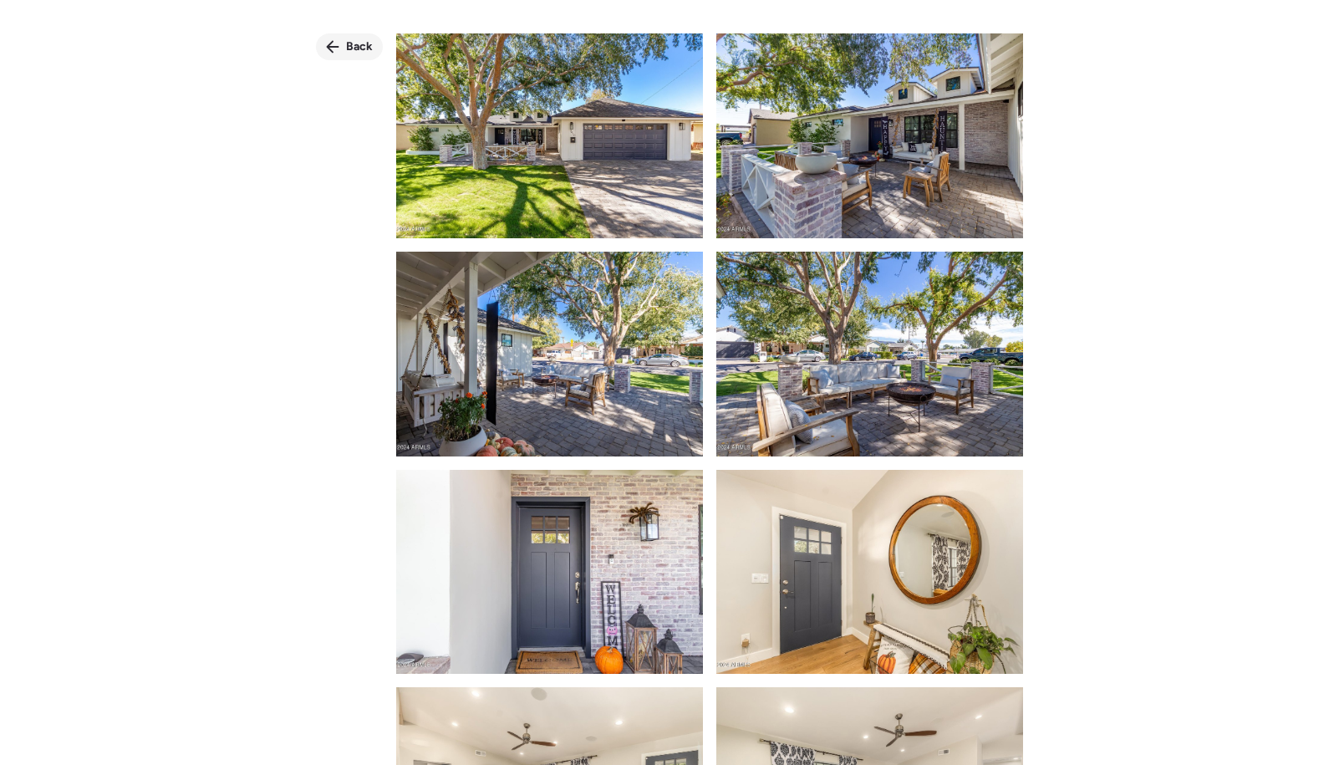
click at [340, 41] on div "Back" at bounding box center [349, 46] width 67 height 27
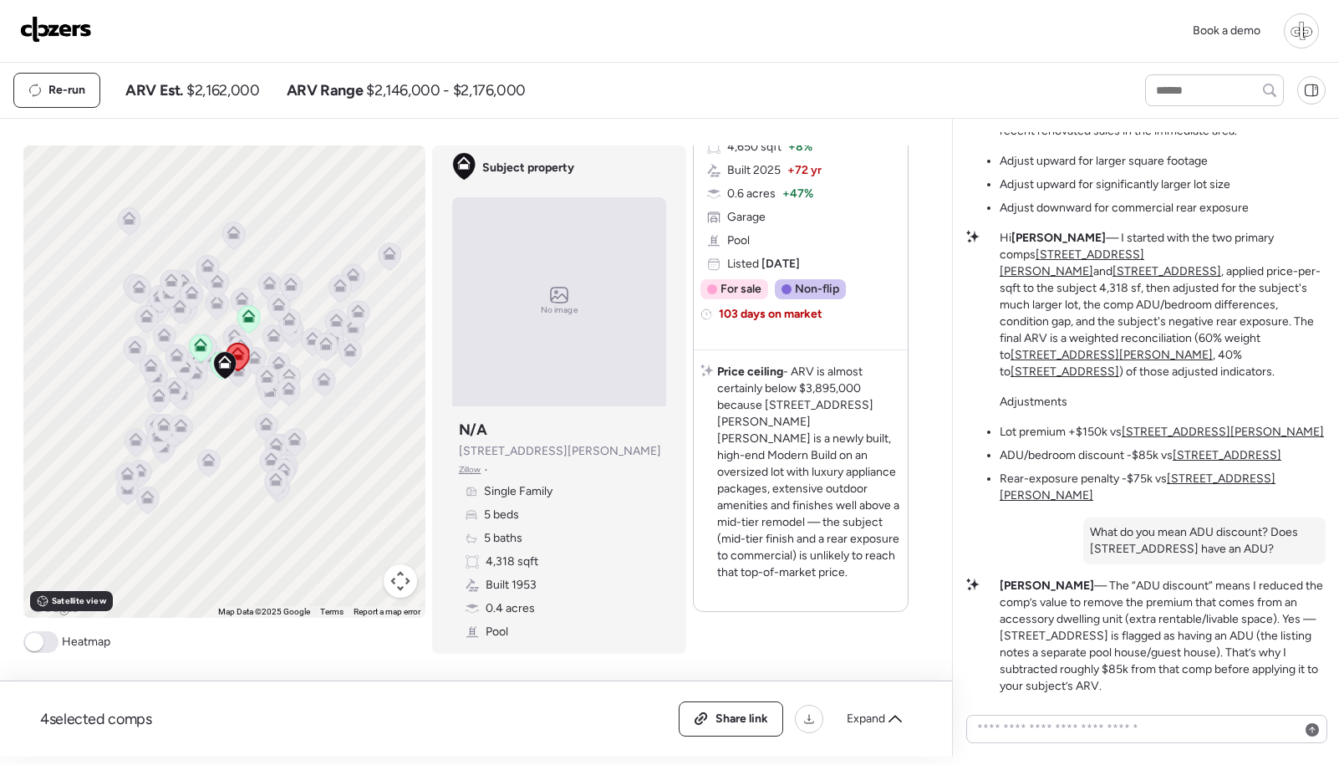
scroll to position [2770, 0]
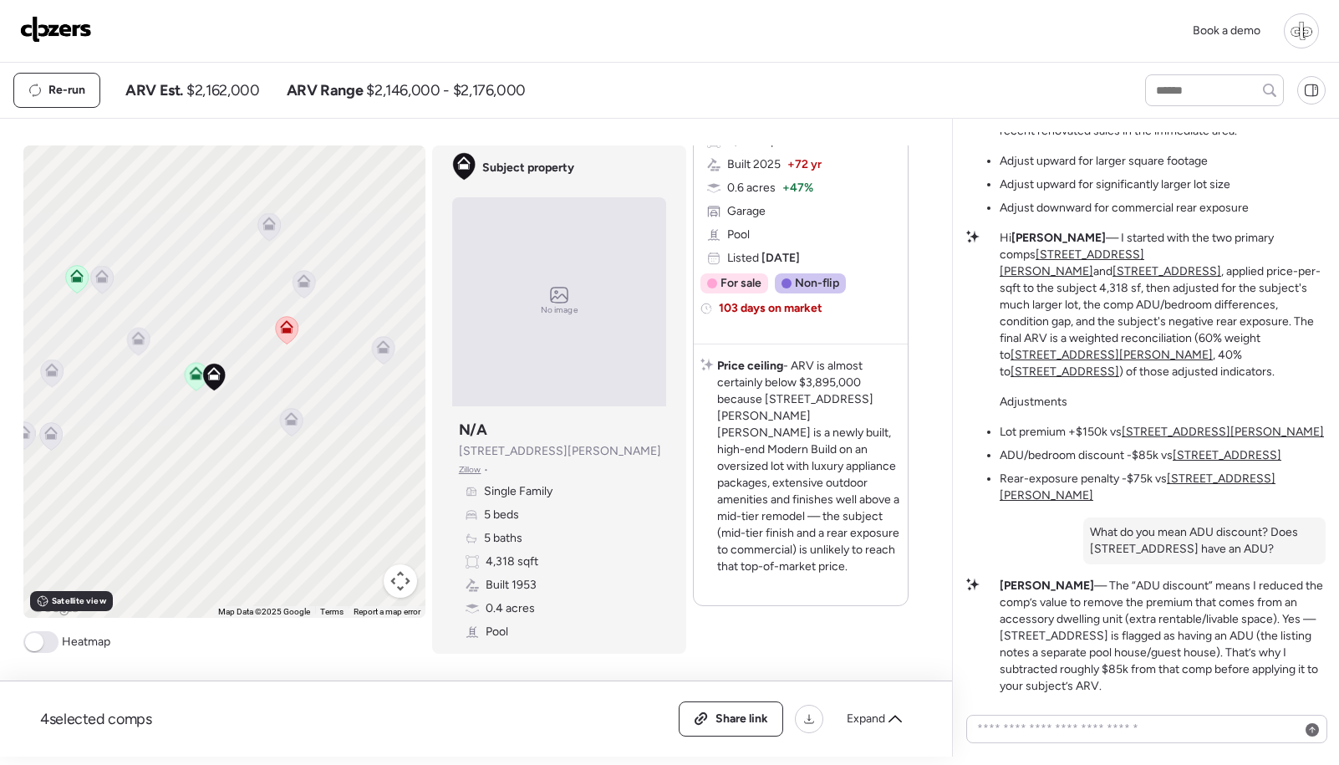
click at [192, 374] on icon at bounding box center [195, 372] width 13 height 13
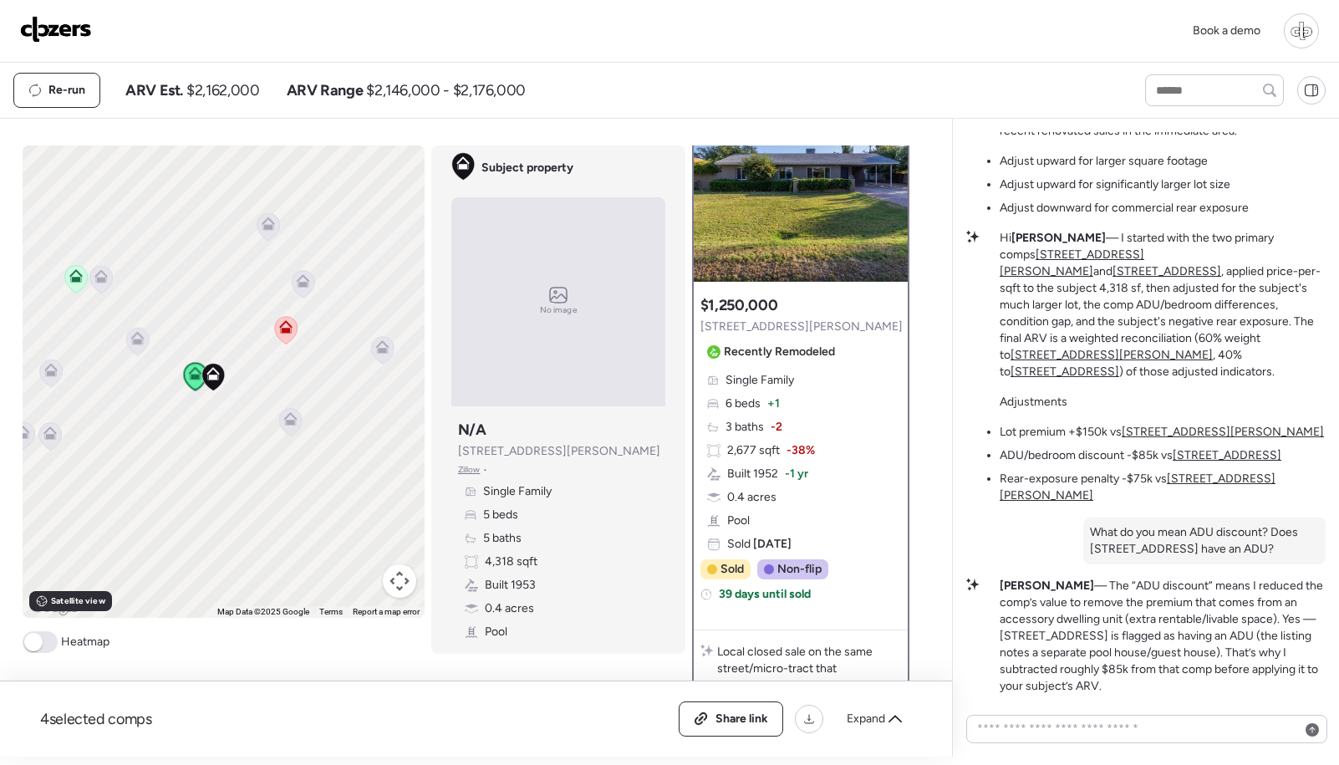
scroll to position [0, 0]
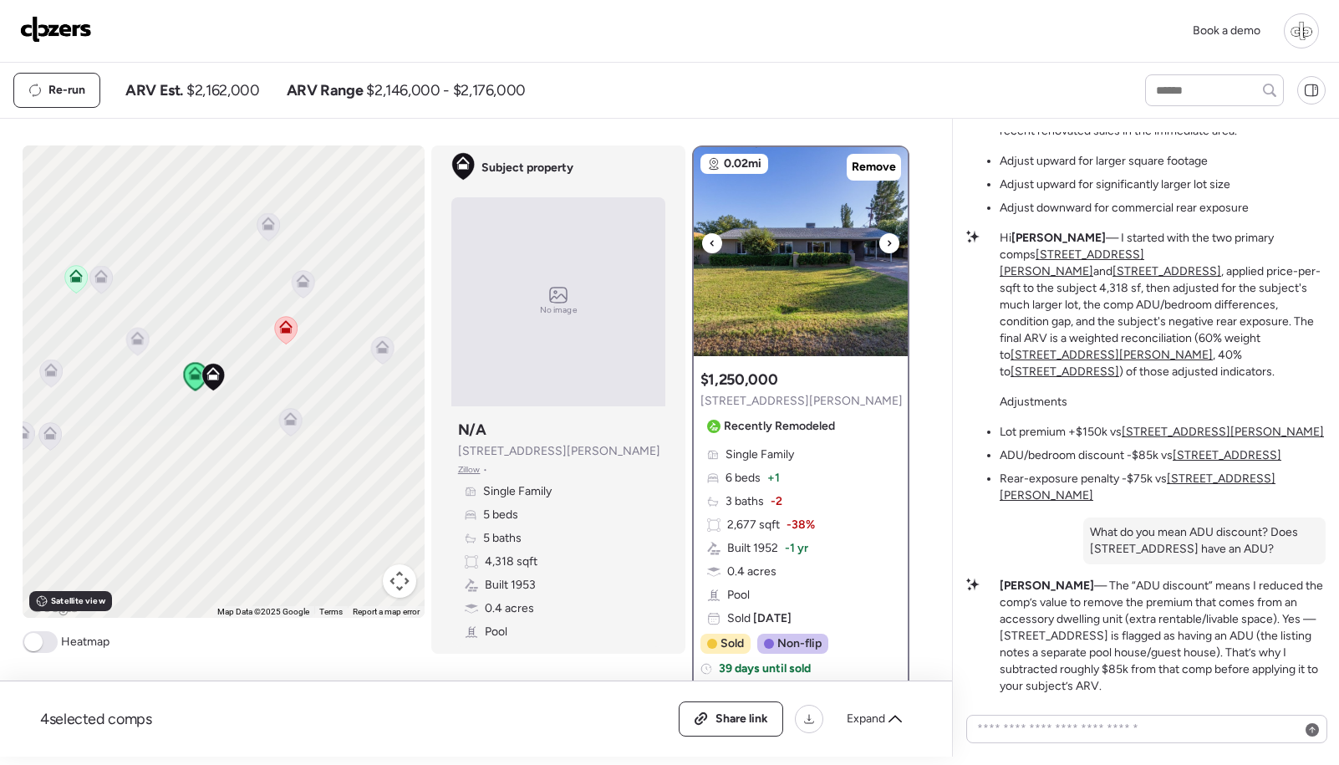
click at [892, 240] on icon at bounding box center [889, 243] width 7 height 20
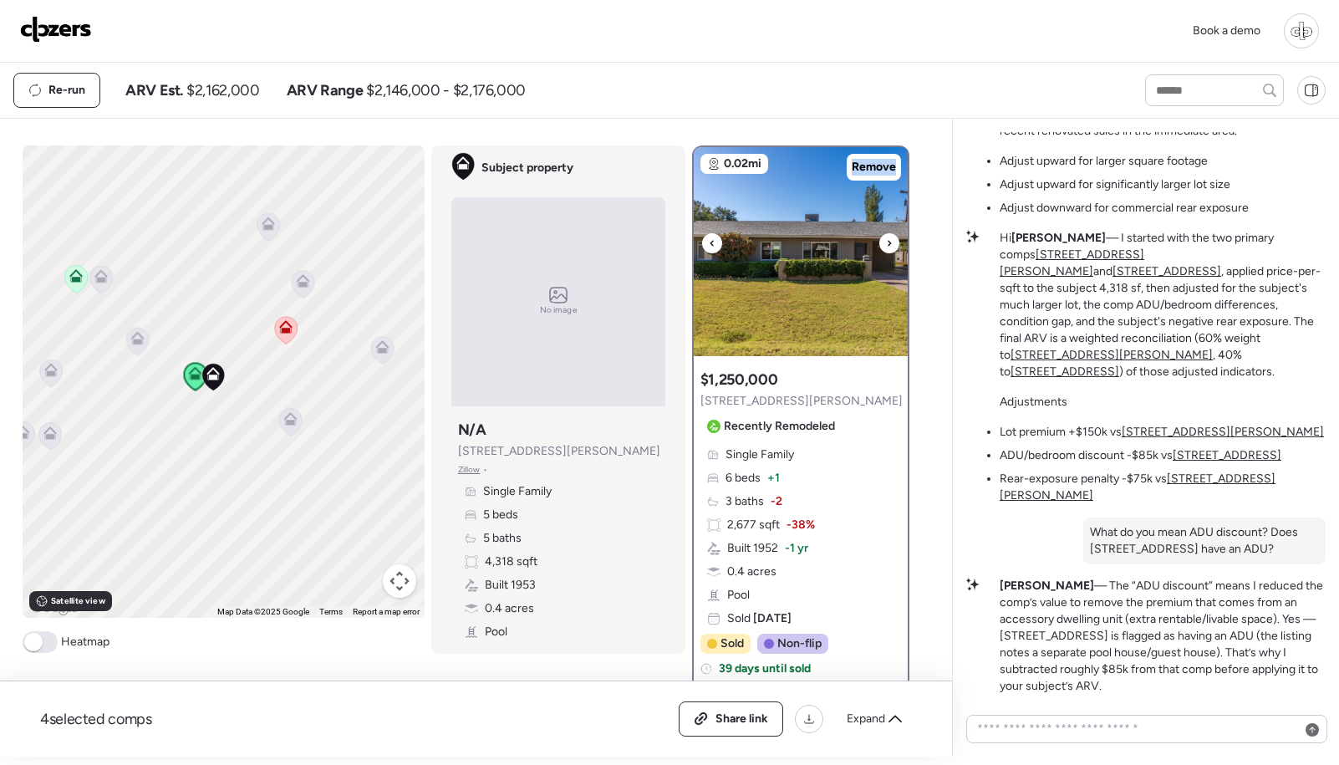
click at [892, 241] on icon at bounding box center [889, 243] width 7 height 20
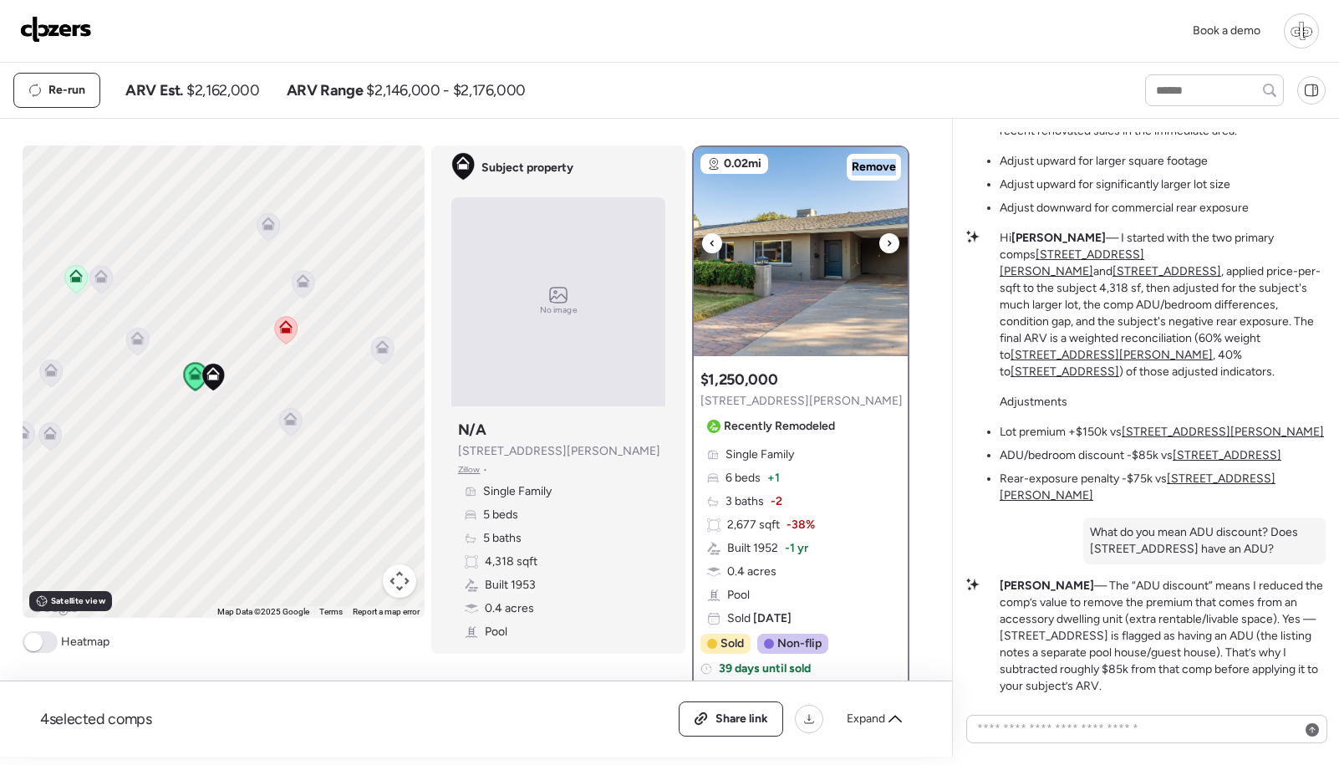
click at [811, 313] on img at bounding box center [801, 251] width 214 height 209
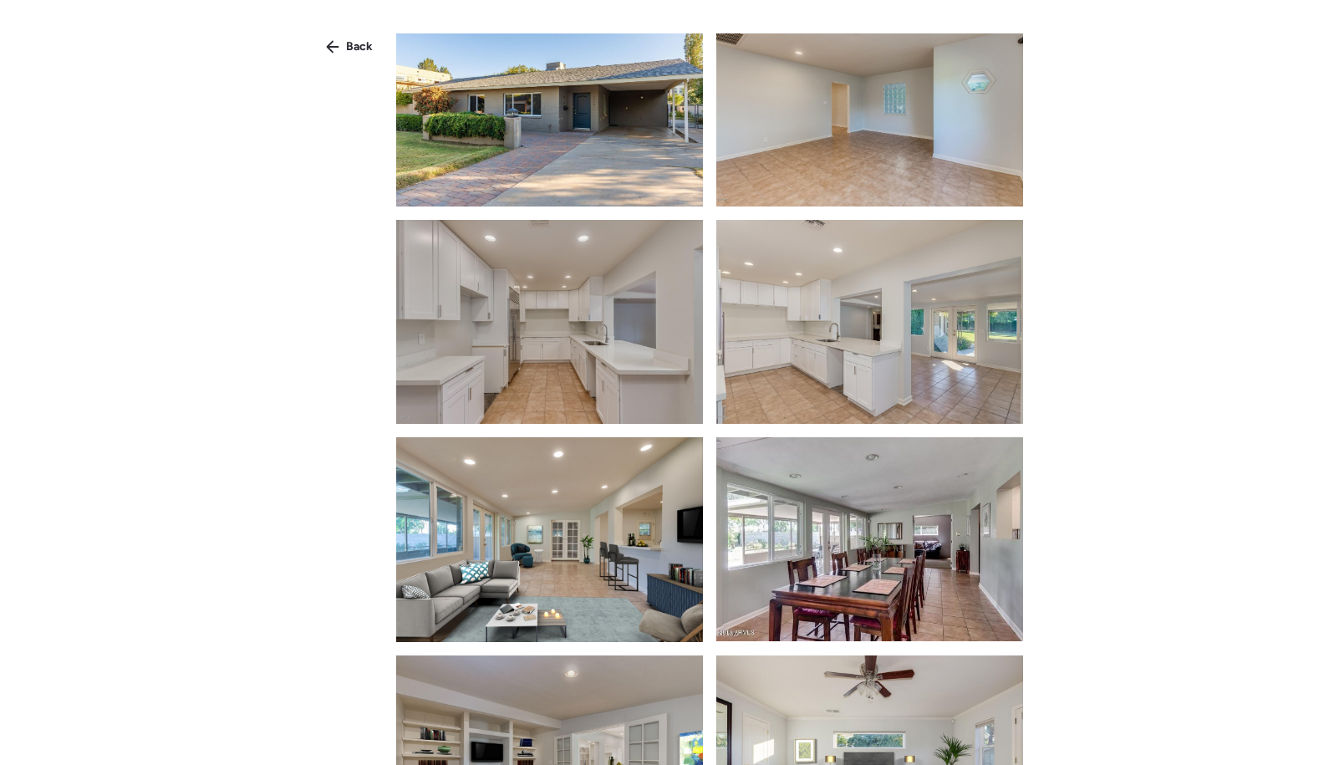
scroll to position [421, 0]
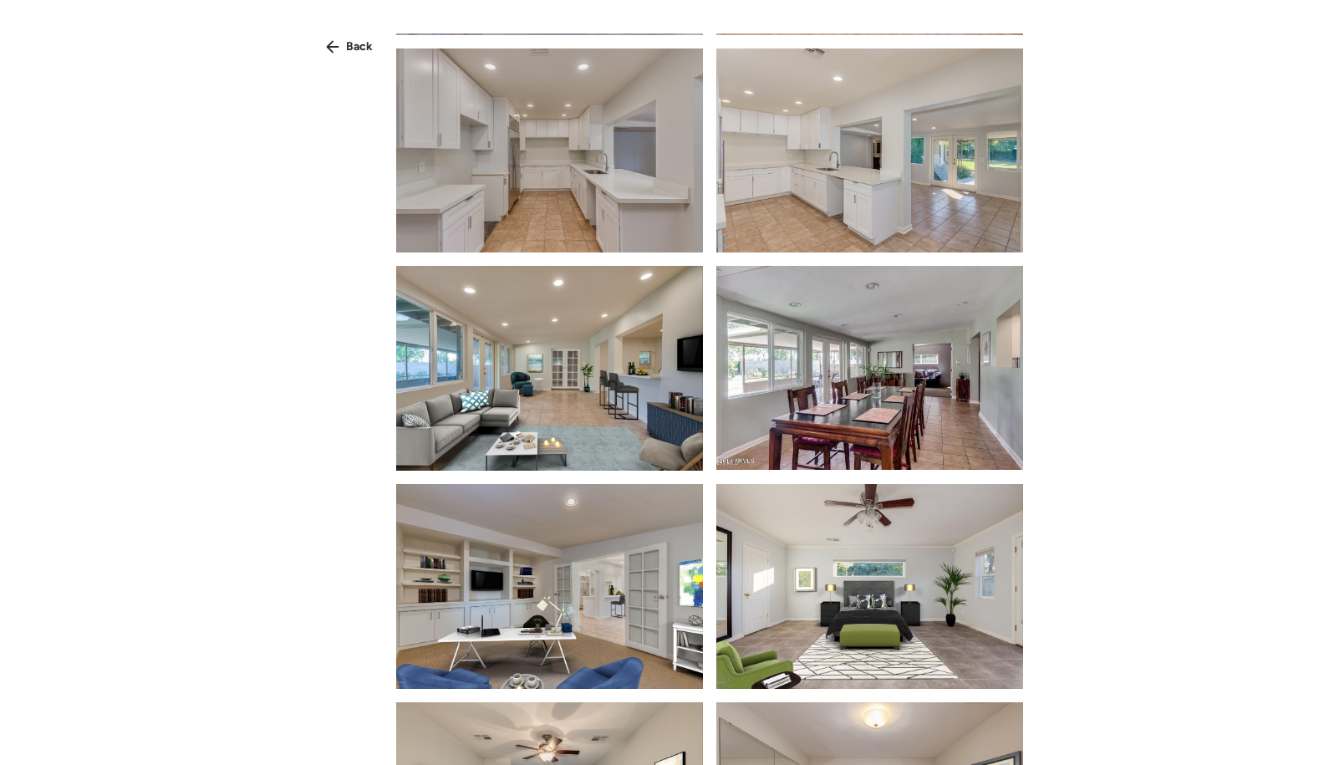
click at [912, 137] on img at bounding box center [869, 150] width 307 height 205
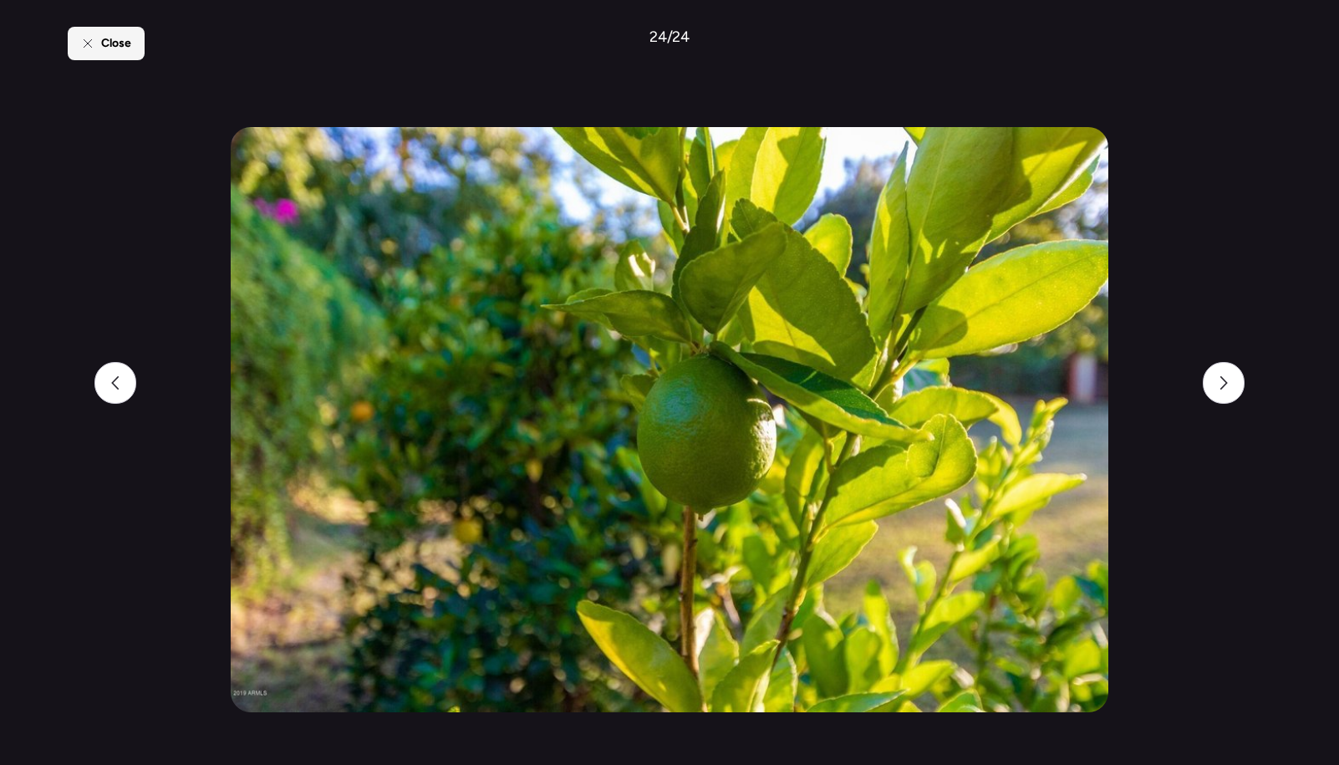
click at [100, 32] on div "Close" at bounding box center [106, 43] width 77 height 33
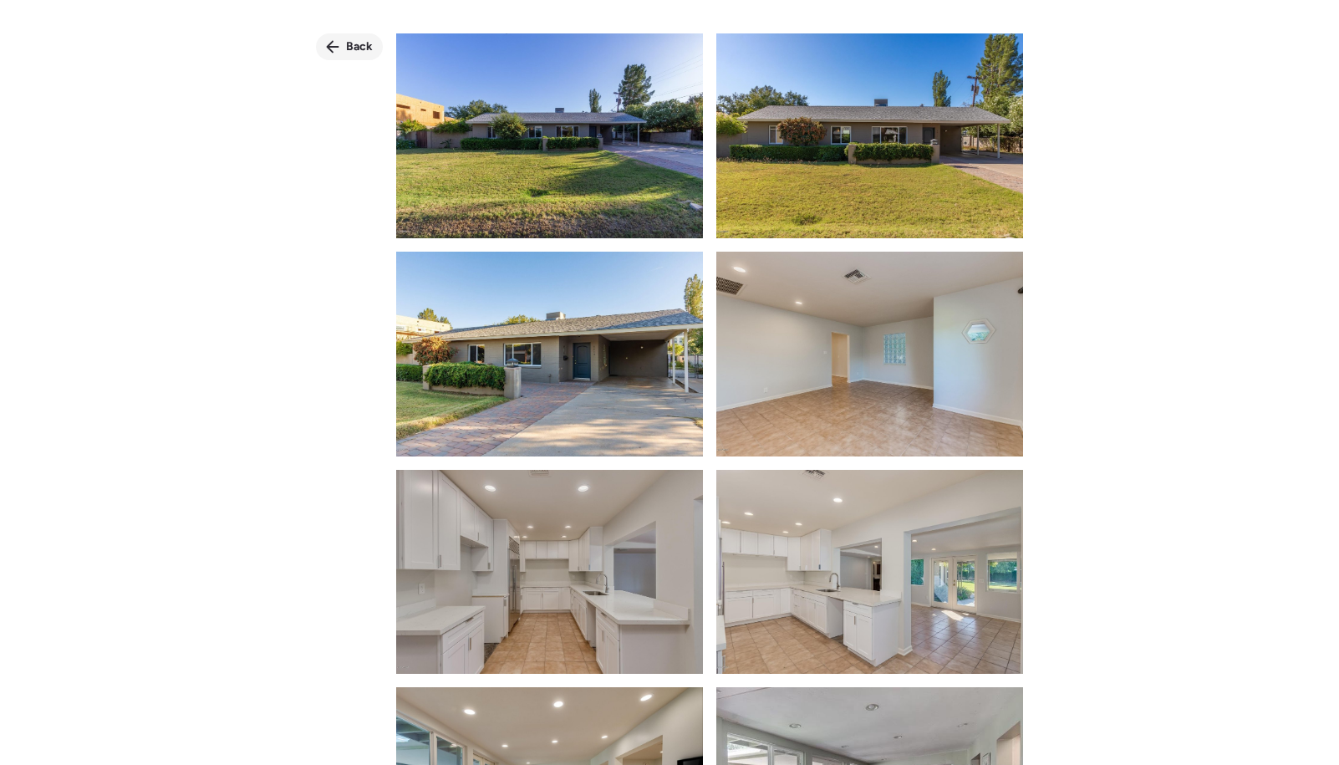
click at [331, 36] on div "Back" at bounding box center [349, 46] width 67 height 27
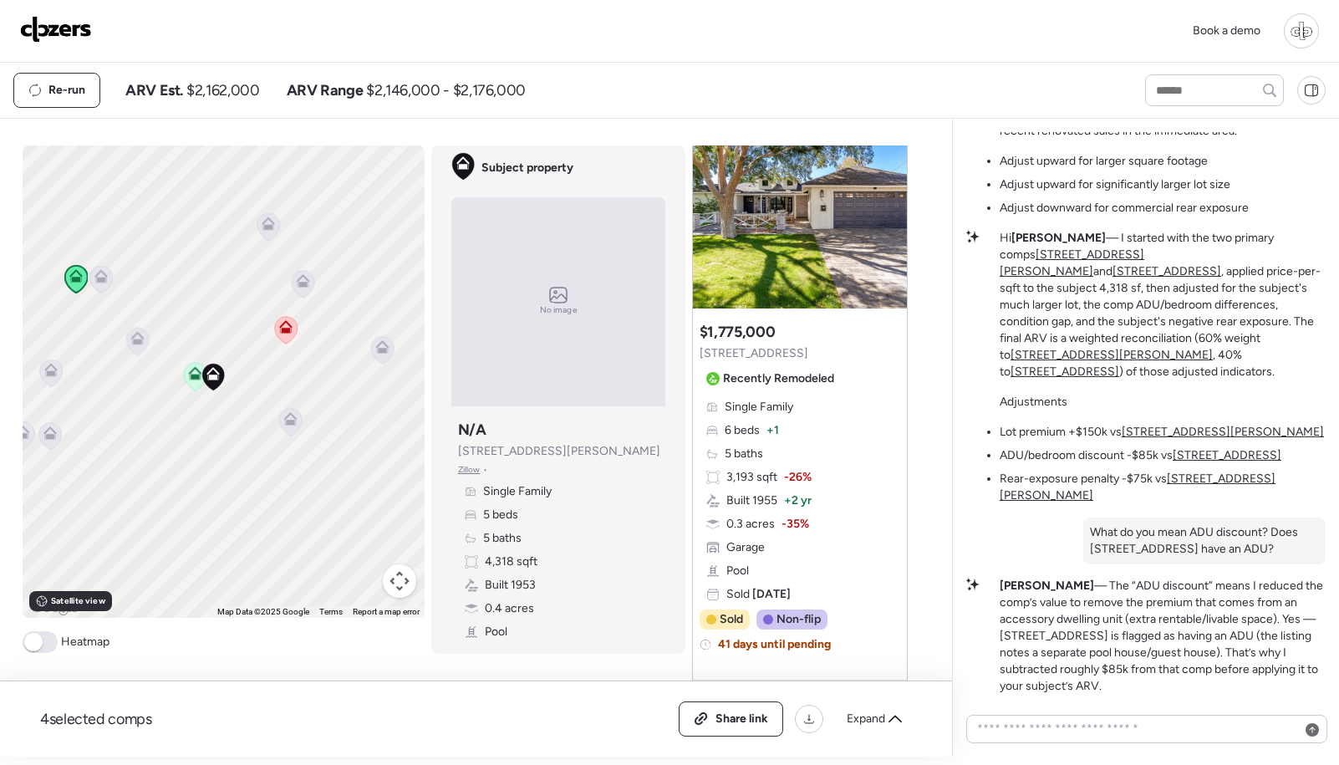
scroll to position [1623, 0]
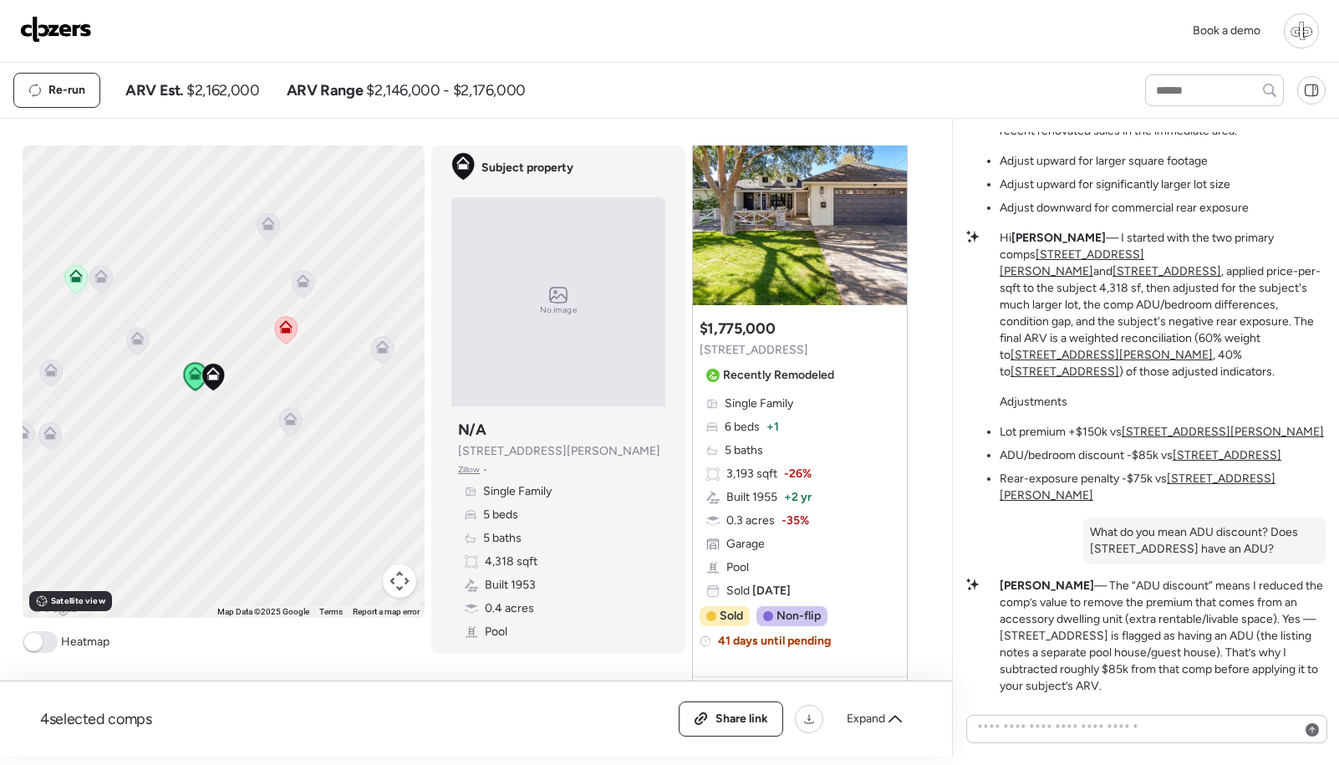
click at [294, 431] on icon at bounding box center [290, 422] width 23 height 28
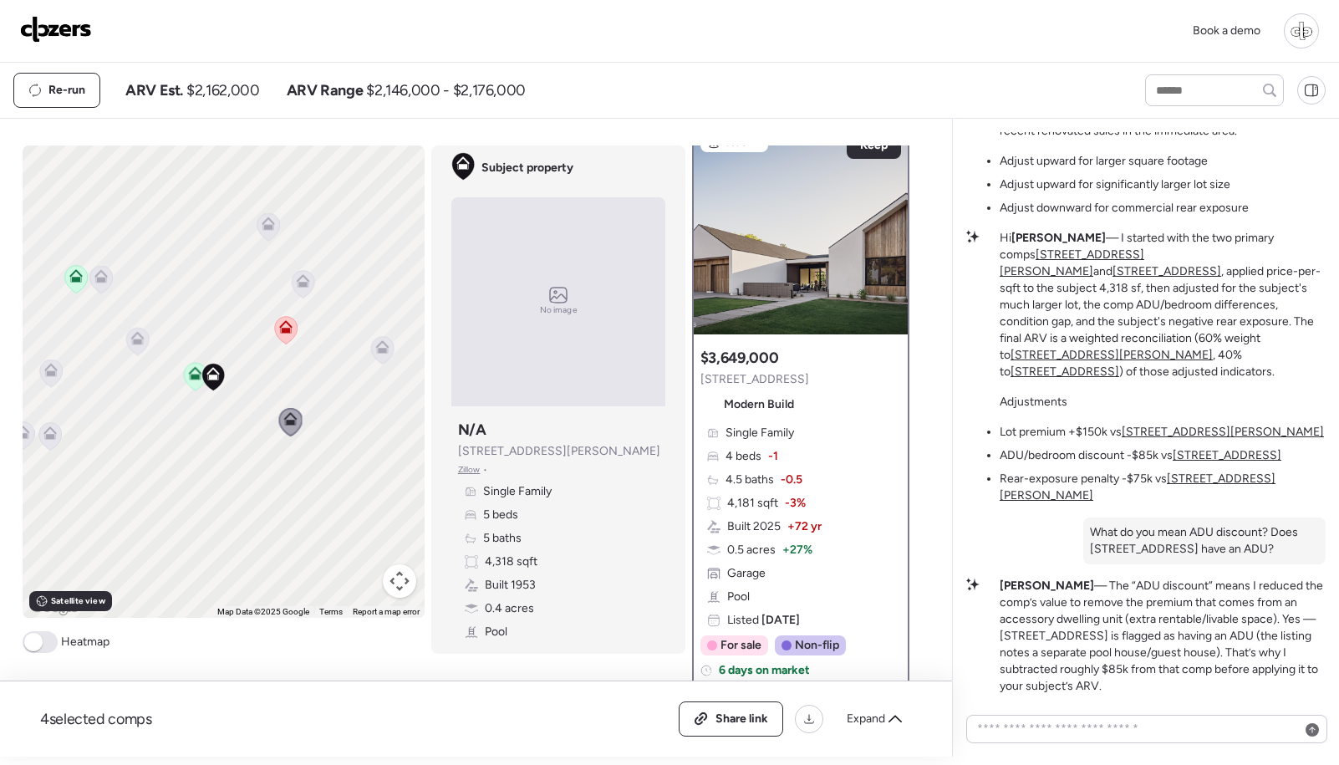
scroll to position [0, 0]
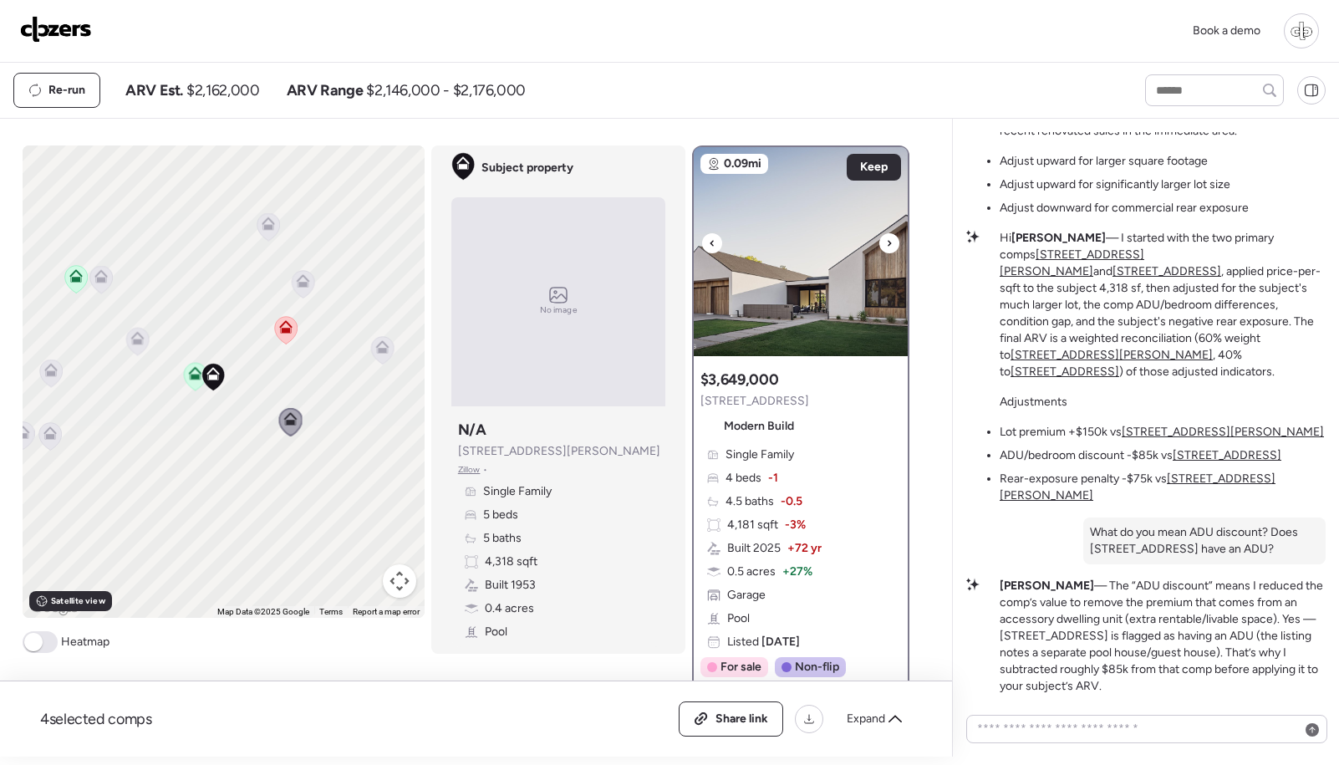
click at [832, 277] on img at bounding box center [801, 251] width 214 height 209
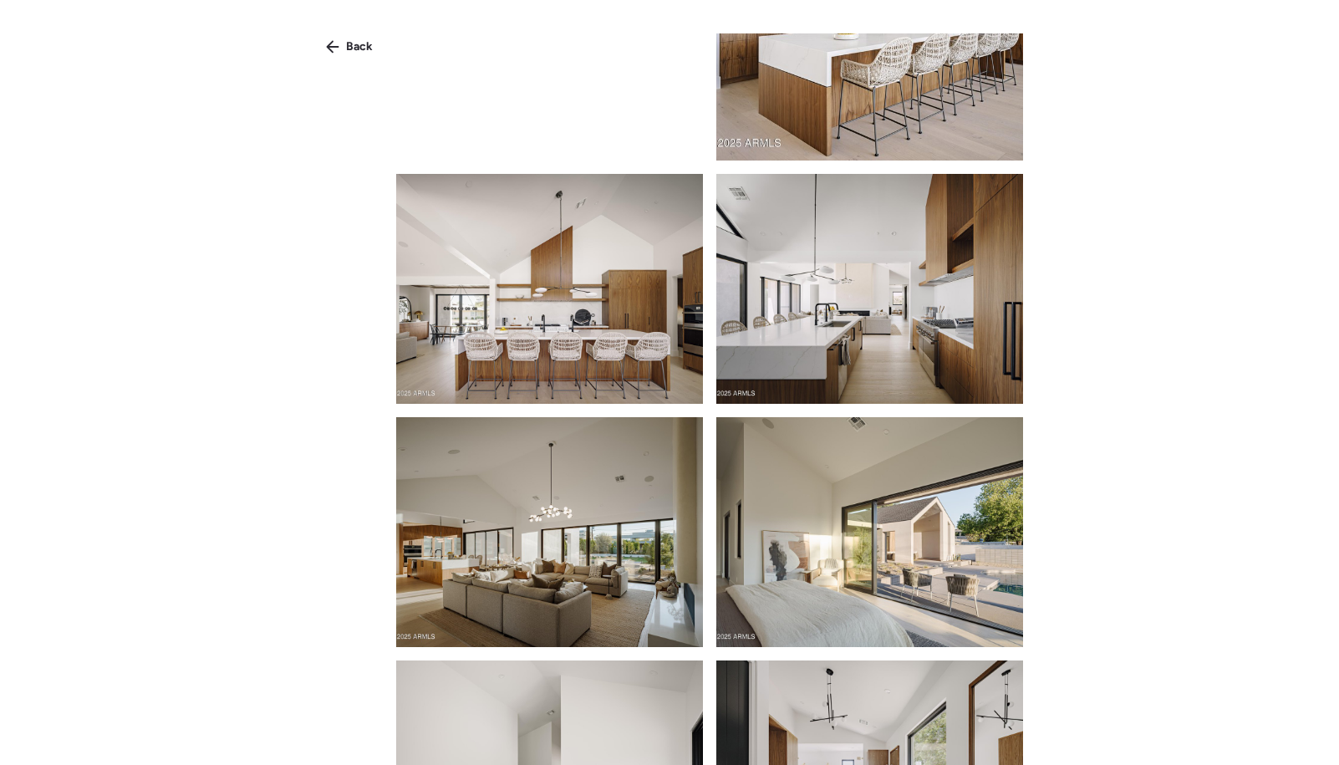
scroll to position [996, 0]
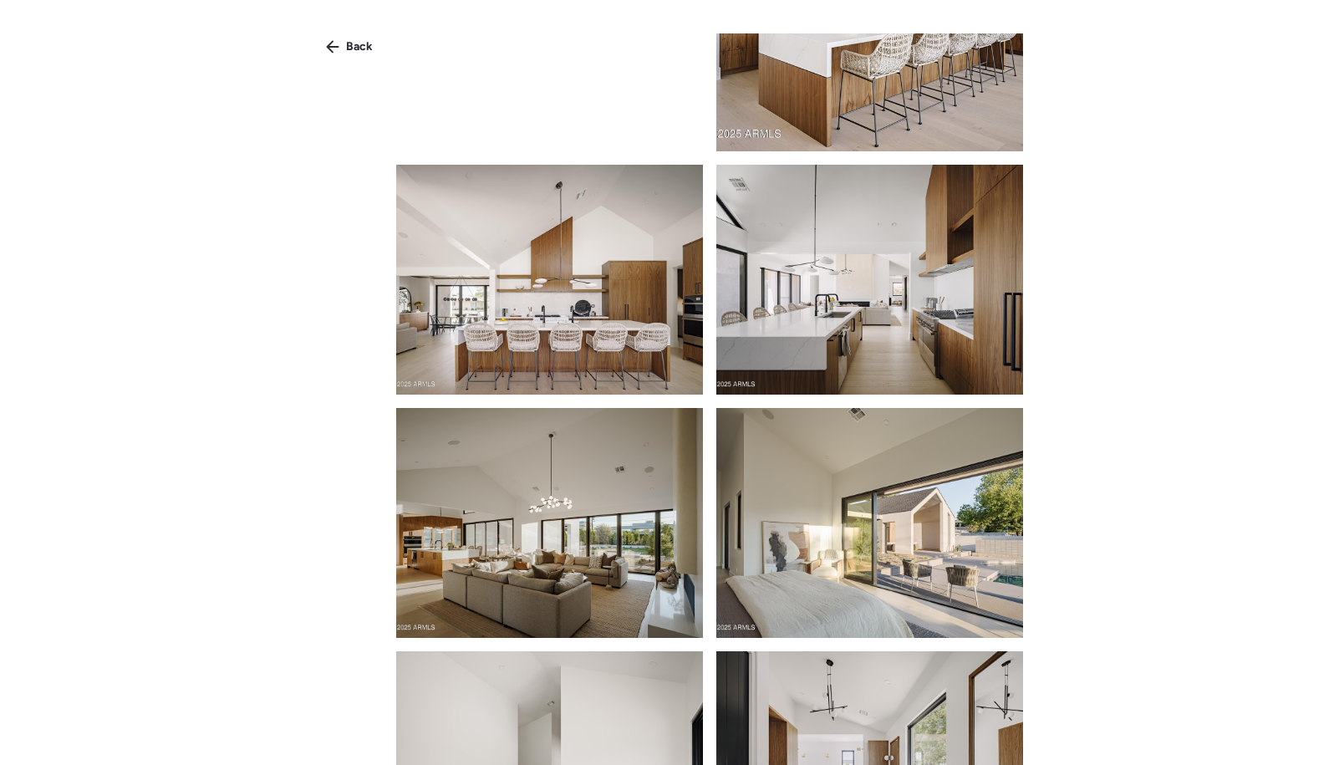
click at [861, 344] on img at bounding box center [869, 280] width 307 height 230
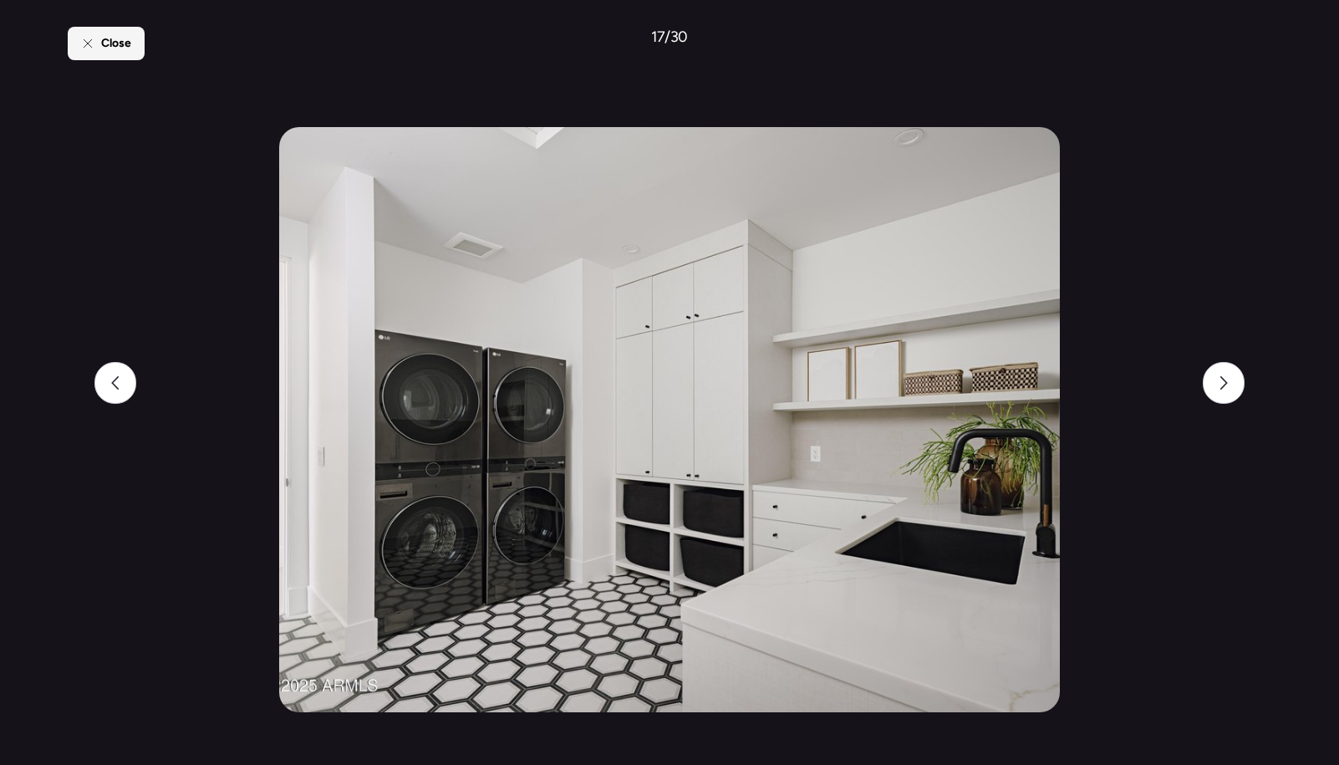
click at [107, 44] on span "Close" at bounding box center [116, 43] width 30 height 17
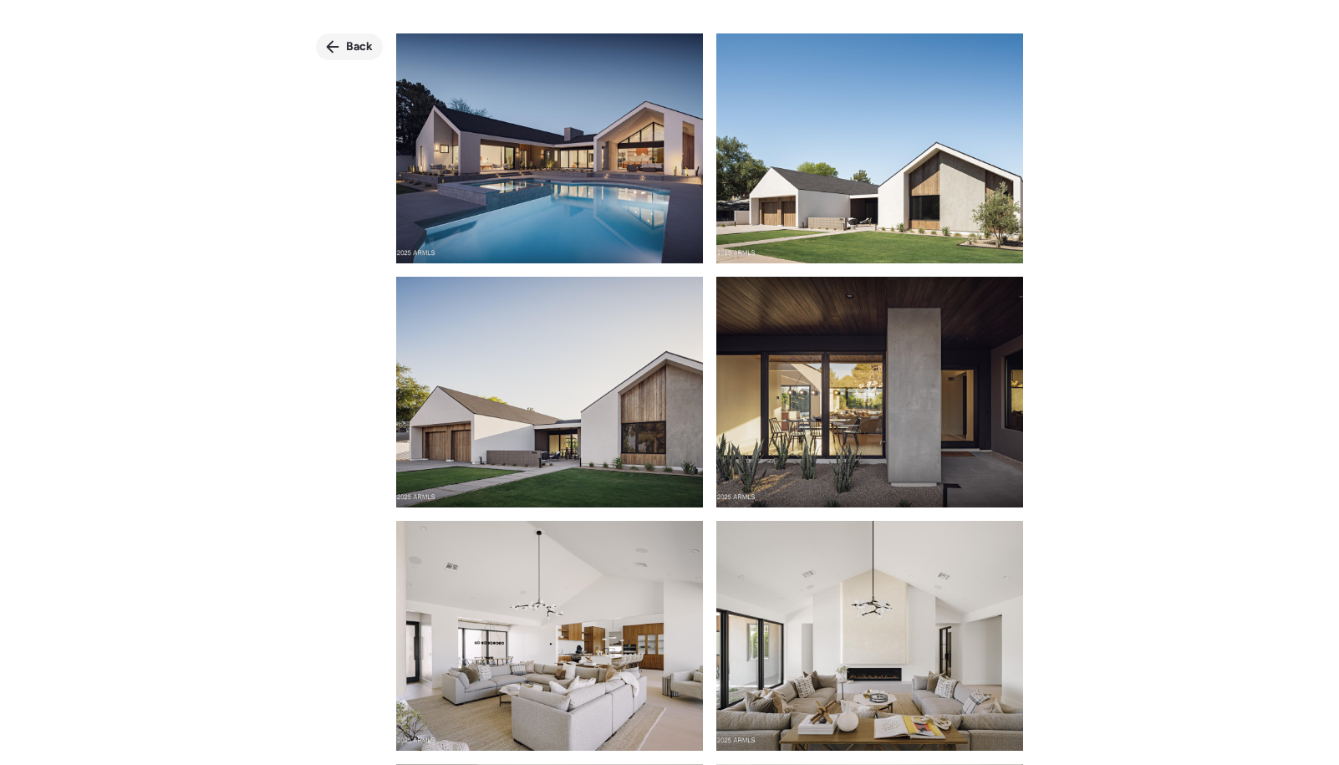
click at [347, 43] on span "Back" at bounding box center [359, 46] width 27 height 17
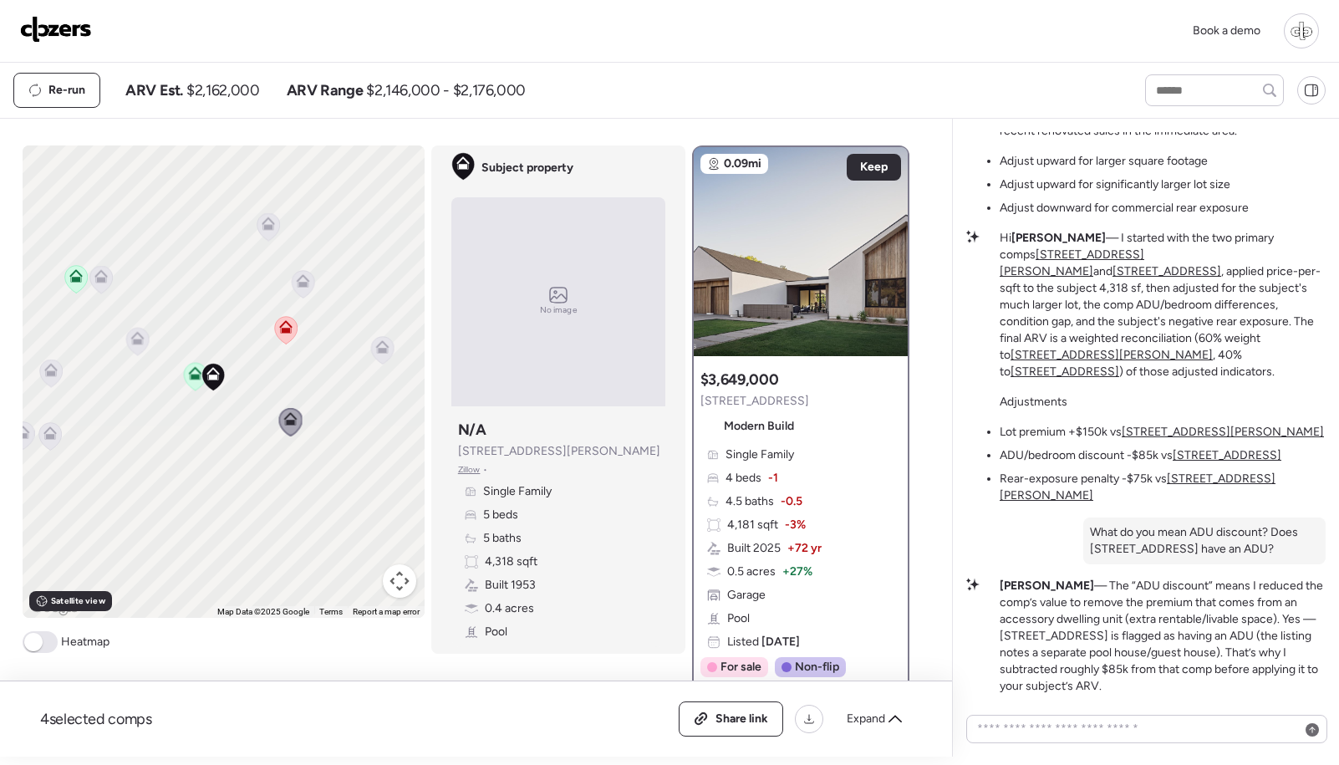
click at [305, 283] on icon at bounding box center [302, 284] width 11 height 5
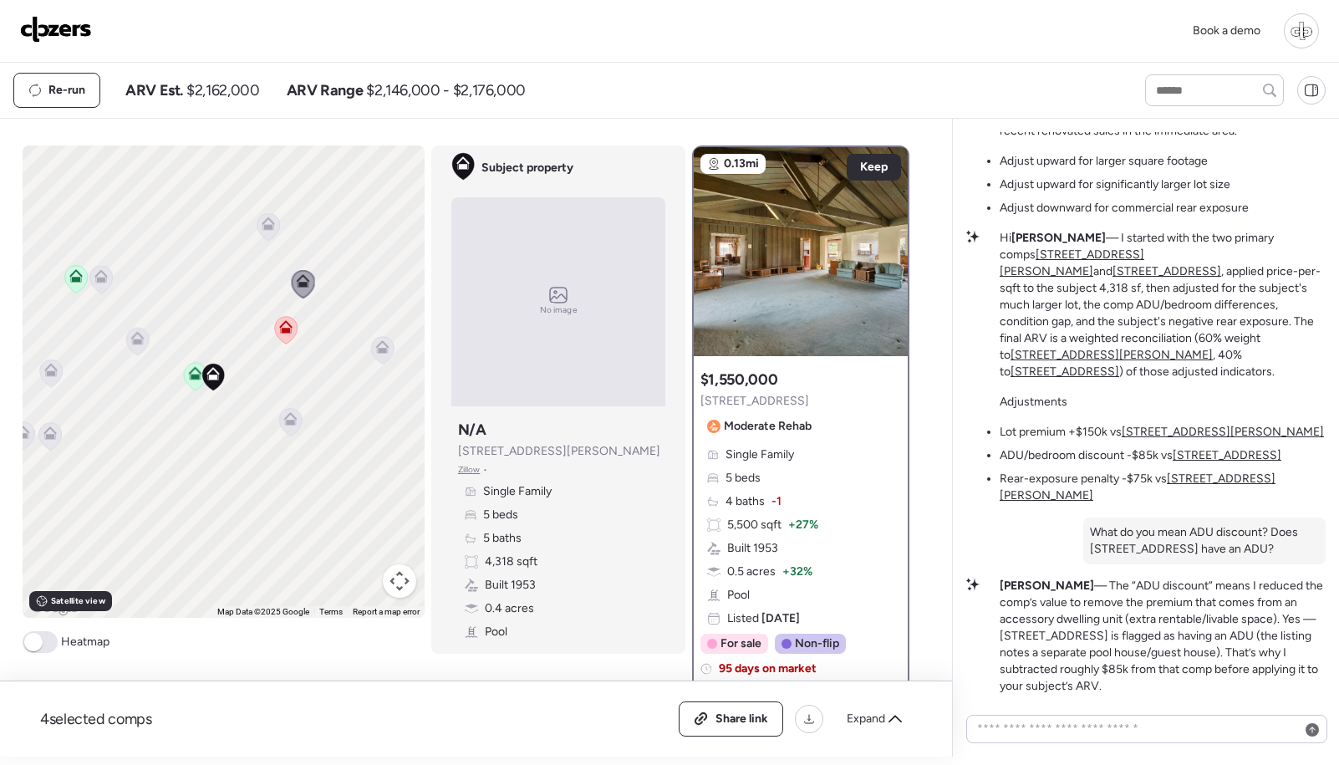
click at [259, 241] on div at bounding box center [268, 227] width 23 height 31
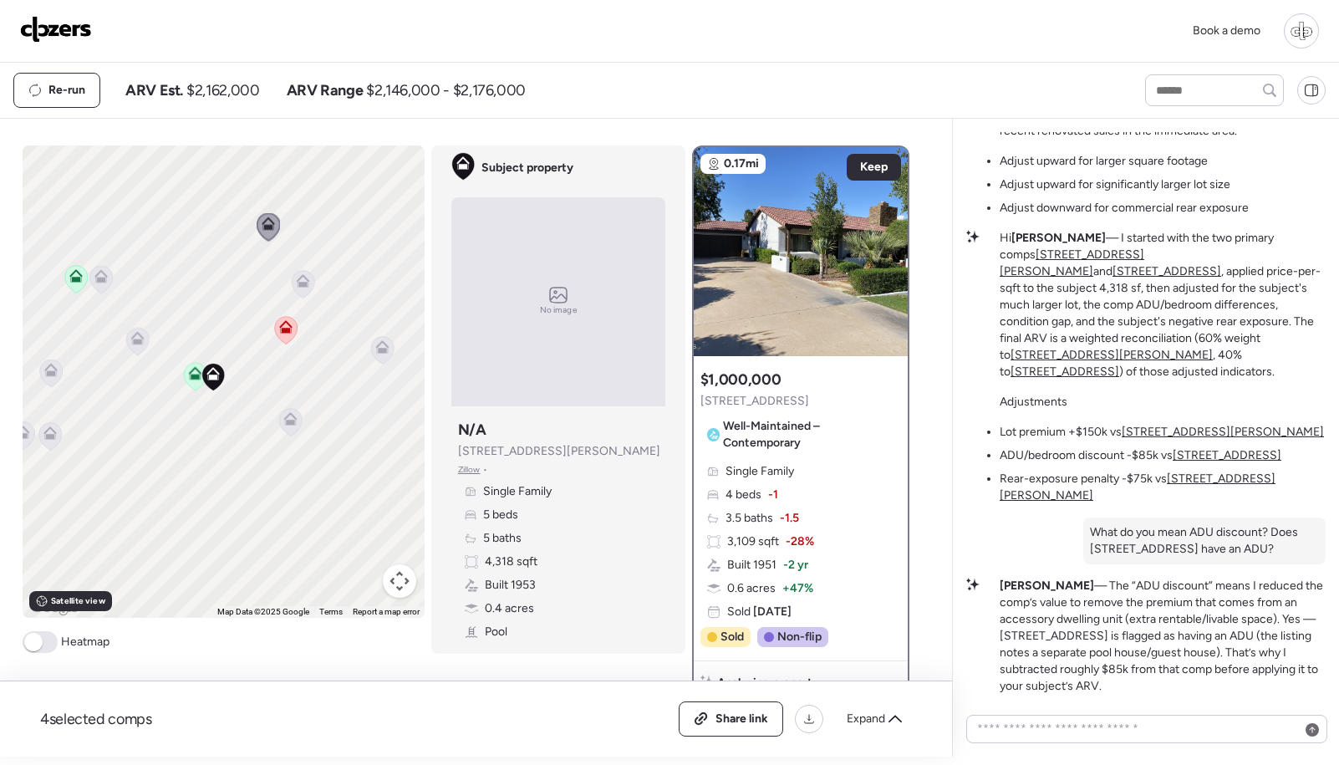
click at [79, 282] on icon at bounding box center [75, 275] width 13 height 13
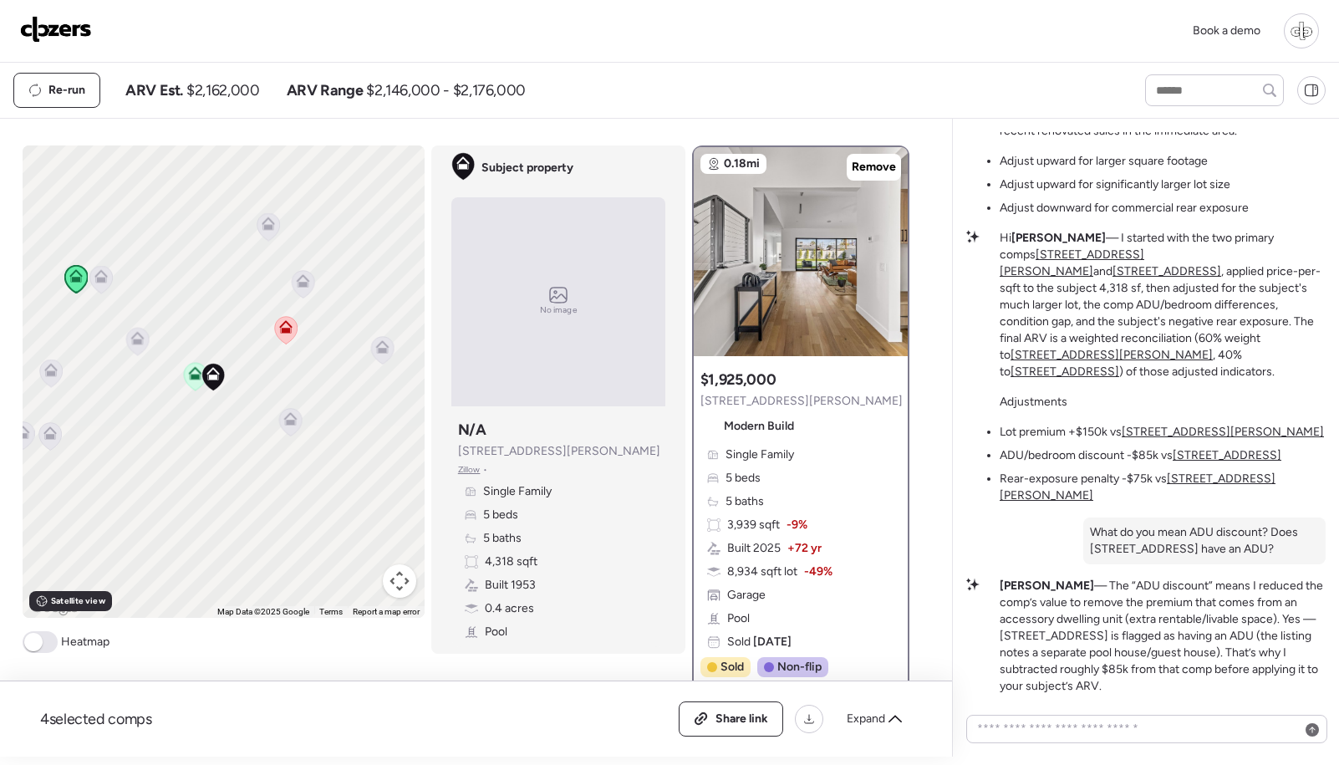
click at [104, 282] on icon at bounding box center [100, 279] width 11 height 5
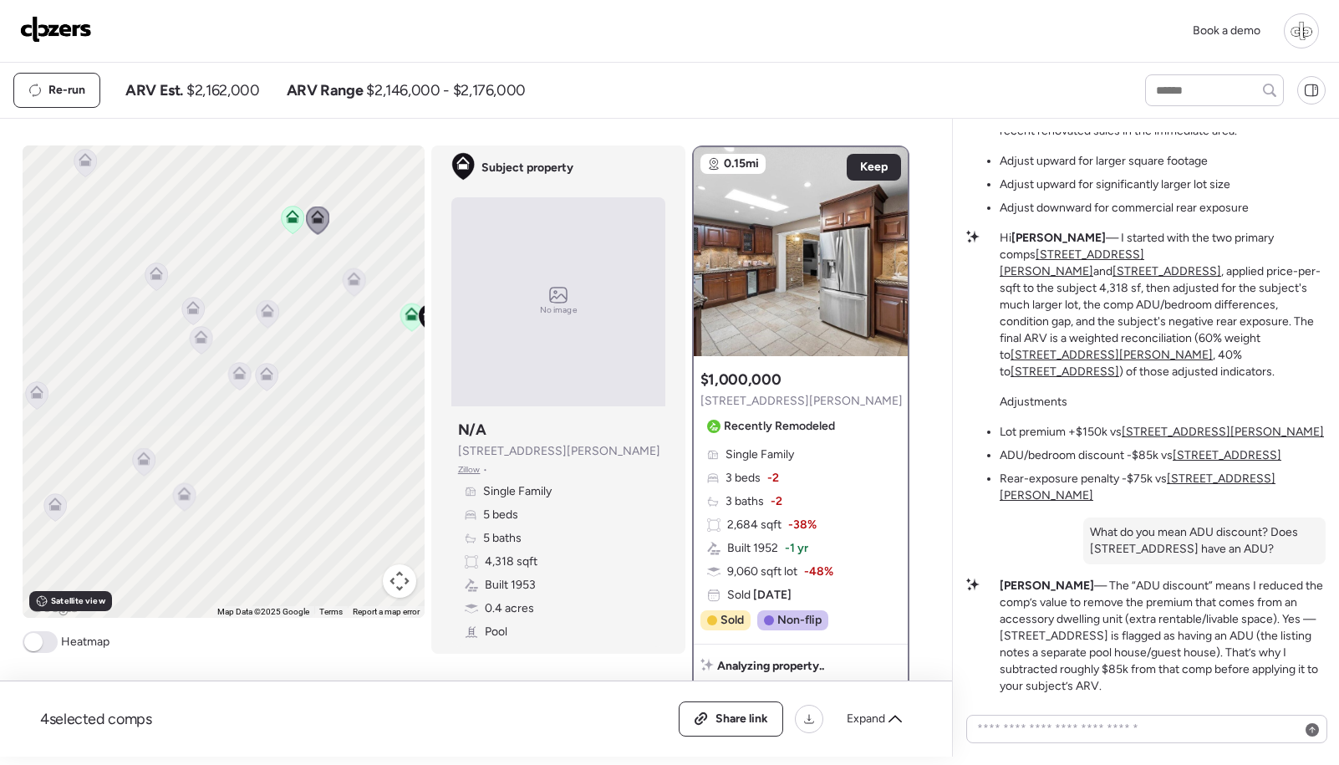
drag, startPoint x: 94, startPoint y: 366, endPoint x: 358, endPoint y: 294, distance: 273.6
click at [364, 297] on div "To activate drag with keyboard, press Alt + Enter. Once in keyboard drag state,…" at bounding box center [224, 381] width 402 height 472
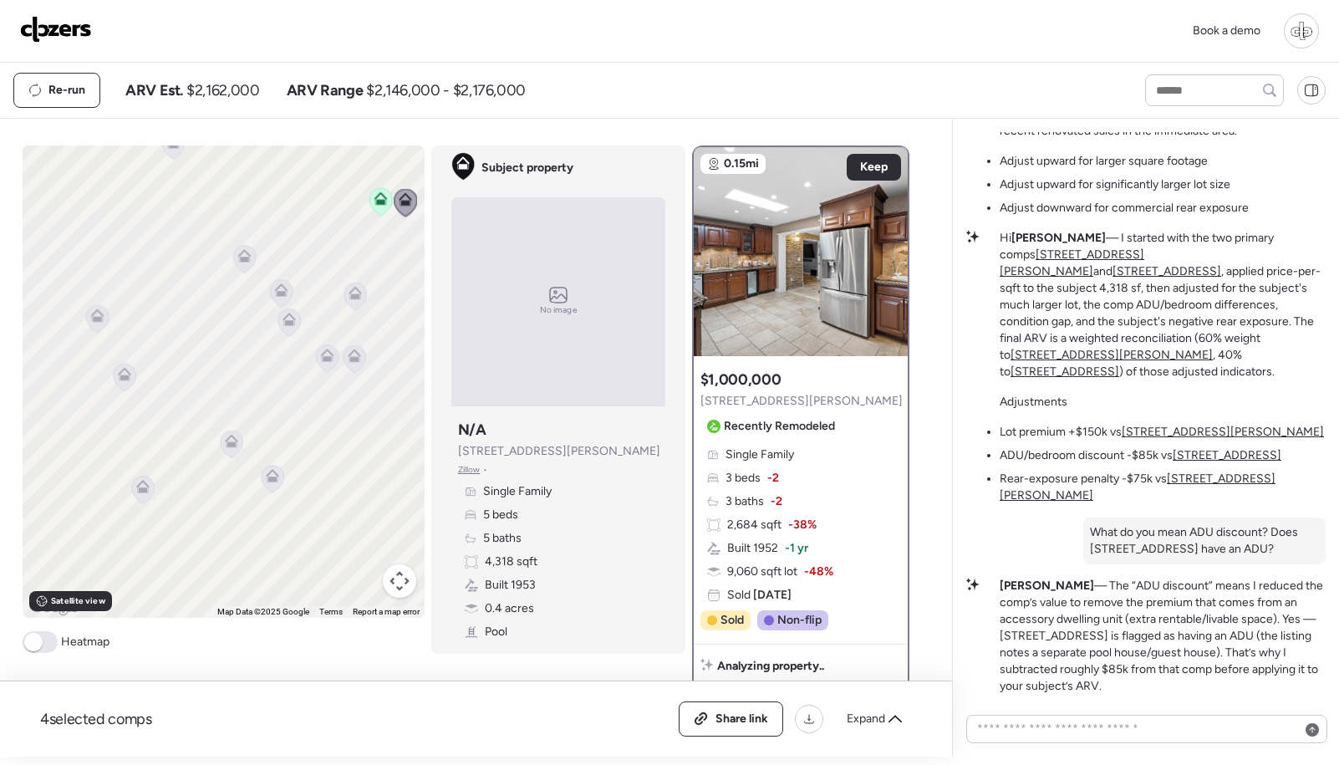
click at [279, 289] on icon at bounding box center [280, 289] width 13 height 13
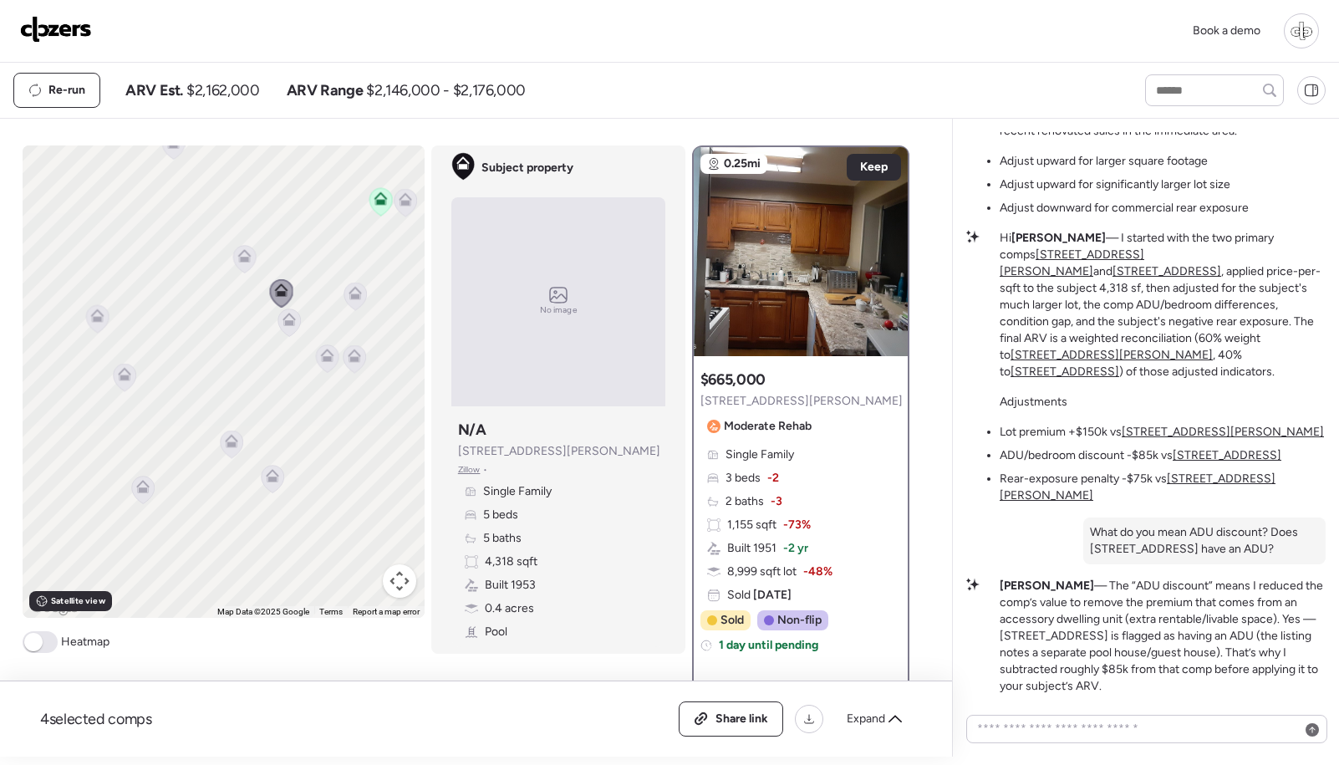
click at [299, 339] on div "To navigate, press the arrow keys. To activate drag with keyboard, press Alt + …" at bounding box center [224, 381] width 402 height 472
click at [241, 264] on icon at bounding box center [244, 259] width 23 height 28
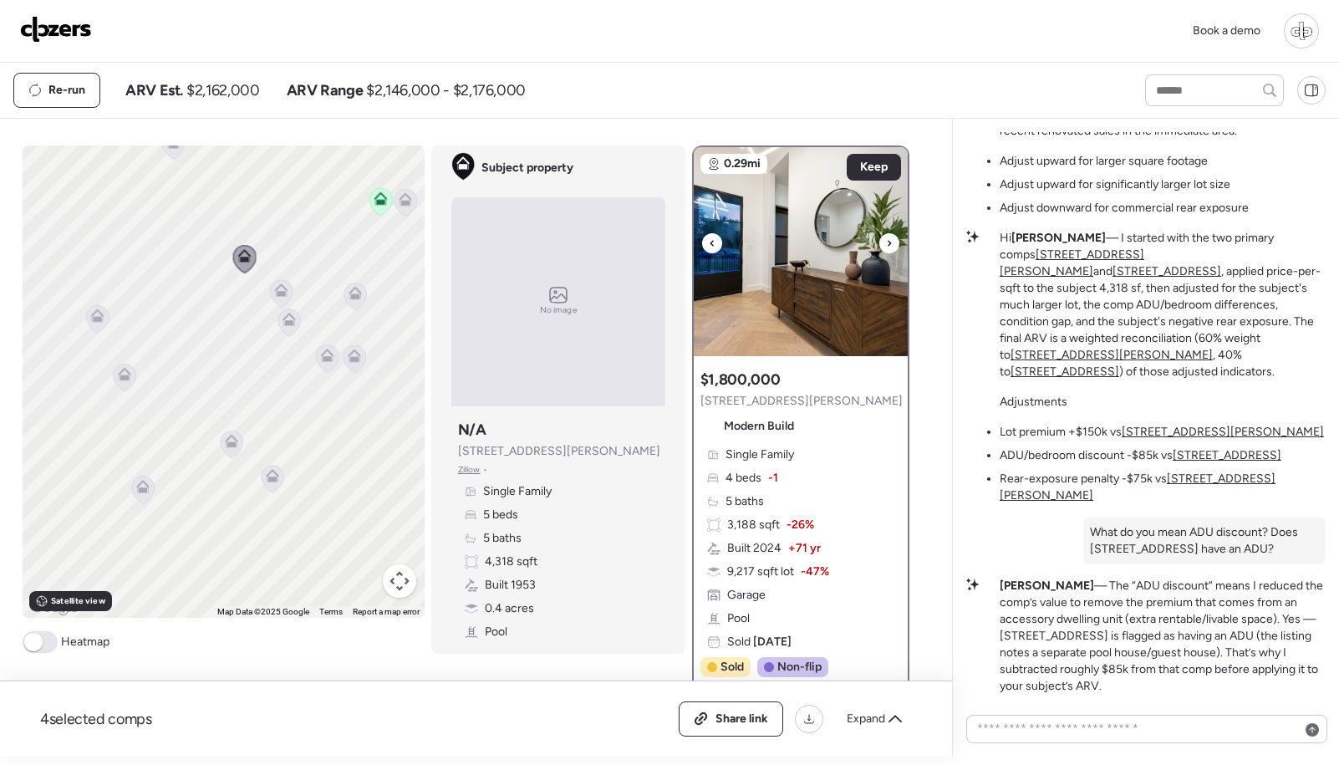
click at [839, 305] on img at bounding box center [801, 251] width 214 height 209
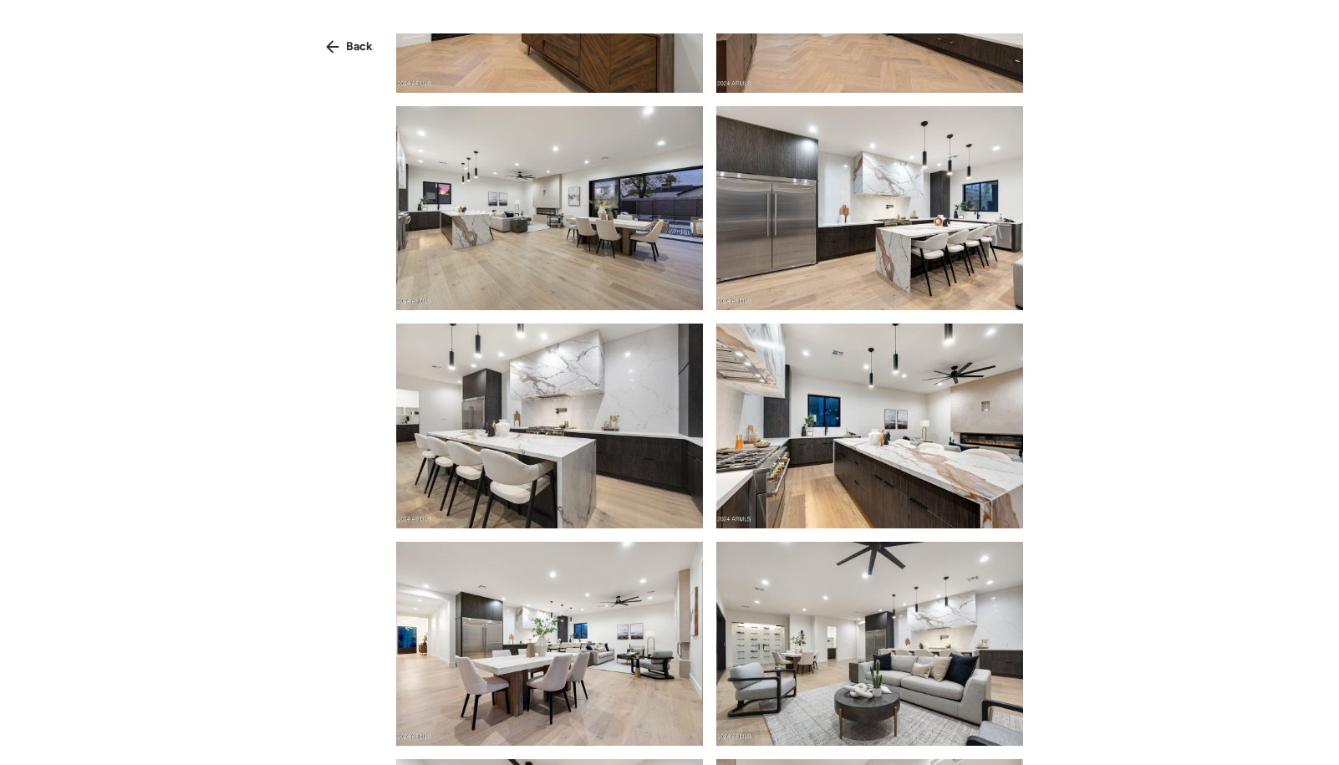
scroll to position [608, 0]
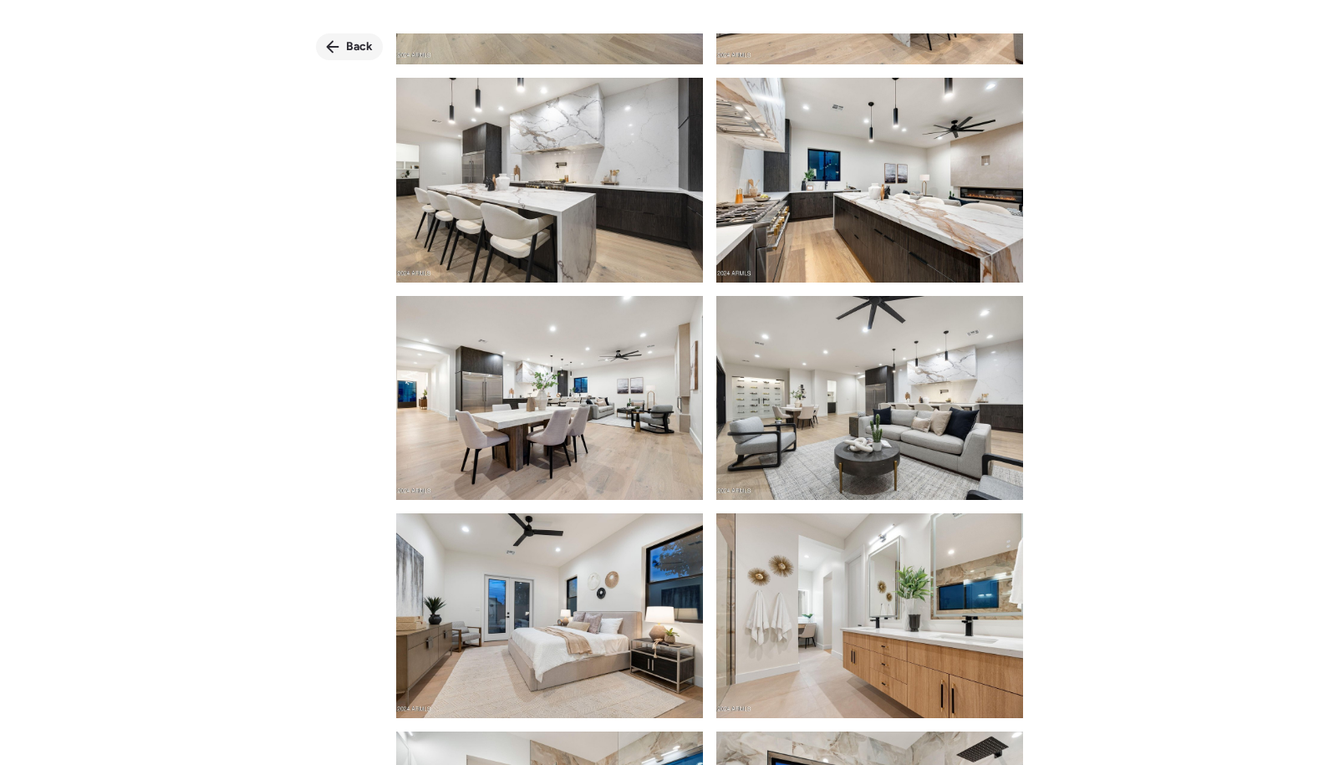
click at [350, 39] on span "Back" at bounding box center [359, 46] width 27 height 17
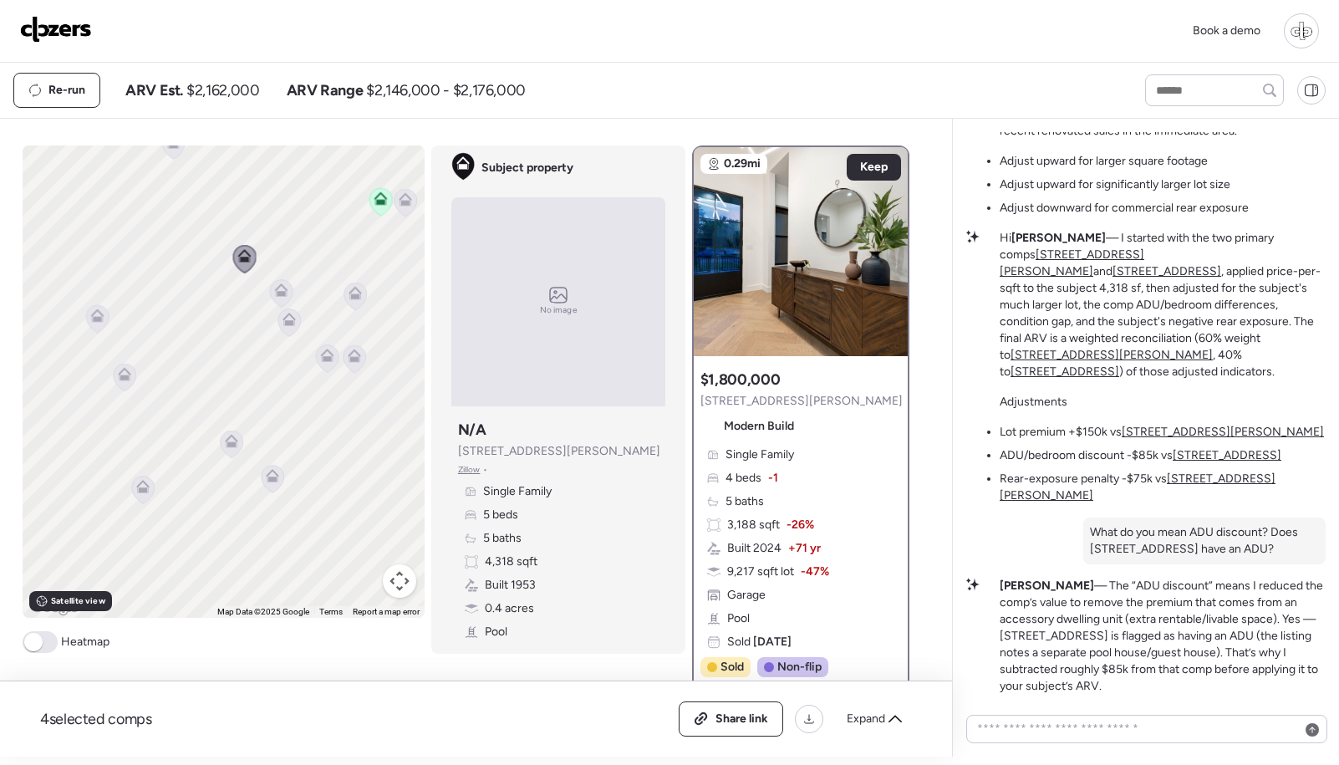
click at [125, 379] on icon at bounding box center [124, 376] width 11 height 5
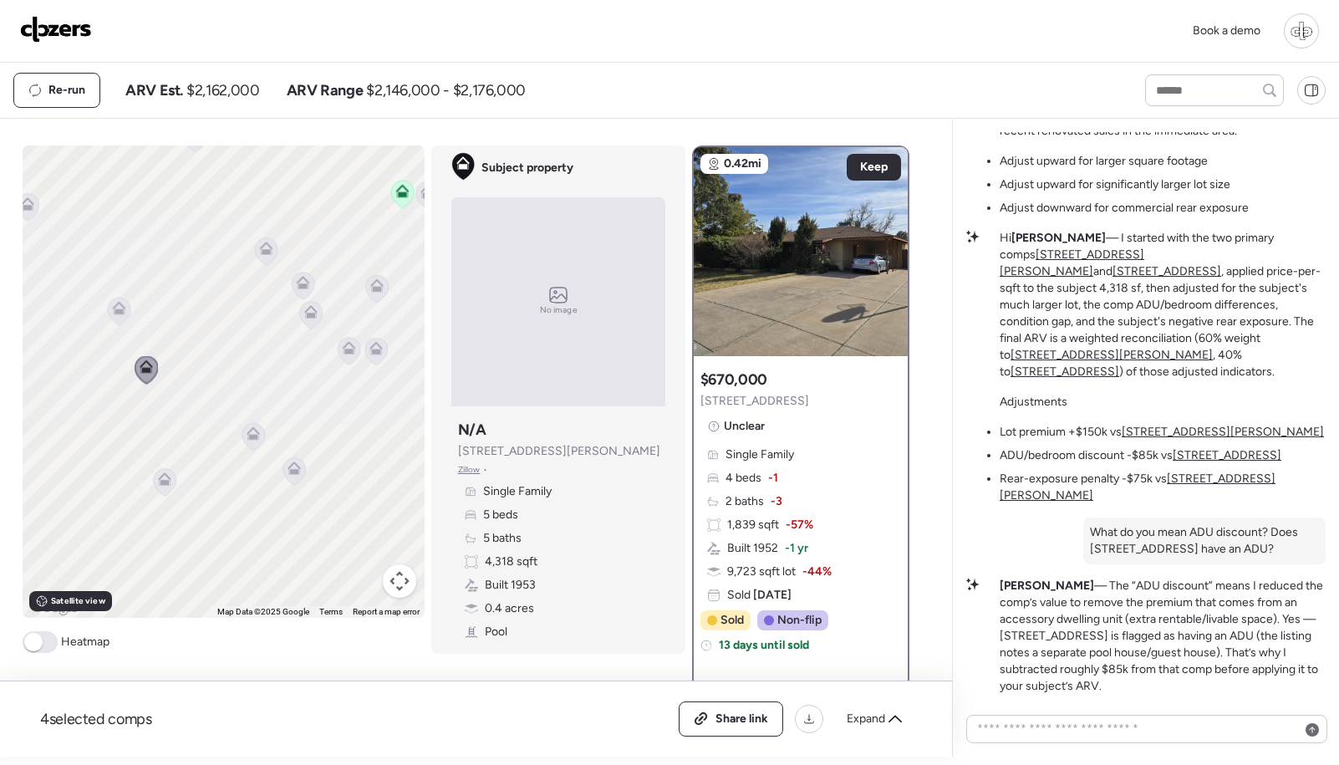
drag, startPoint x: 142, startPoint y: 480, endPoint x: 393, endPoint y: 432, distance: 255.2
click at [176, 468] on div at bounding box center [164, 483] width 23 height 31
click at [284, 170] on icon at bounding box center [279, 165] width 23 height 28
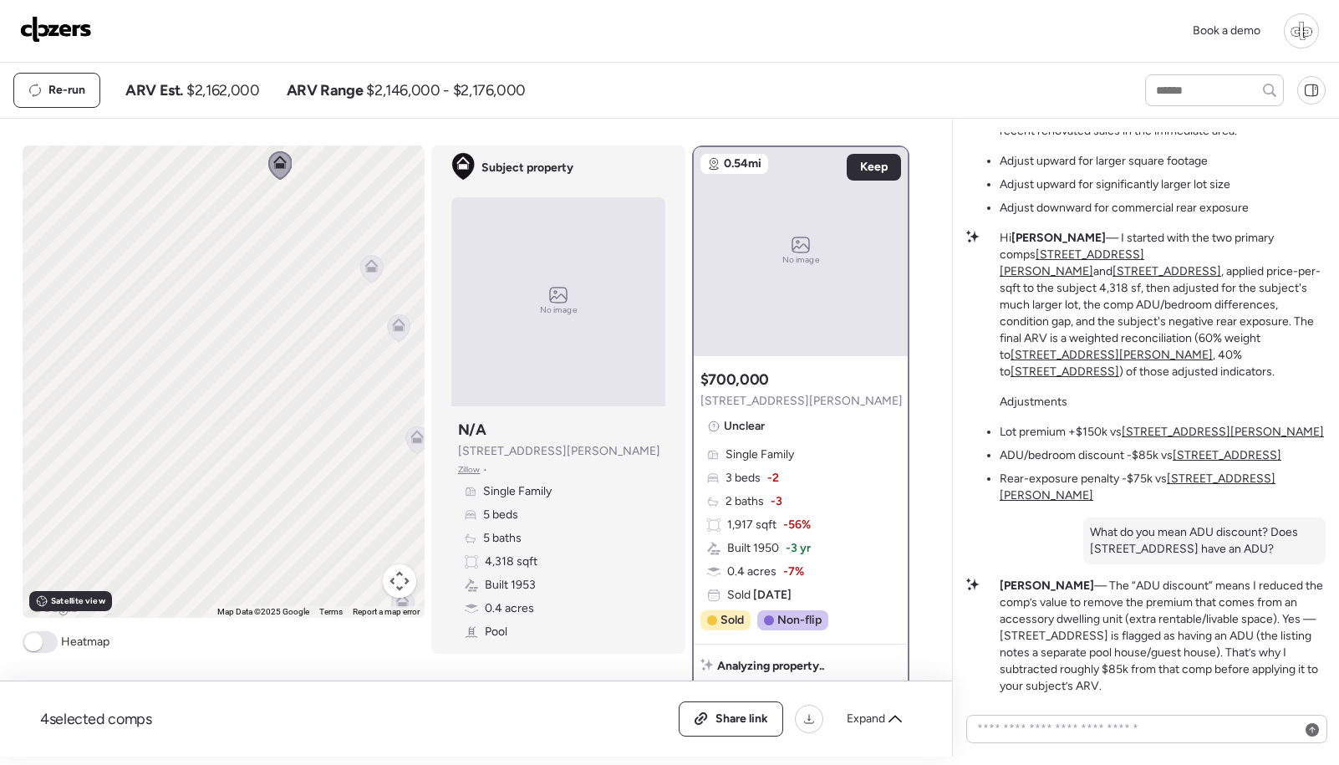
click at [383, 274] on div "To navigate, press the arrow keys. To activate drag with keyboard, press Alt + …" at bounding box center [224, 381] width 402 height 472
click at [374, 269] on icon at bounding box center [370, 269] width 11 height 5
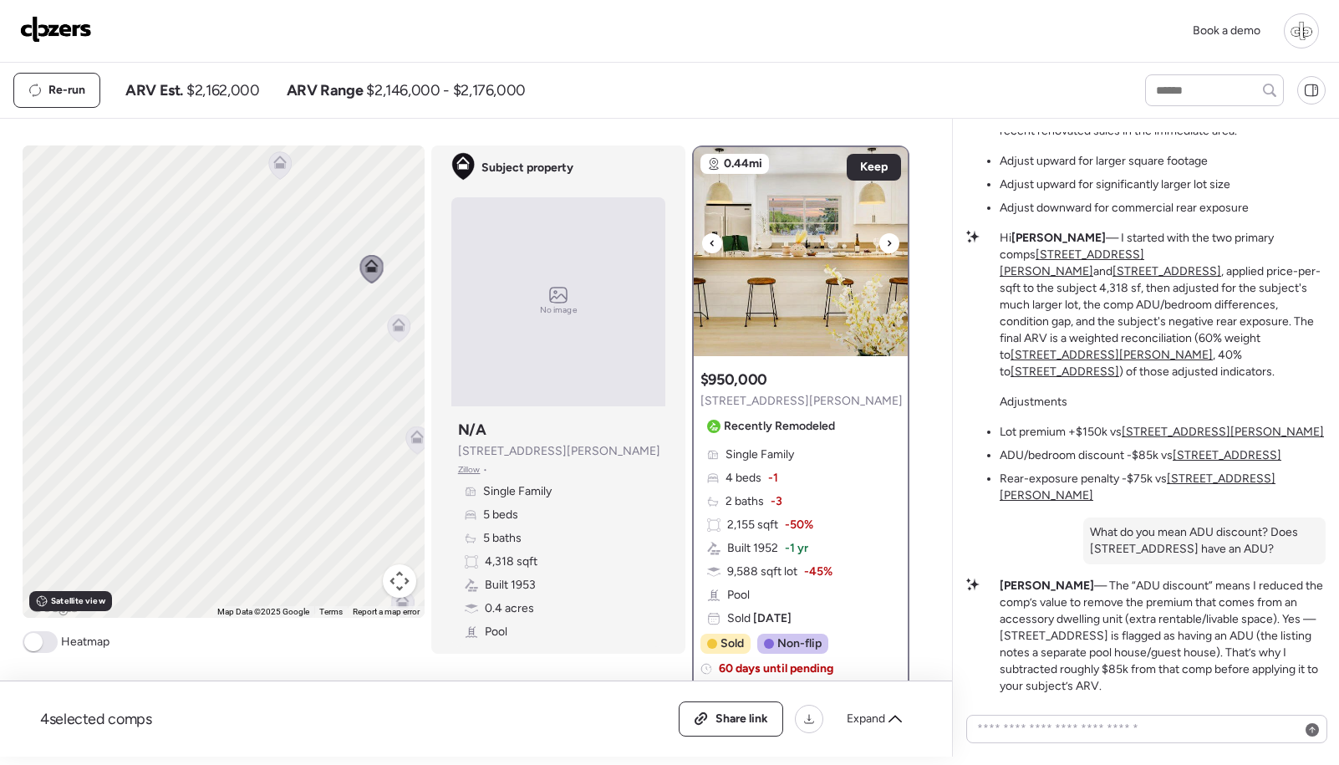
click at [790, 272] on img at bounding box center [801, 251] width 214 height 209
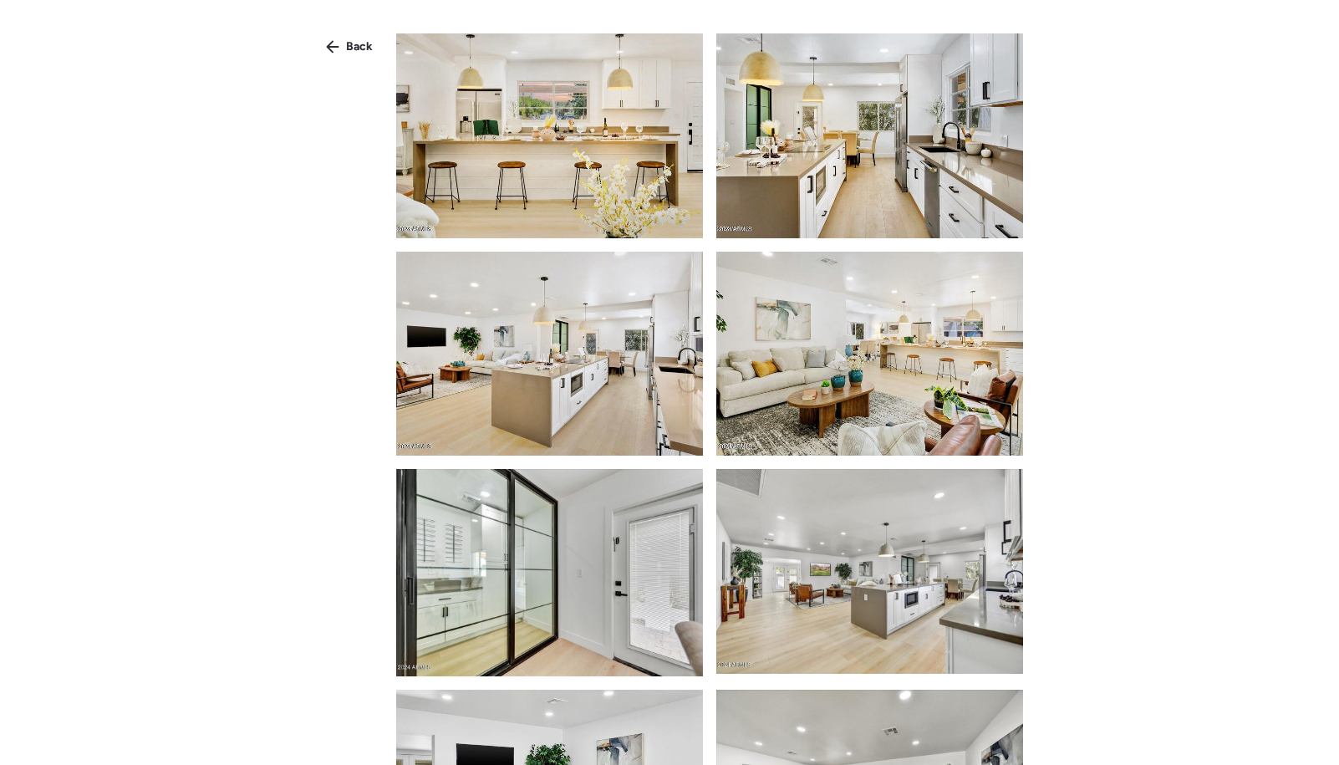
click at [655, 379] on img at bounding box center [549, 354] width 307 height 205
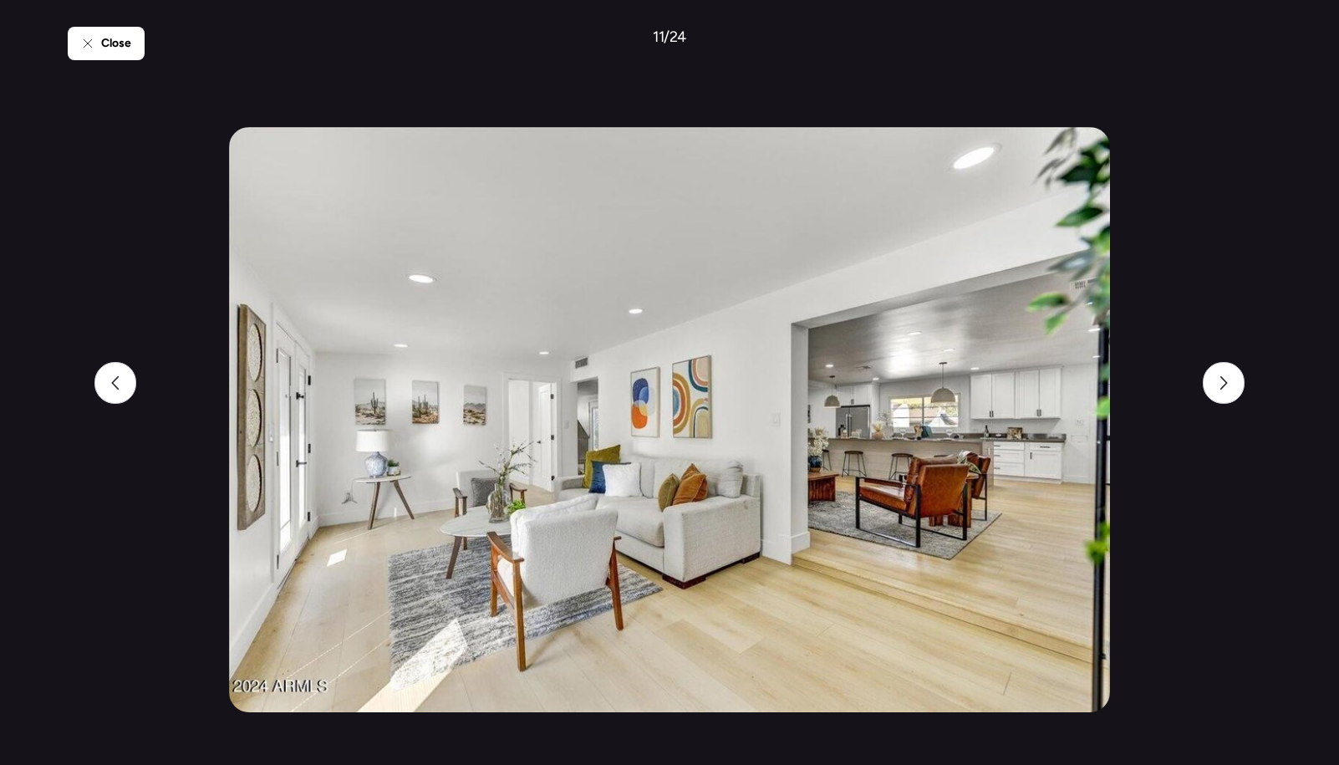
click at [729, 19] on div "Close 11 / 24" at bounding box center [669, 382] width 1203 height 765
